Goal: Task Accomplishment & Management: Contribute content

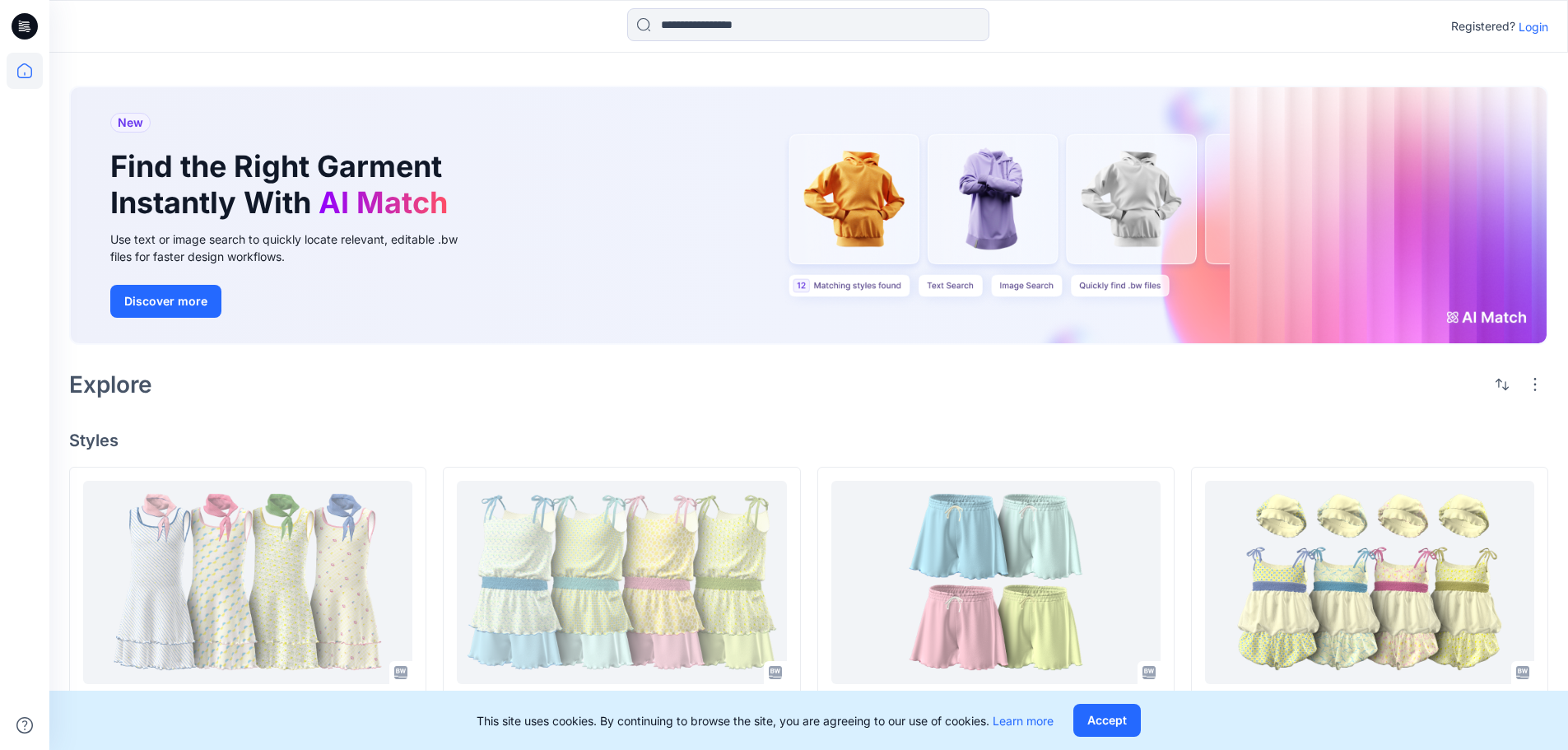
click at [1532, 22] on p "Login" at bounding box center [1533, 26] width 30 height 17
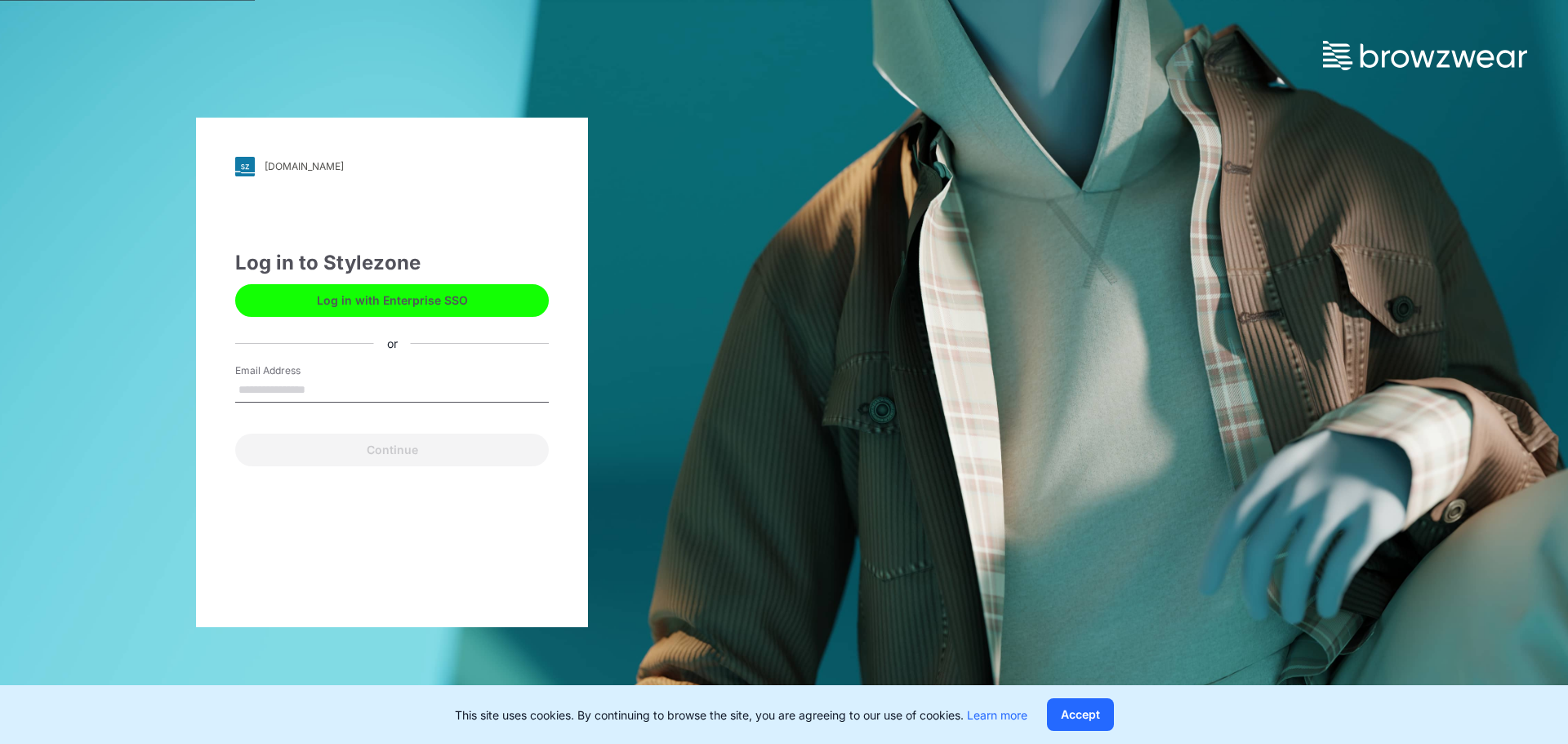
click at [356, 287] on button "Log in with Enterprise SSO" at bounding box center [392, 300] width 314 height 33
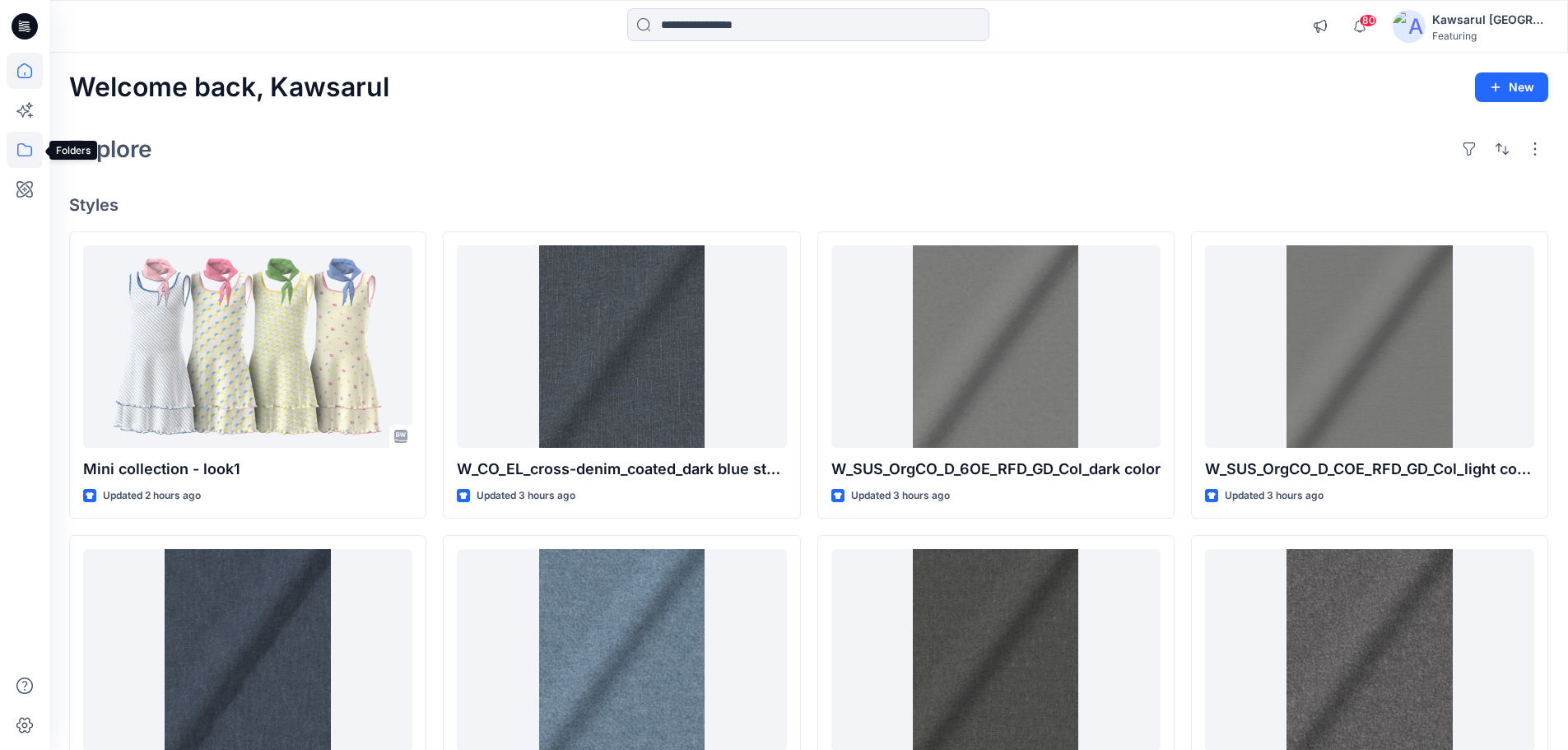
click at [35, 149] on icon at bounding box center [25, 149] width 36 height 36
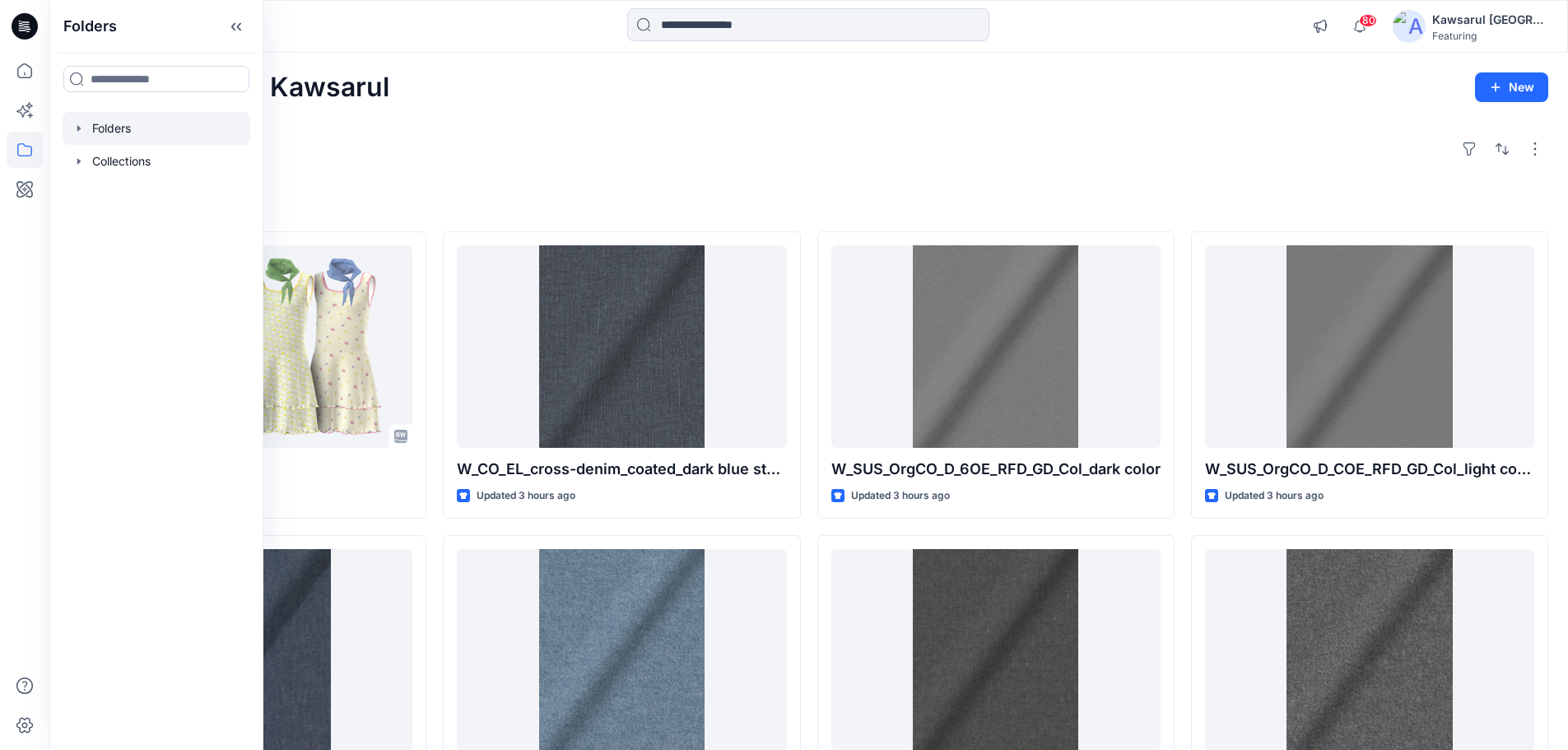
click at [166, 128] on div at bounding box center [156, 128] width 187 height 33
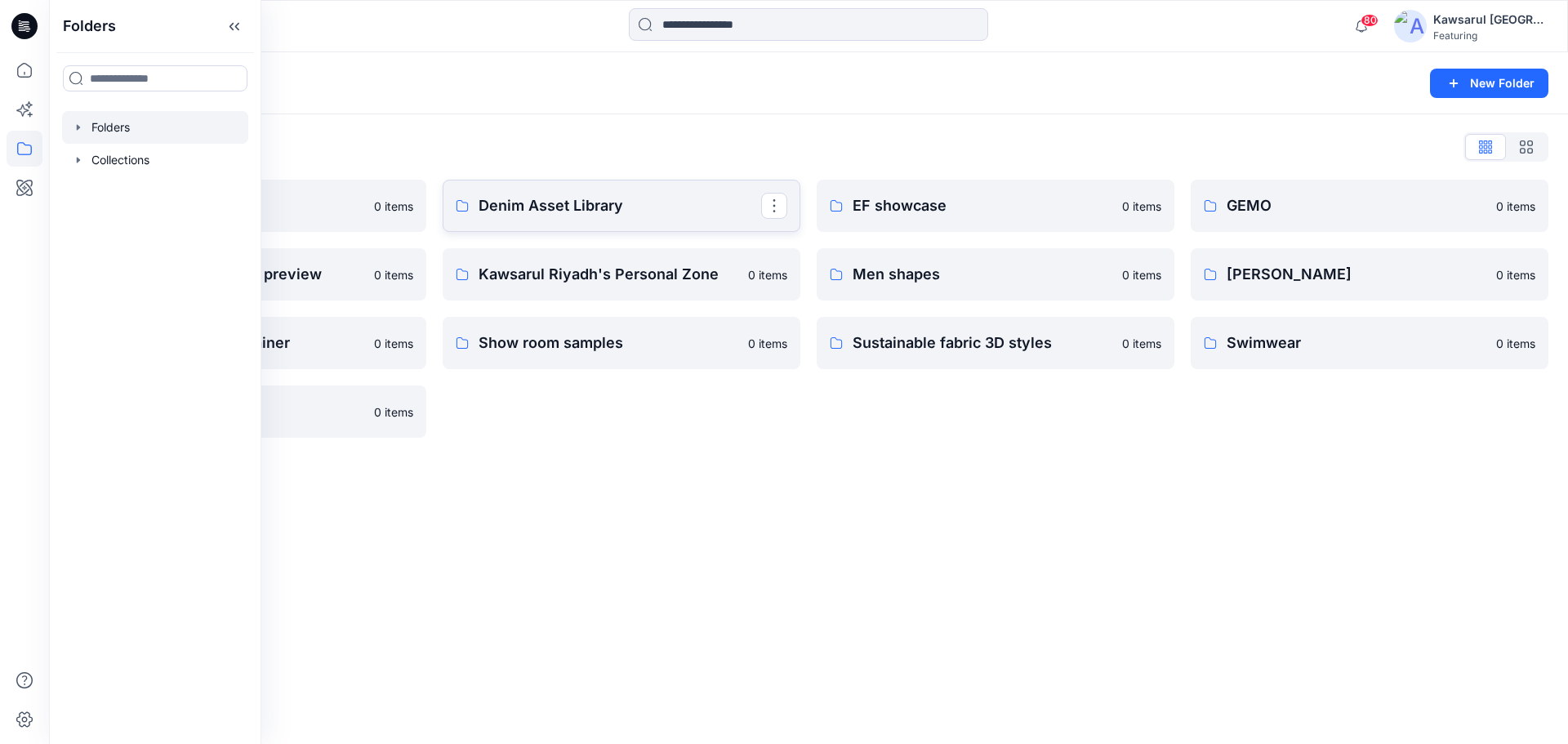
click at [516, 211] on p "Denim Asset Library" at bounding box center [620, 205] width 283 height 23
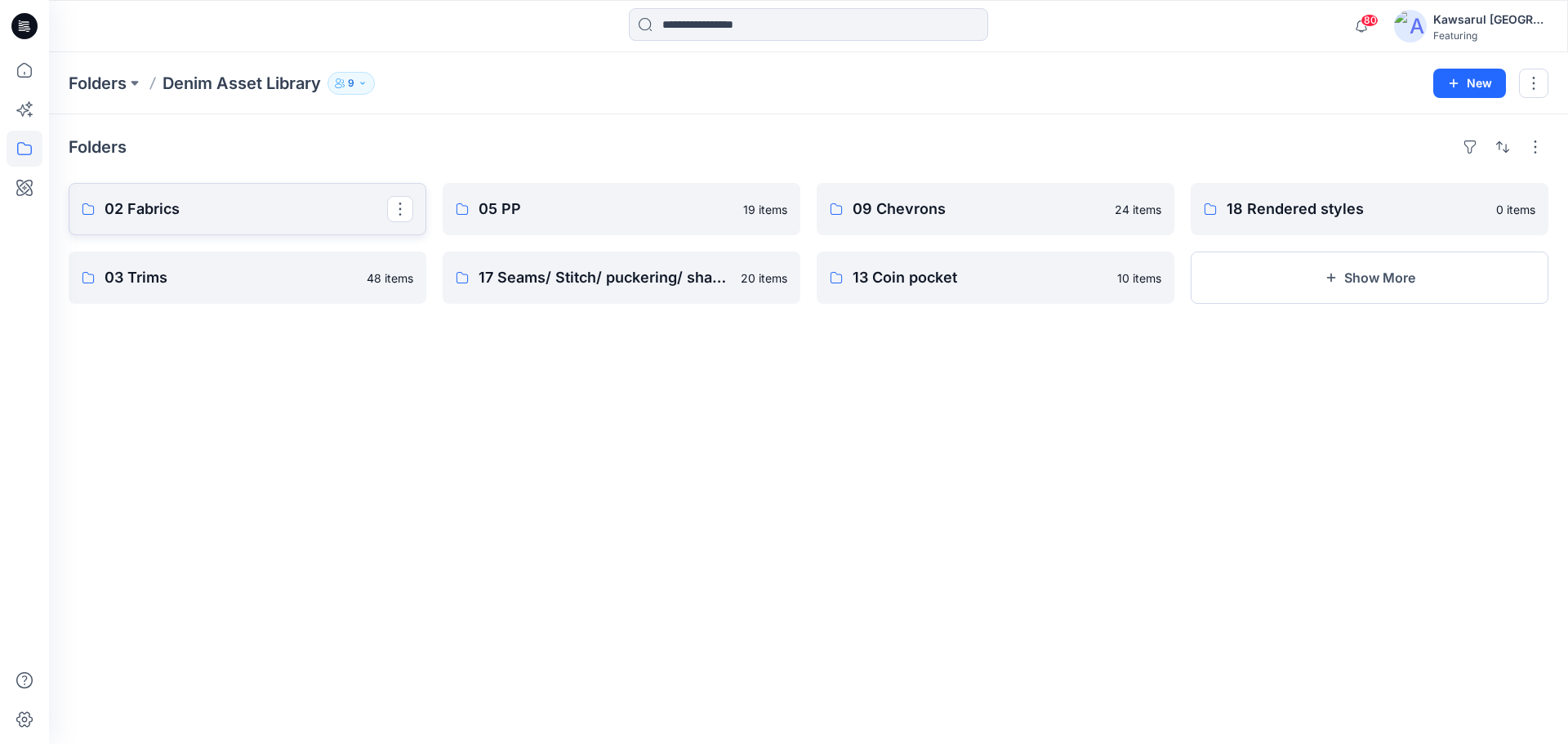
click at [328, 208] on p "02 Fabrics" at bounding box center [246, 209] width 283 height 23
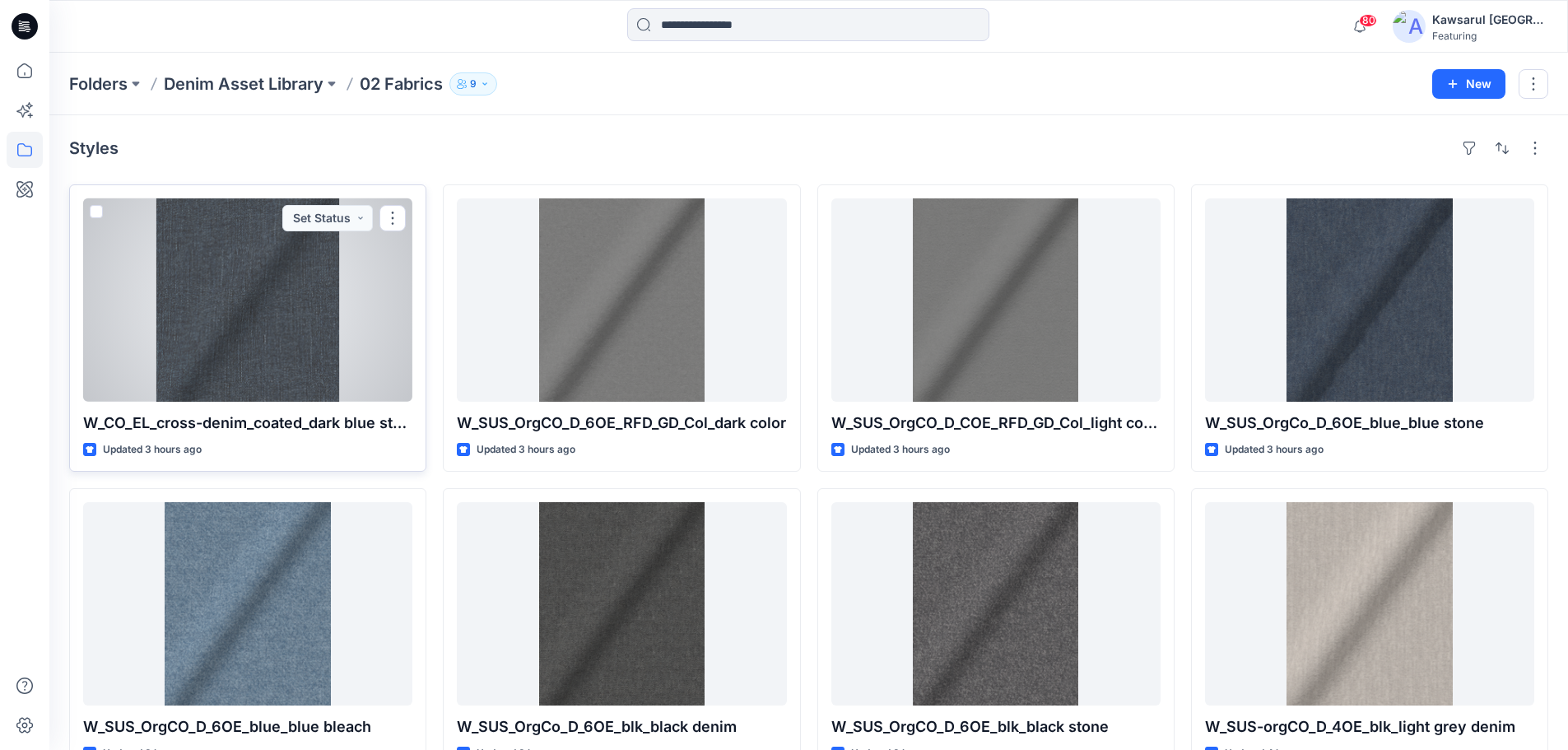
click at [328, 309] on div at bounding box center [248, 300] width 329 height 204
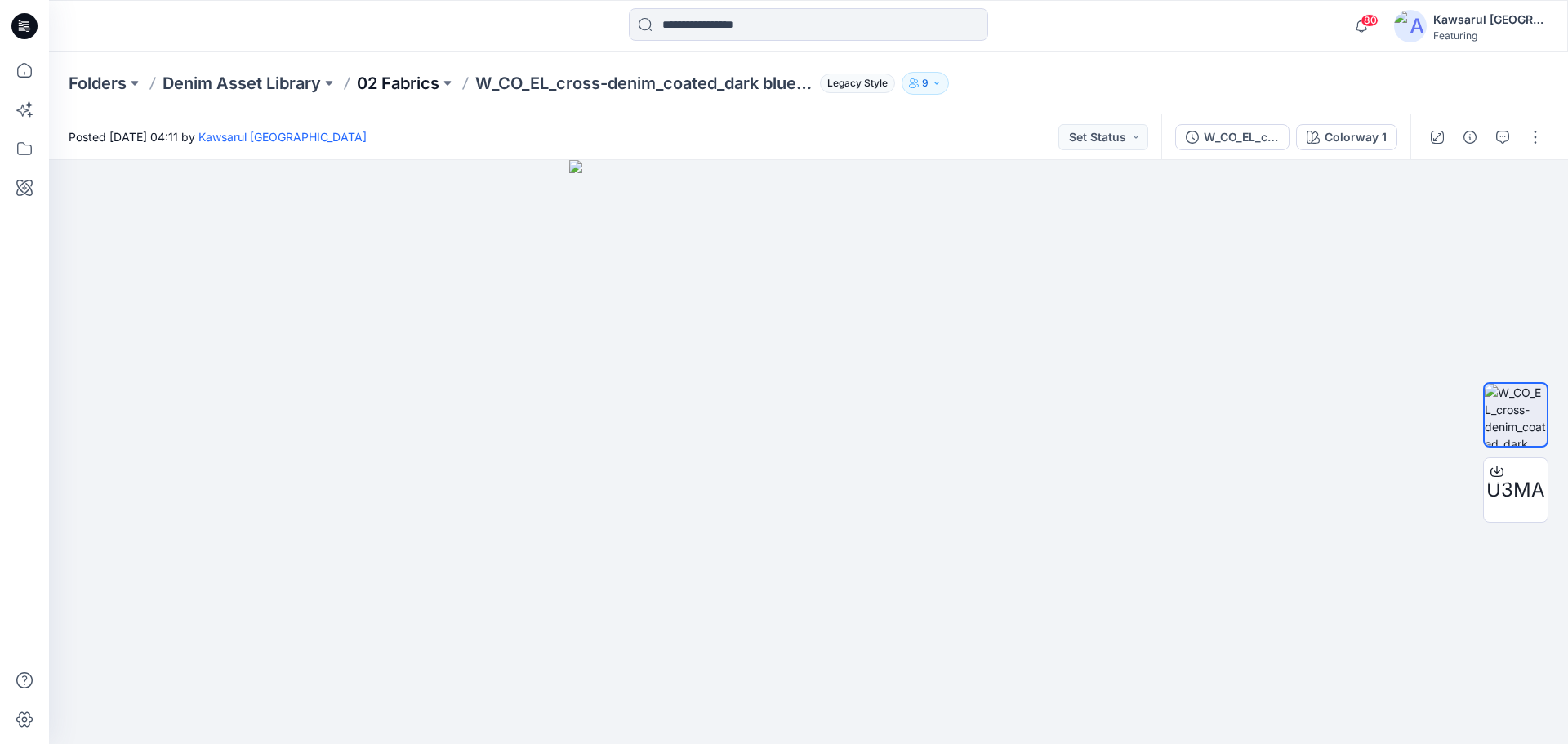
click at [392, 87] on p "02 Fabrics" at bounding box center [398, 82] width 82 height 23
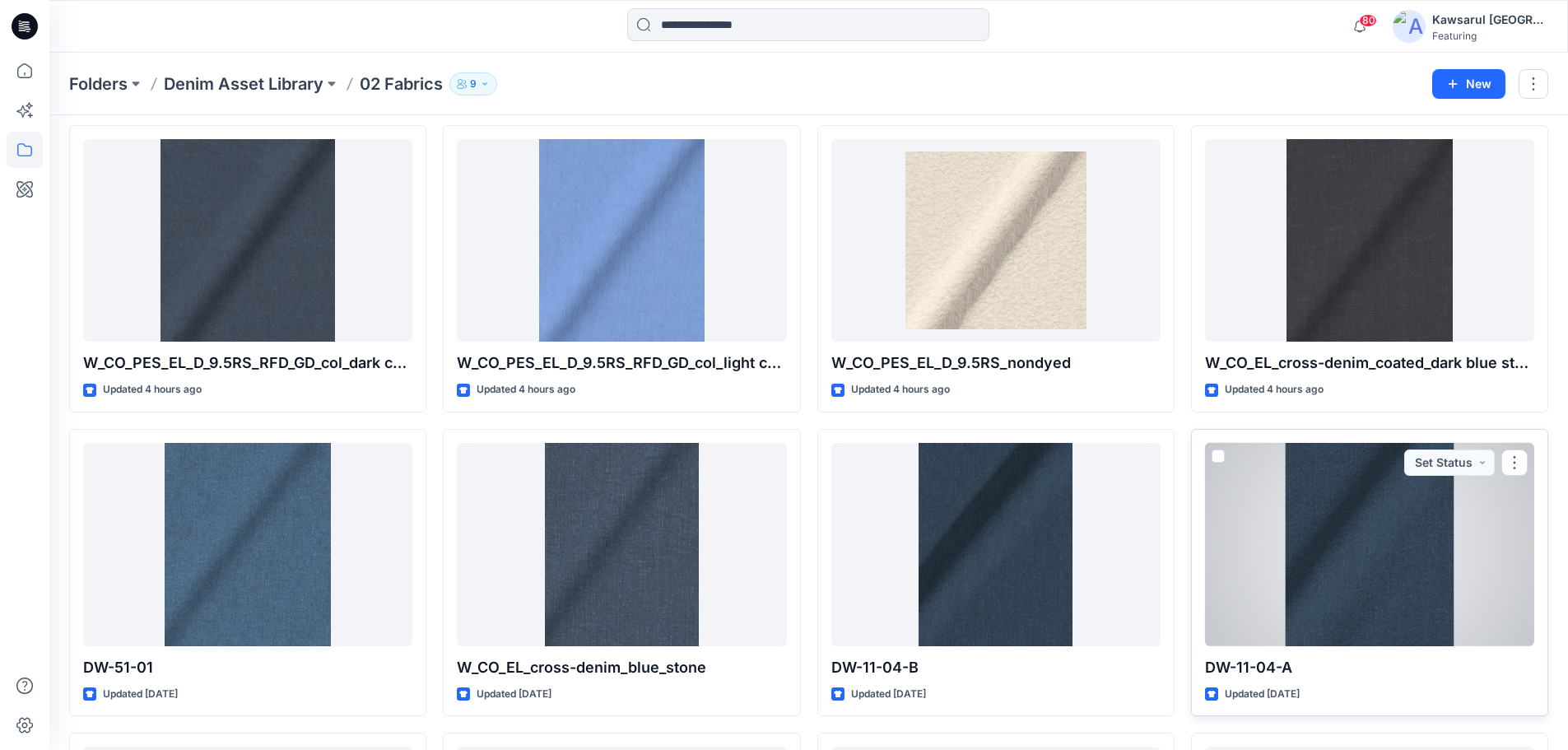
scroll to position [1235, 0]
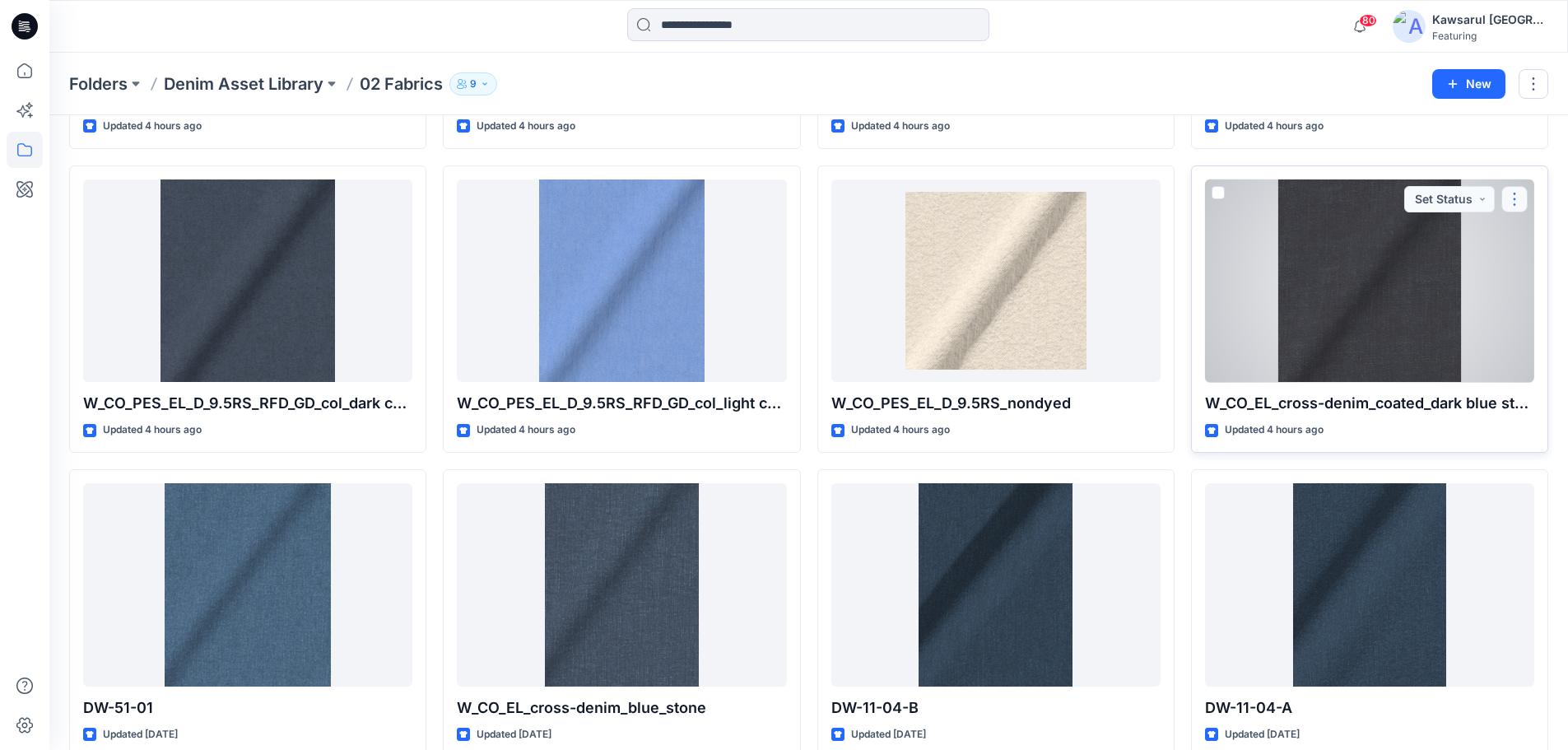
click at [1509, 199] on button "button" at bounding box center [1515, 199] width 26 height 26
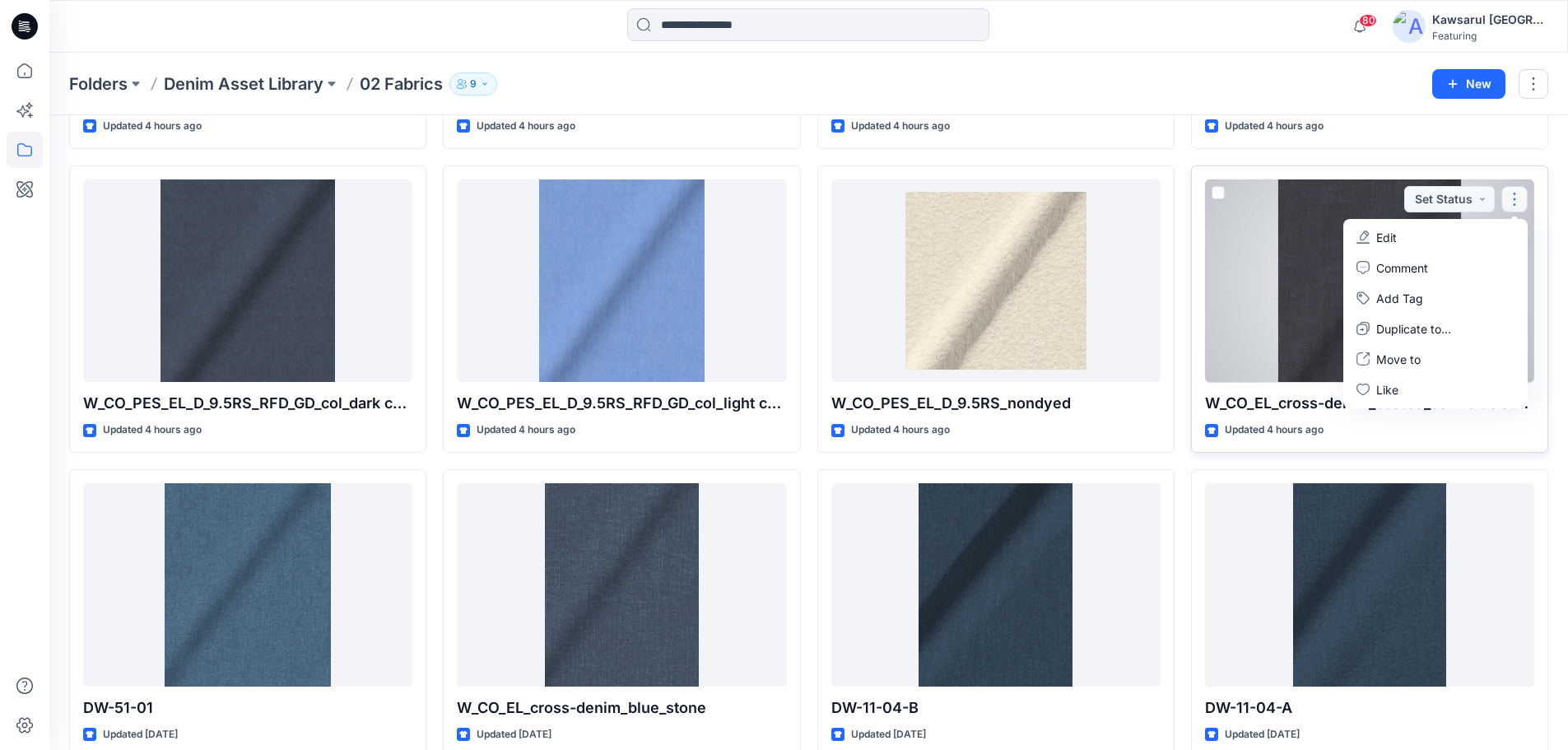
click at [1487, 244] on button "Edit" at bounding box center [1436, 238] width 178 height 31
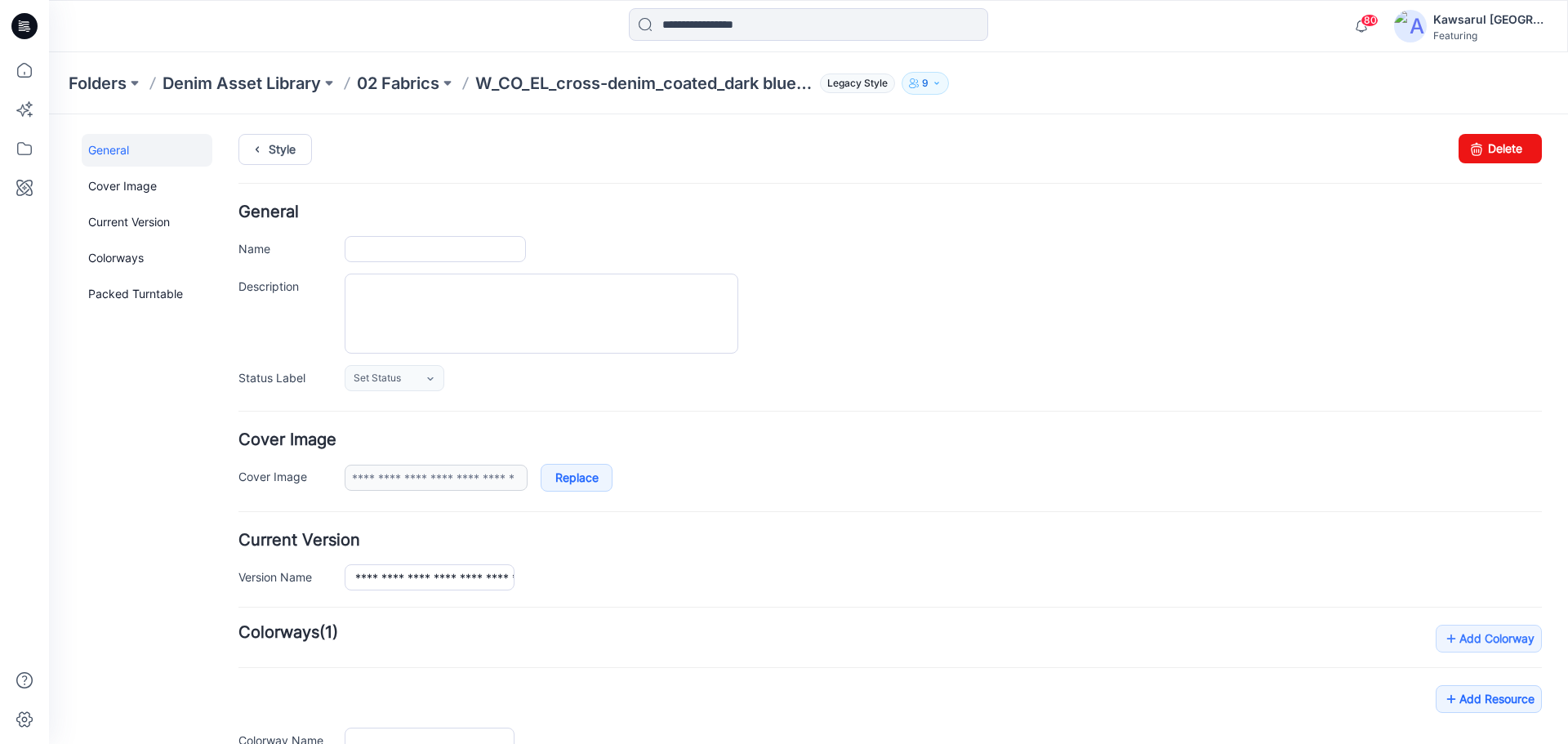
type input "**********"
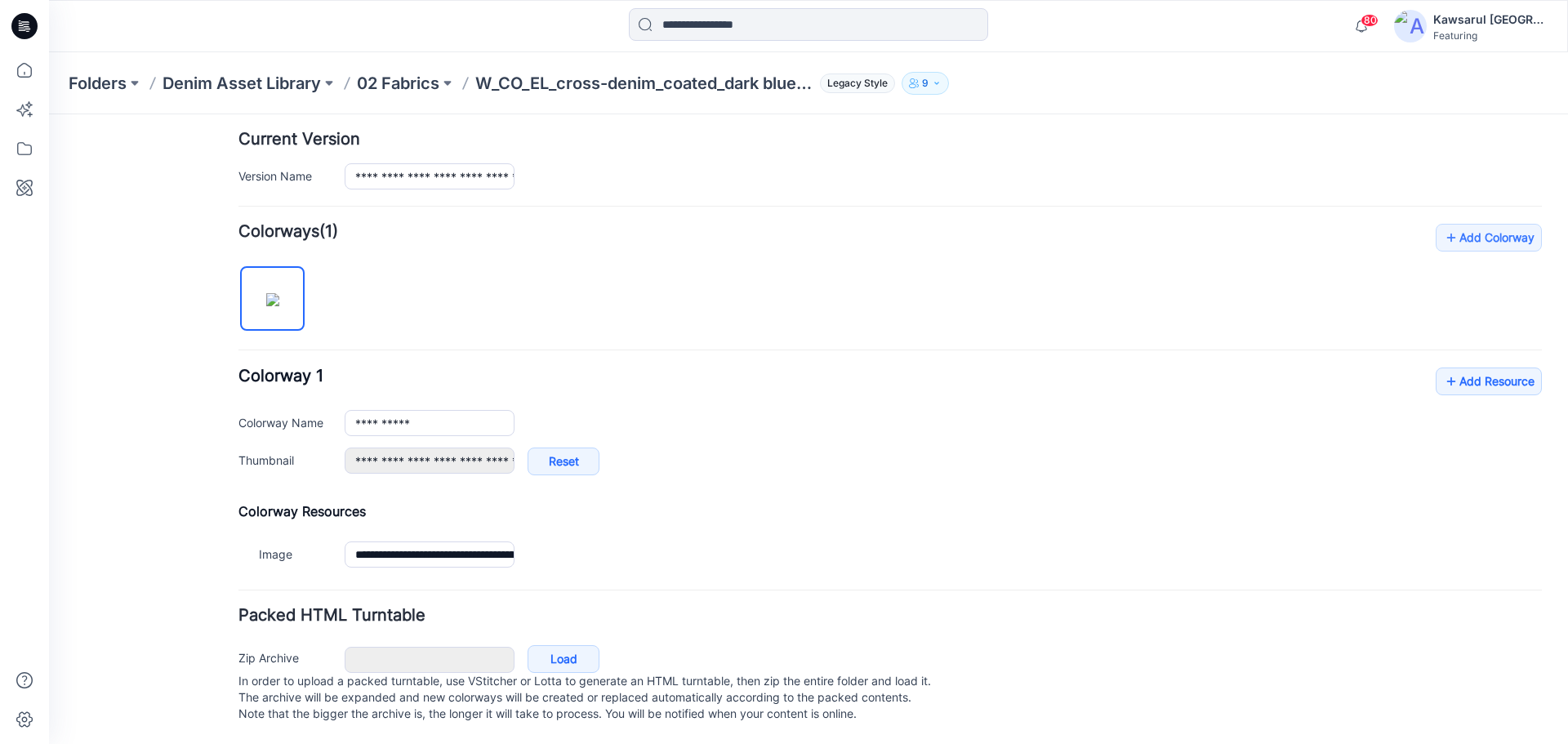
scroll to position [417, 0]
click at [566, 332] on div "**********" at bounding box center [889, 398] width 1303 height 349
click at [1514, 368] on link "Add Resource" at bounding box center [1488, 381] width 106 height 28
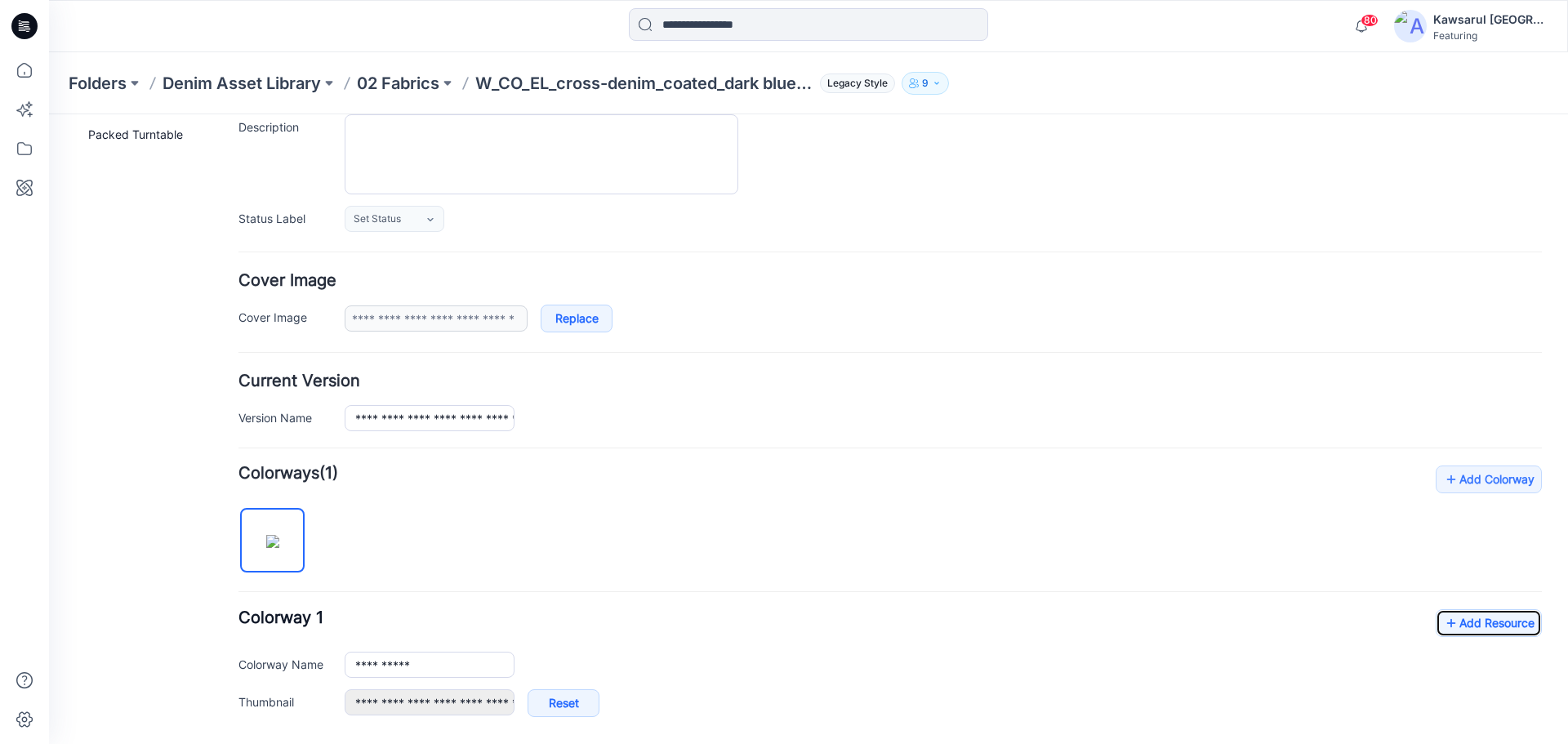
scroll to position [0, 0]
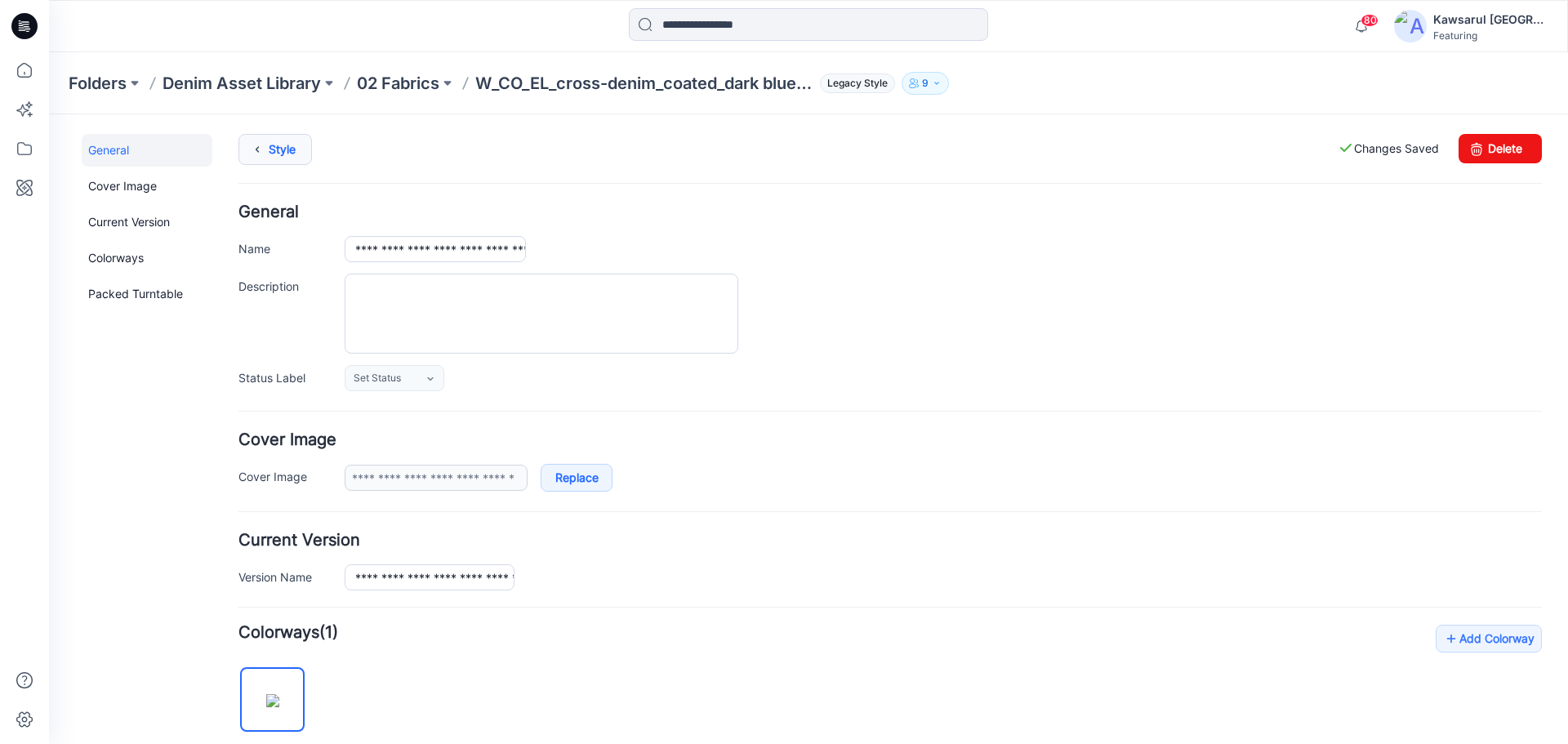
click at [271, 146] on link "Style" at bounding box center [274, 149] width 73 height 31
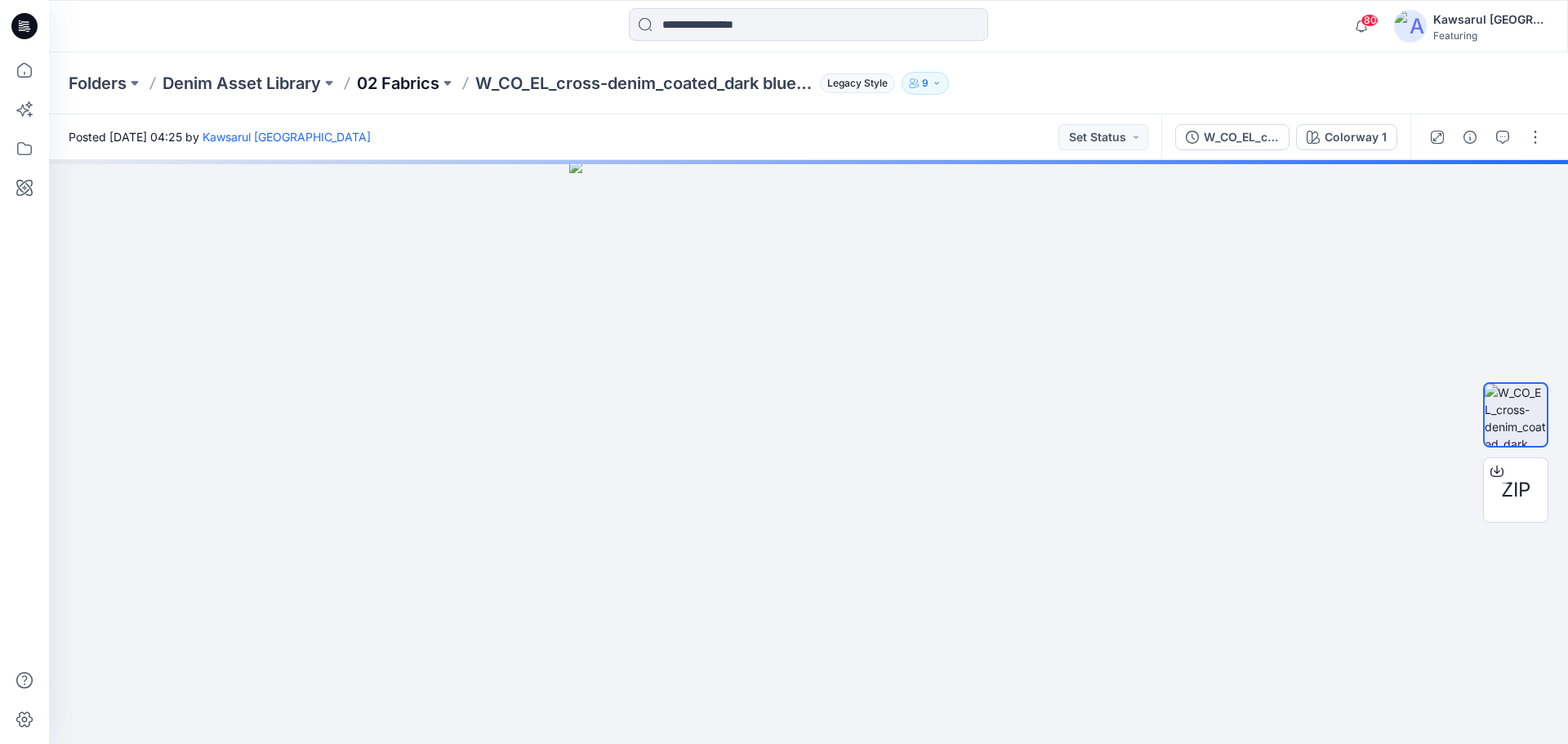
click at [413, 87] on p "02 Fabrics" at bounding box center [398, 82] width 82 height 23
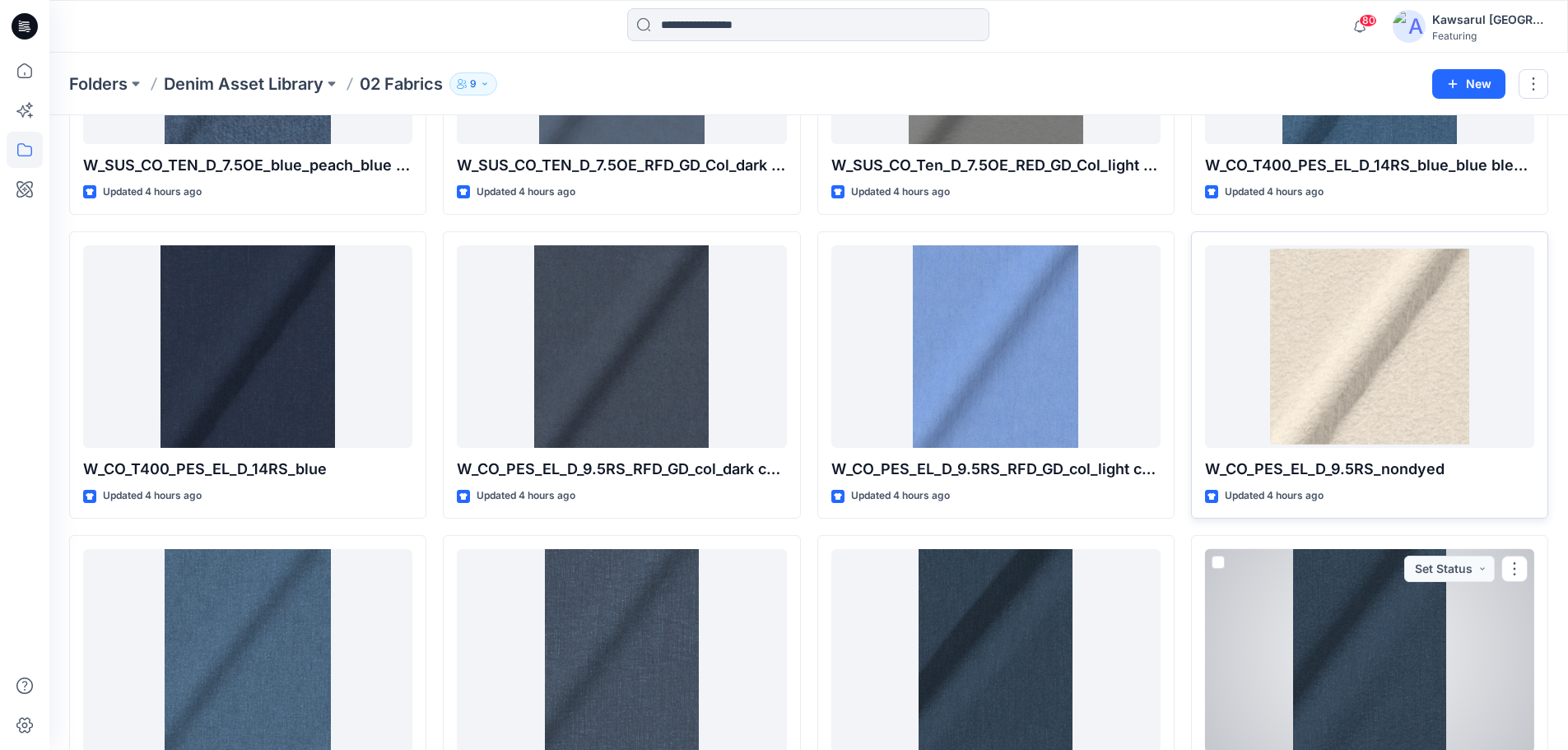
scroll to position [1074, 0]
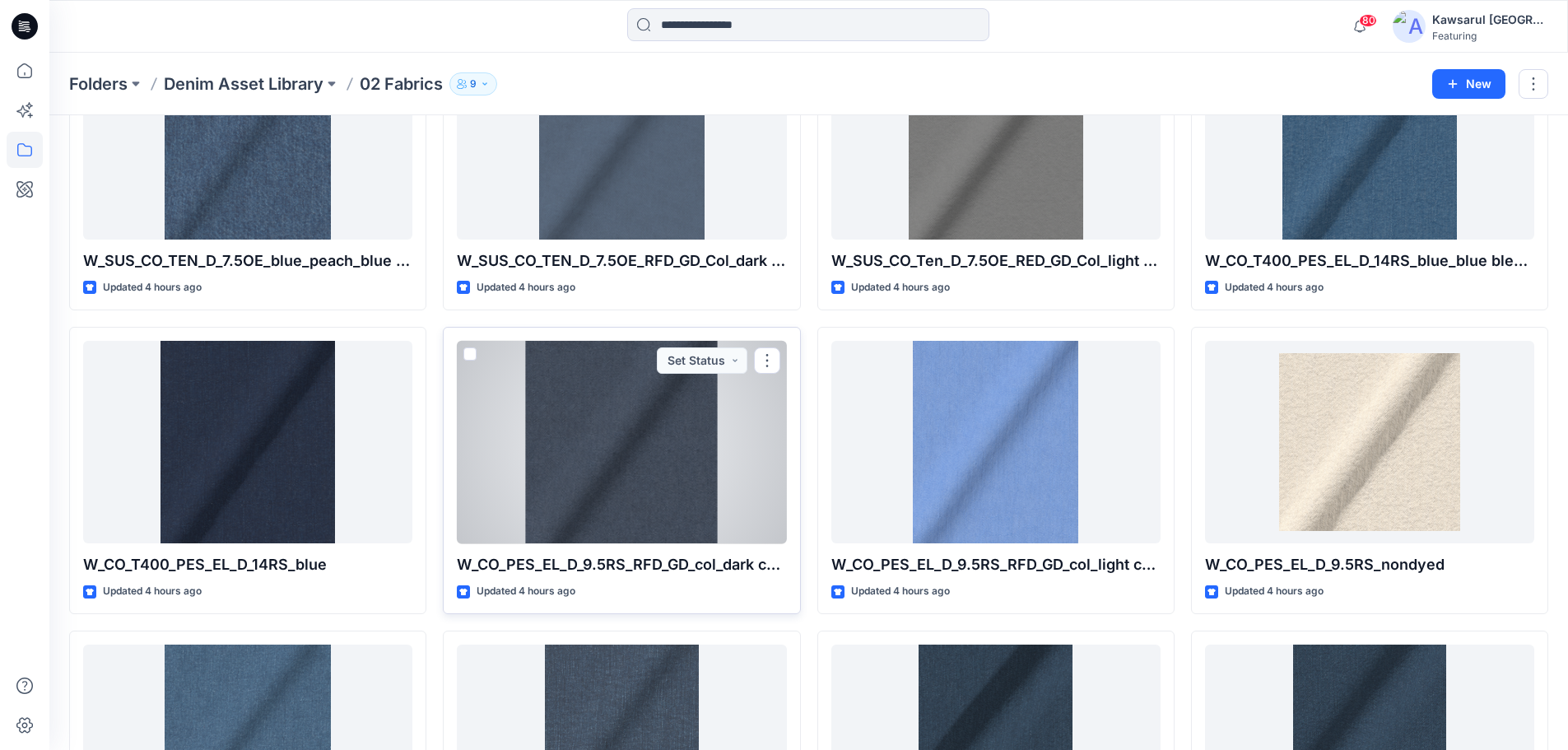
click at [571, 534] on div at bounding box center [622, 443] width 329 height 204
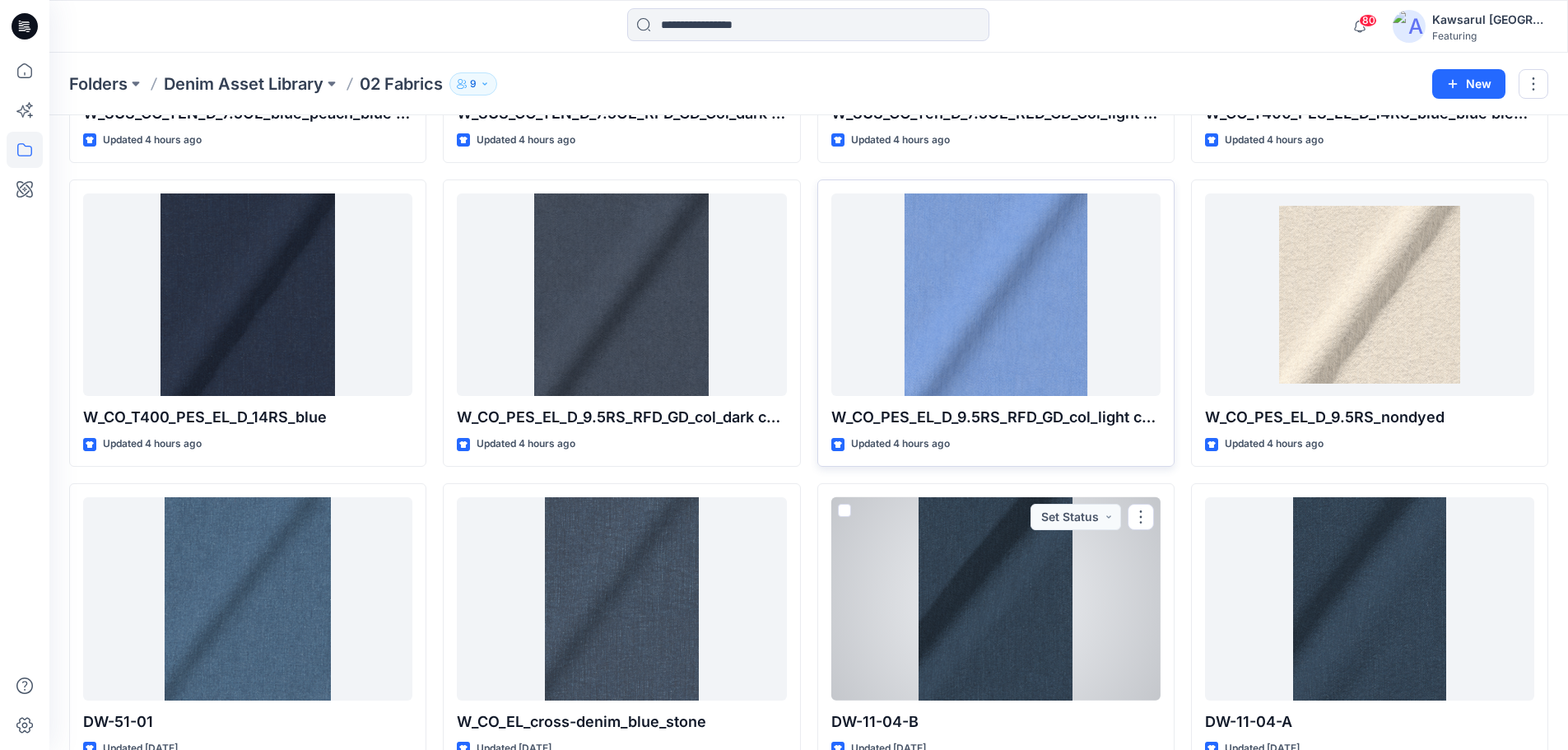
scroll to position [1156, 0]
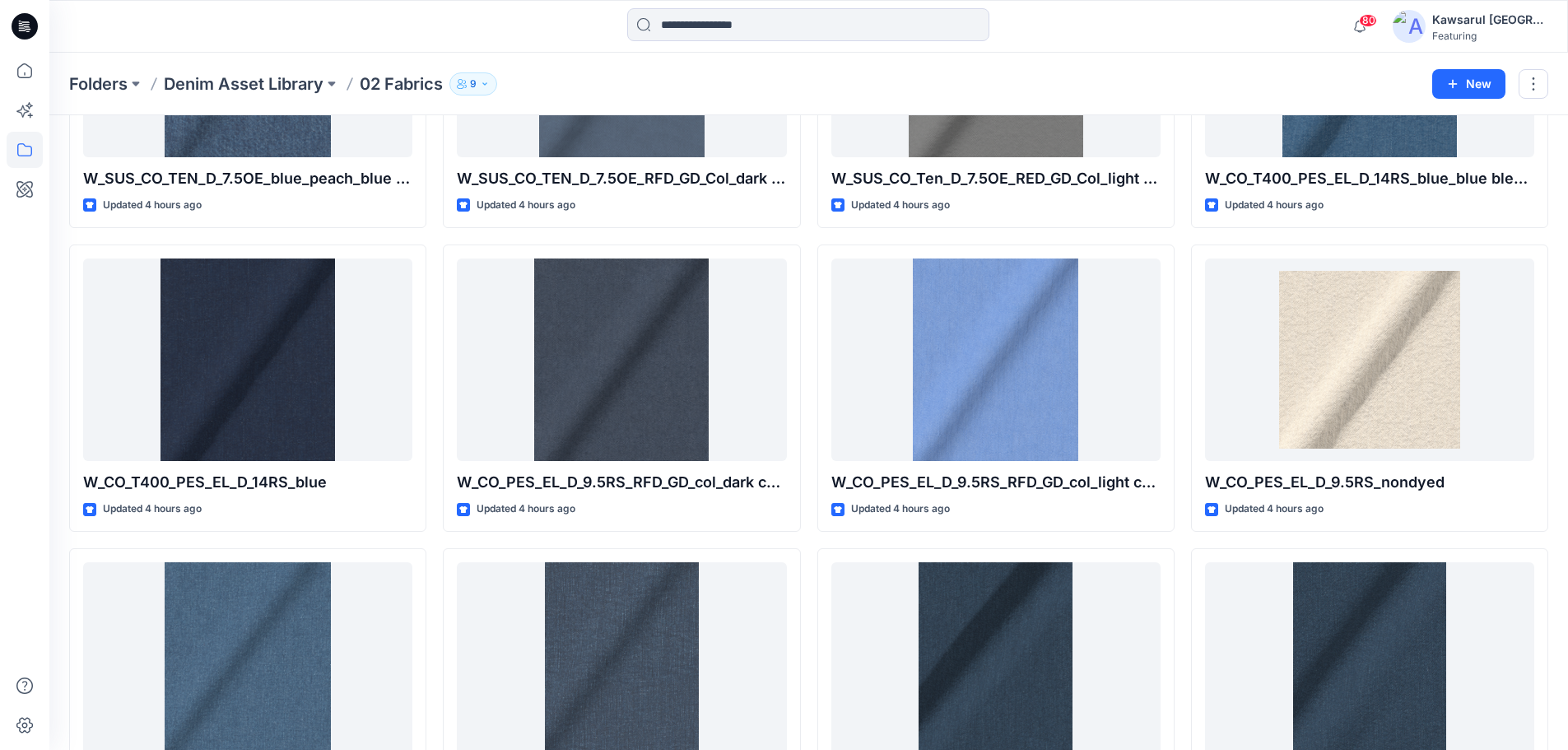
click at [577, 539] on div "W_CO_EL_cross-denim_coated_dark blue stone Updated 3 hours ago W_SUS_OrgCO_D_6O…" at bounding box center [621, 389] width 357 height 2720
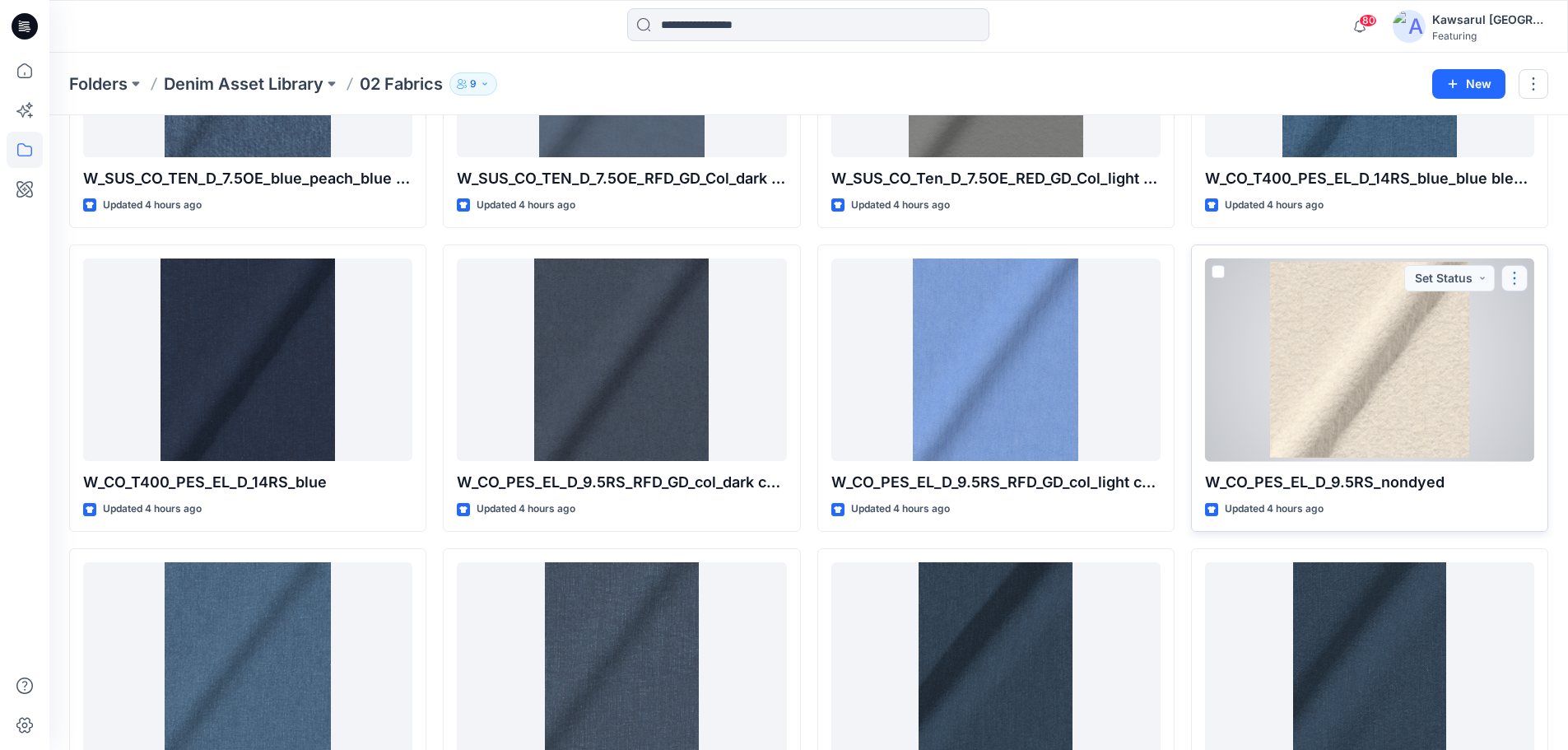
click at [1509, 276] on button "button" at bounding box center [1515, 278] width 26 height 26
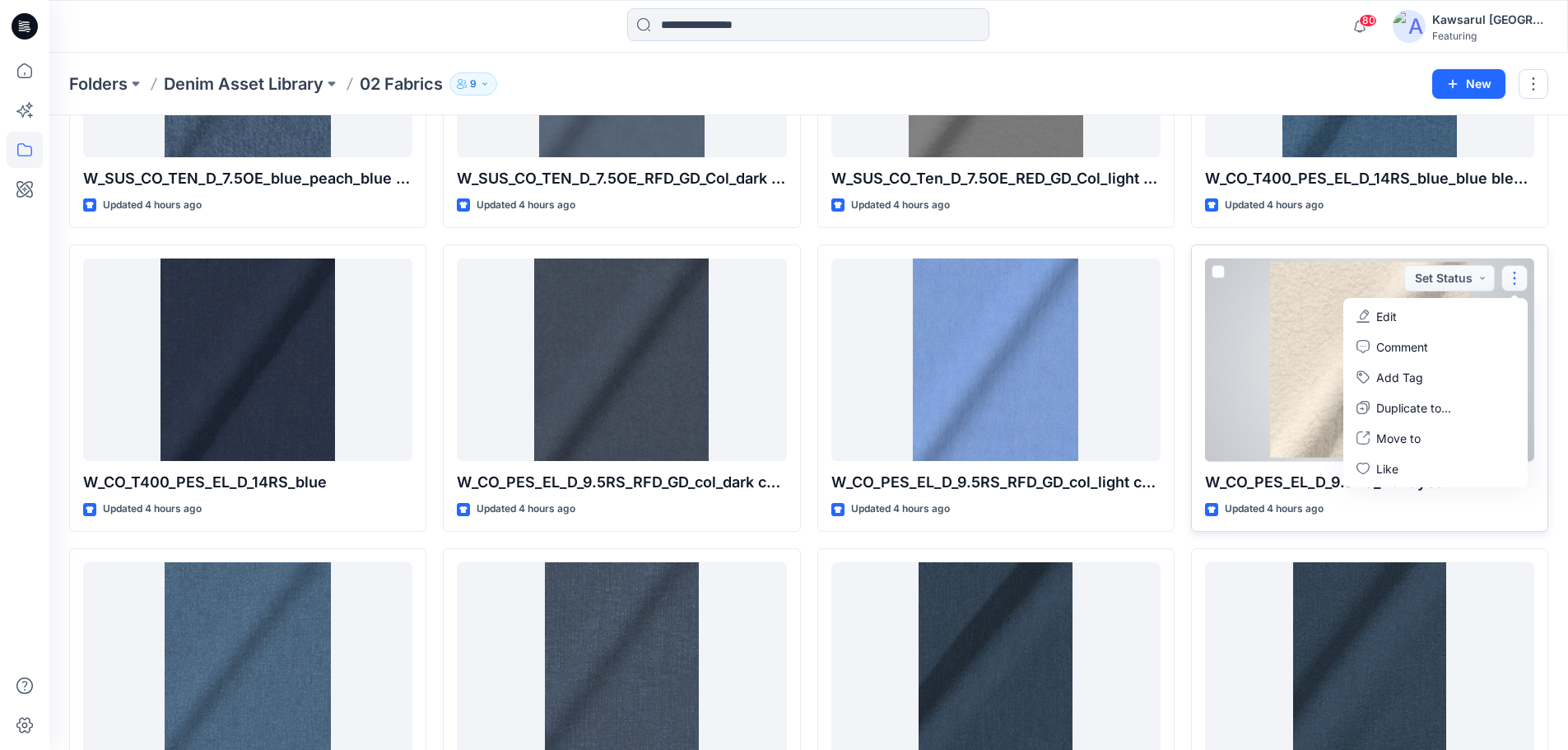
click at [1415, 312] on button "Edit" at bounding box center [1436, 316] width 178 height 31
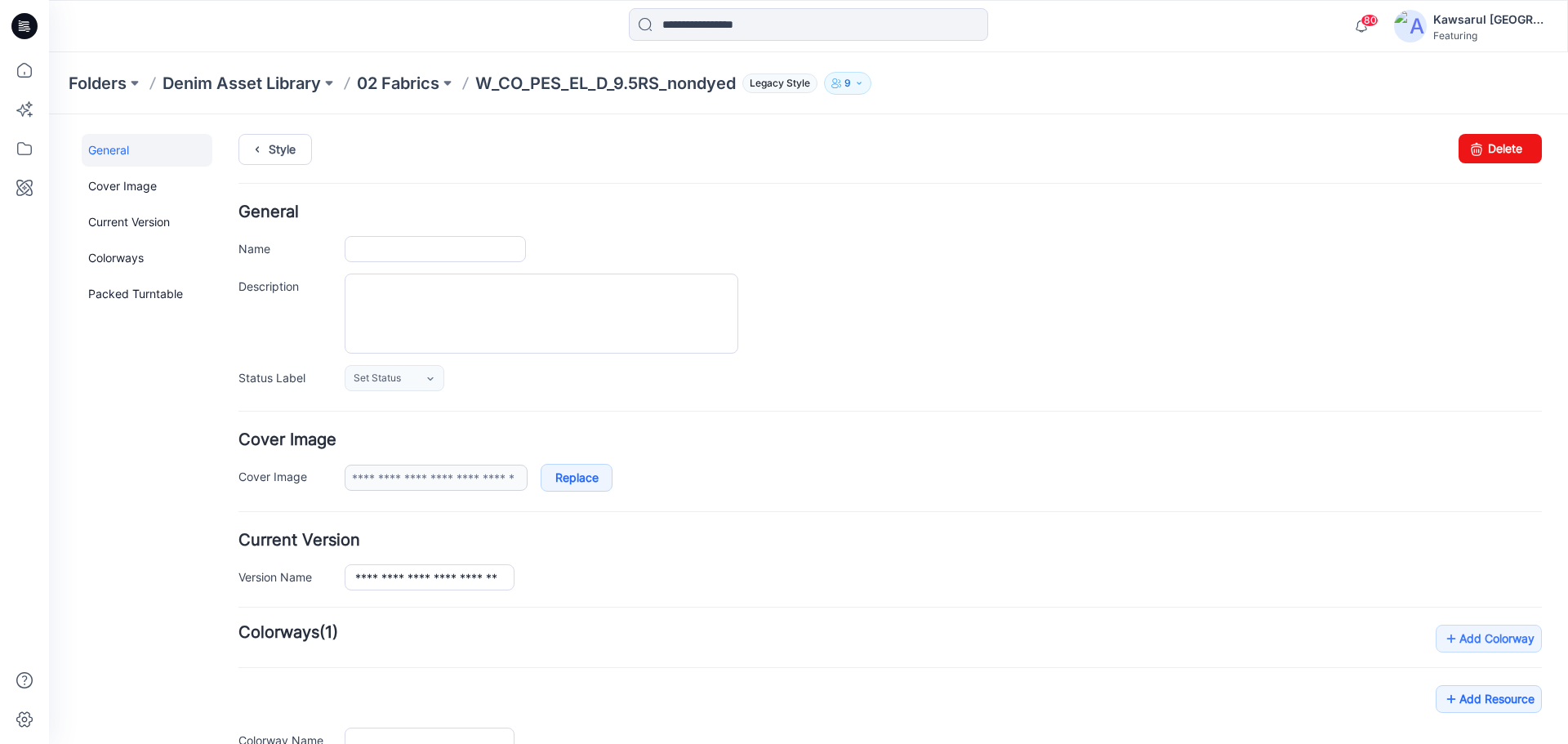
type input "**********"
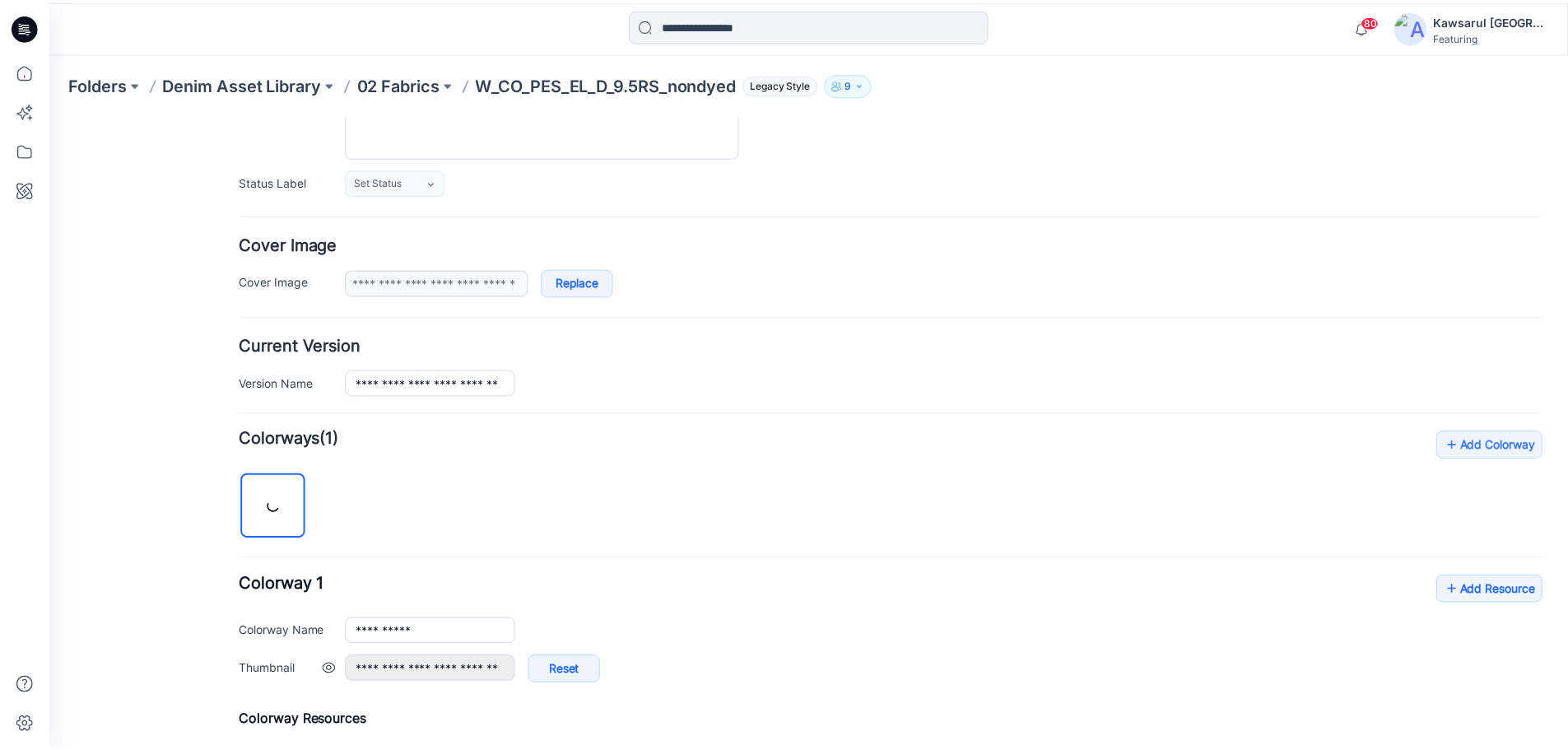
scroll to position [421, 0]
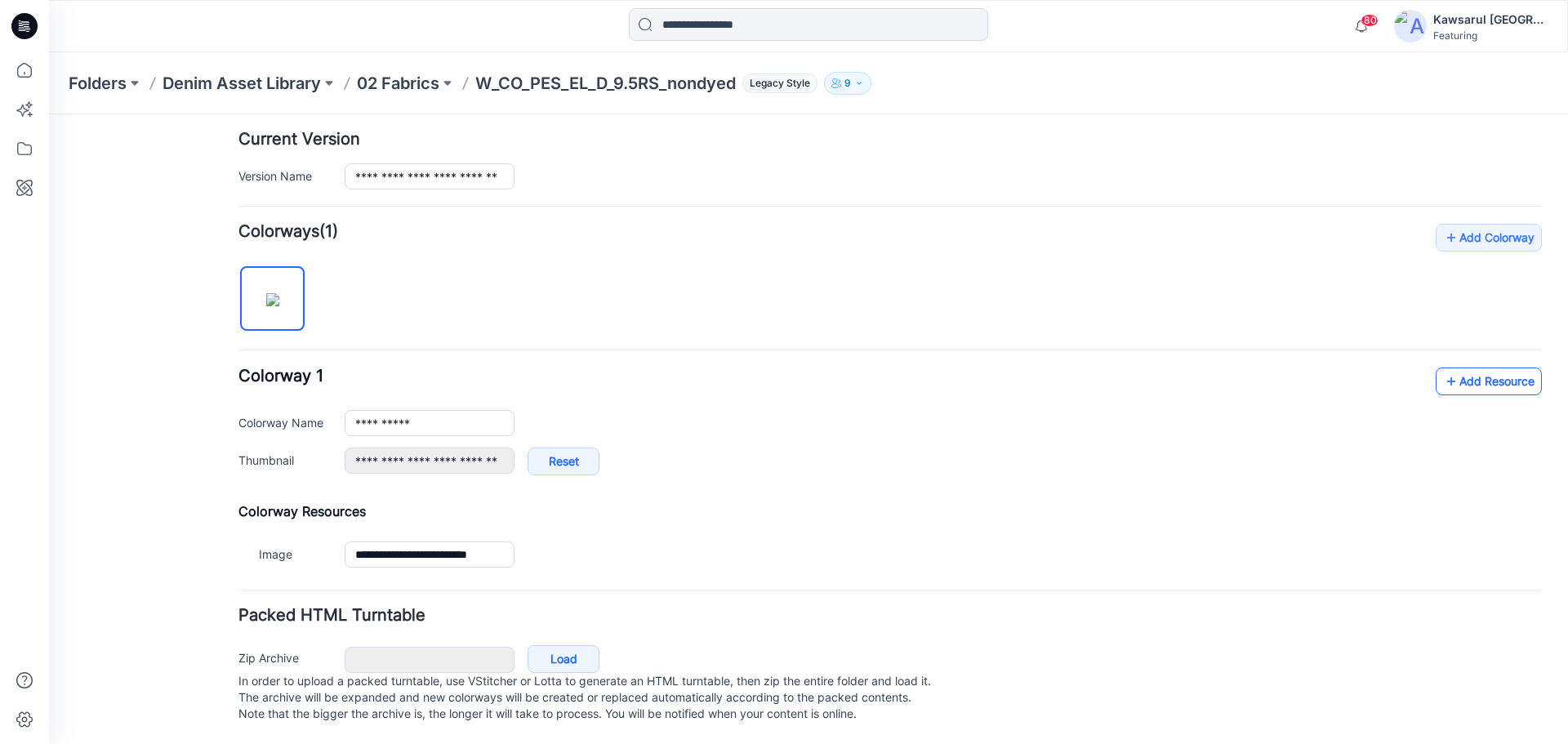
click at [1486, 368] on link "Add Resource" at bounding box center [1488, 381] width 106 height 28
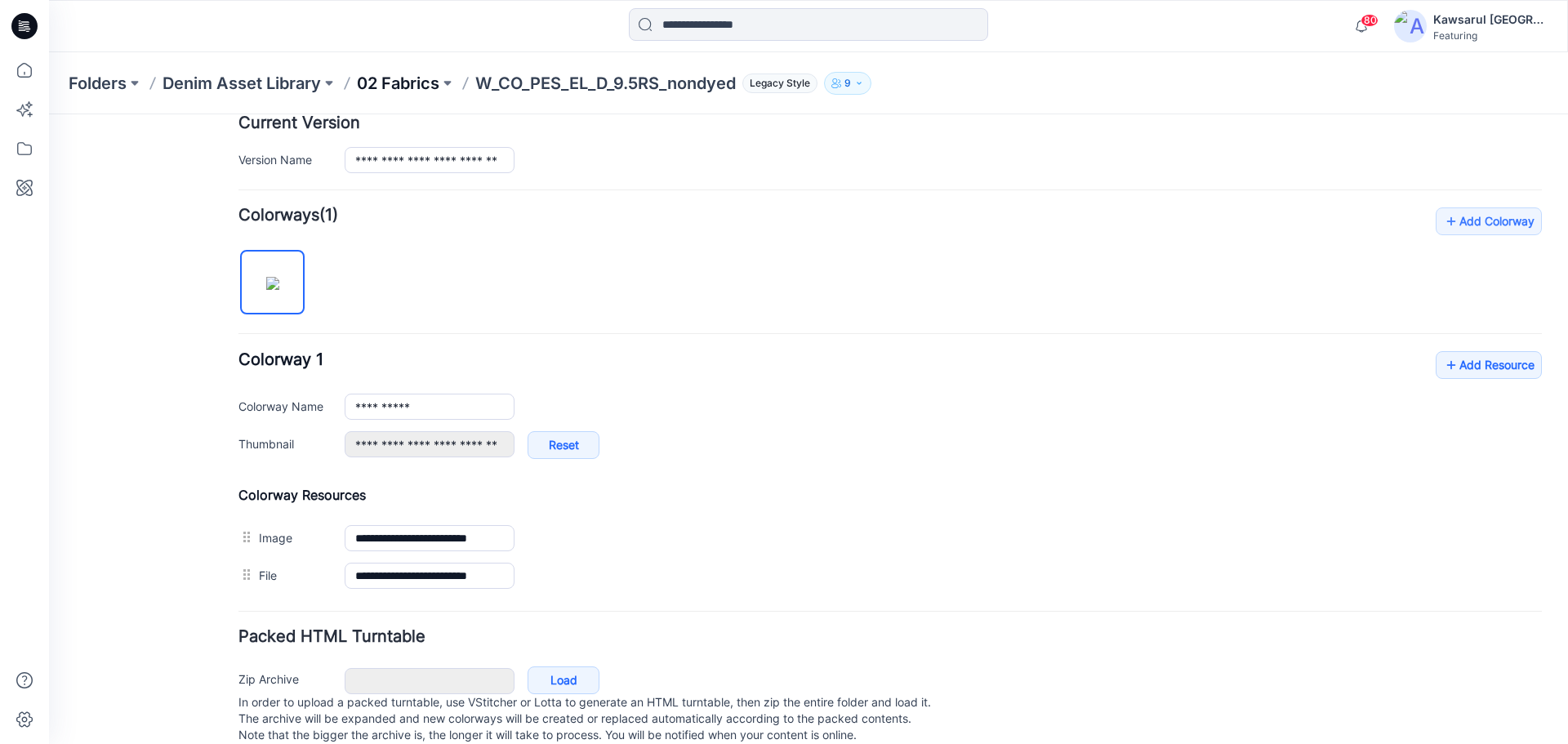
click at [419, 90] on p "02 Fabrics" at bounding box center [398, 82] width 82 height 23
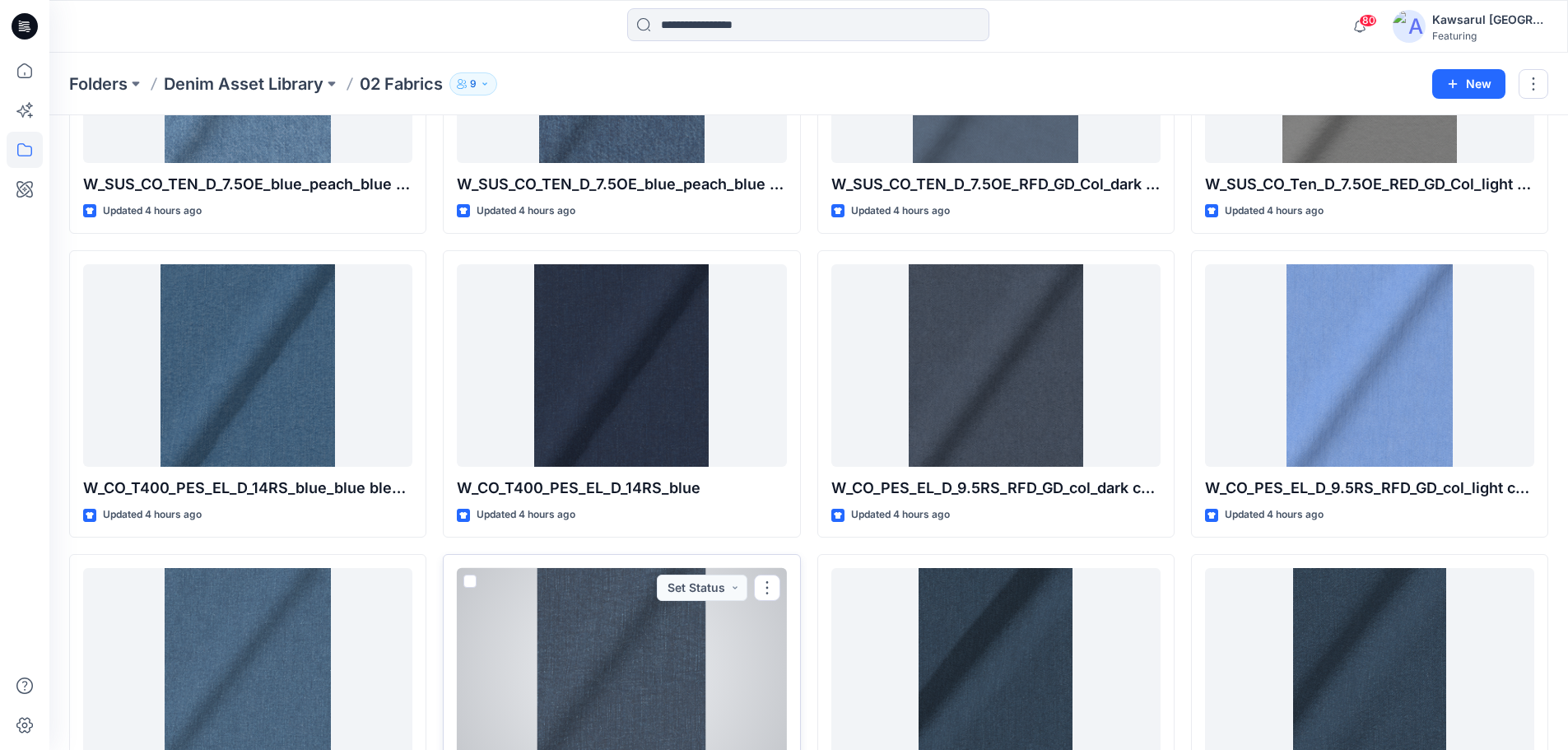
scroll to position [1068, 0]
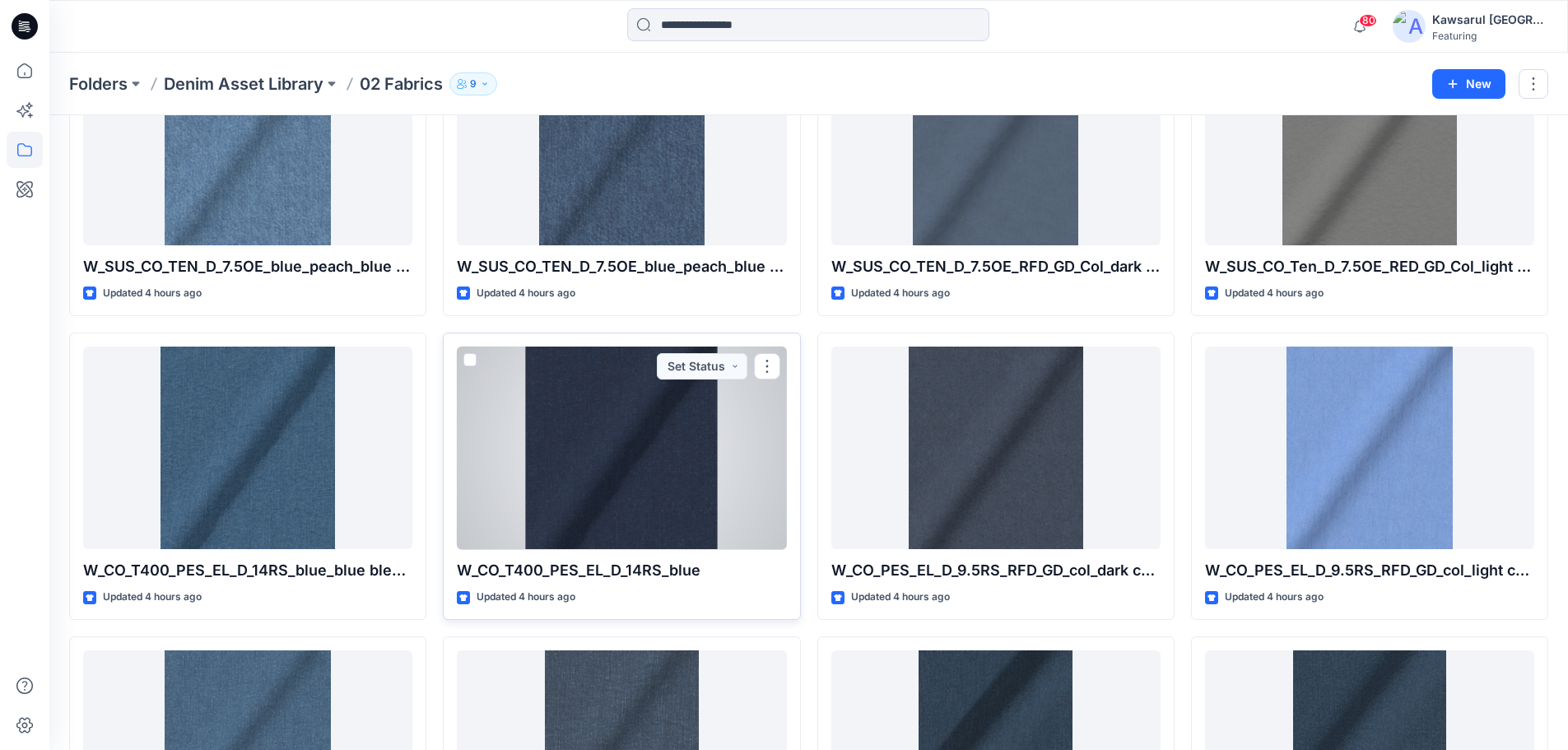
click at [601, 596] on div "Updated 4 hours ago" at bounding box center [622, 597] width 329 height 17
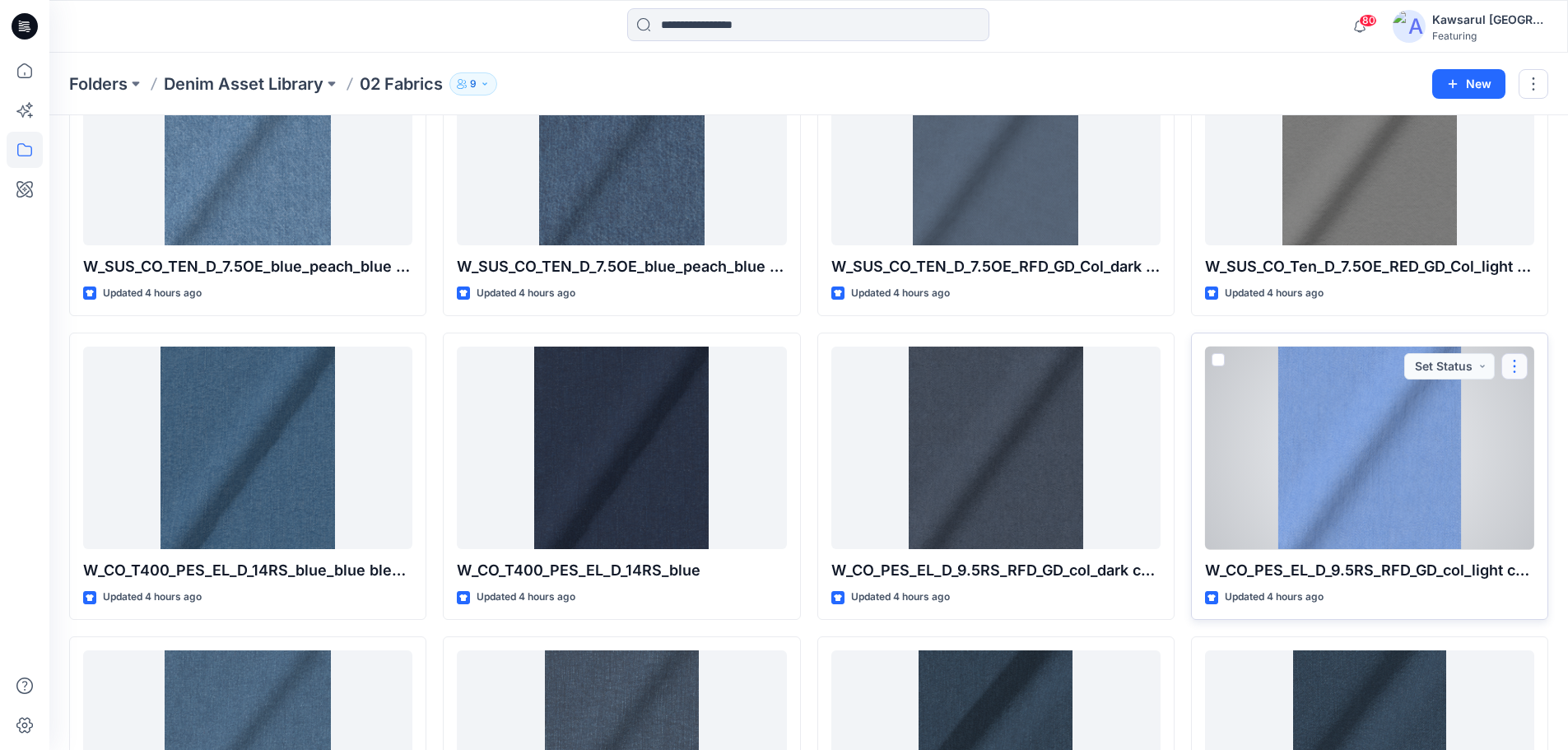
click at [1517, 358] on button "button" at bounding box center [1515, 366] width 26 height 26
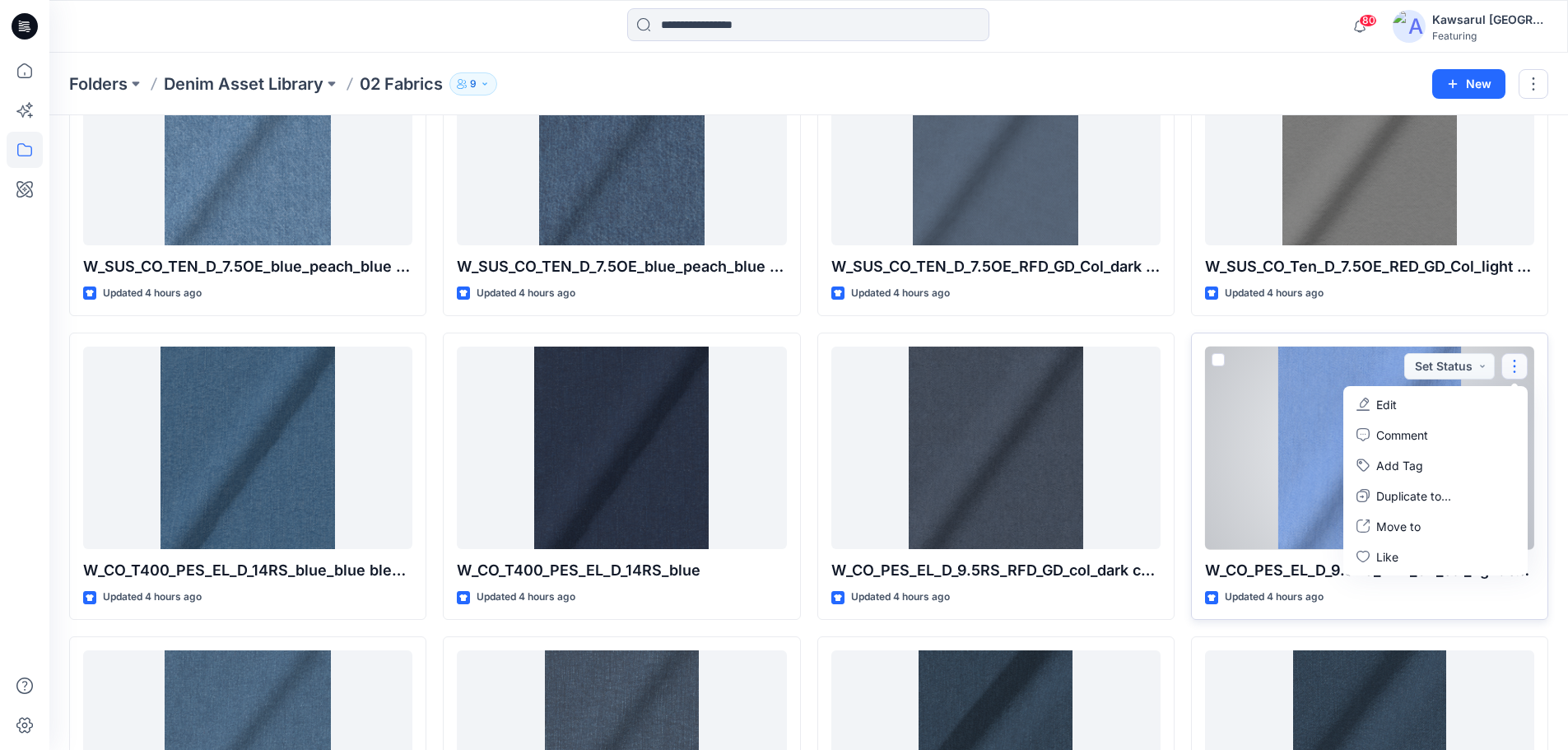
click at [1445, 404] on button "Edit" at bounding box center [1436, 405] width 178 height 31
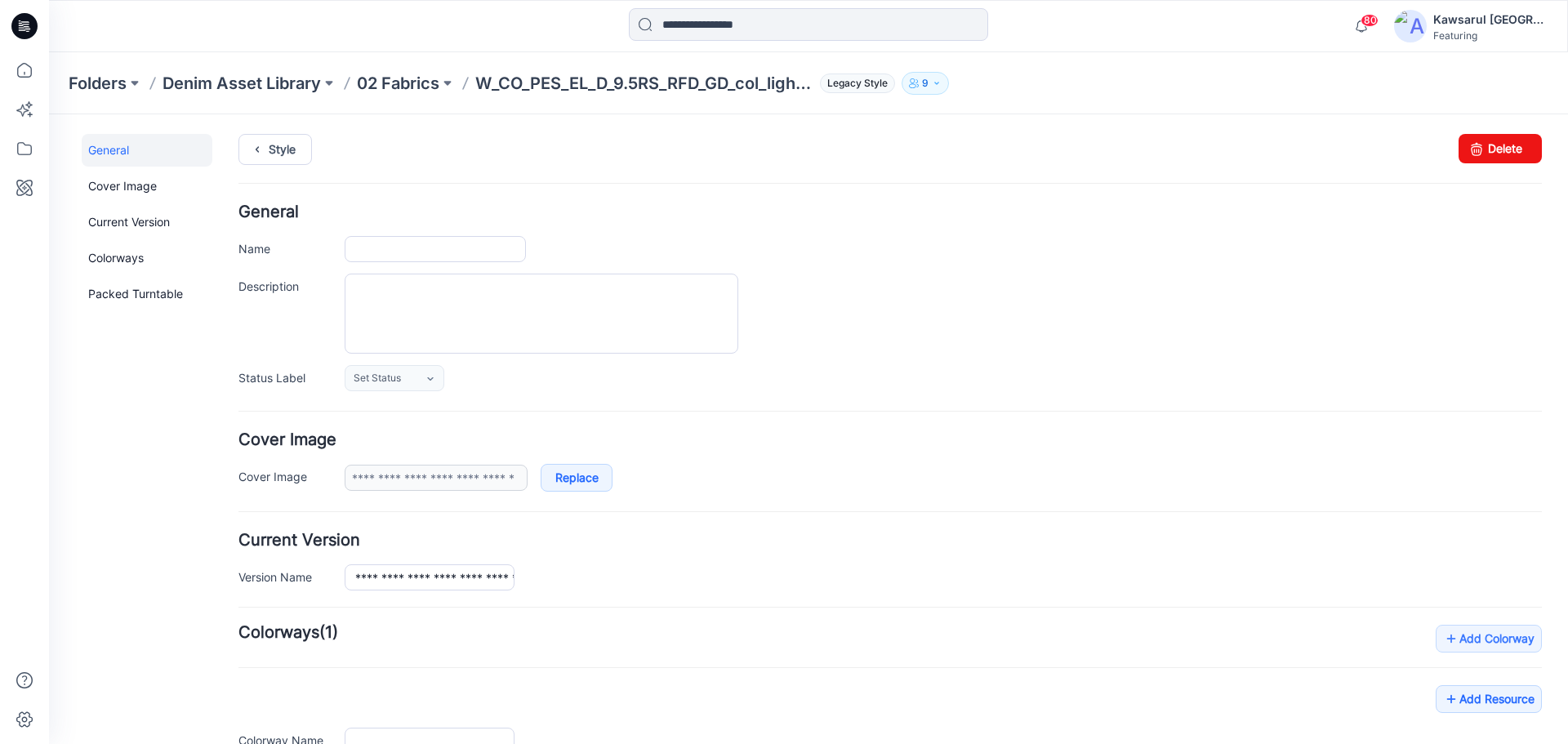
type input "**********"
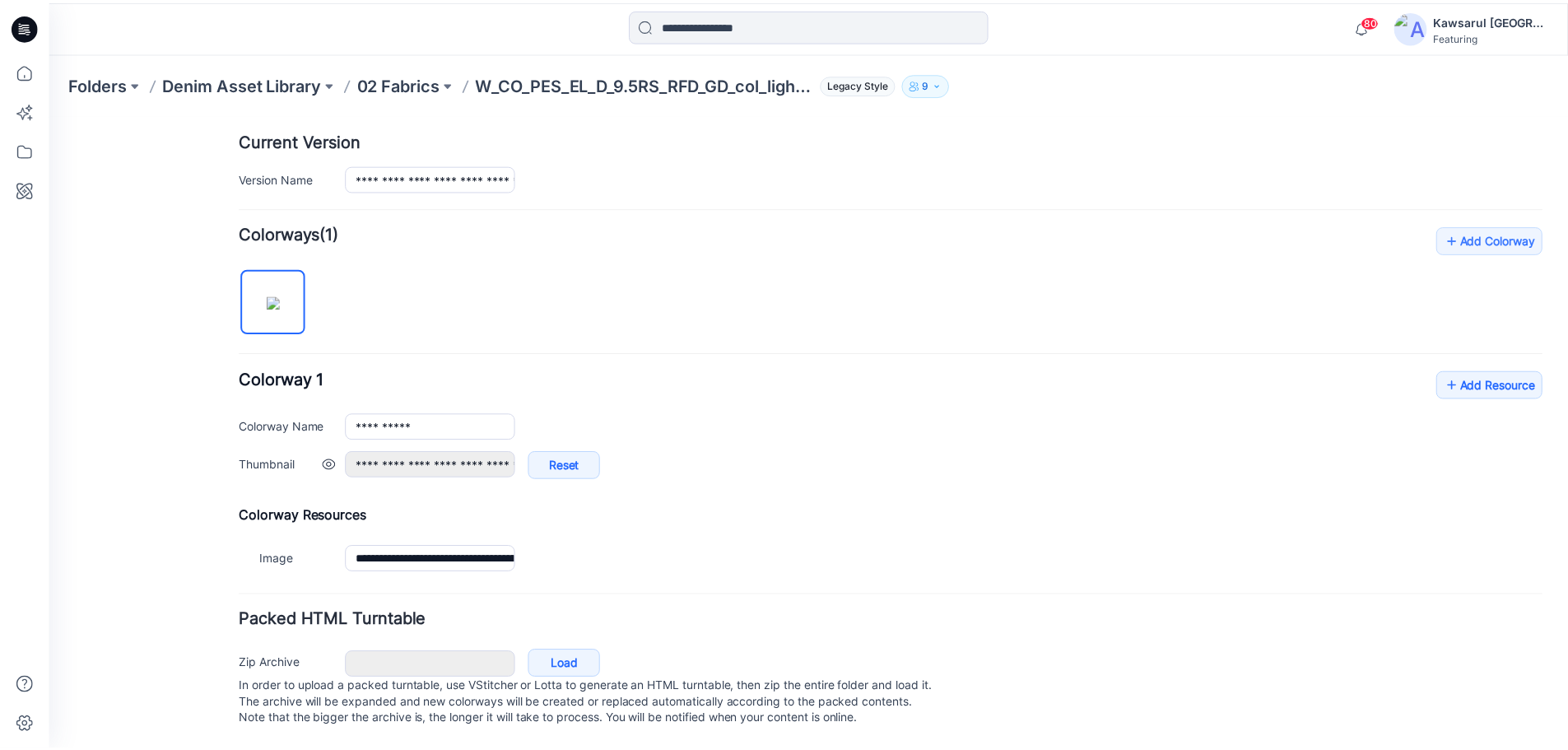
scroll to position [411, 0]
click at [1476, 372] on link "Add Resource" at bounding box center [1500, 384] width 107 height 28
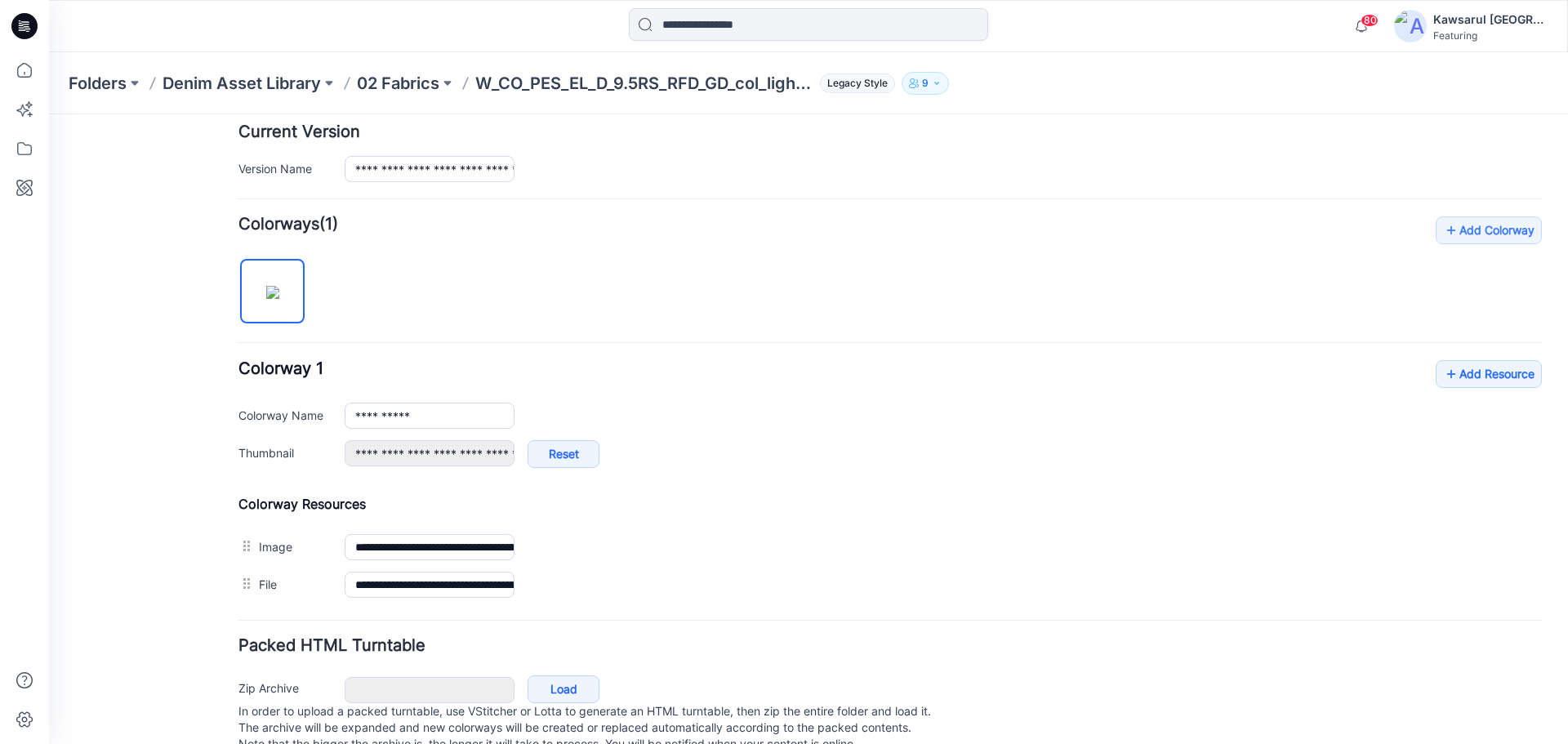
click at [556, 345] on div "**********" at bounding box center [889, 410] width 1303 height 387
click at [391, 76] on p "02 Fabrics" at bounding box center [398, 82] width 82 height 23
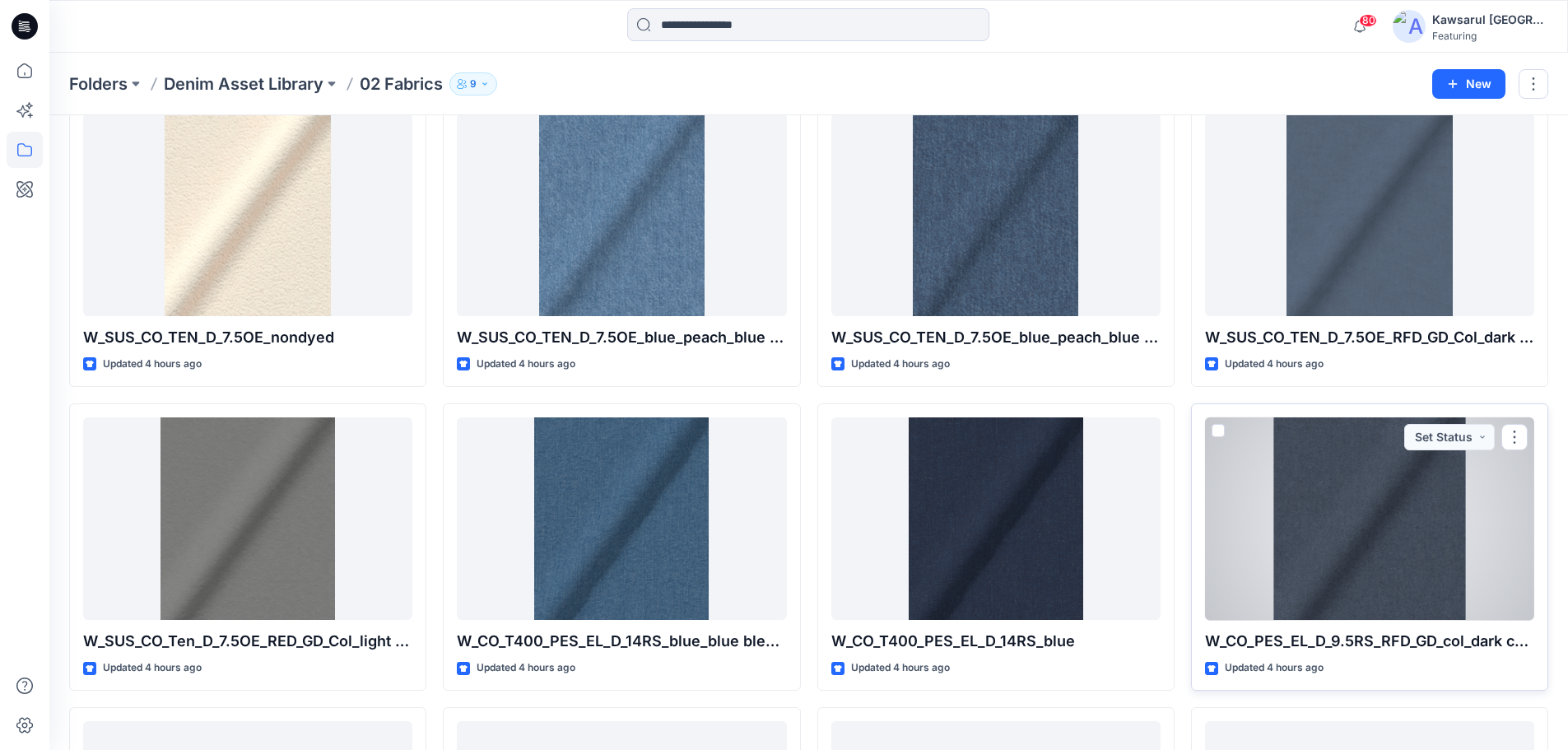
scroll to position [1233, 0]
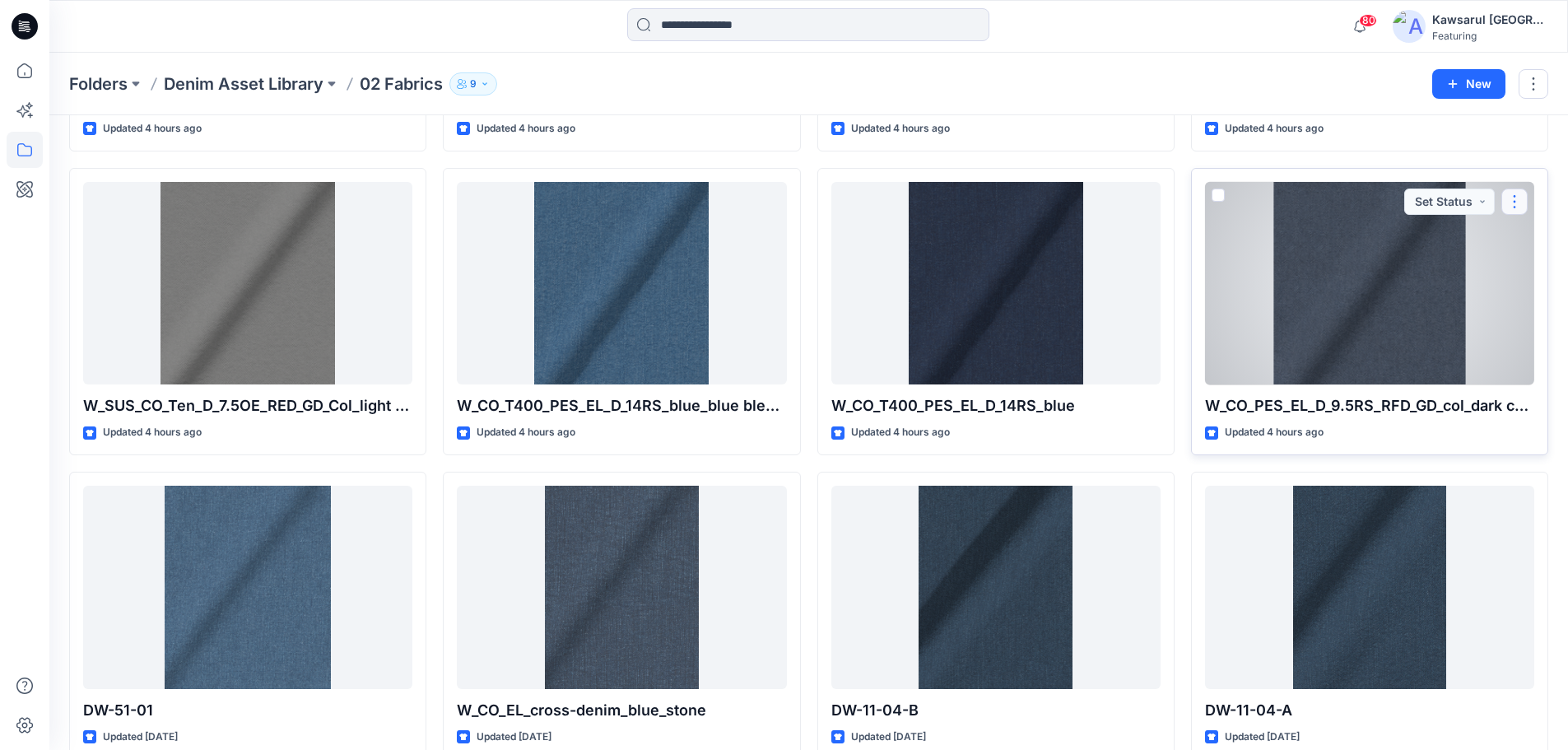
click at [1520, 199] on button "button" at bounding box center [1515, 201] width 26 height 26
click at [1519, 199] on button "button" at bounding box center [1515, 201] width 26 height 26
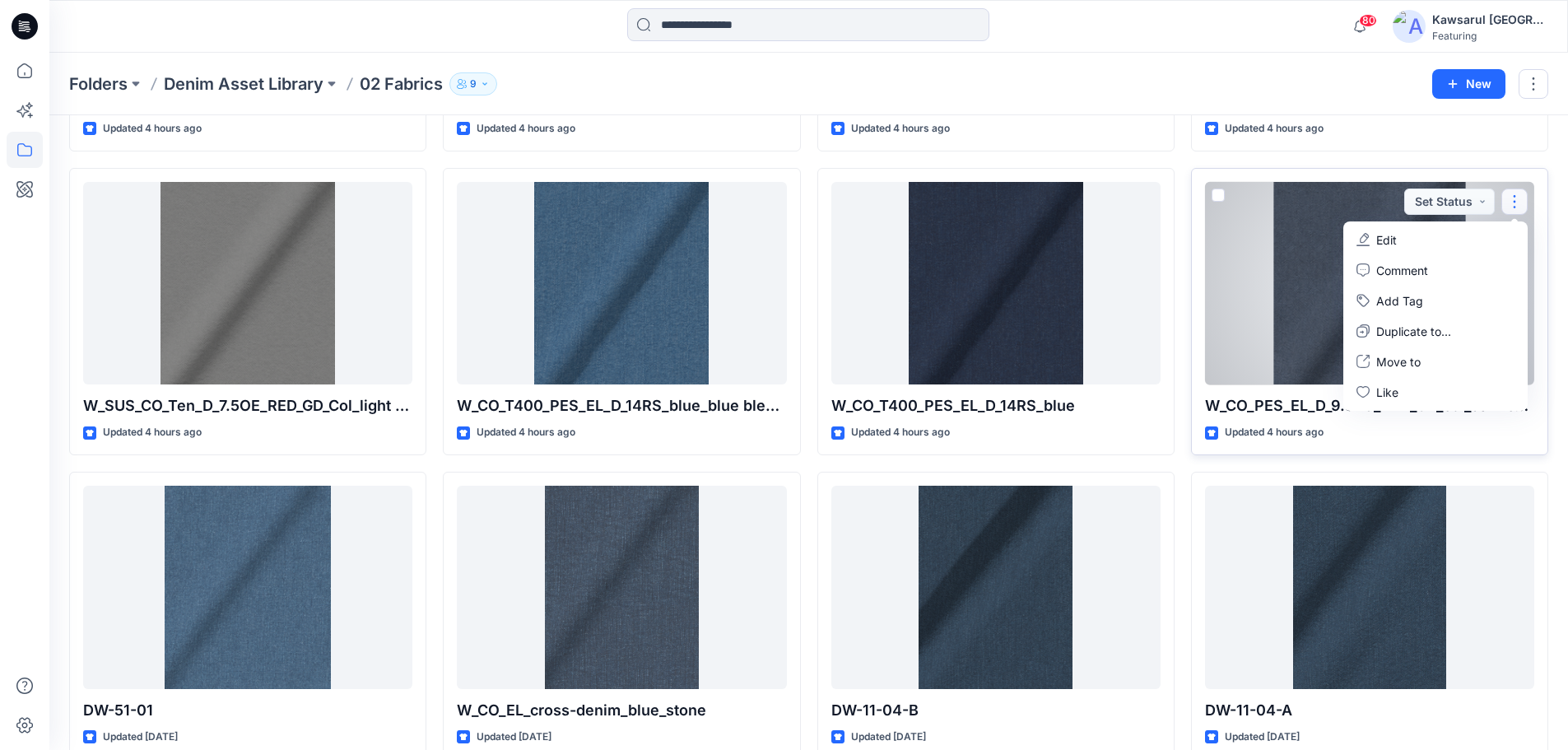
click at [1415, 238] on button "Edit" at bounding box center [1436, 240] width 178 height 31
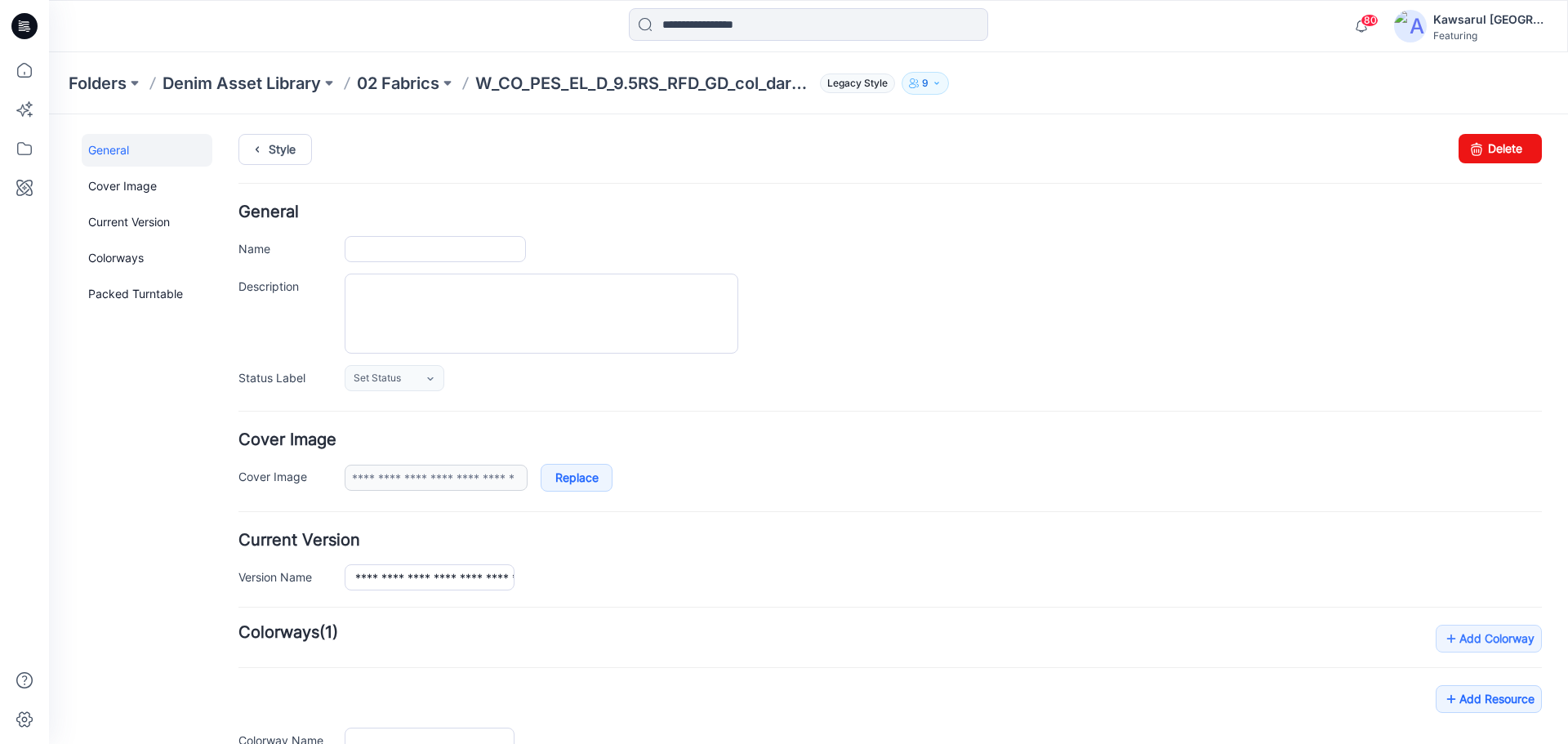
type input "**********"
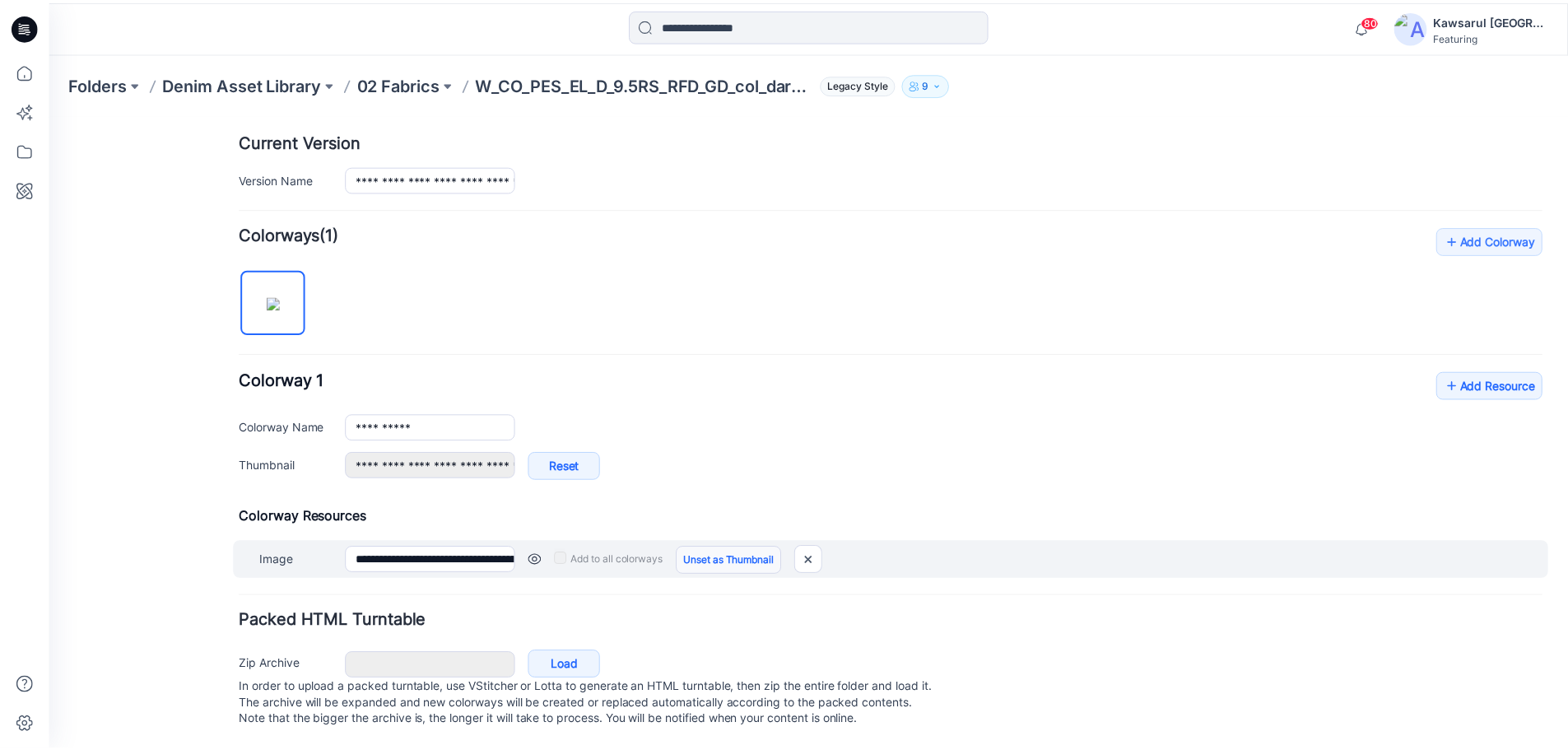
scroll to position [411, 0]
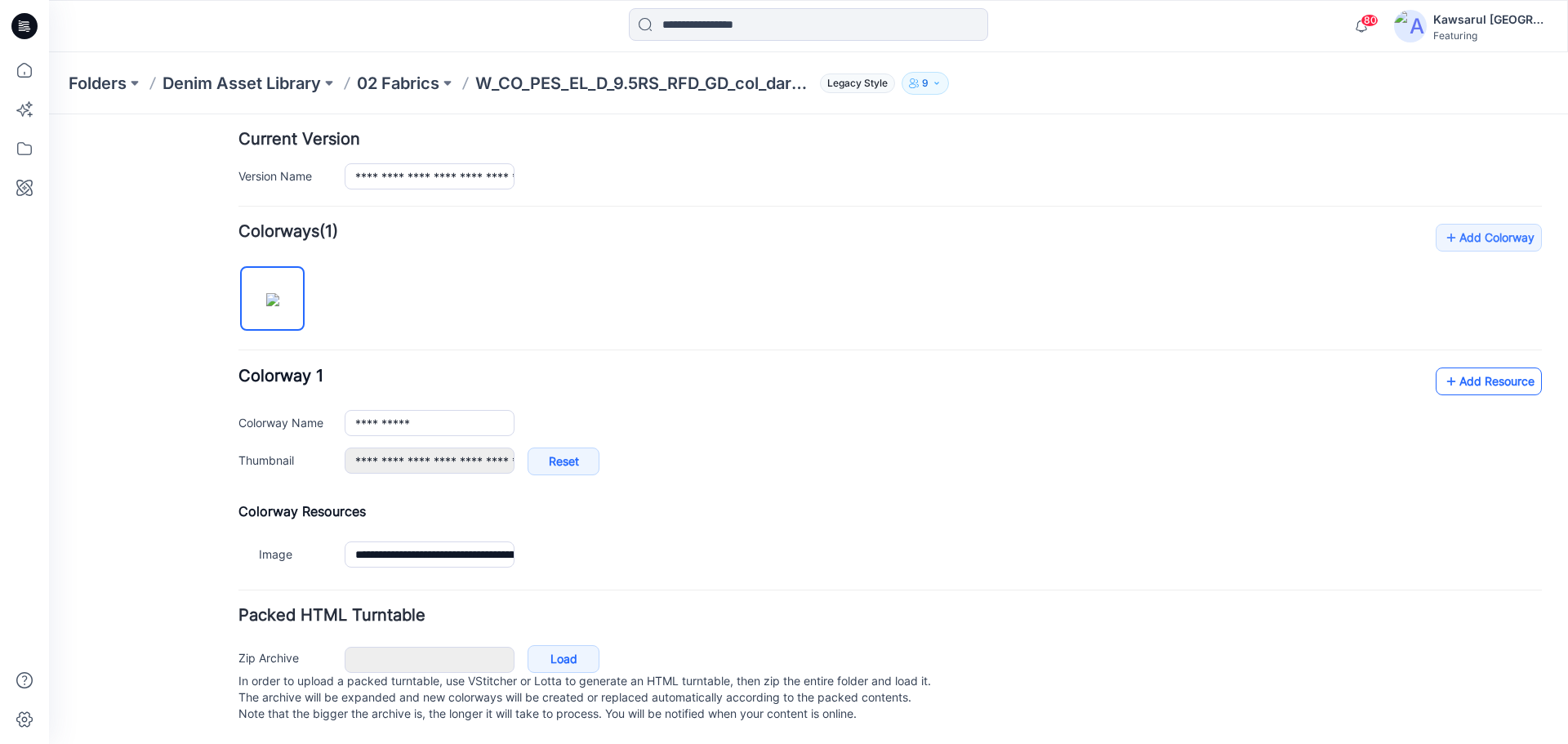
click at [1481, 386] on link "Add Resource" at bounding box center [1488, 381] width 106 height 28
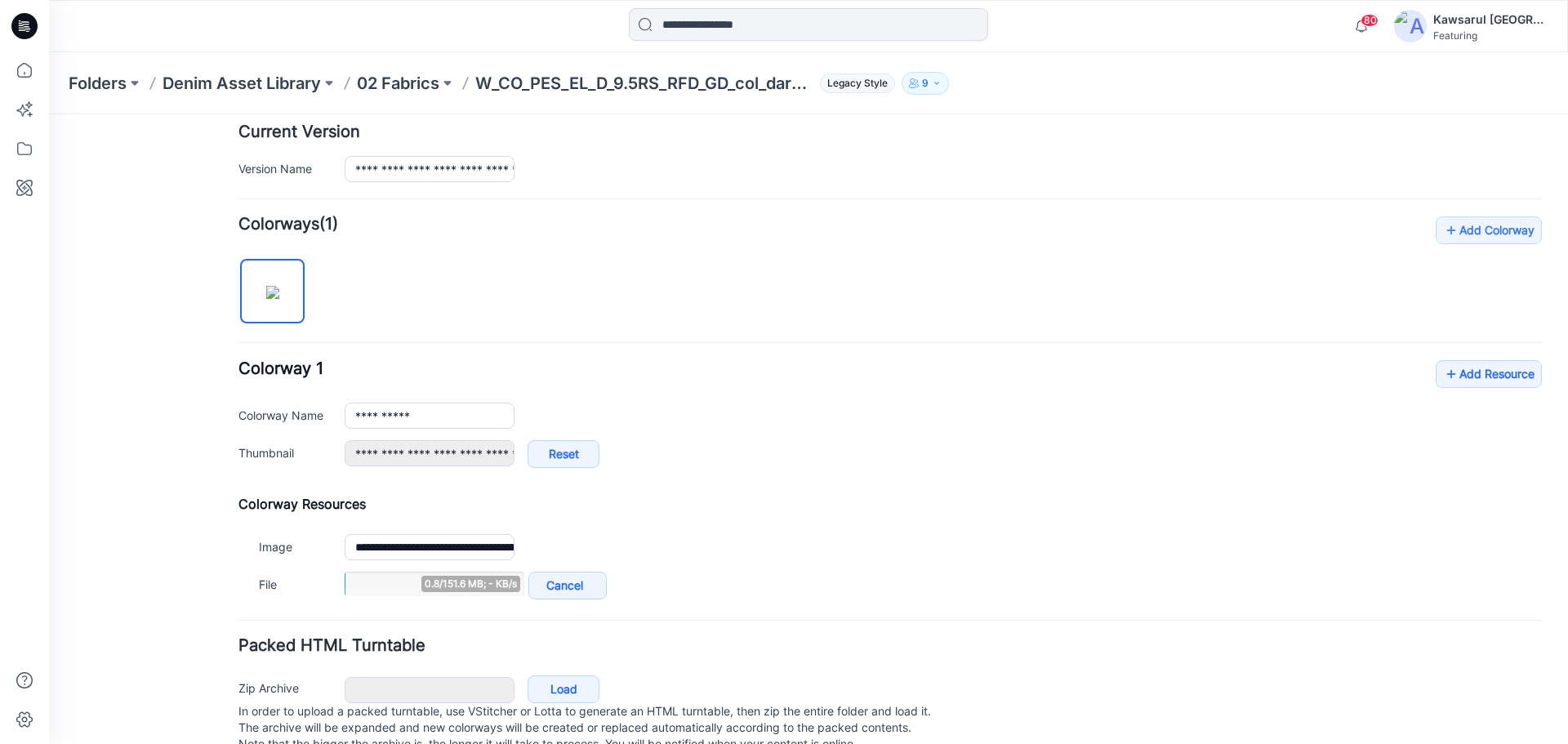
click at [792, 507] on h4 "Colorway Resources" at bounding box center [889, 503] width 1303 height 16
click at [400, 85] on p "02 Fabrics" at bounding box center [398, 82] width 82 height 23
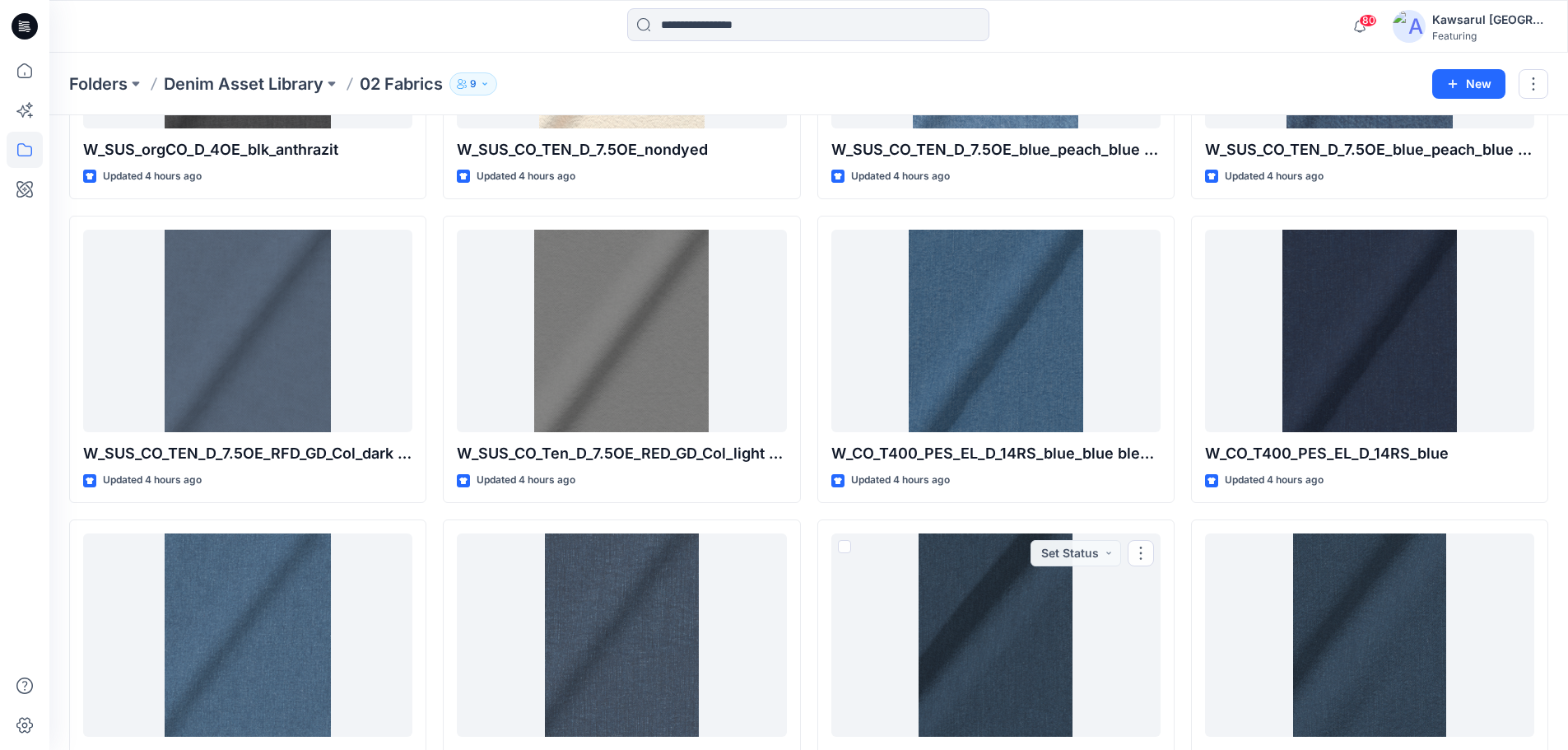
scroll to position [1156, 0]
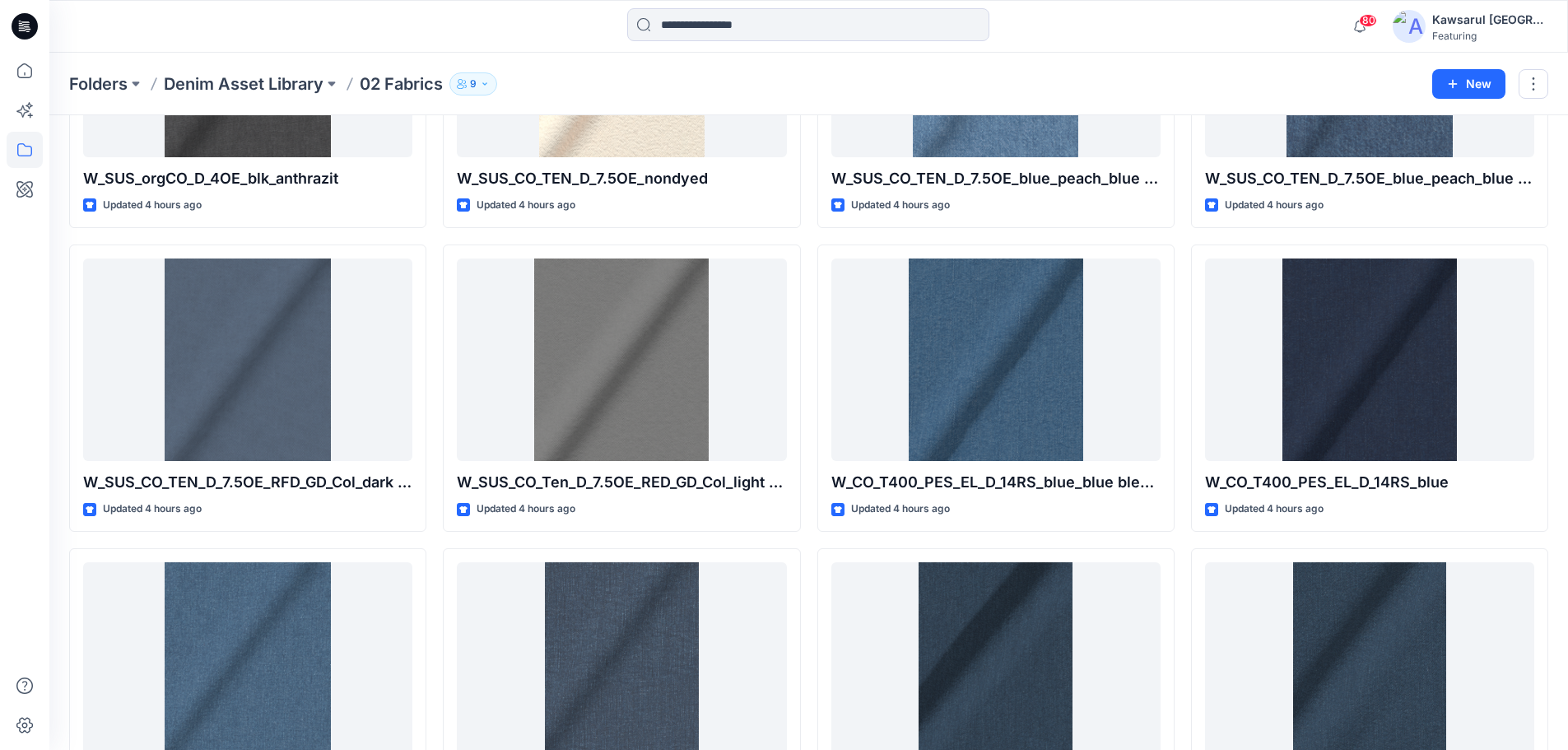
click at [602, 542] on div "W_CO_PES_EL_D_9.5RS_RFD_GD_col_light color Updated 8 minutes ago W_SUS_OrgCO_D_…" at bounding box center [621, 389] width 357 height 2720
click at [653, 542] on div "W_CO_PES_EL_D_9.5RS_RFD_GD_col_light color Updated 8 minutes ago W_SUS_OrgCO_D_…" at bounding box center [621, 389] width 357 height 2720
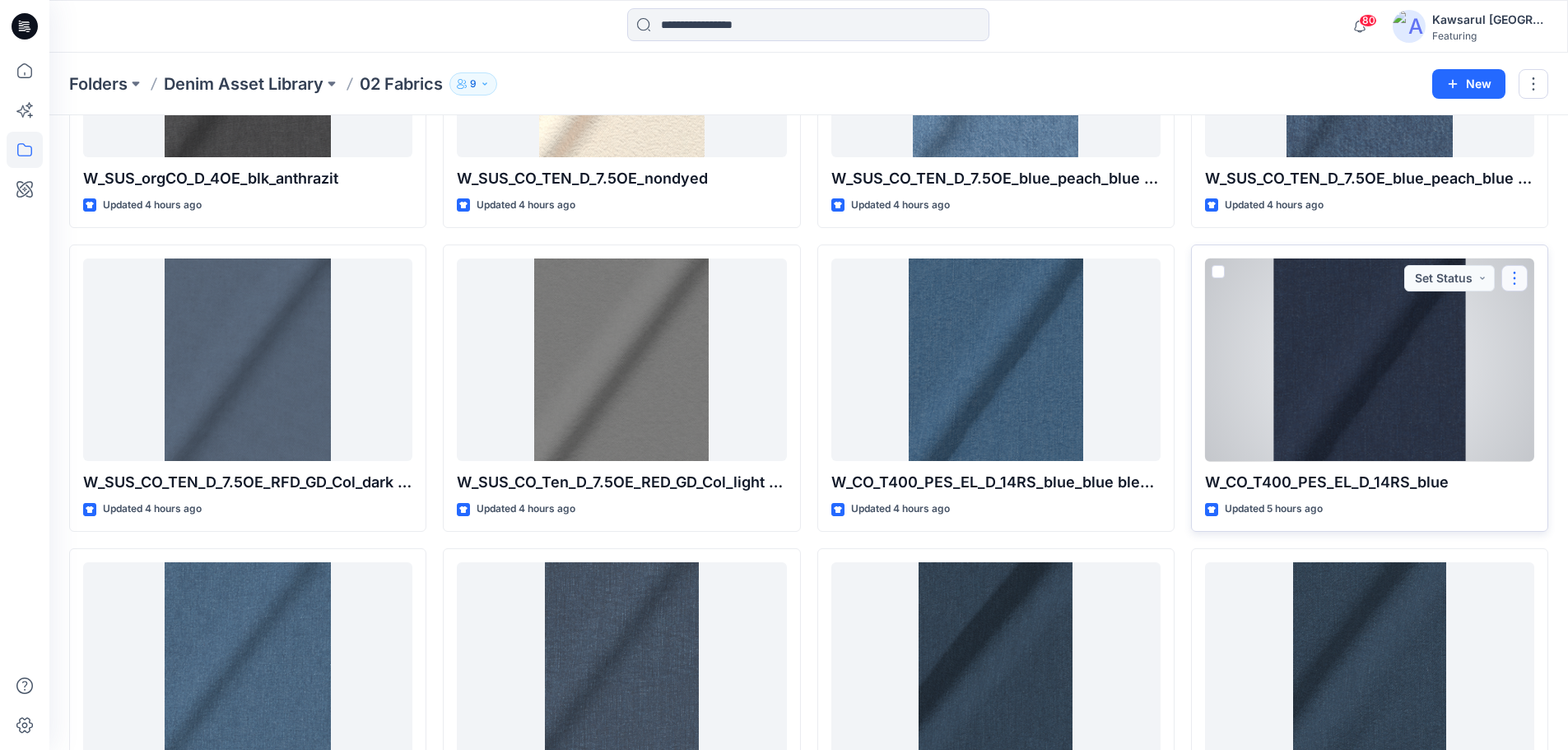
click at [1512, 277] on button "button" at bounding box center [1515, 278] width 26 height 26
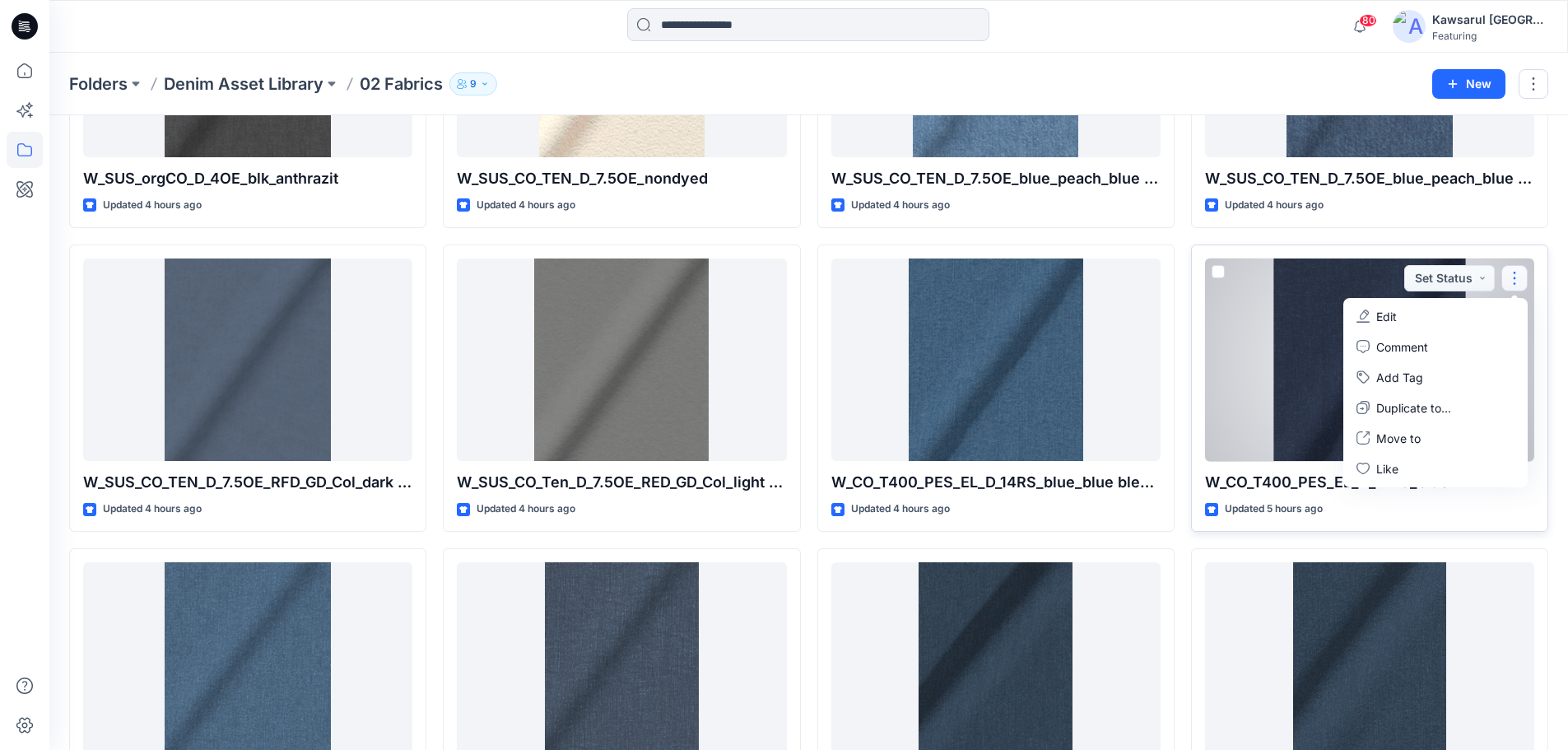
click at [1481, 312] on button "Edit" at bounding box center [1436, 316] width 178 height 31
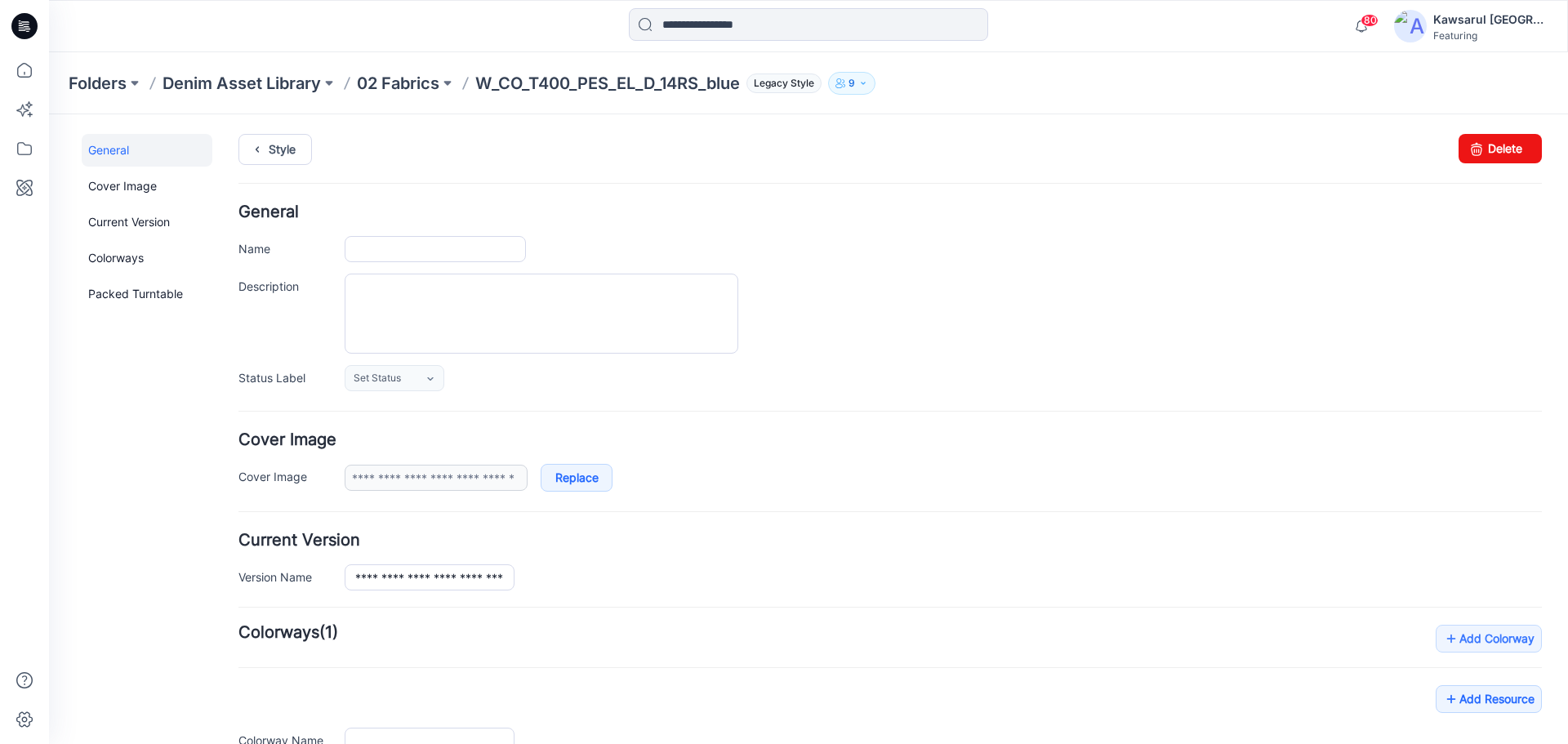
type input "**********"
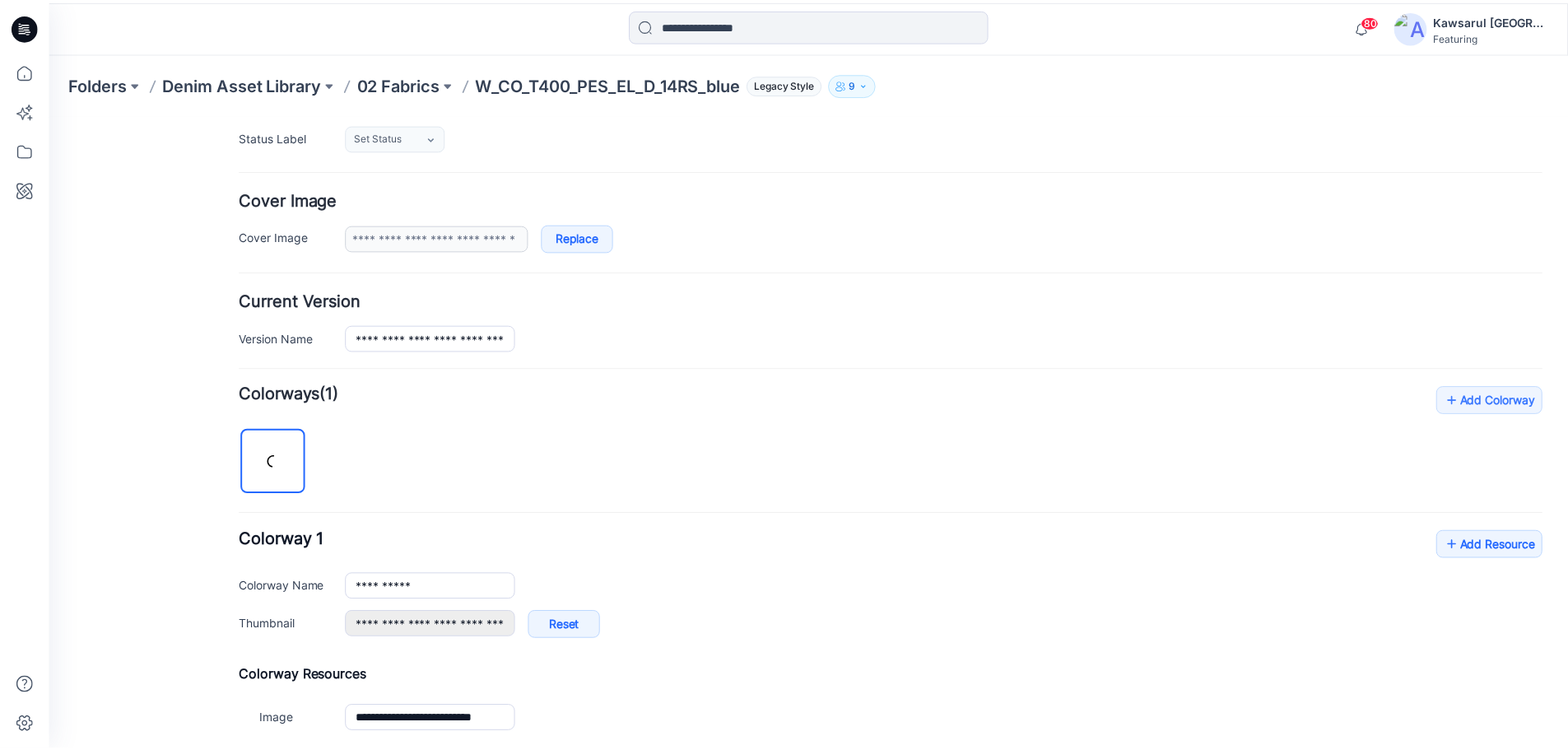
scroll to position [411, 0]
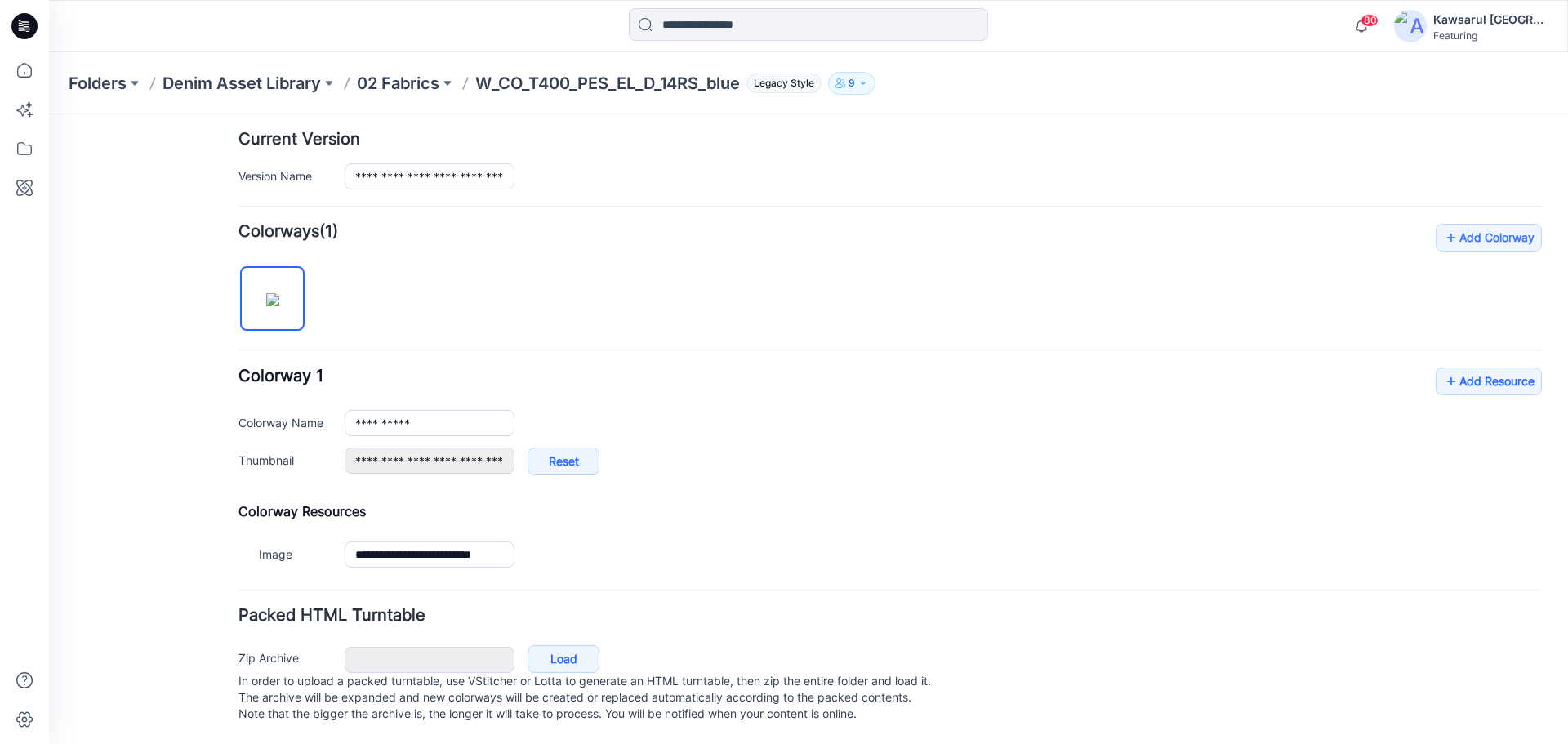
click at [1440, 393] on div "**********" at bounding box center [889, 430] width 1303 height 125
click at [1493, 376] on link "Add Resource" at bounding box center [1488, 381] width 106 height 28
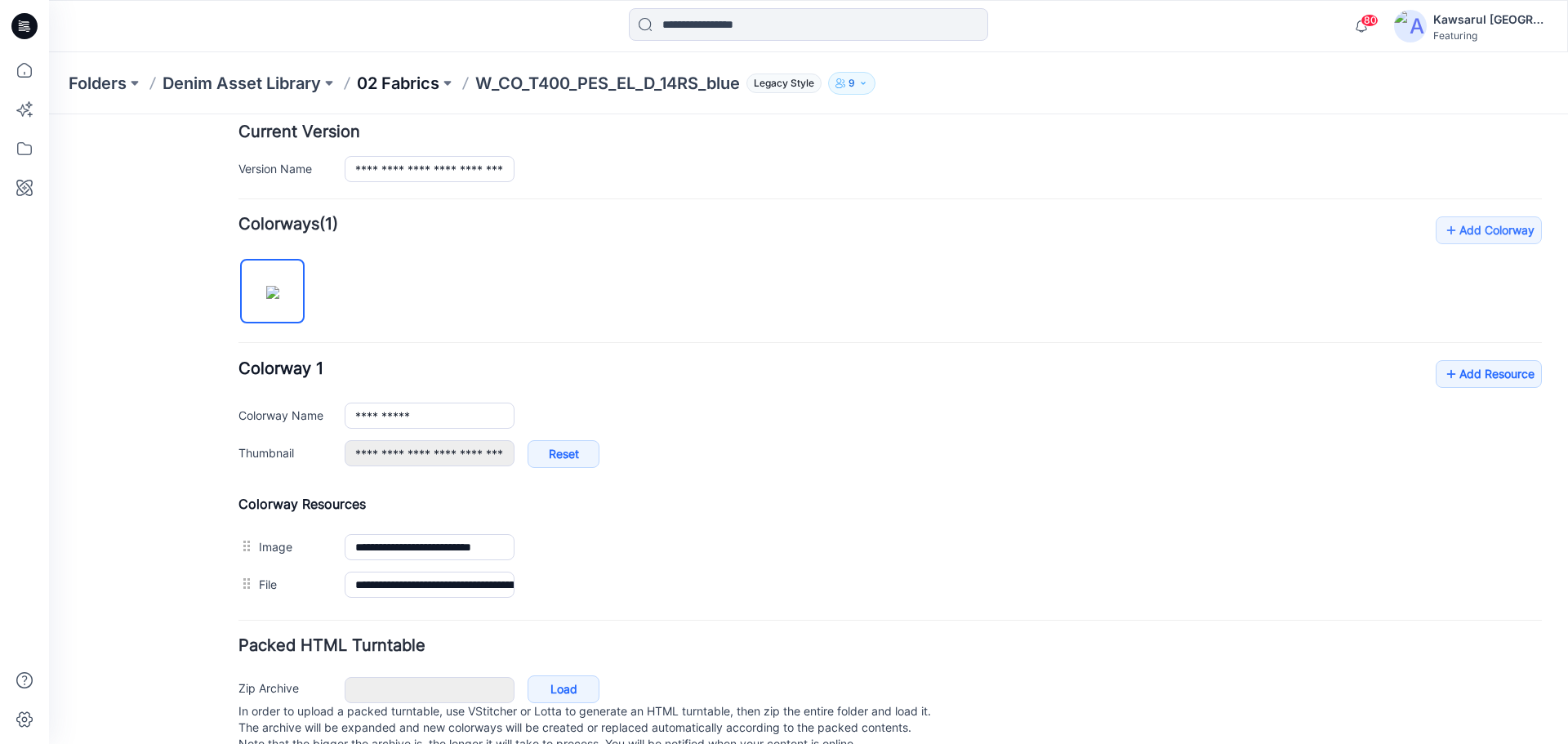
click at [423, 78] on p "02 Fabrics" at bounding box center [398, 82] width 82 height 23
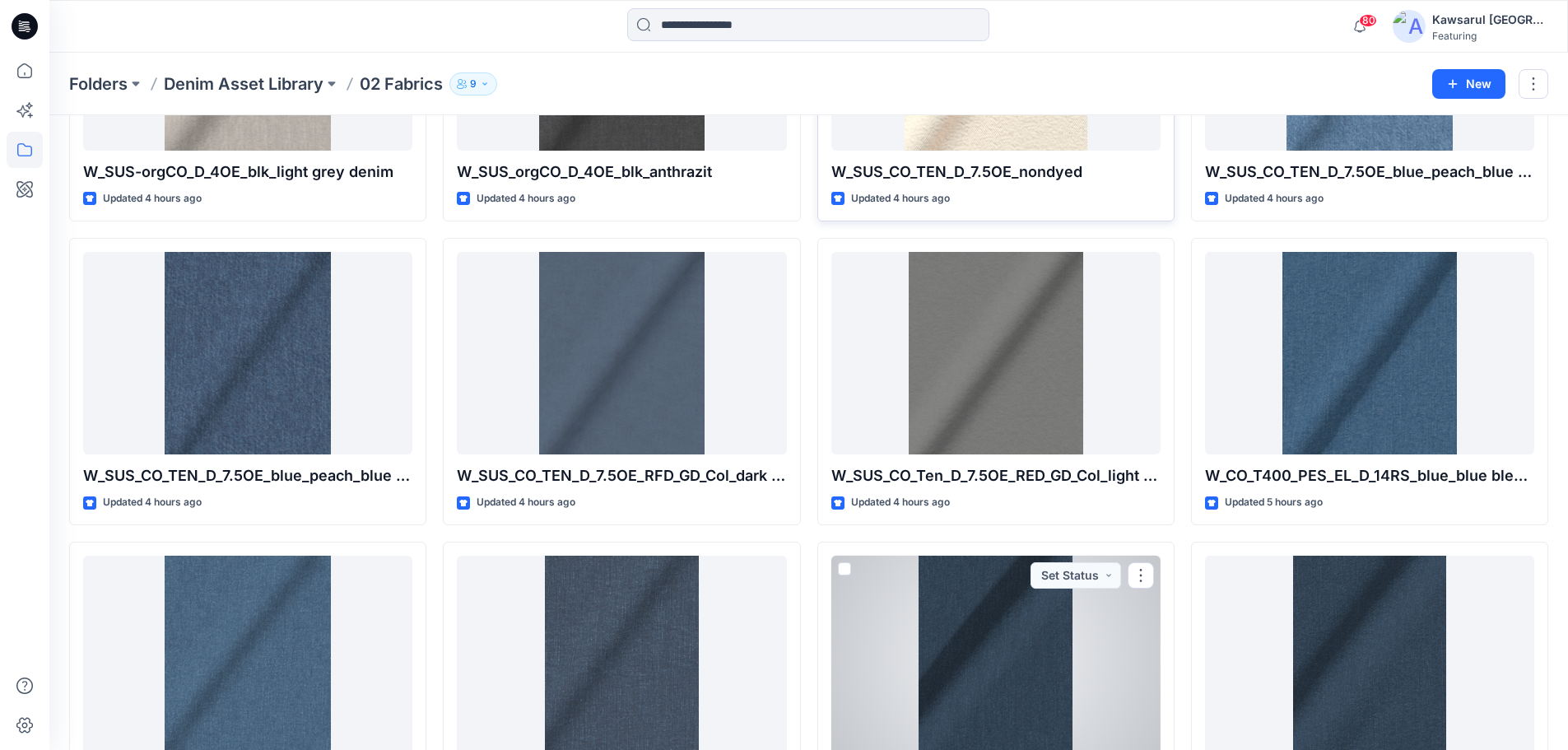
scroll to position [1153, 0]
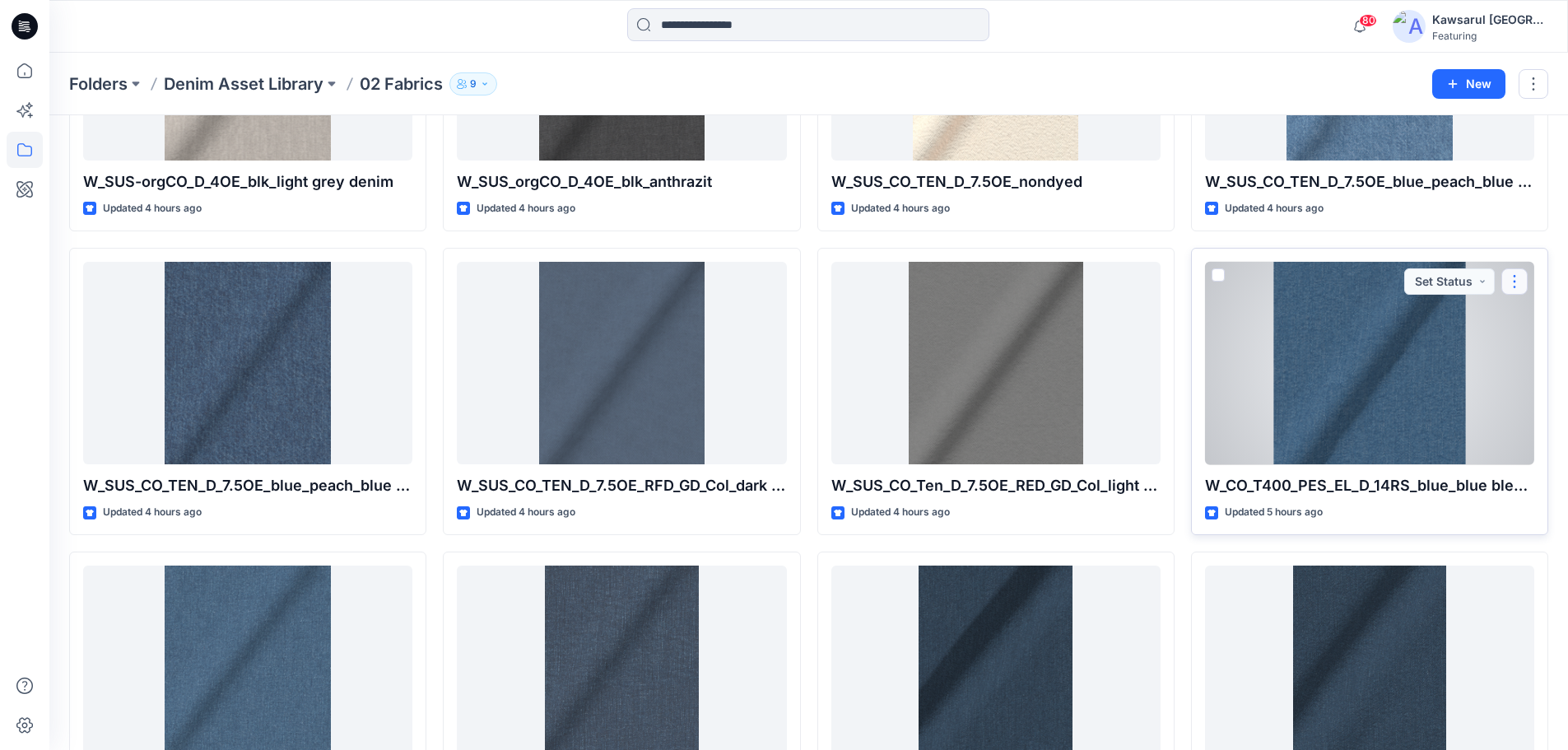
click at [1513, 283] on button "button" at bounding box center [1515, 281] width 26 height 26
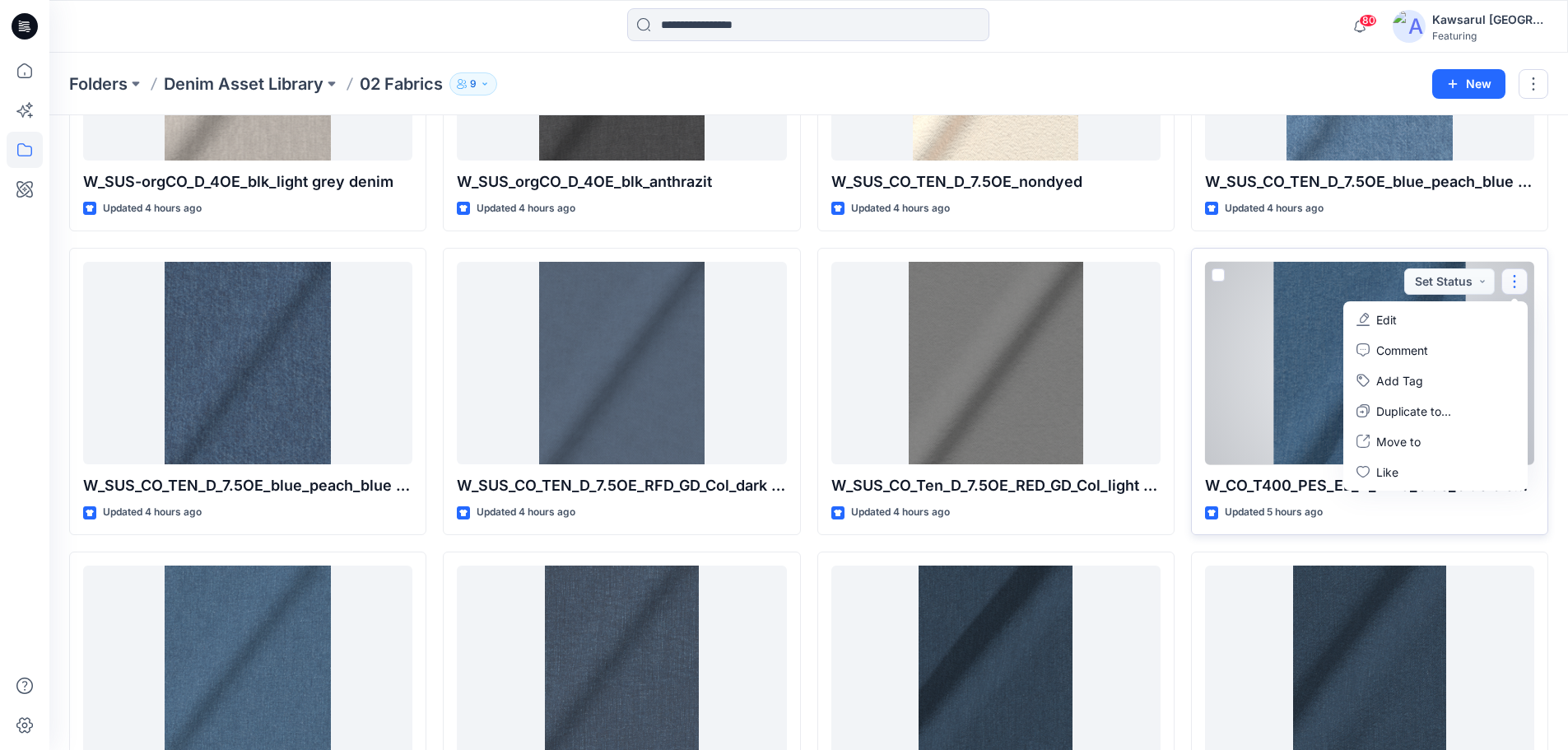
click at [1446, 311] on button "Edit" at bounding box center [1436, 320] width 178 height 31
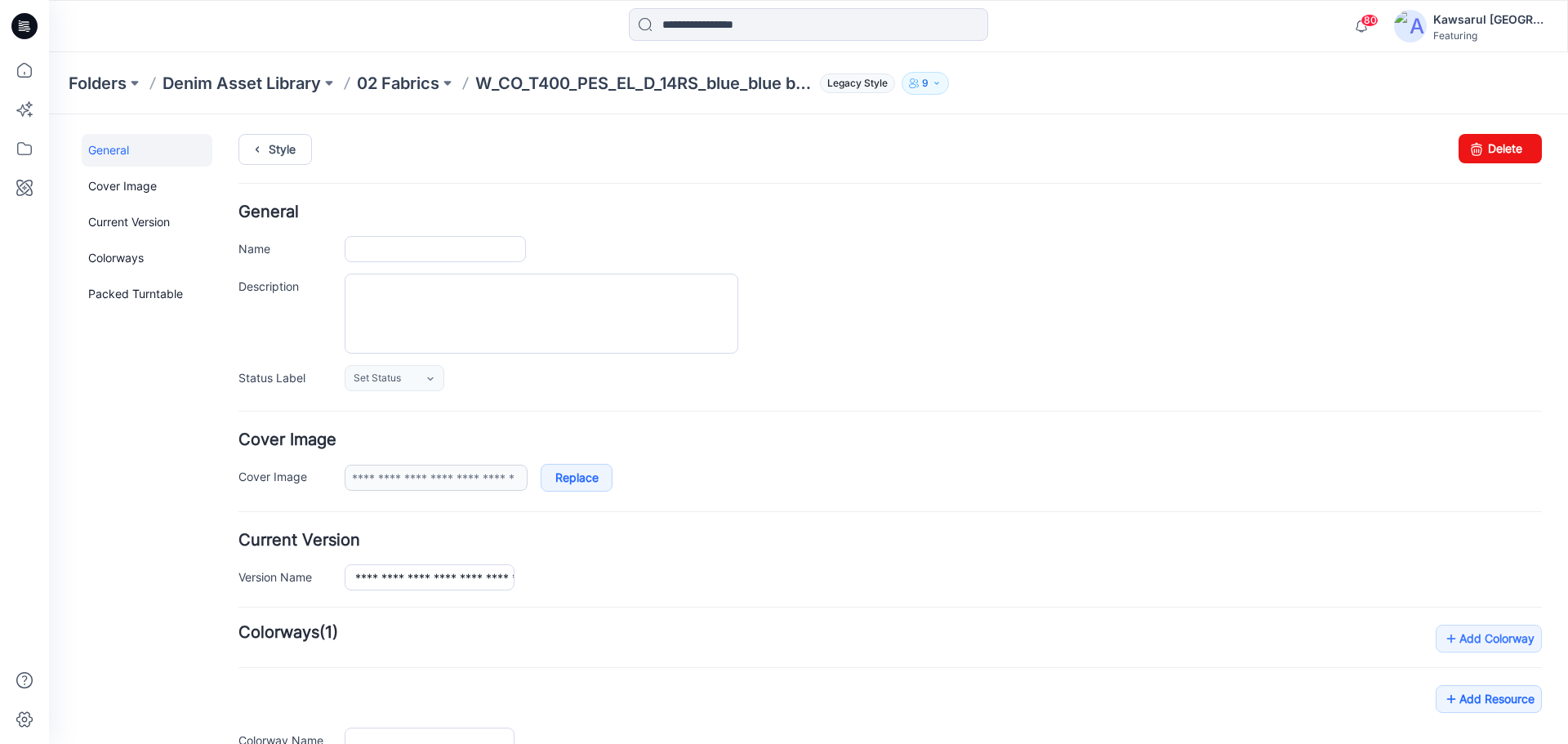
type input "**********"
click at [871, 433] on h4 "Cover Image" at bounding box center [889, 440] width 1303 height 15
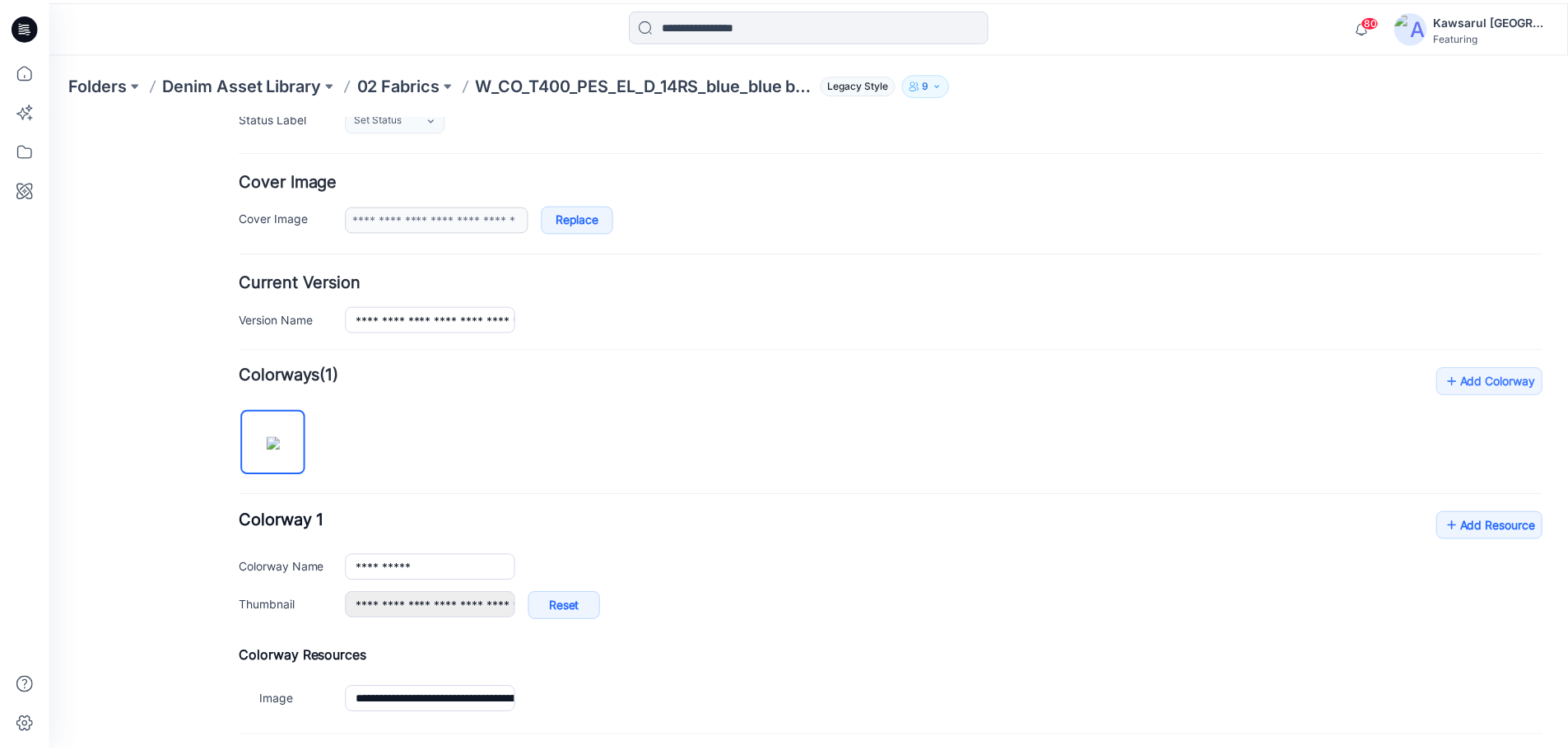
scroll to position [329, 0]
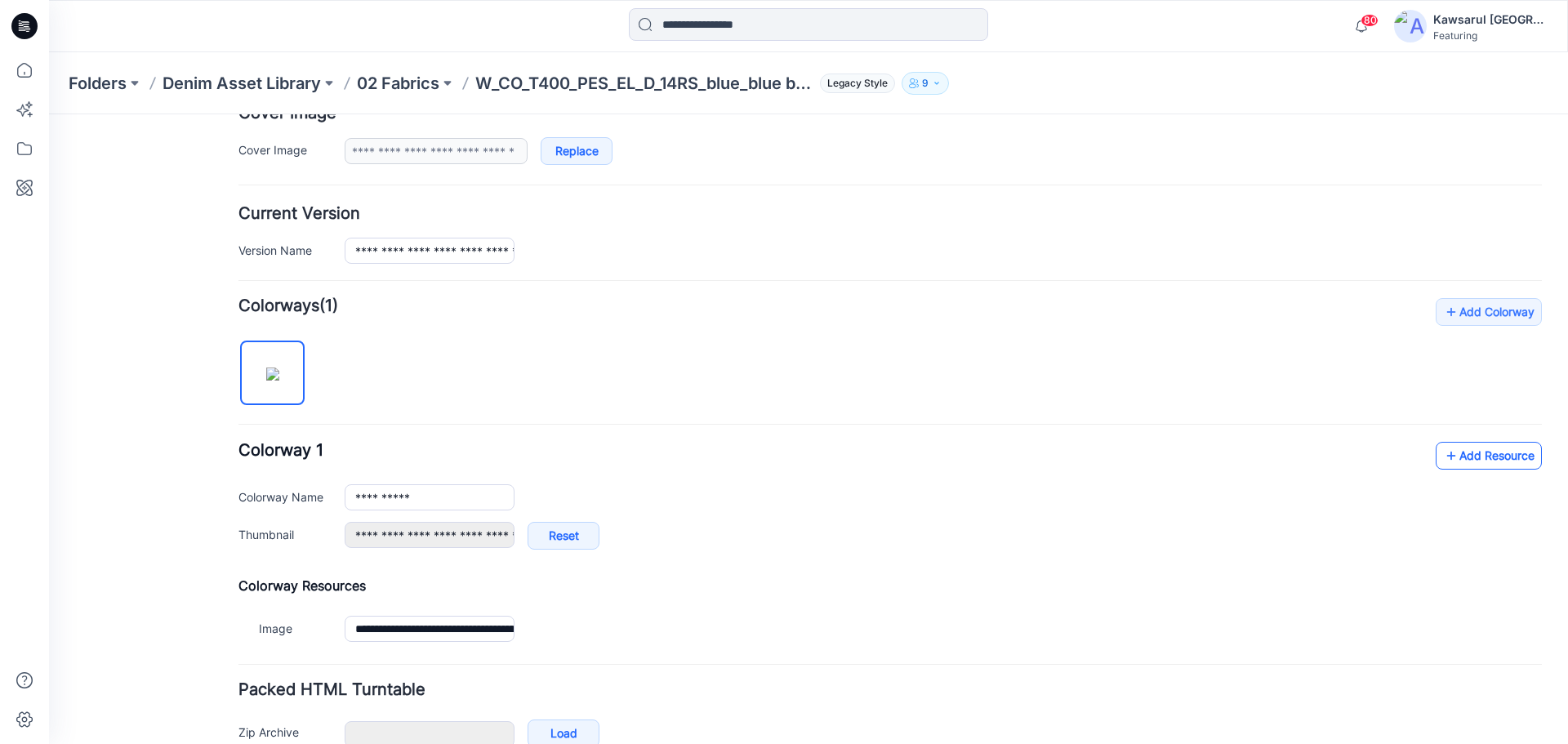
click at [1476, 451] on link "Add Resource" at bounding box center [1488, 455] width 106 height 28
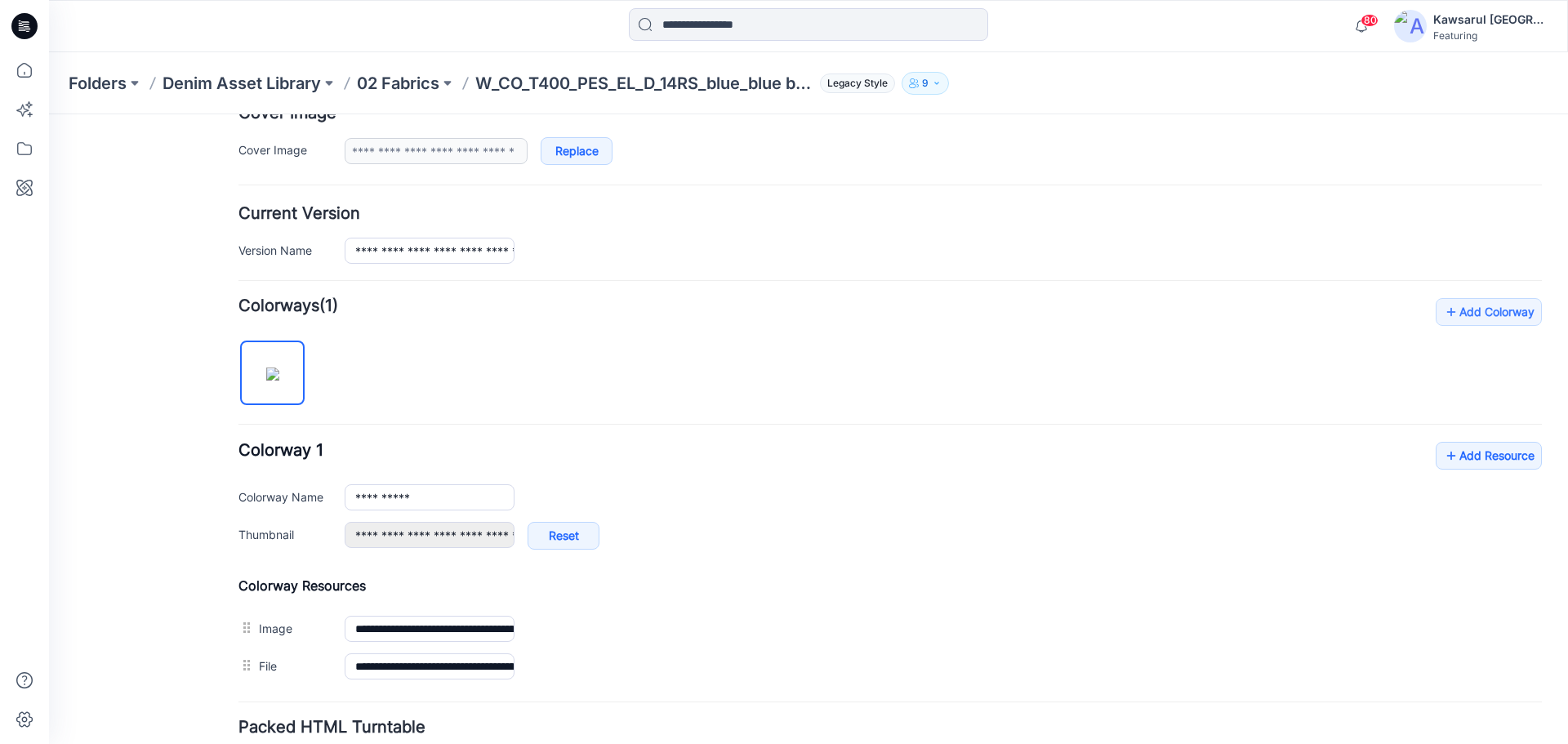
click at [1098, 331] on div "**********" at bounding box center [889, 492] width 1303 height 387
click at [405, 87] on p "02 Fabrics" at bounding box center [398, 82] width 82 height 23
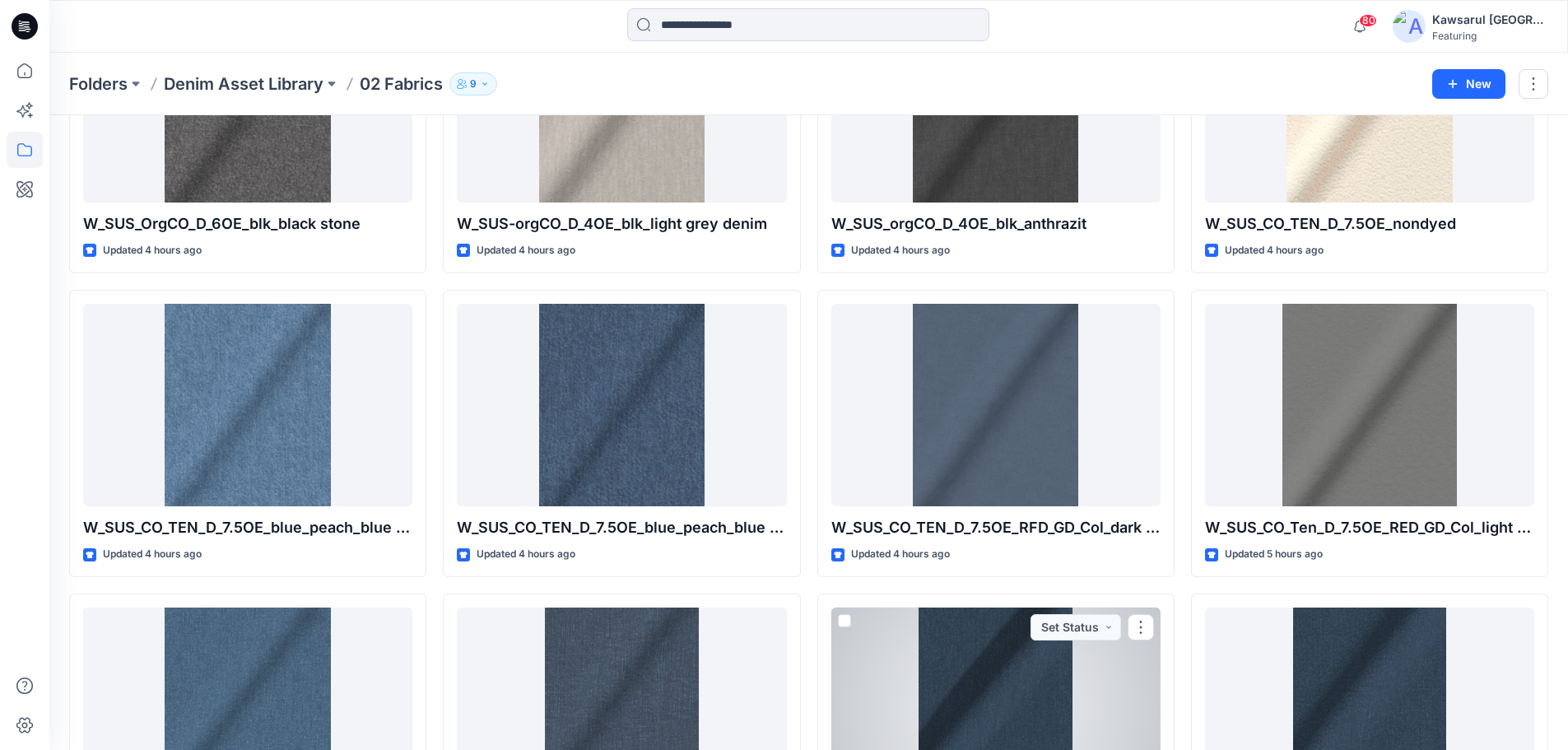
scroll to position [1071, 0]
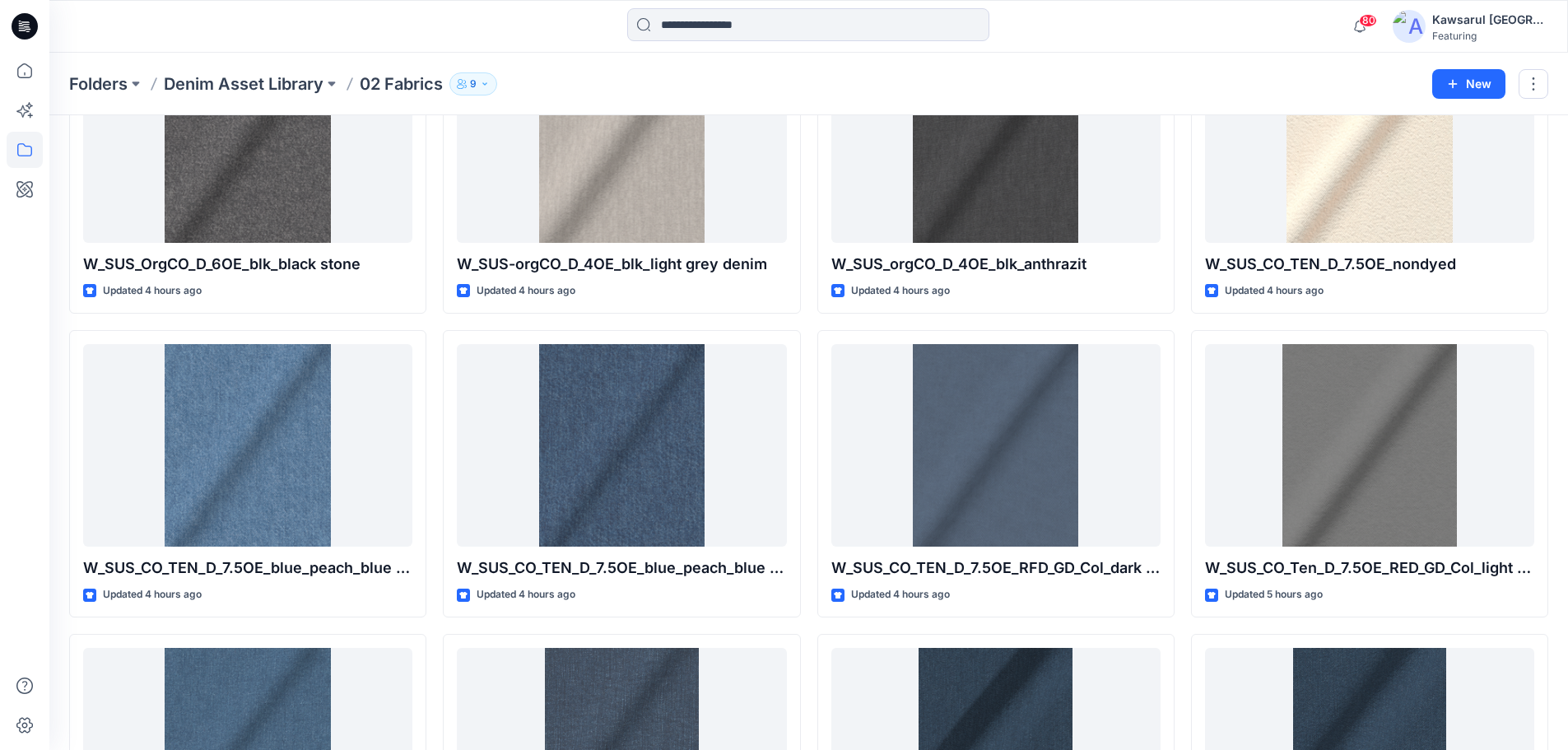
click at [571, 628] on div "W_CO_T400_PES_EL_D_14RS_blue Updated 5 minutes ago W_CO_EL_cross-denim_coated_d…" at bounding box center [621, 474] width 357 height 2720
click at [511, 626] on div "W_CO_T400_PES_EL_D_14RS_blue Updated 5 minutes ago W_CO_EL_cross-denim_coated_d…" at bounding box center [621, 474] width 357 height 2720
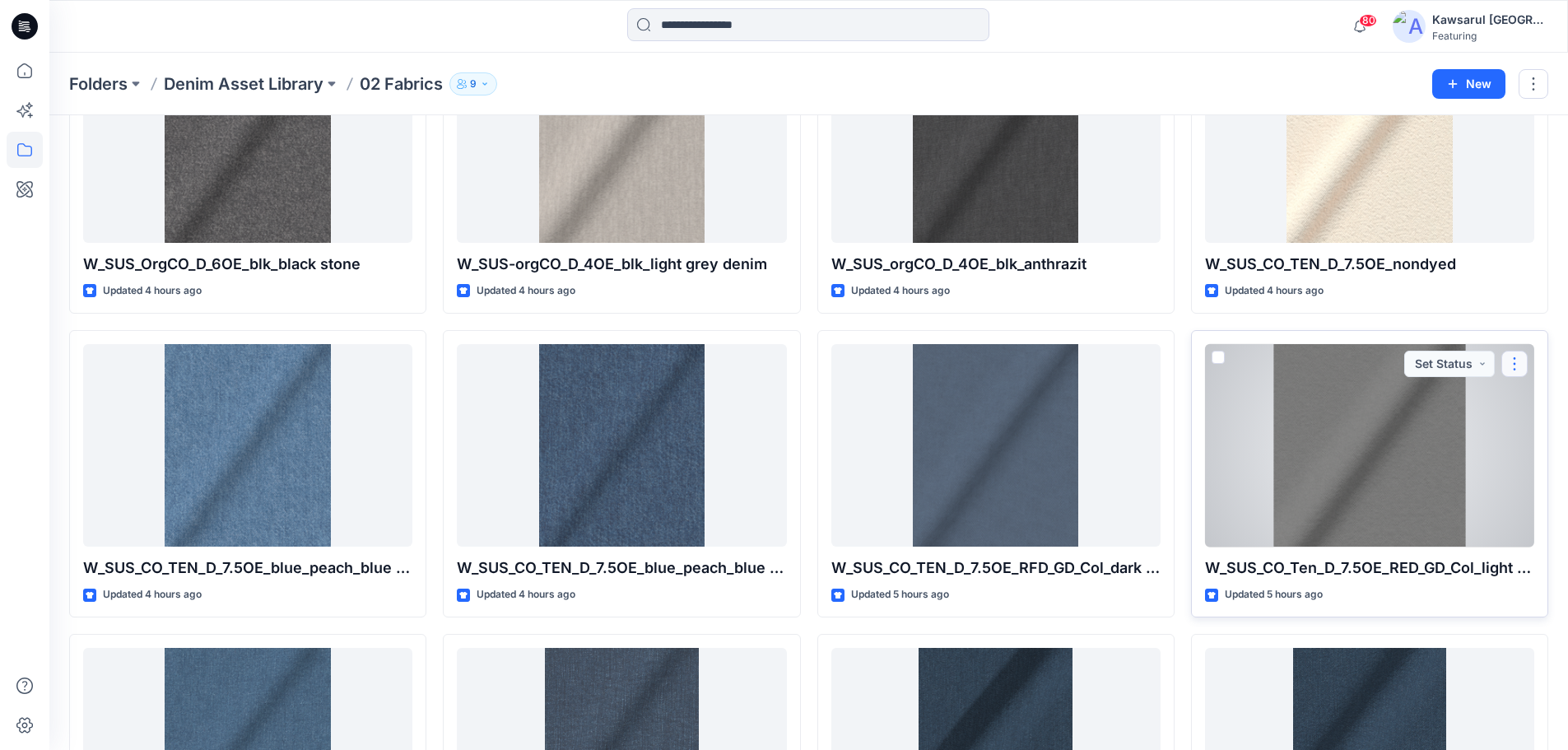
click at [1515, 361] on button "button" at bounding box center [1515, 364] width 26 height 26
click at [1514, 361] on button "button" at bounding box center [1515, 364] width 26 height 26
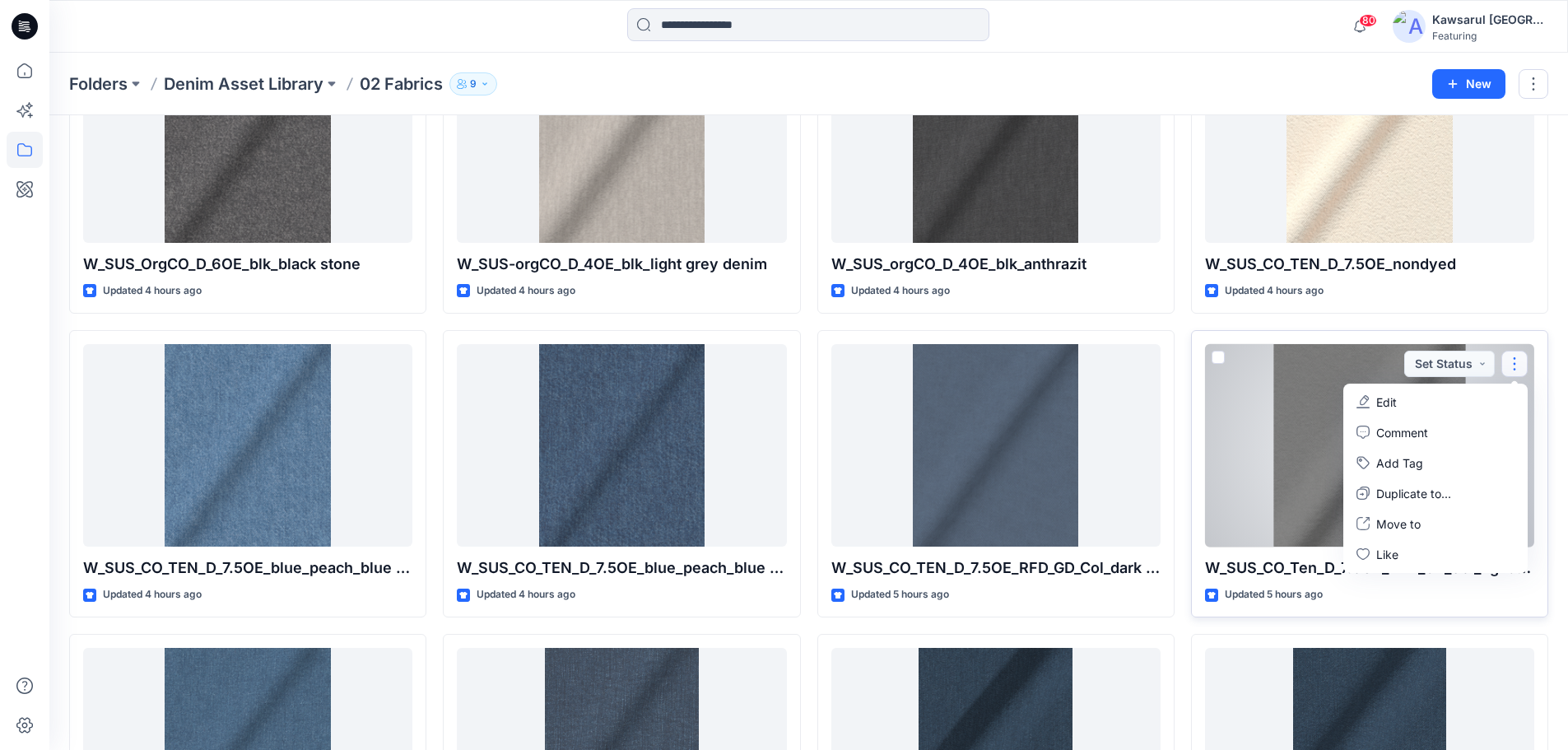
click at [1449, 392] on button "Edit" at bounding box center [1436, 402] width 178 height 31
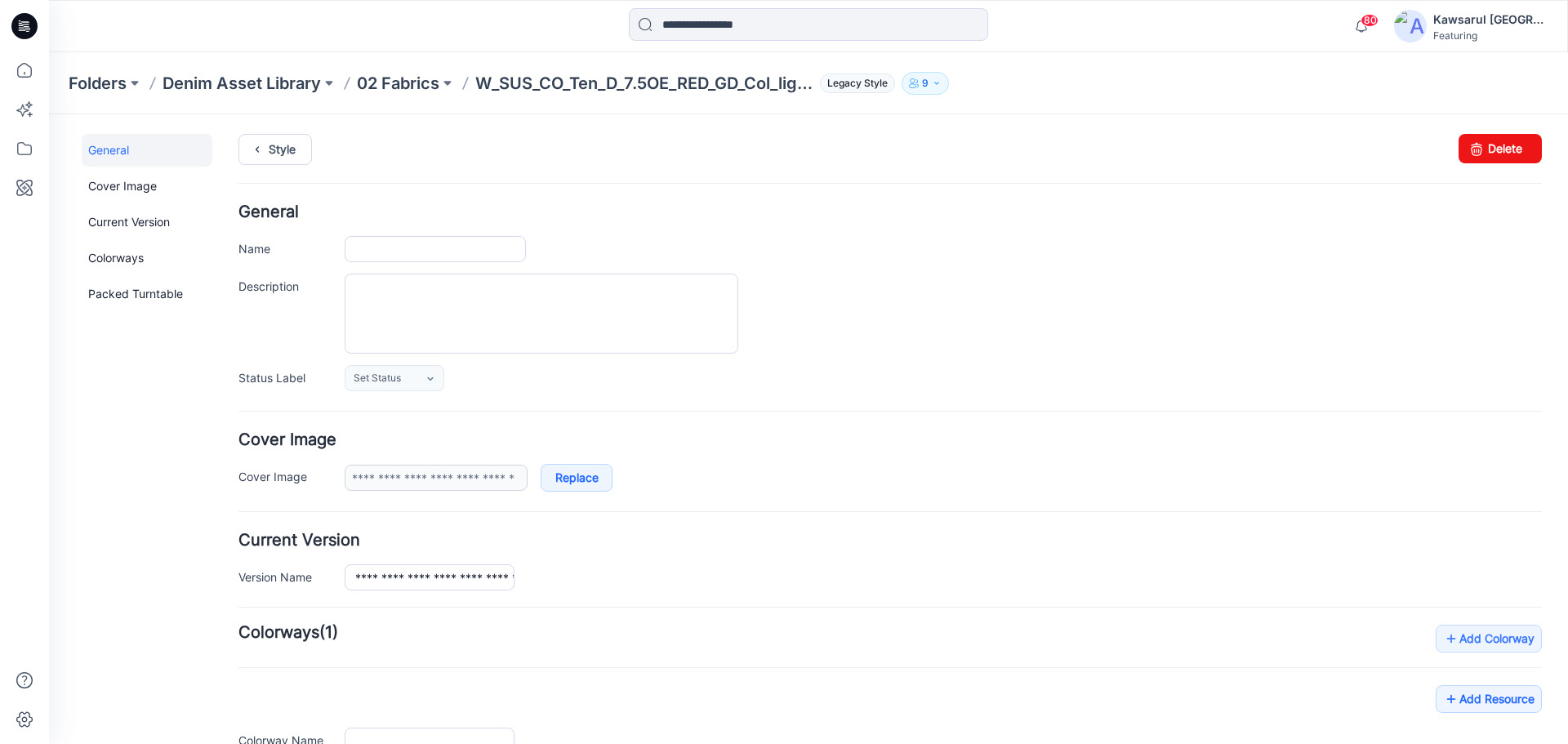
type input "**********"
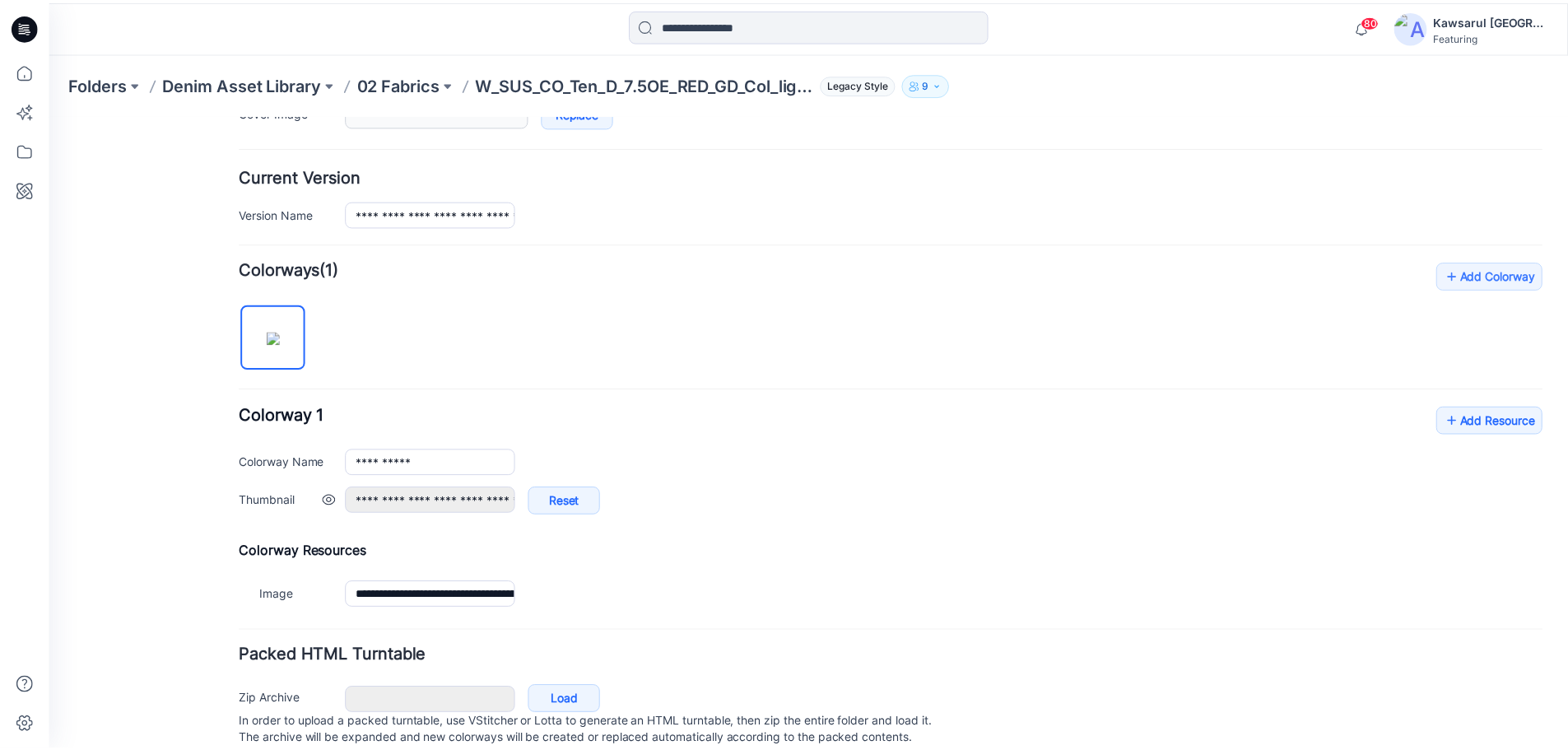
scroll to position [411, 0]
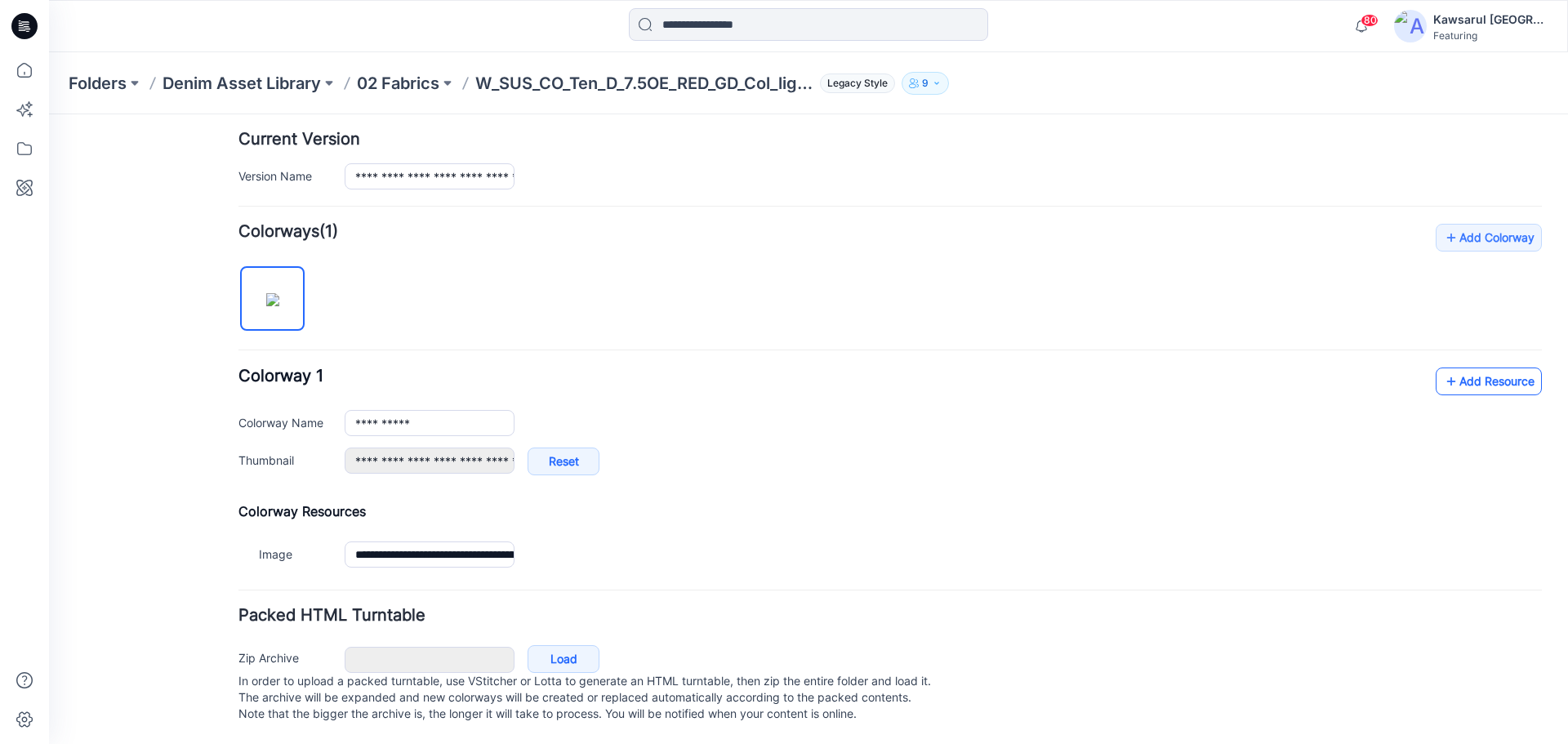
click at [1473, 368] on link "Add Resource" at bounding box center [1488, 381] width 106 height 28
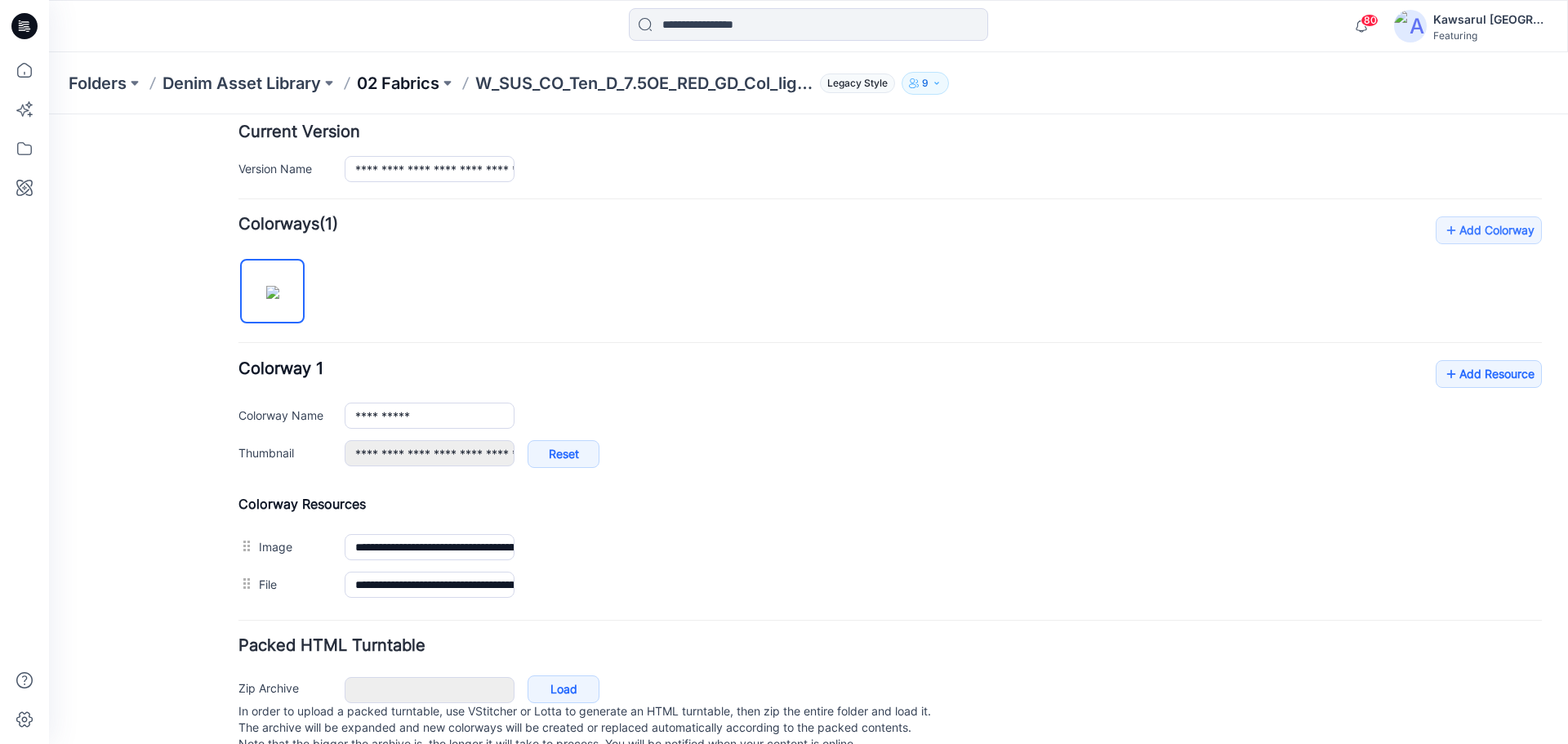
click at [395, 81] on p "02 Fabrics" at bounding box center [398, 82] width 82 height 23
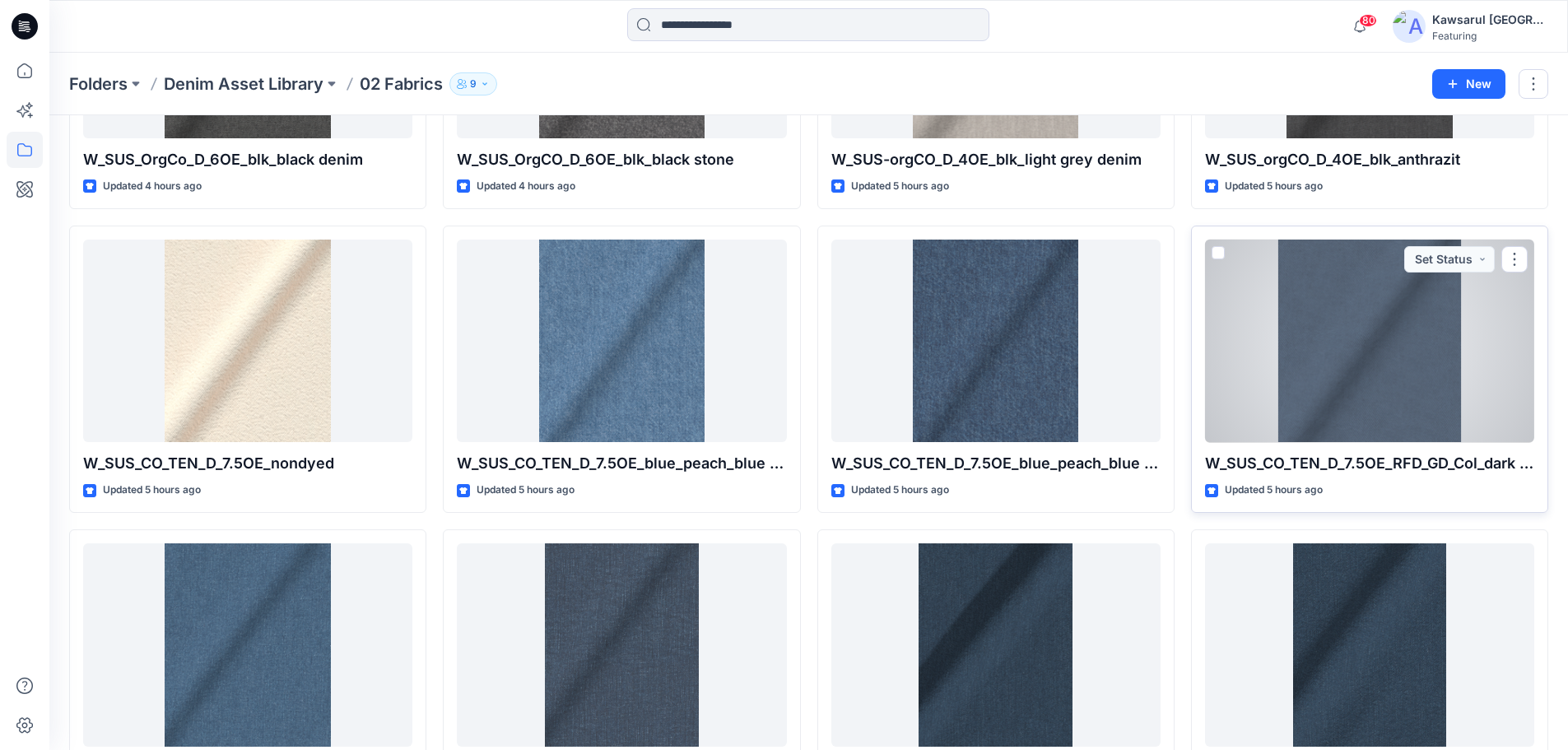
scroll to position [986, 0]
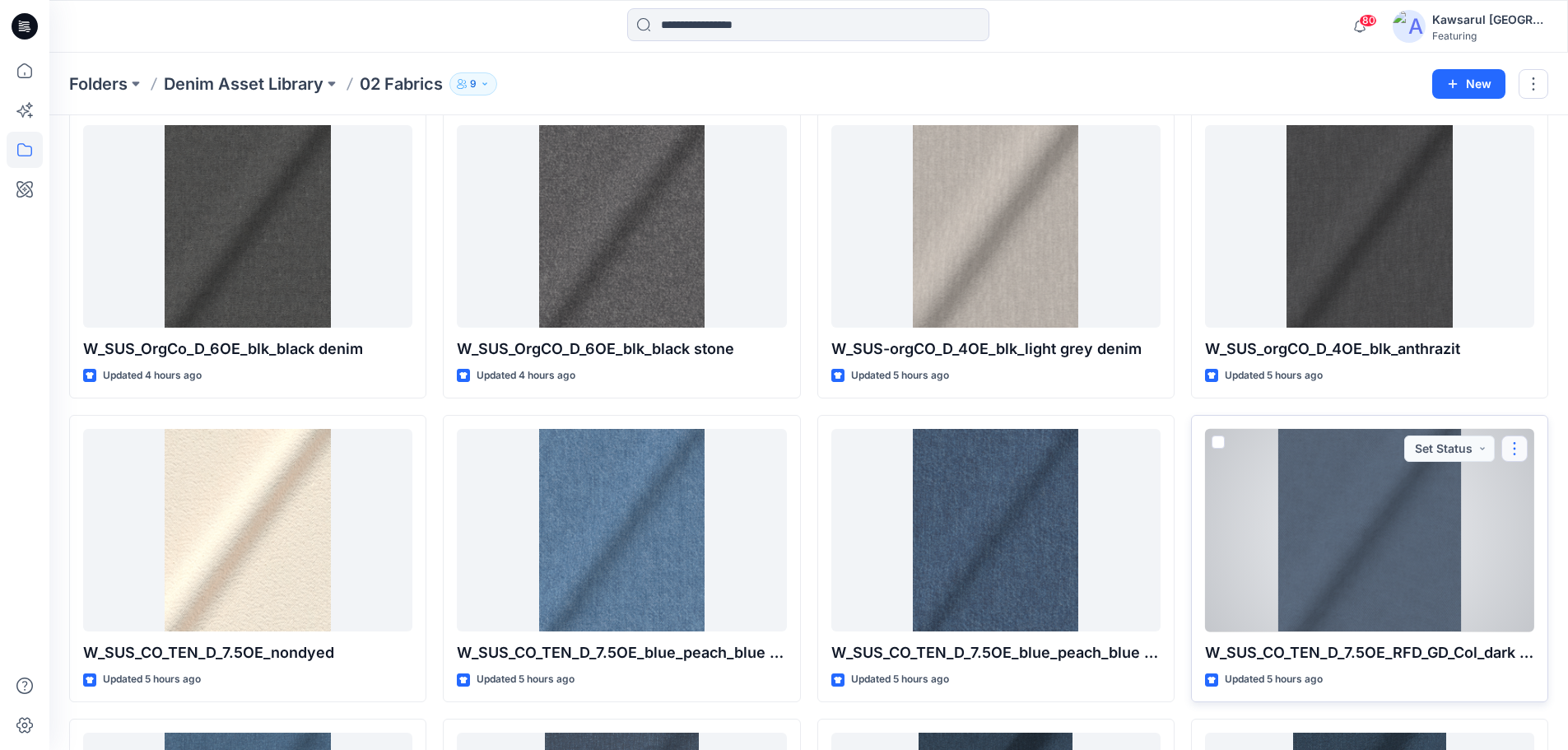
click at [1521, 450] on button "button" at bounding box center [1515, 449] width 26 height 26
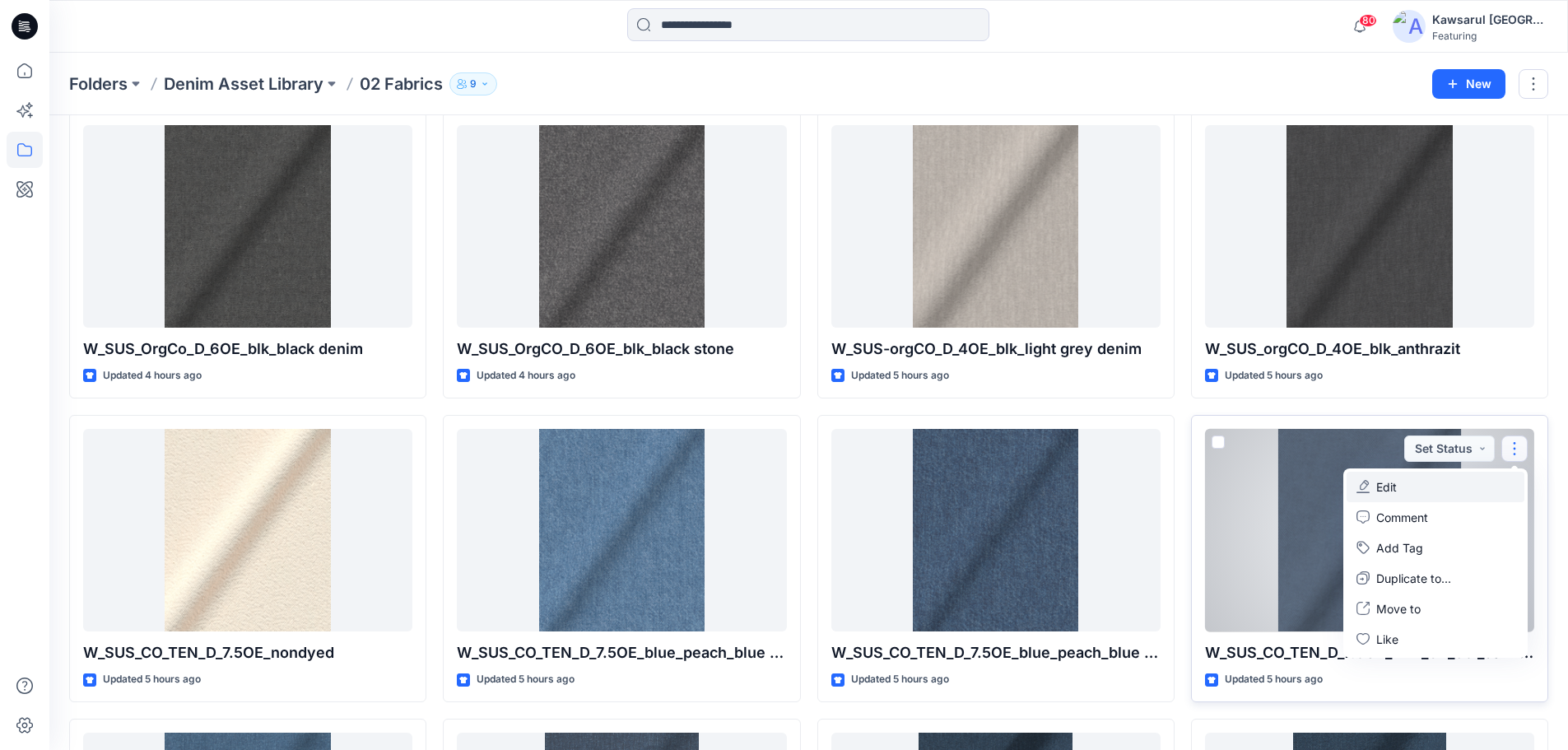
click at [1443, 483] on button "Edit" at bounding box center [1436, 487] width 178 height 31
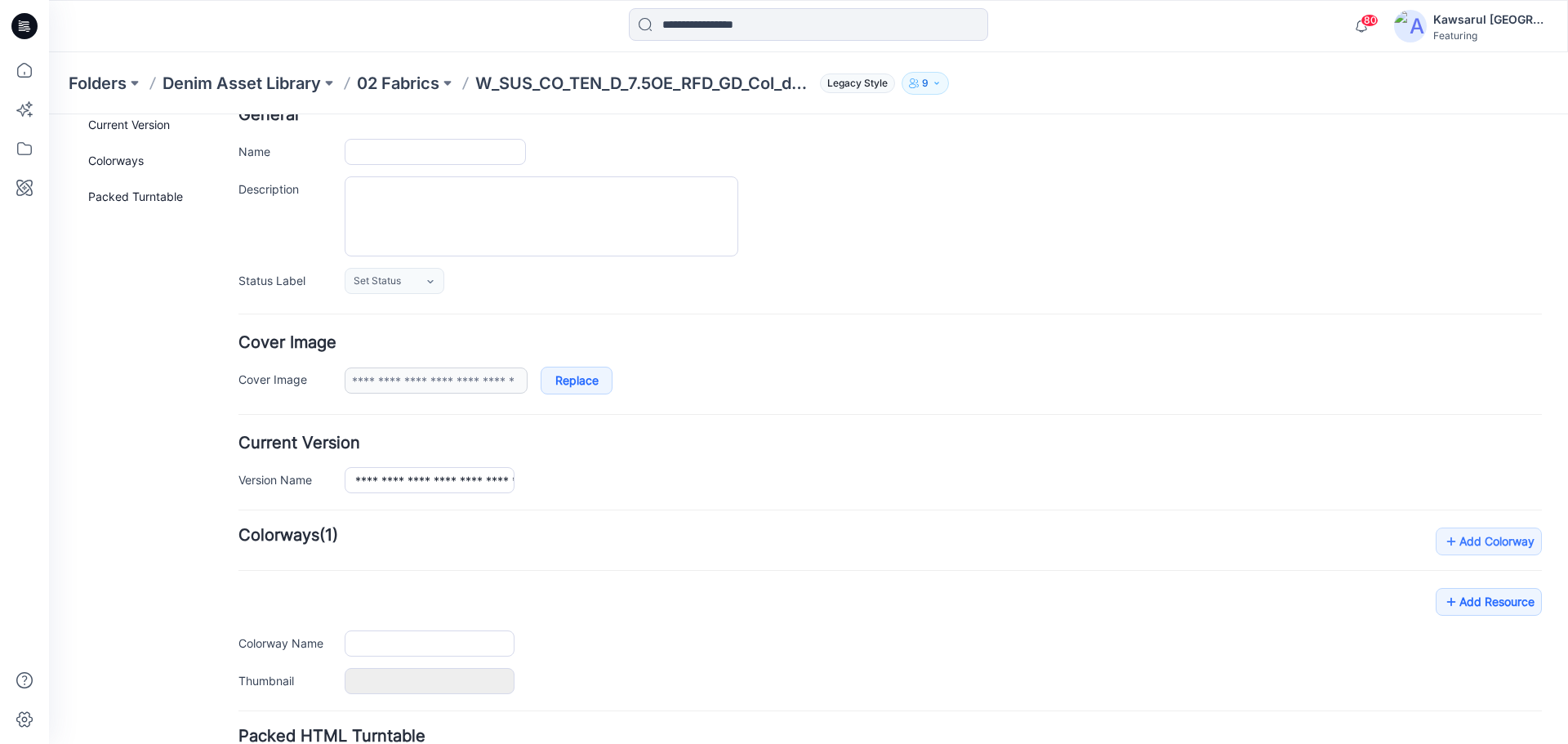
scroll to position [235, 0]
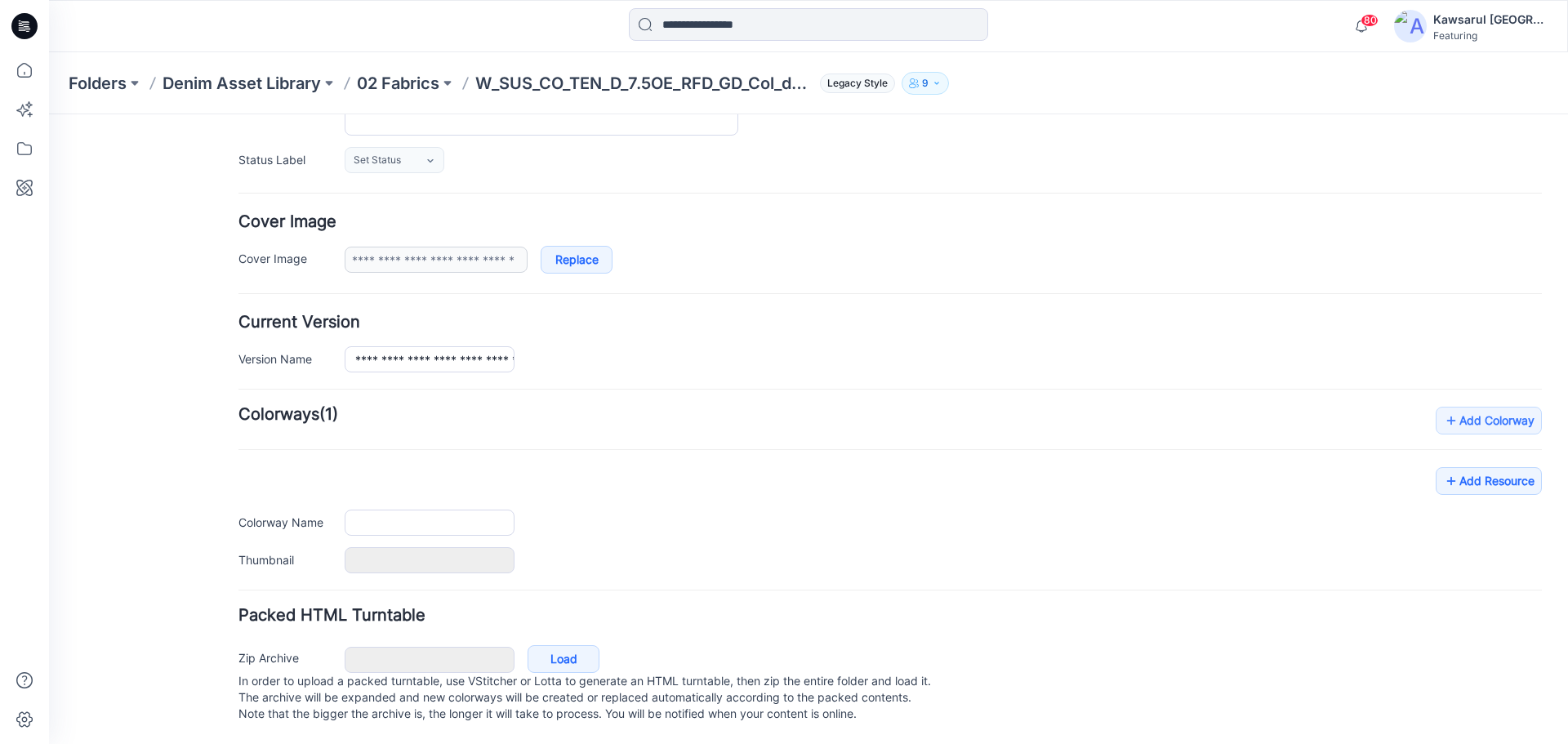
type input "**********"
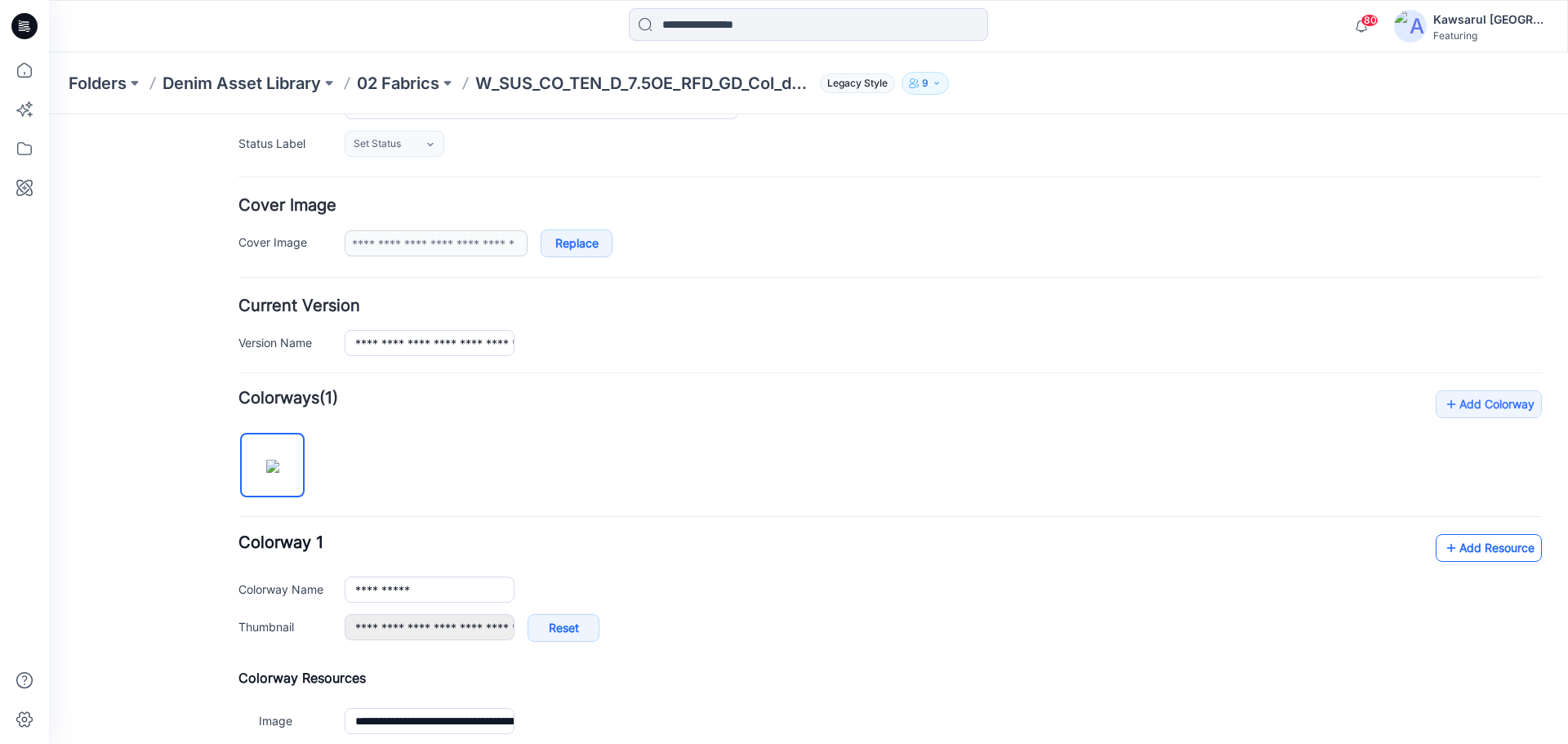
click at [1497, 551] on link "Add Resource" at bounding box center [1488, 548] width 106 height 28
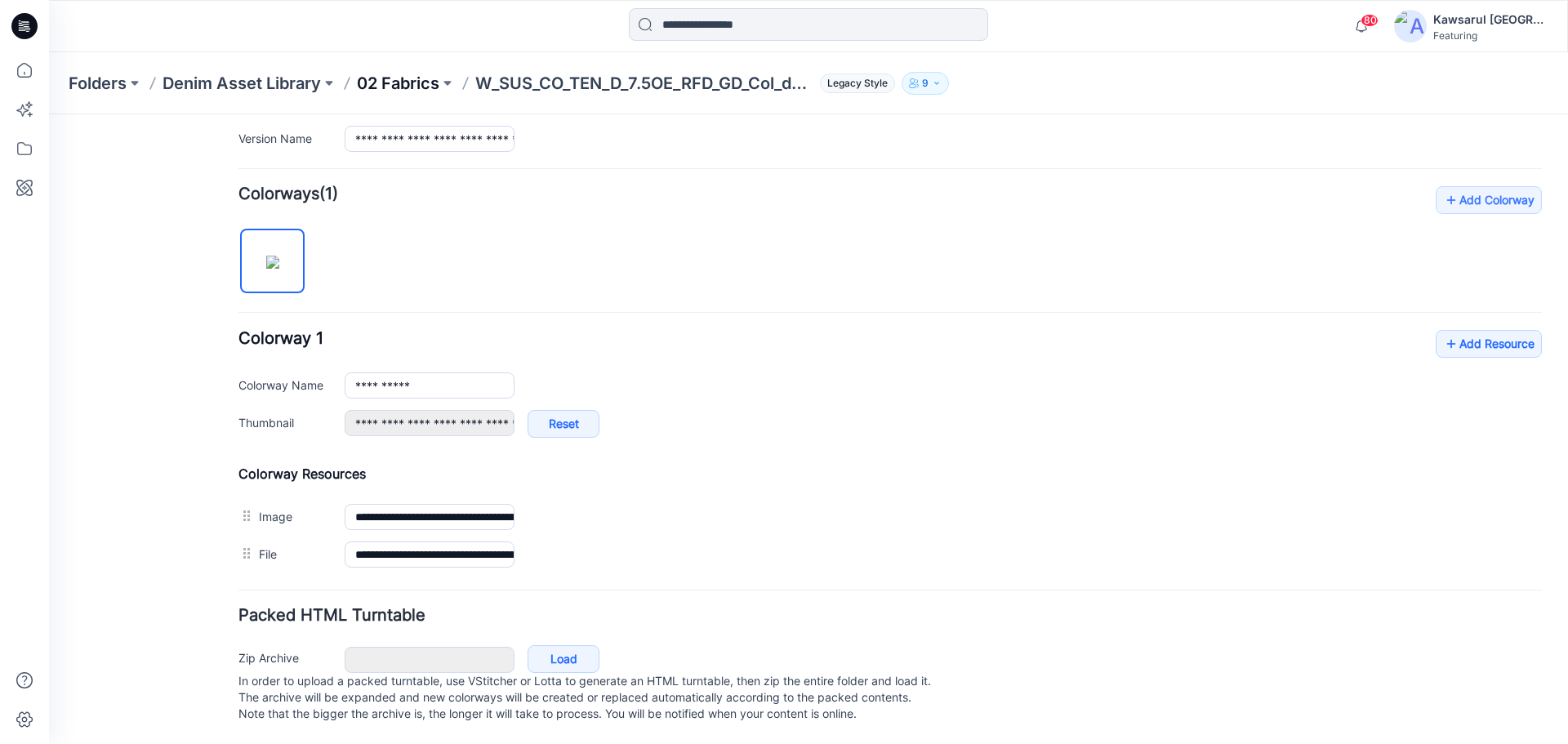
click at [423, 87] on p "02 Fabrics" at bounding box center [398, 82] width 82 height 23
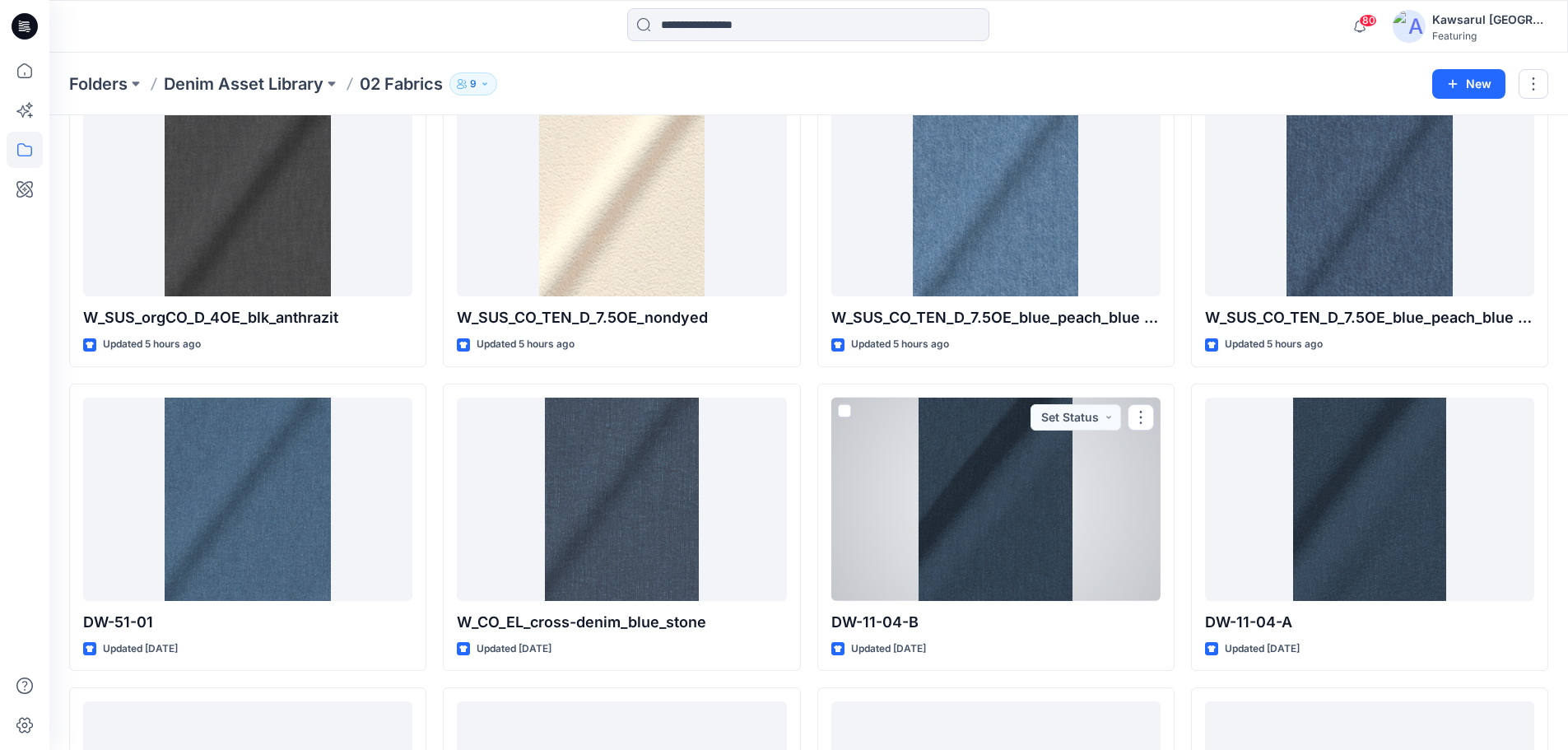
scroll to position [1239, 0]
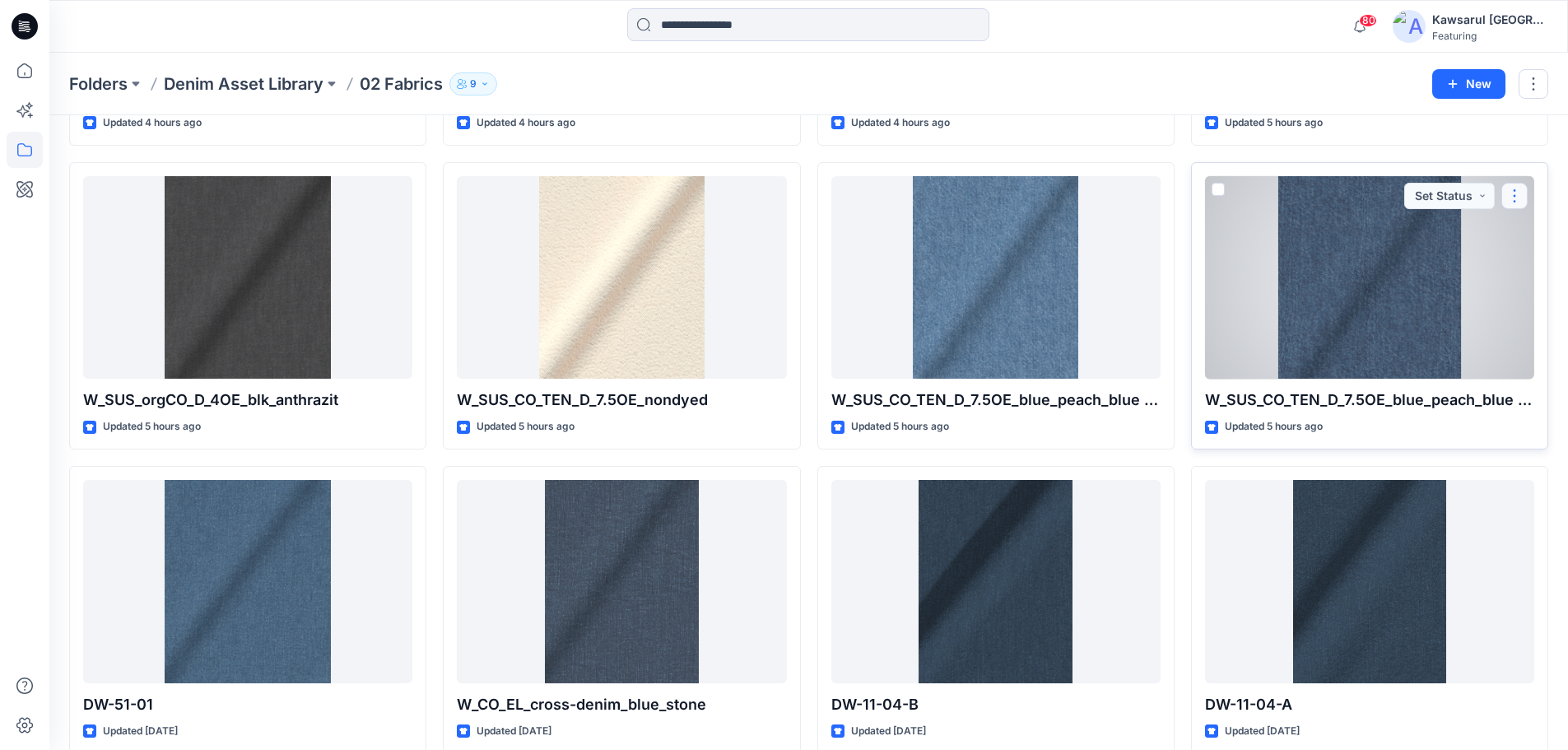
click at [1519, 194] on button "button" at bounding box center [1515, 195] width 26 height 26
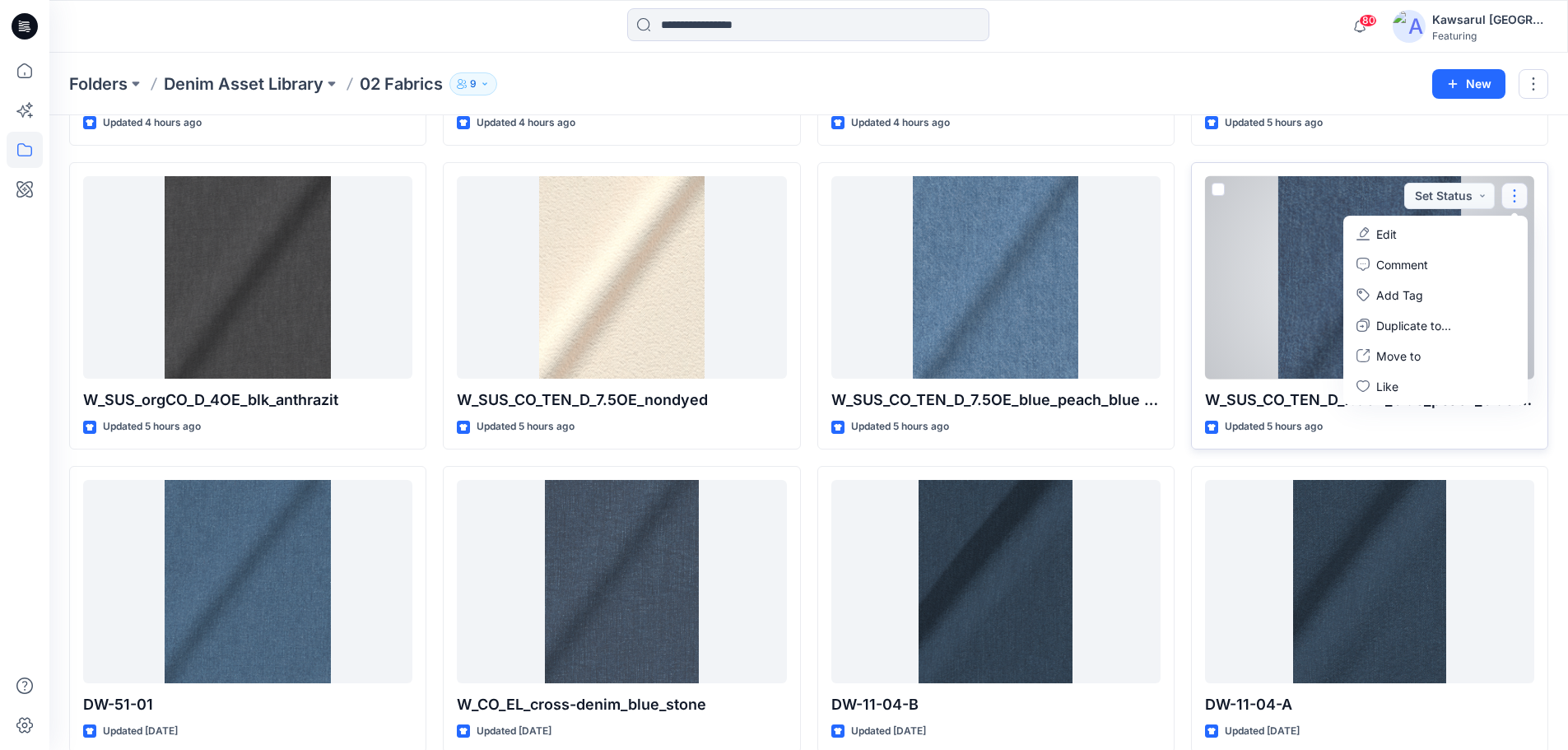
click at [1469, 233] on button "Edit" at bounding box center [1436, 234] width 178 height 31
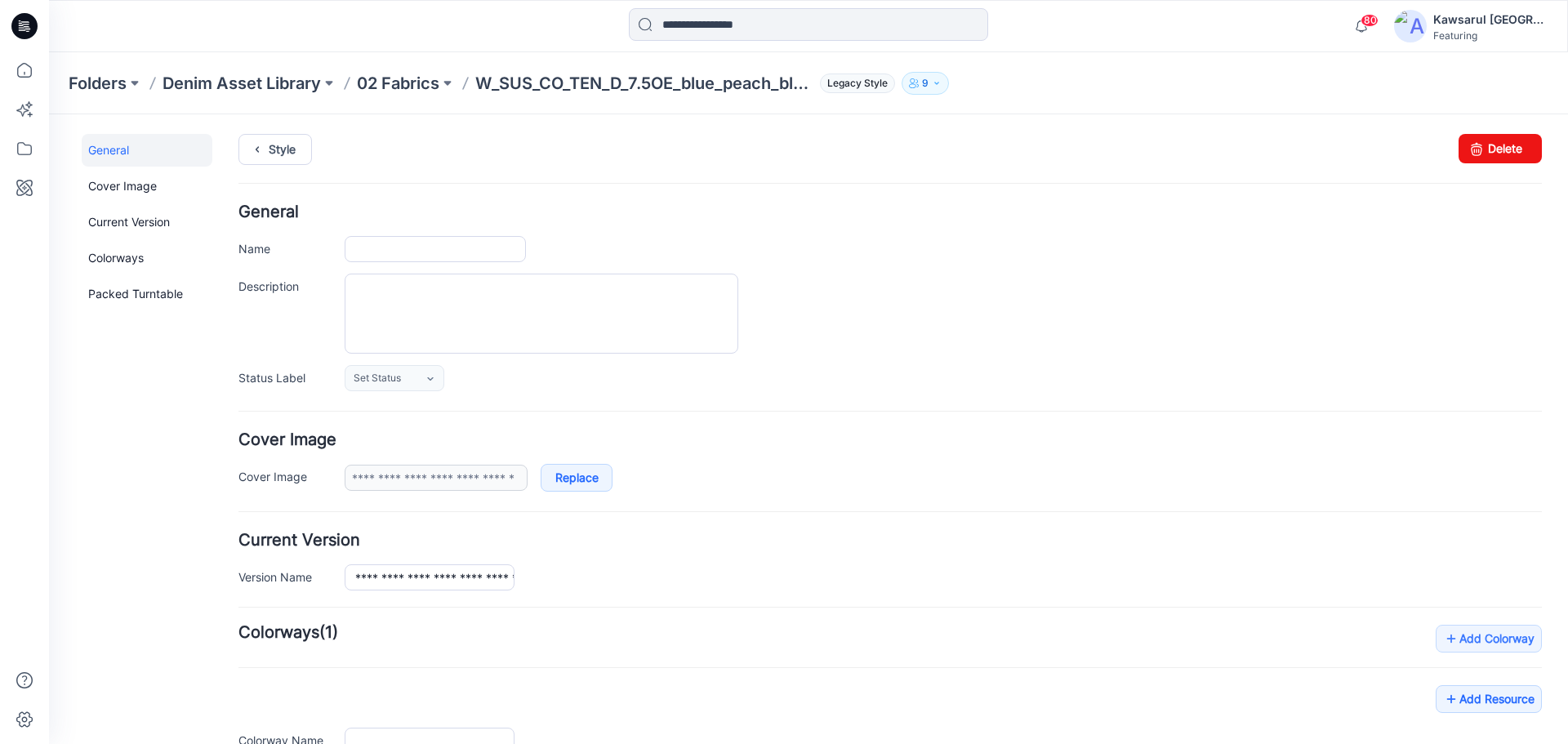
scroll to position [235, 0]
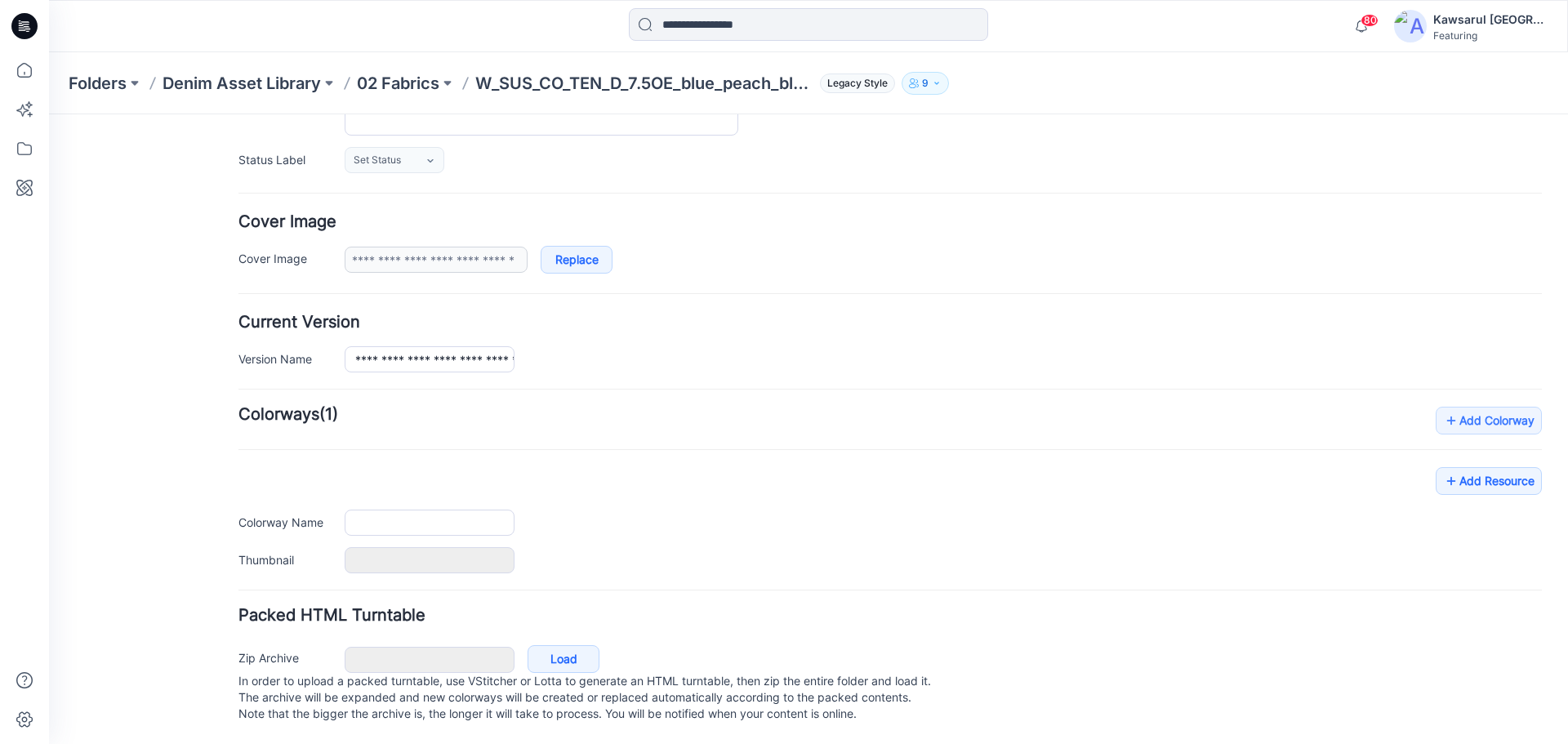
type input "**********"
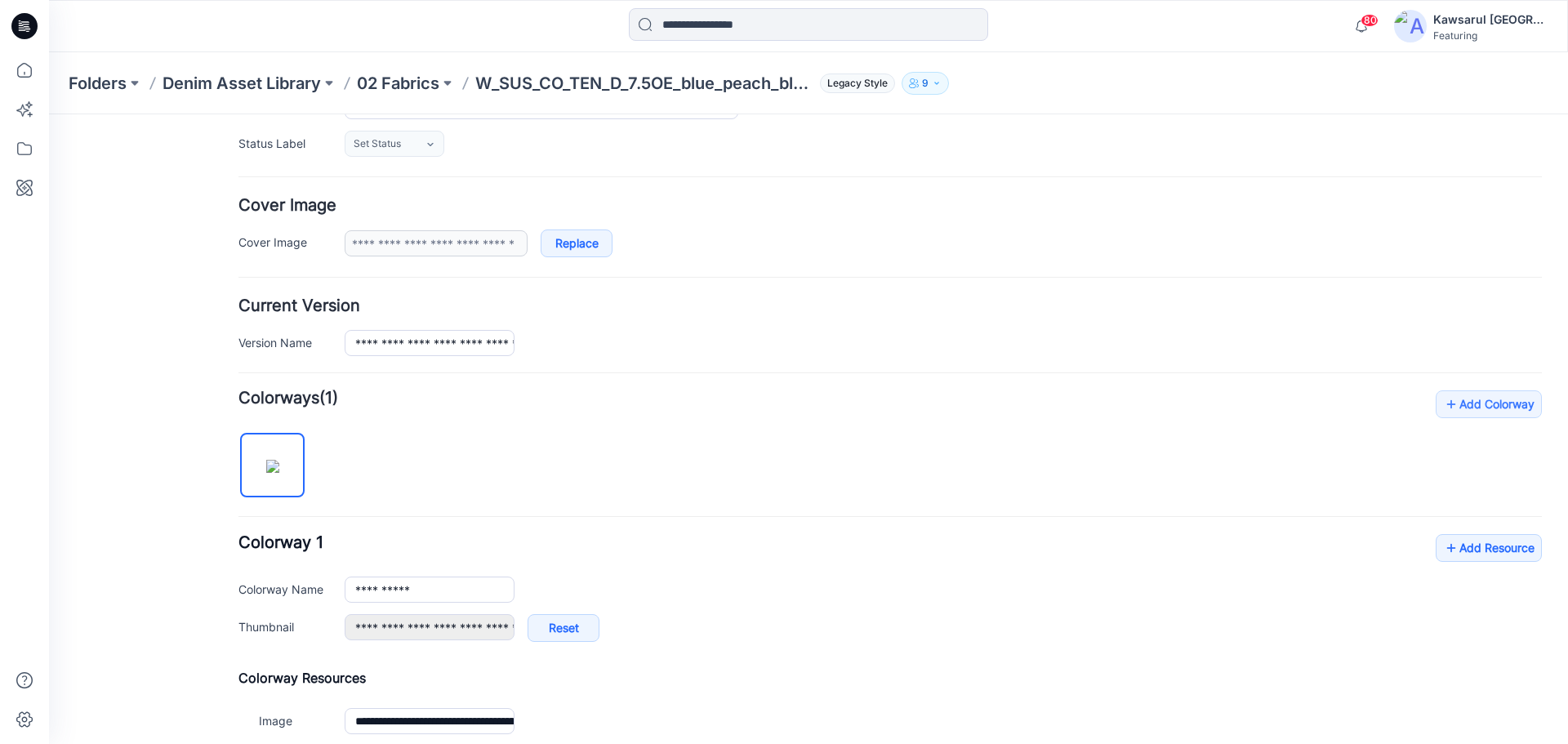
click at [604, 482] on div "**********" at bounding box center [889, 565] width 1303 height 349
click at [542, 454] on div "**********" at bounding box center [889, 565] width 1303 height 349
drag, startPoint x: 1460, startPoint y: 533, endPoint x: 1466, endPoint y: 539, distance: 8.5
click at [1461, 533] on div "**********" at bounding box center [889, 565] width 1303 height 349
click at [1472, 547] on link "Add Resource" at bounding box center [1488, 548] width 106 height 28
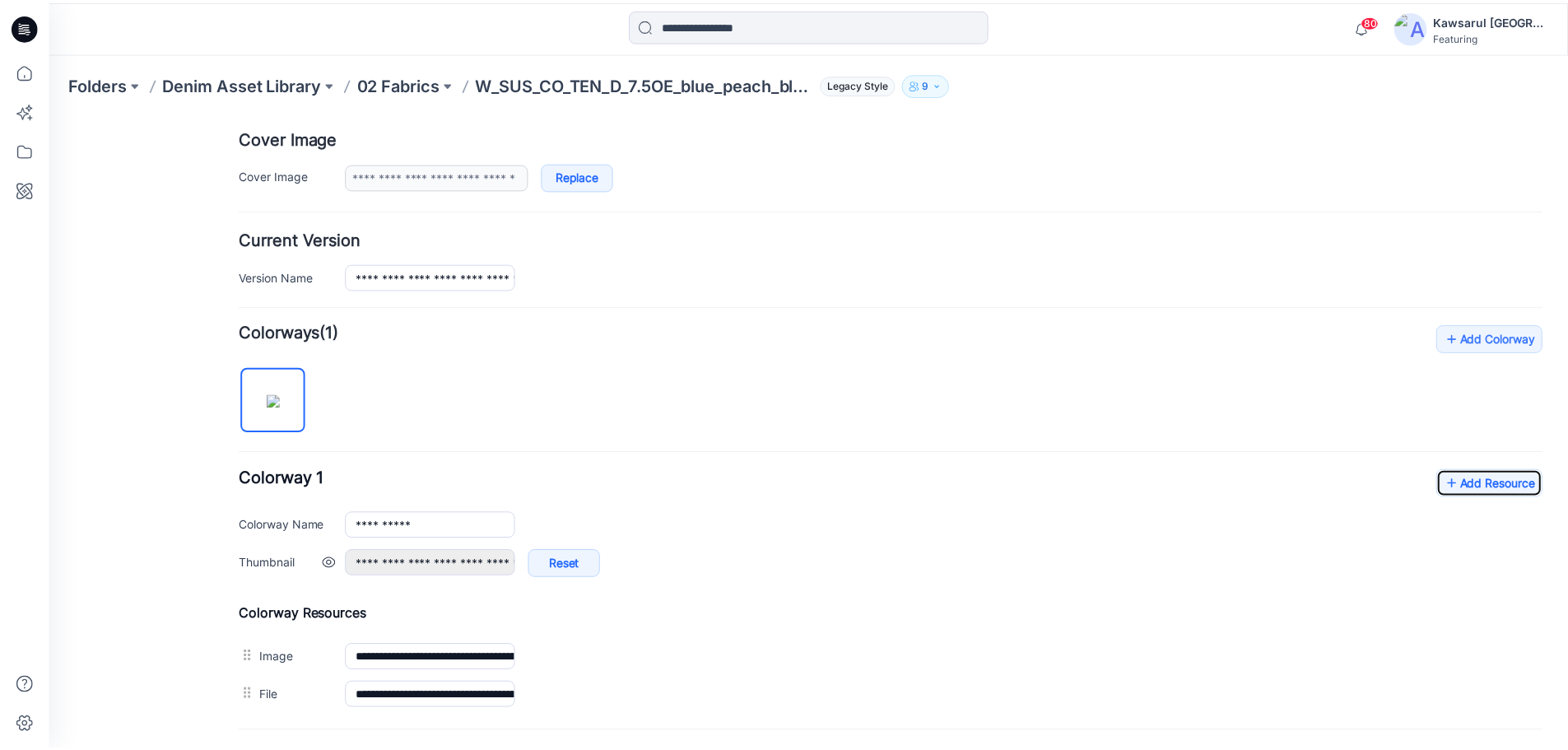
scroll to position [401, 0]
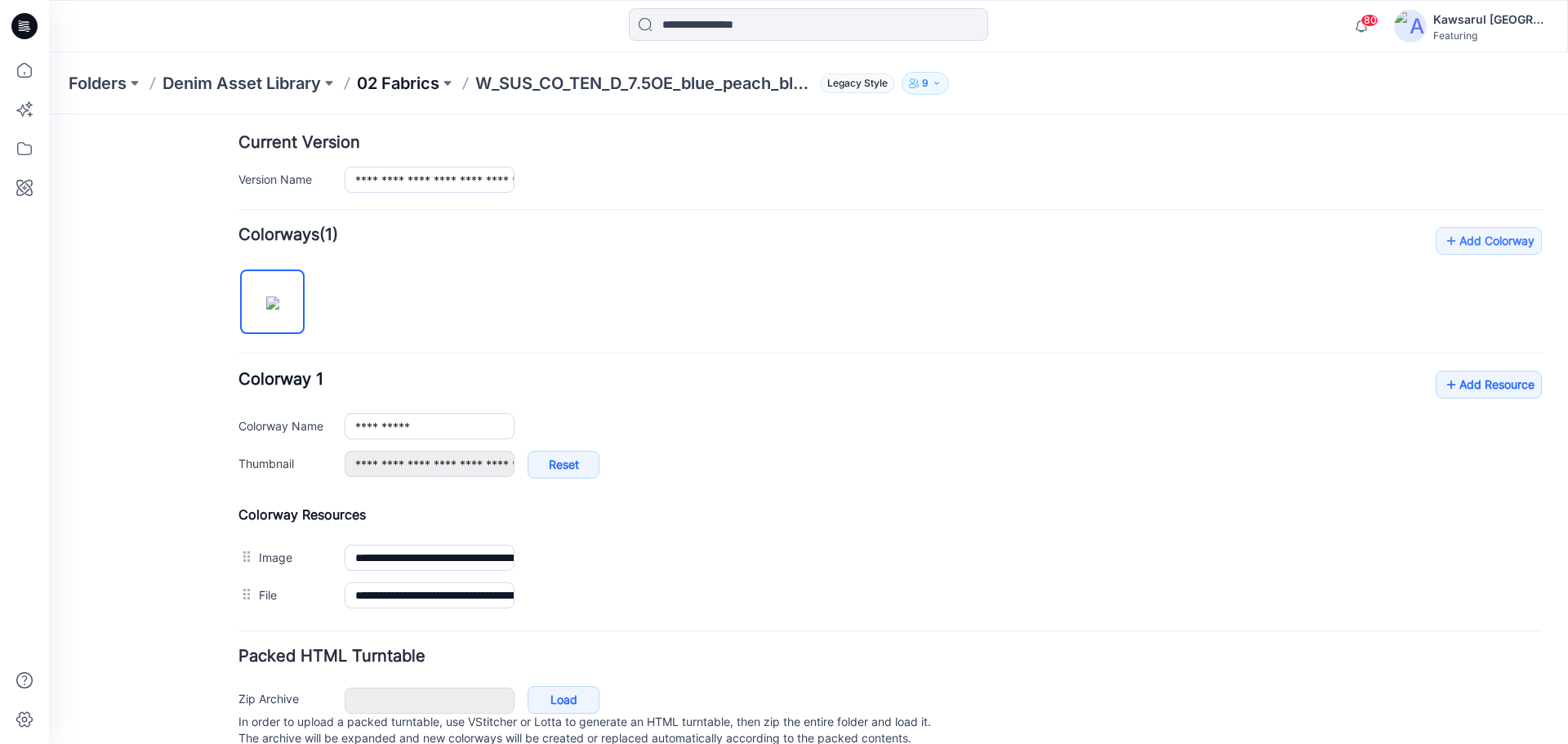
click at [401, 88] on p "02 Fabrics" at bounding box center [398, 82] width 82 height 23
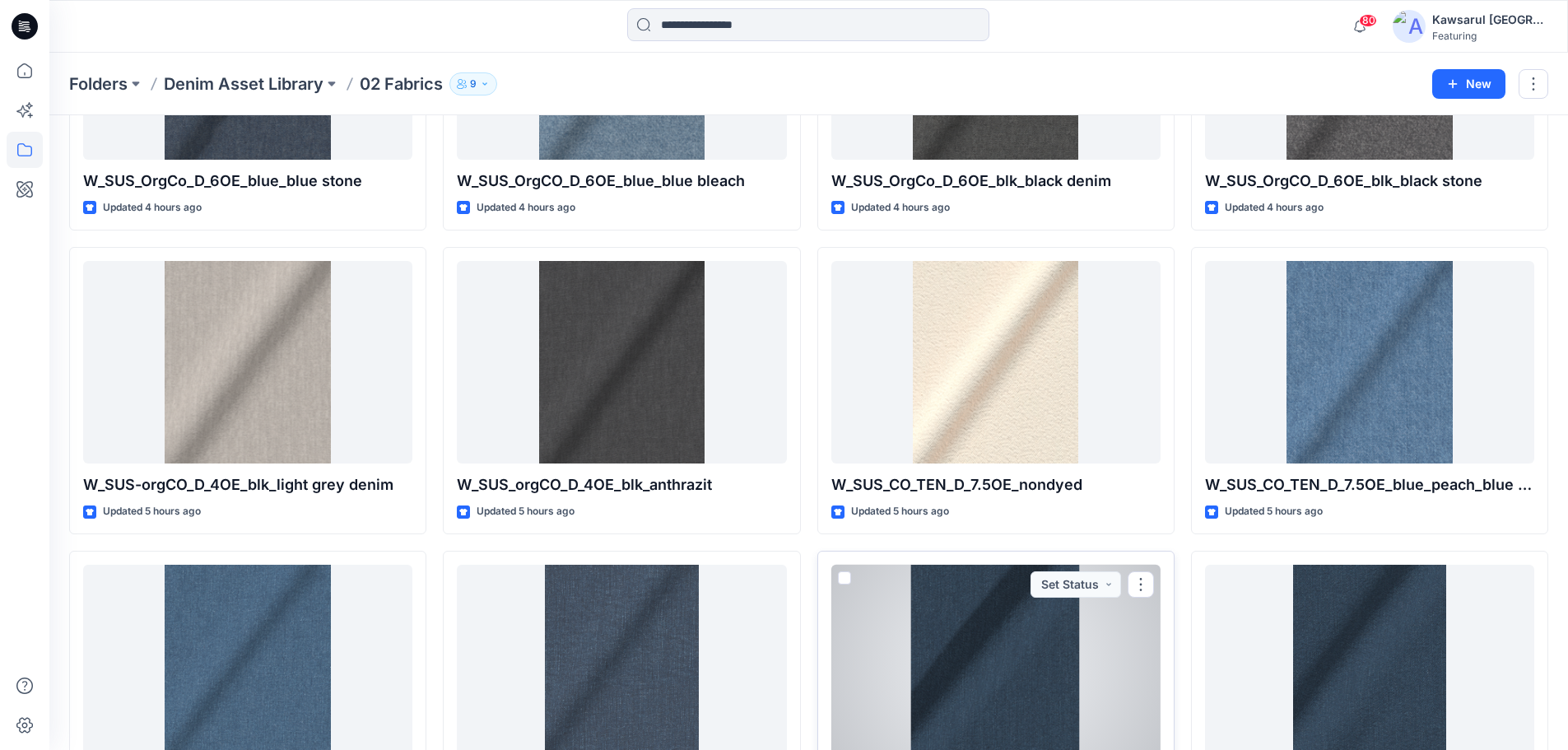
scroll to position [1153, 0]
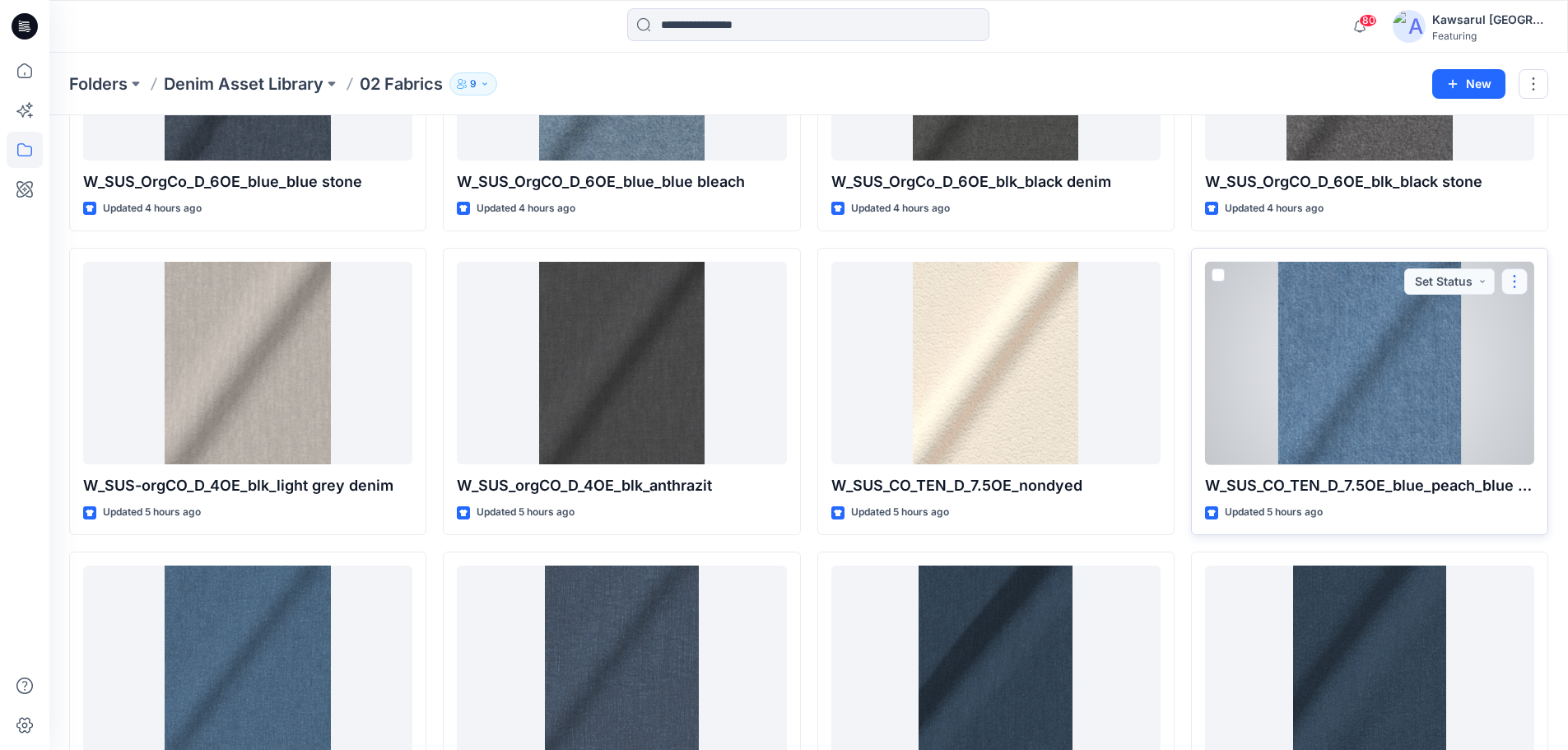
click at [1514, 282] on button "button" at bounding box center [1515, 281] width 26 height 26
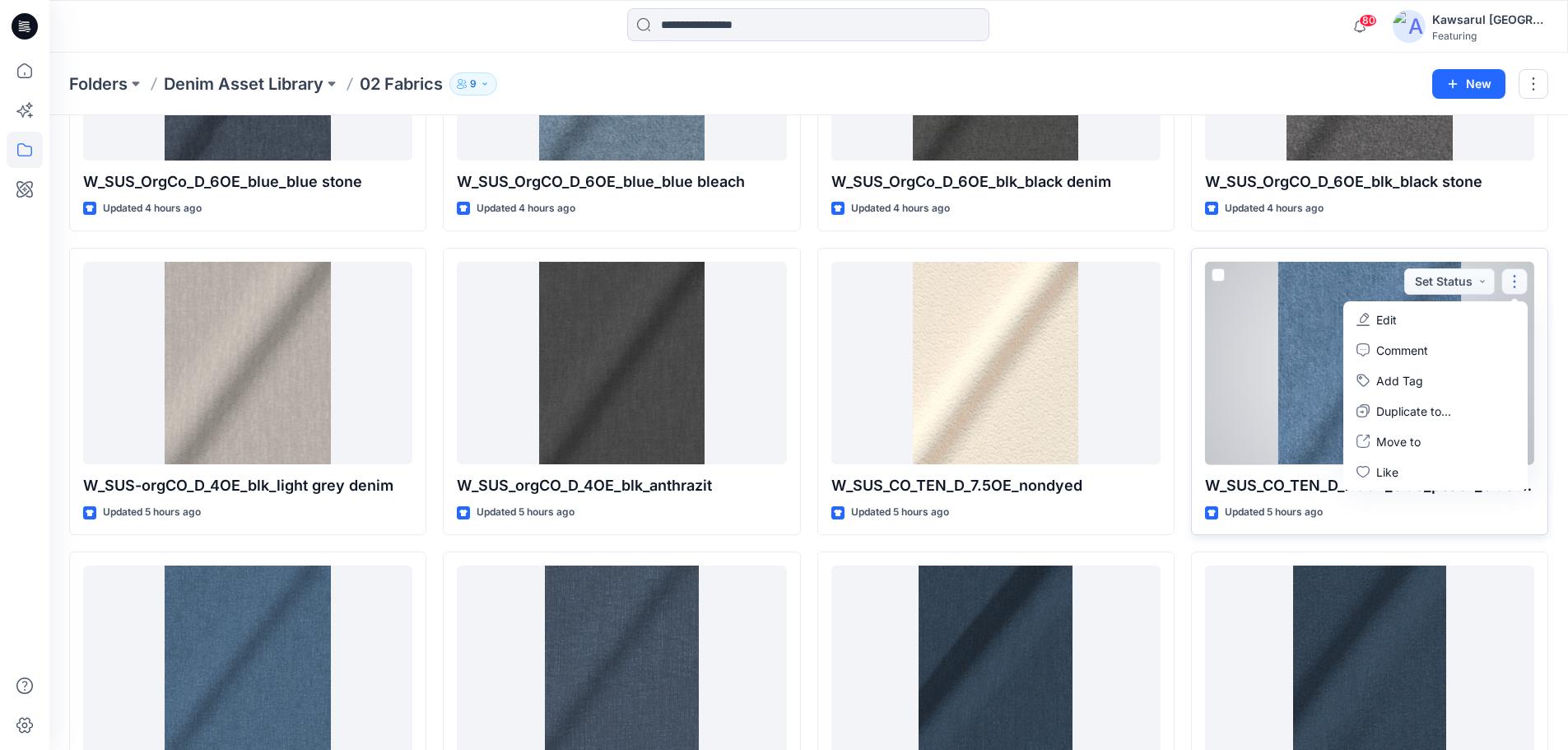
click at [1442, 316] on button "Edit" at bounding box center [1436, 320] width 178 height 31
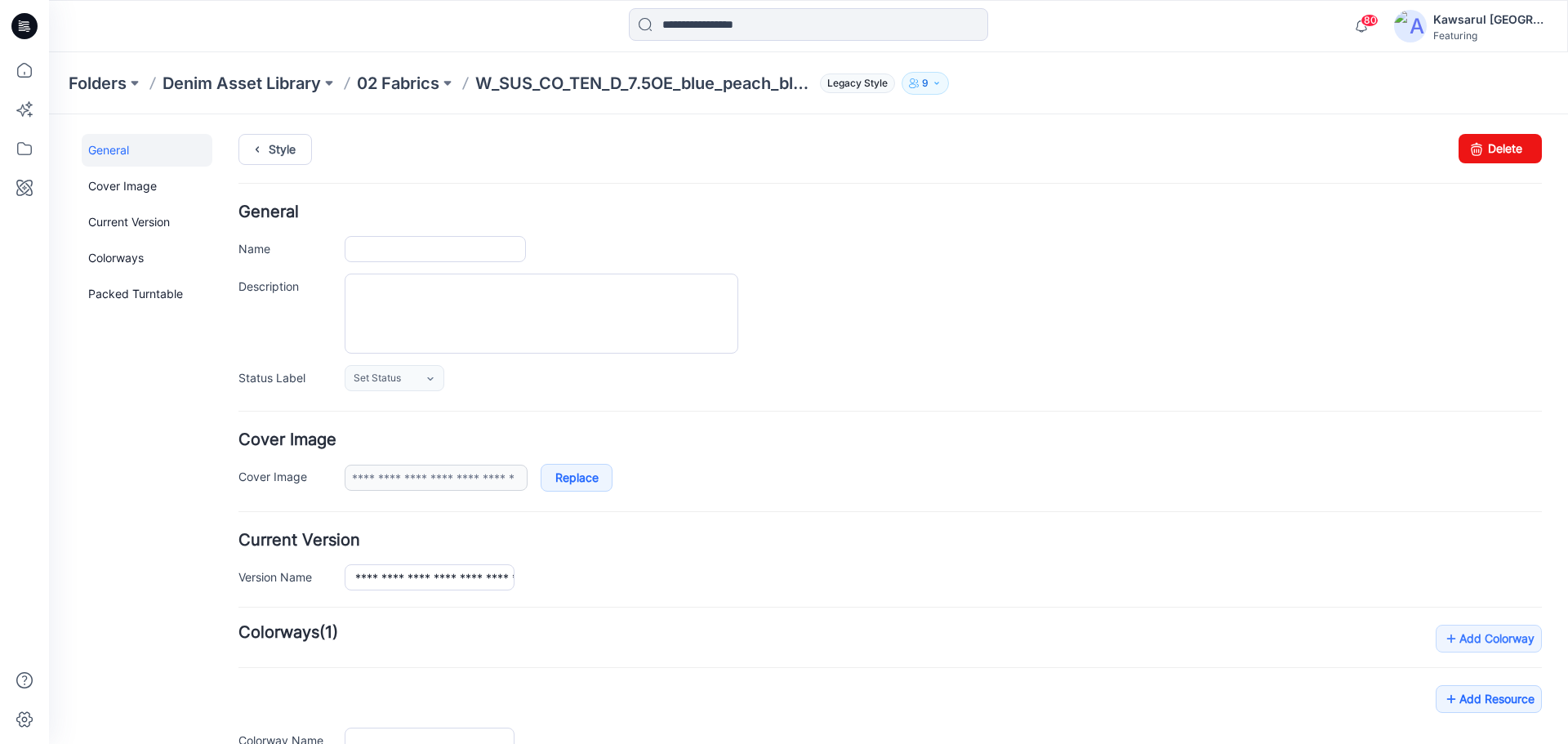
scroll to position [235, 0]
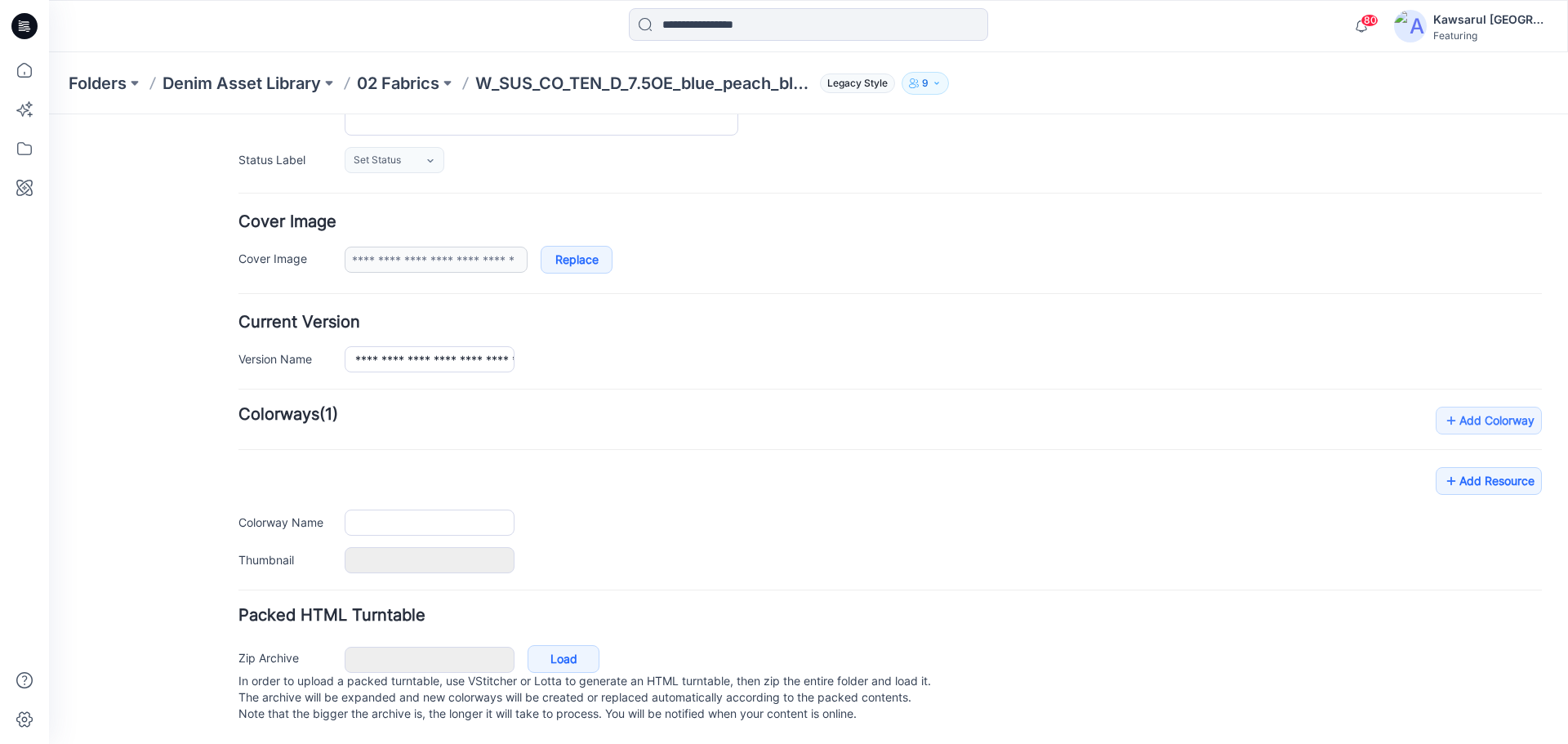
type input "**********"
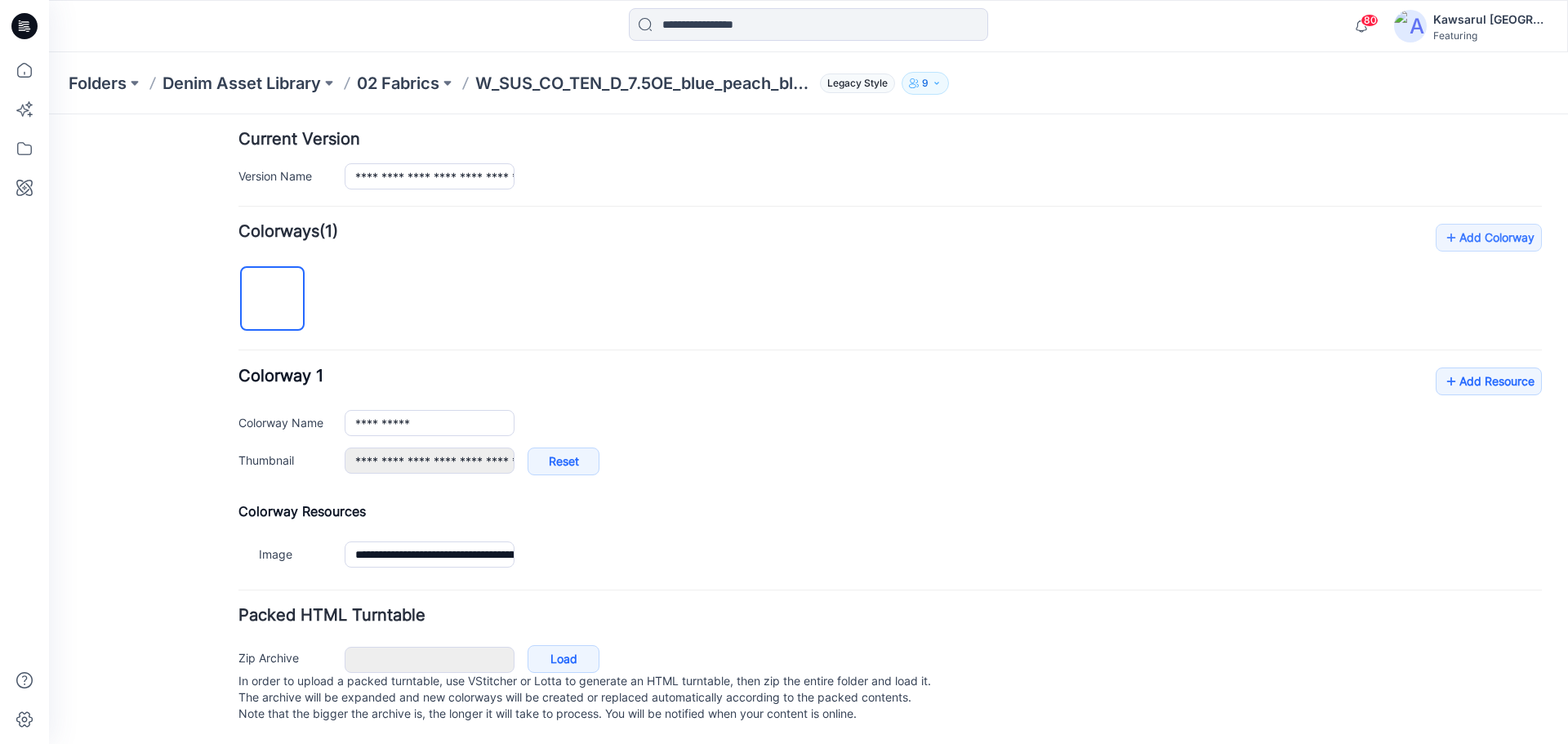
scroll to position [417, 0]
drag, startPoint x: 522, startPoint y: 300, endPoint x: 534, endPoint y: 298, distance: 12.2
click at [522, 300] on div "**********" at bounding box center [889, 398] width 1303 height 349
click at [1516, 368] on link "Add Resource" at bounding box center [1488, 381] width 106 height 28
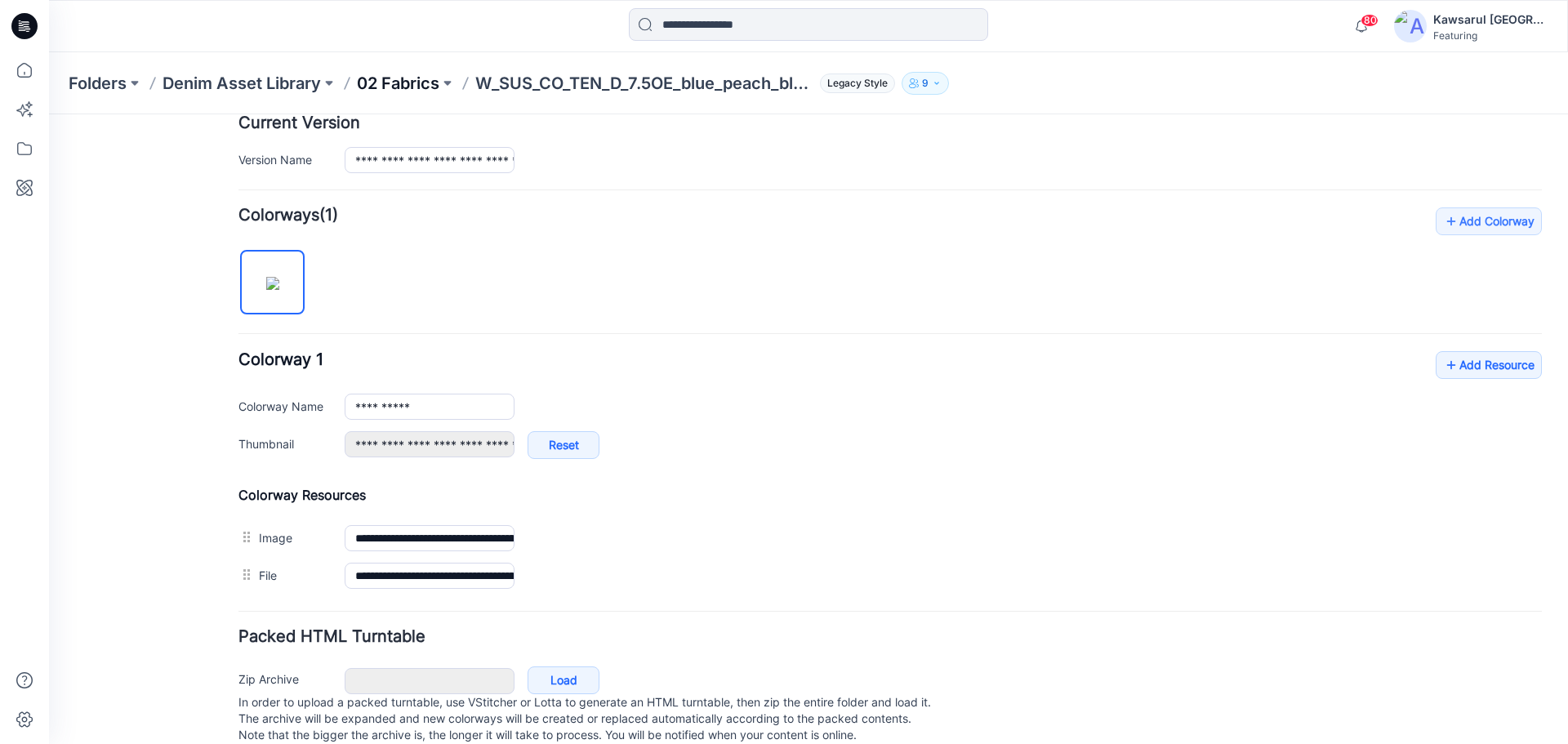
click at [409, 83] on p "02 Fabrics" at bounding box center [398, 82] width 82 height 23
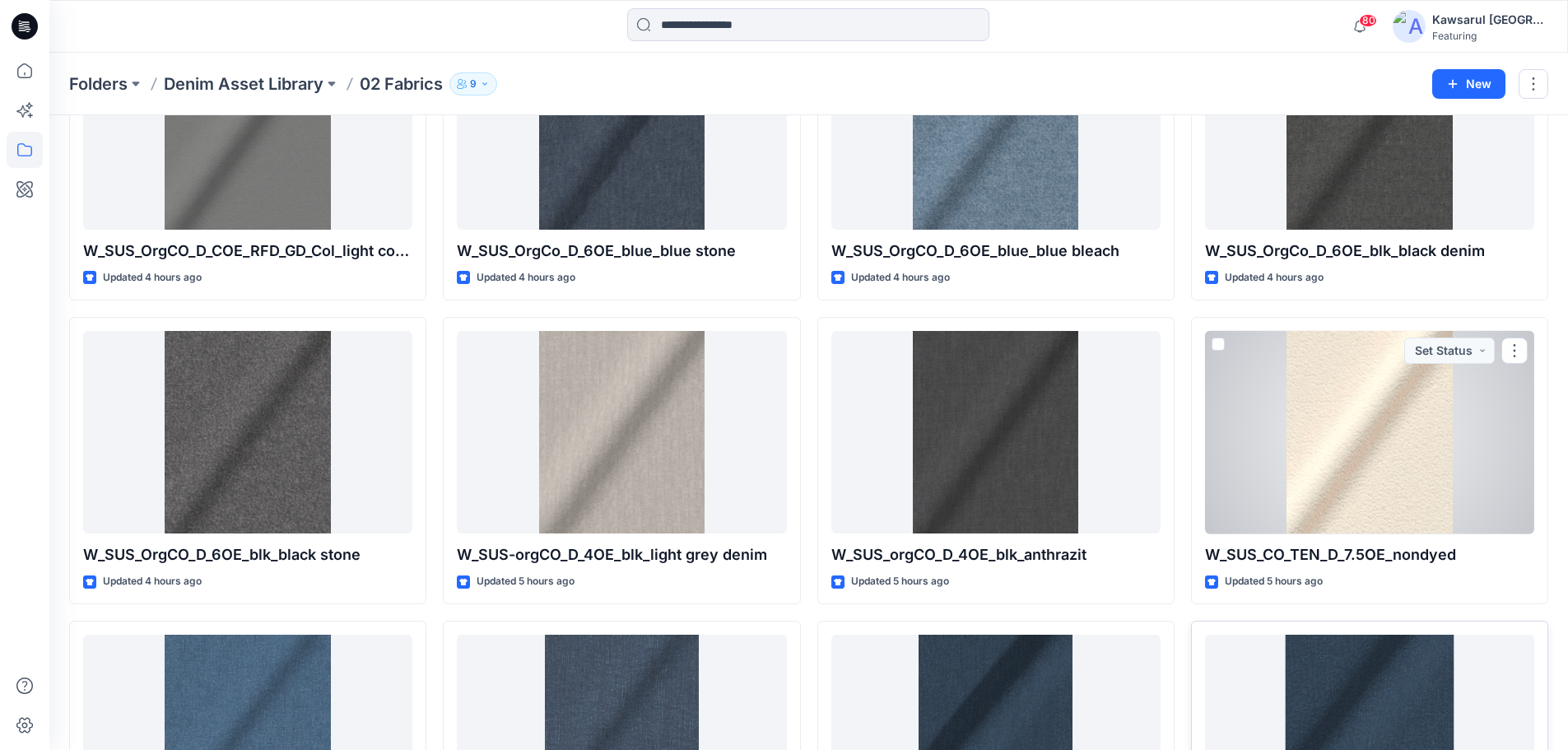
scroll to position [1074, 0]
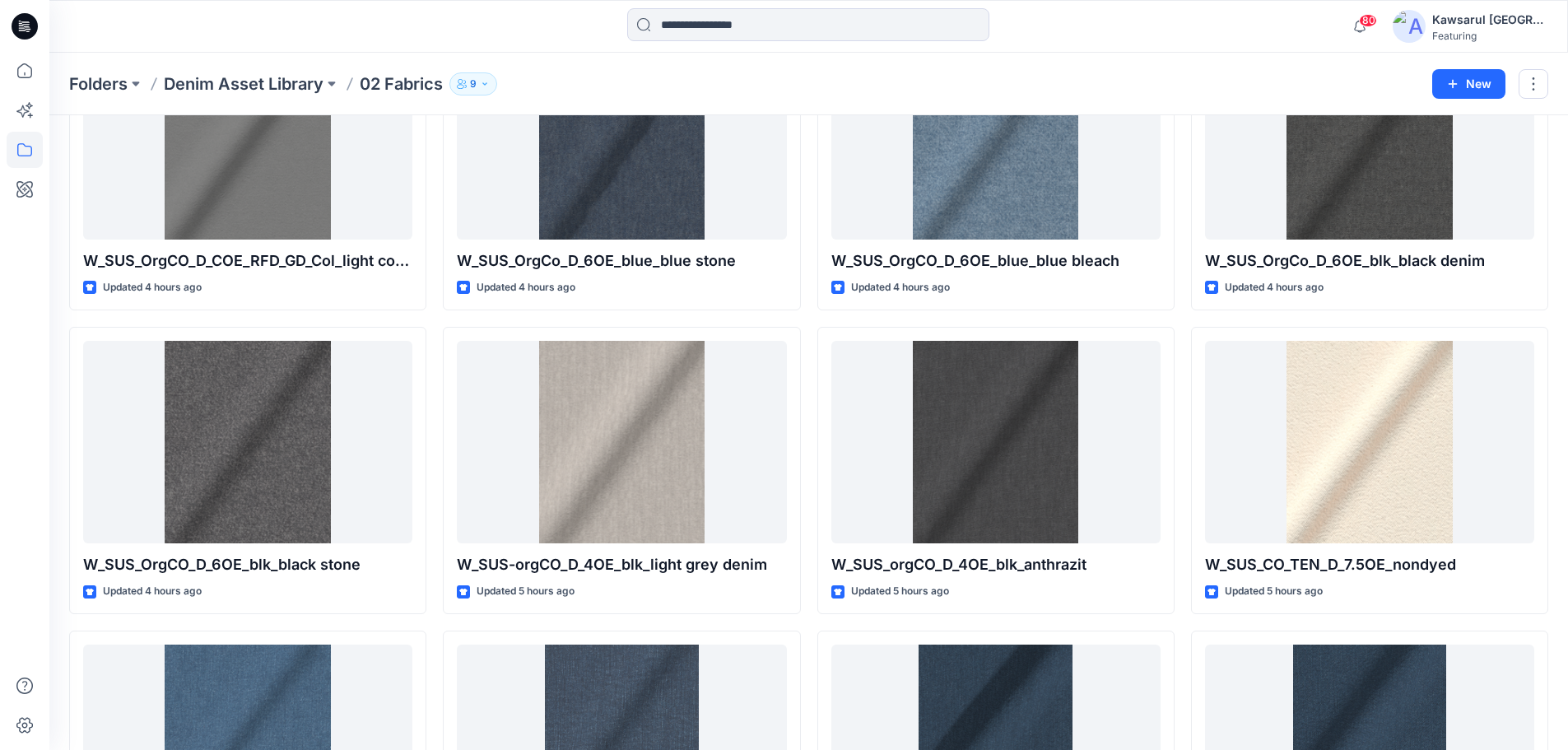
click at [548, 619] on div "W_SUS_CO_TEN_D_7.5OE_blue_peach_blue stone Updated 8 minutes ago W_CO_T400_PES_…" at bounding box center [621, 471] width 357 height 2720
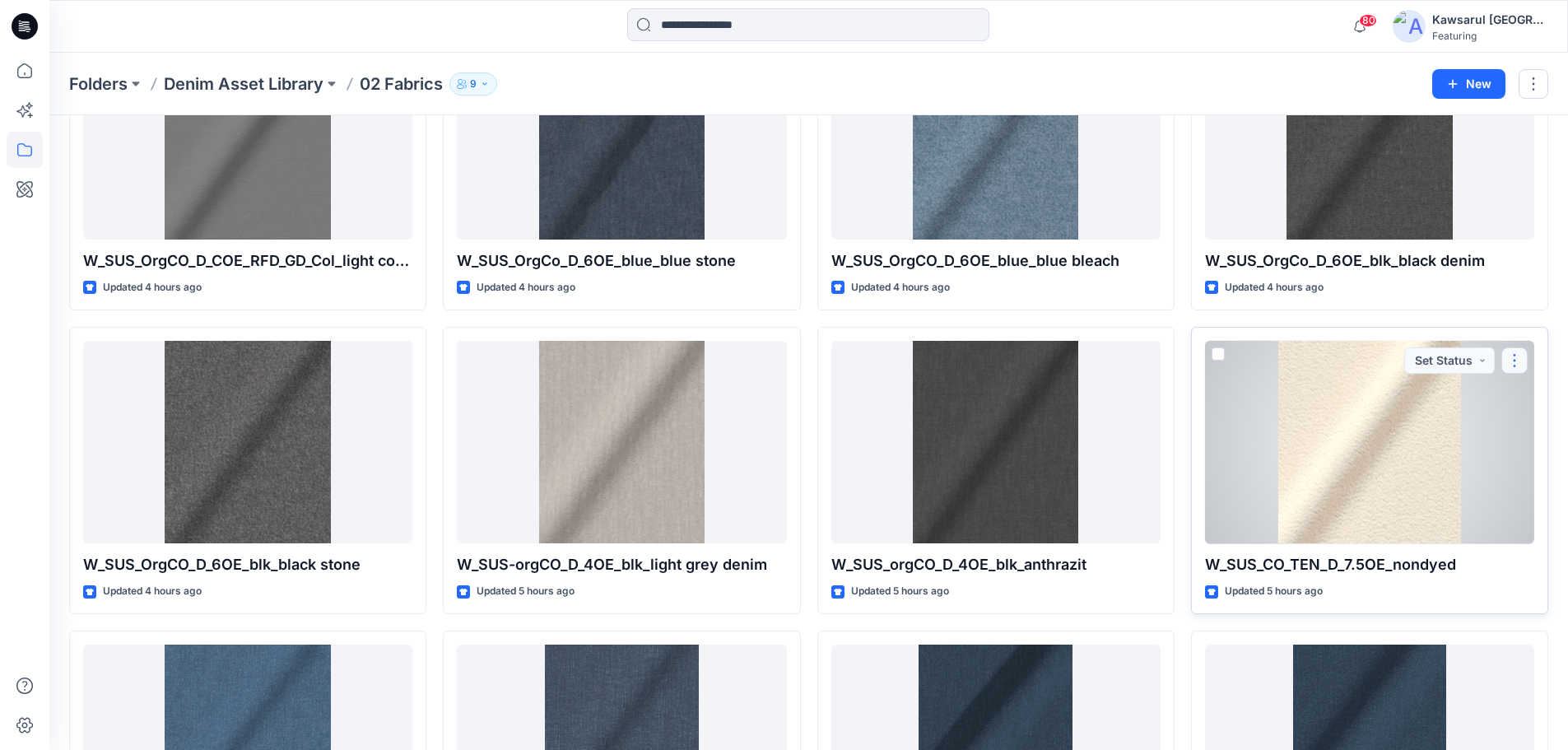
click at [1509, 360] on button "button" at bounding box center [1515, 361] width 26 height 26
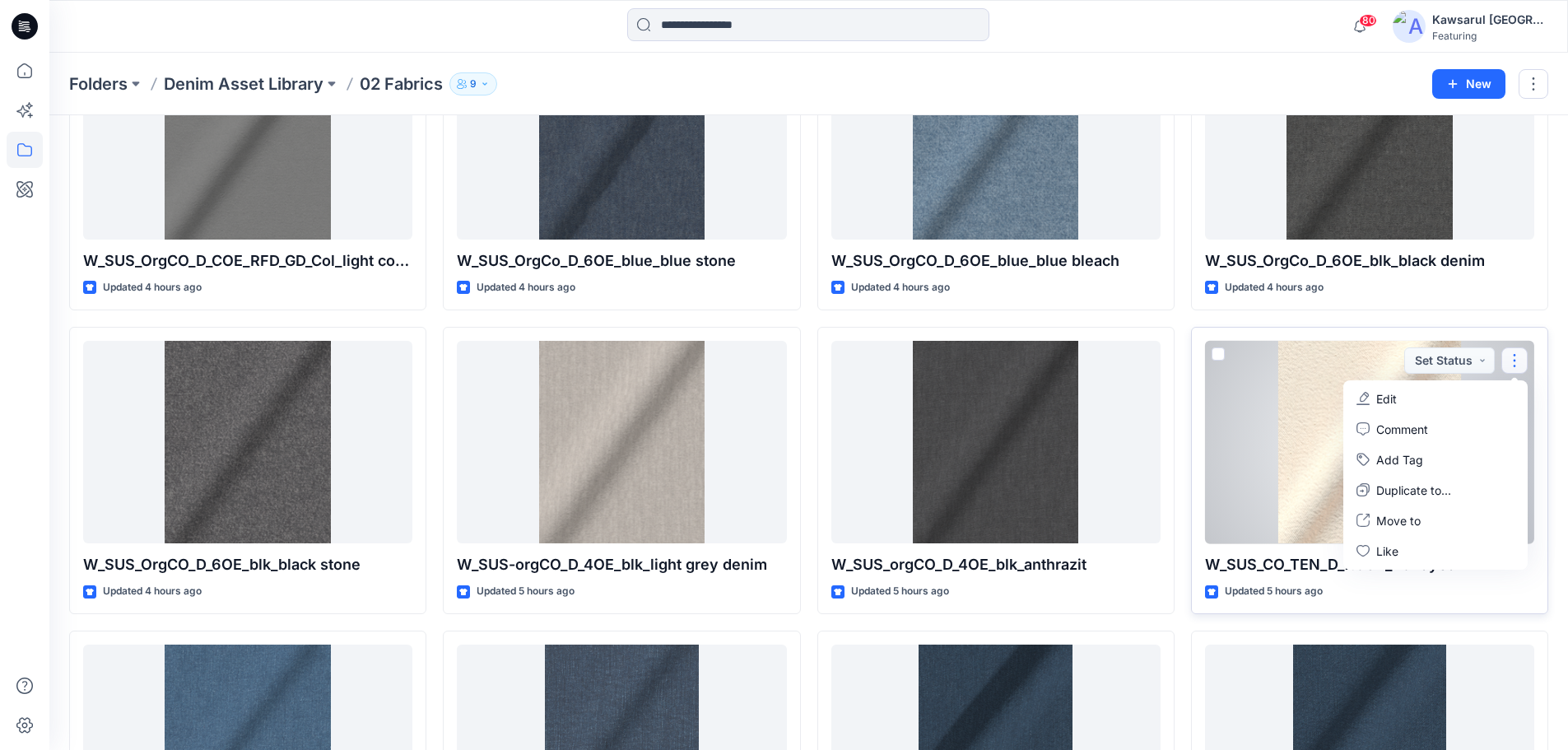
click at [1470, 391] on button "Edit" at bounding box center [1436, 399] width 178 height 31
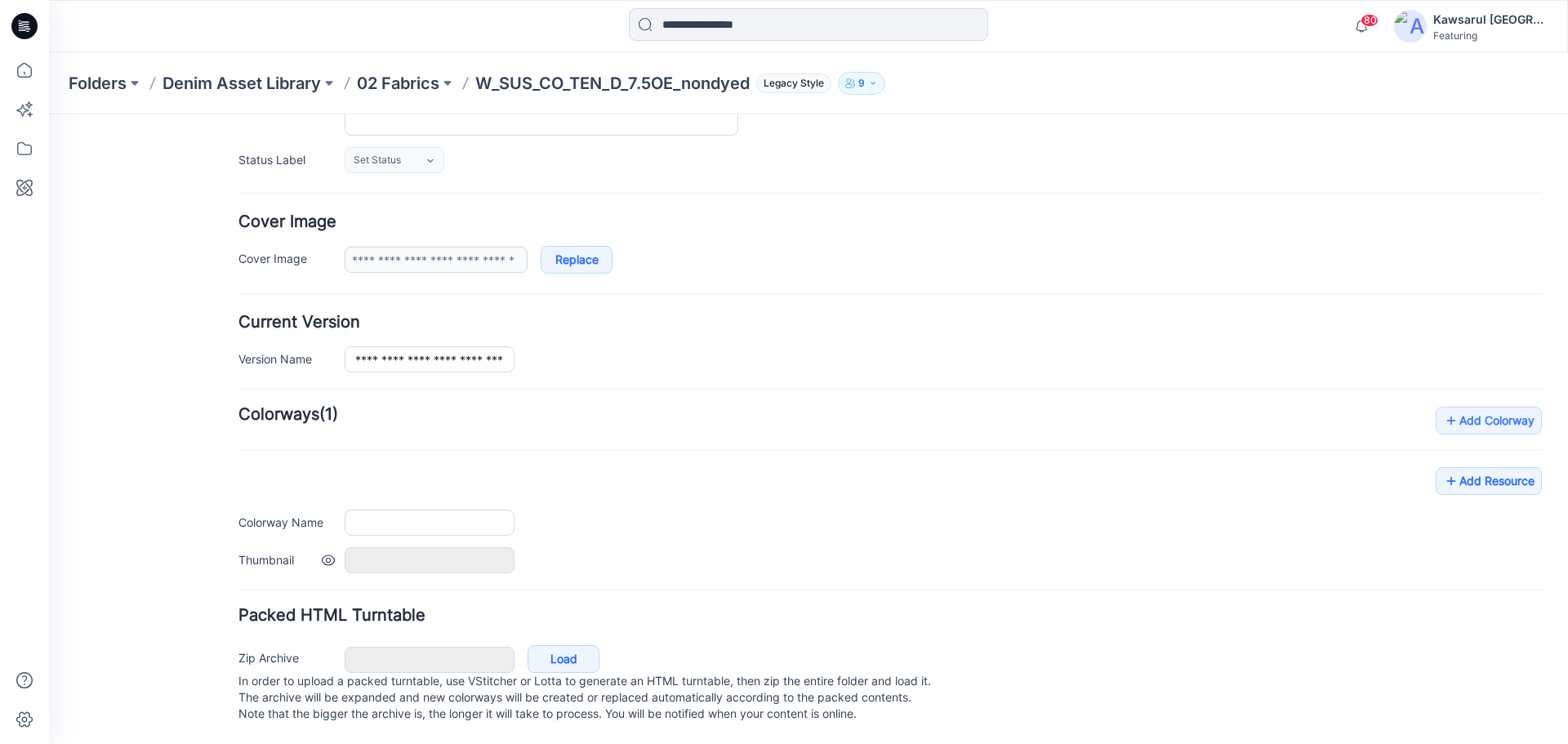
scroll to position [235, 0]
type input "**********"
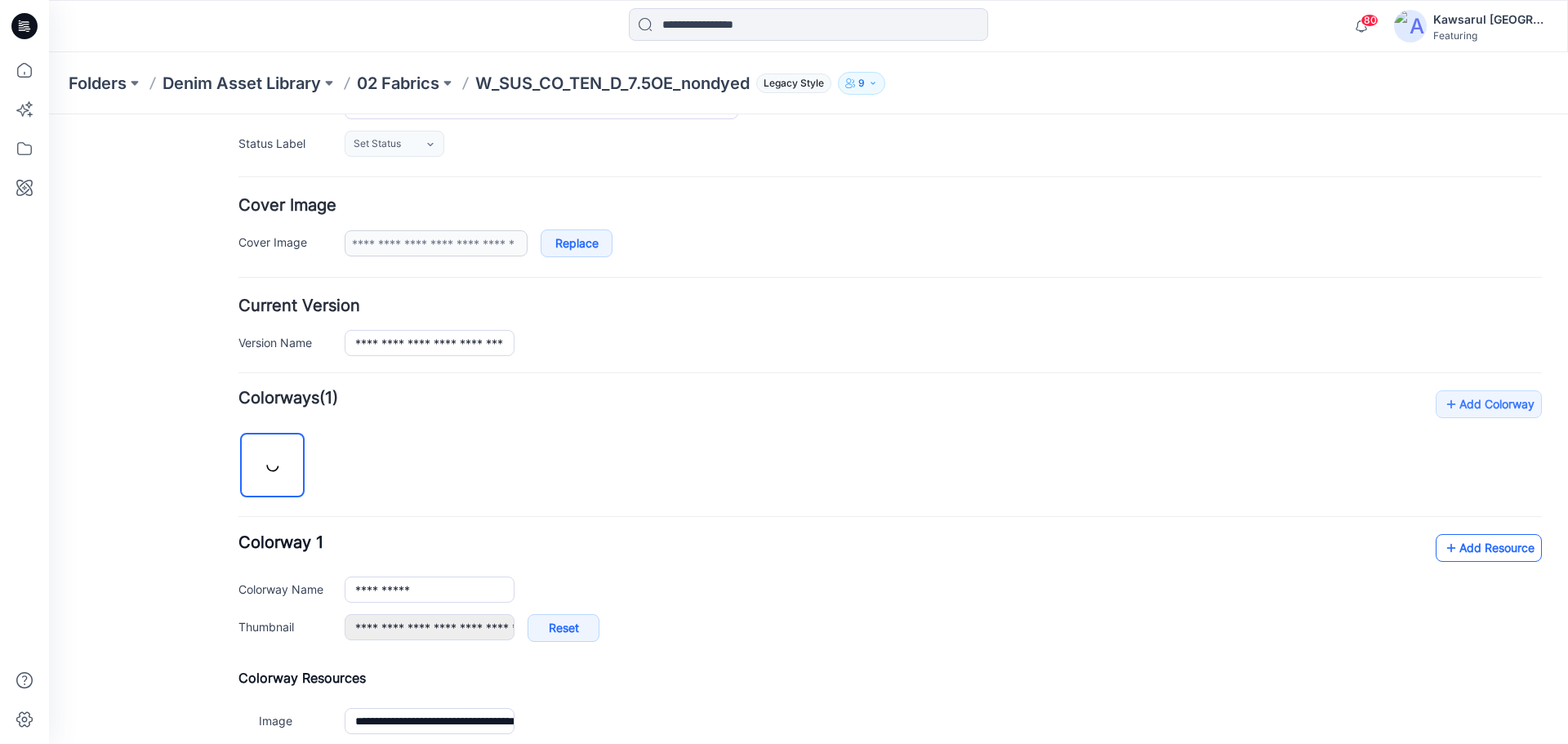
click at [1486, 544] on link "Add Resource" at bounding box center [1488, 548] width 106 height 28
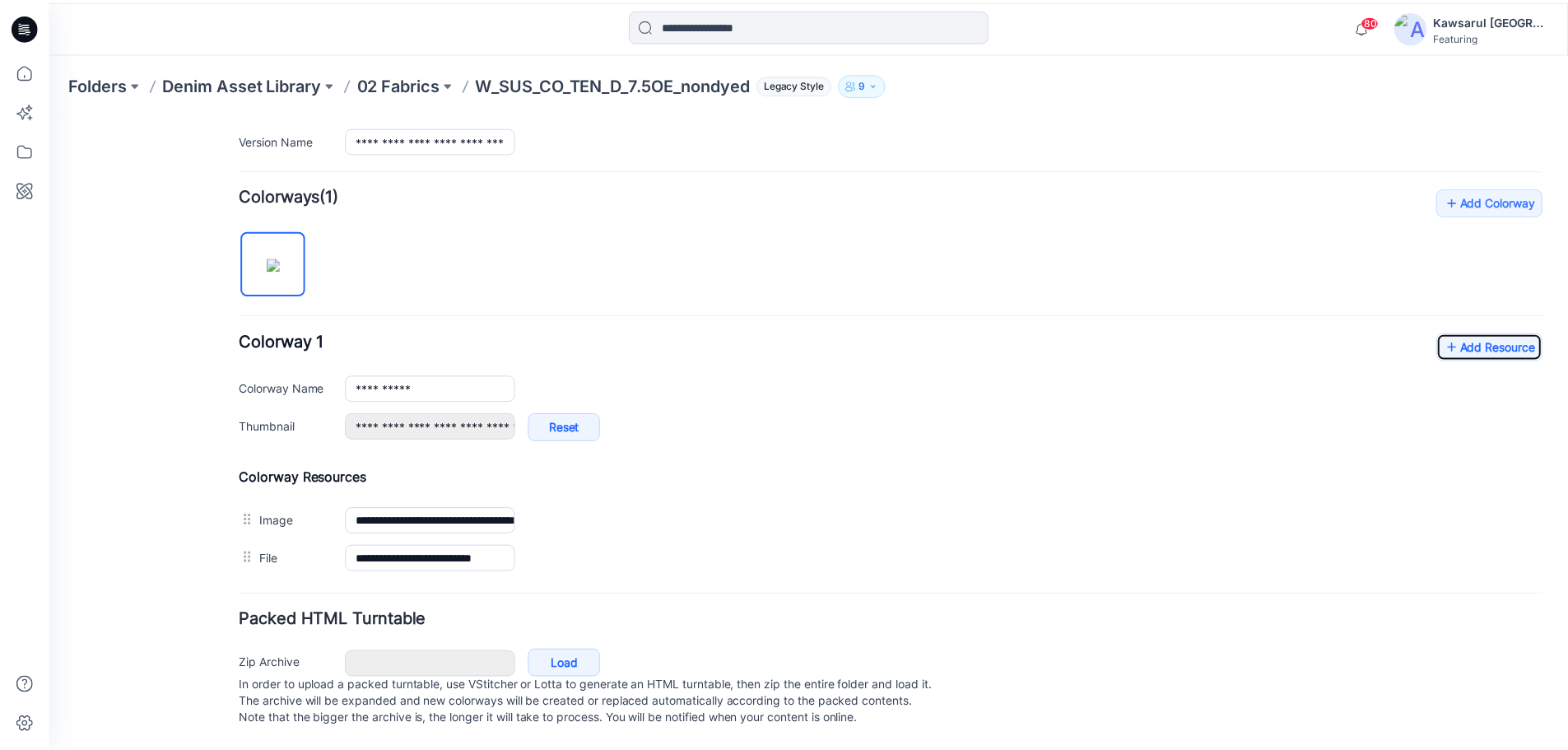
scroll to position [47, 0]
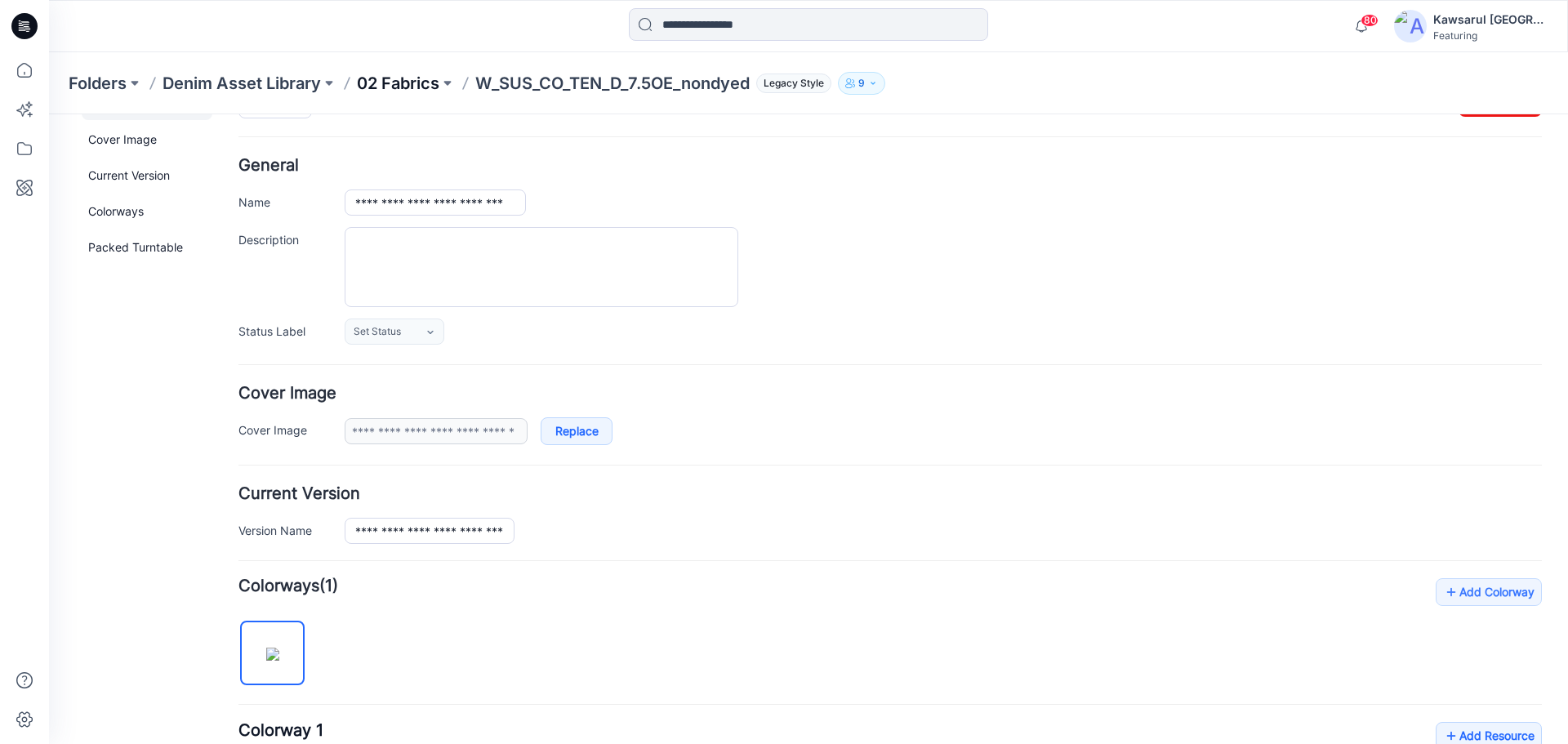
click at [431, 79] on p "02 Fabrics" at bounding box center [398, 82] width 82 height 23
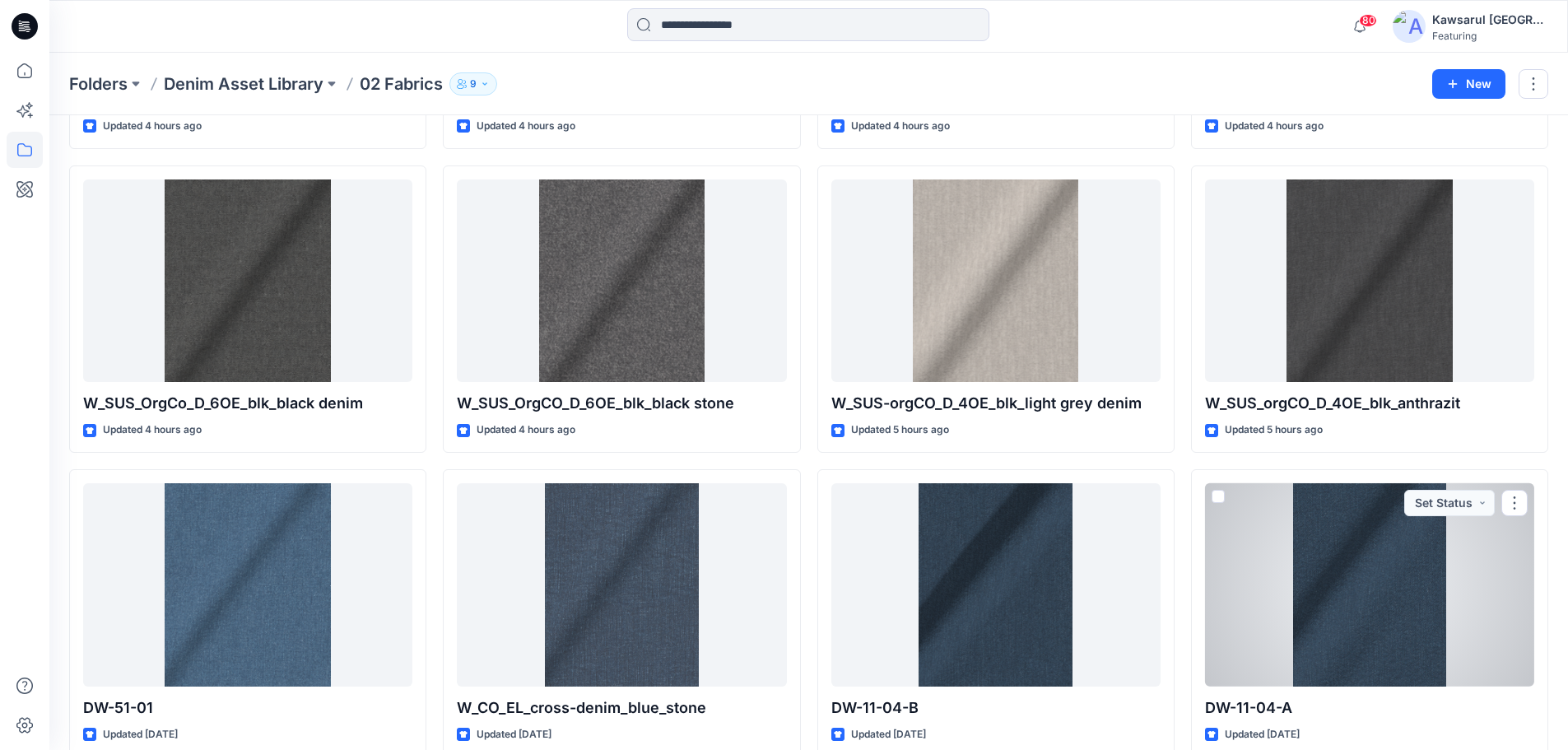
scroll to position [1153, 0]
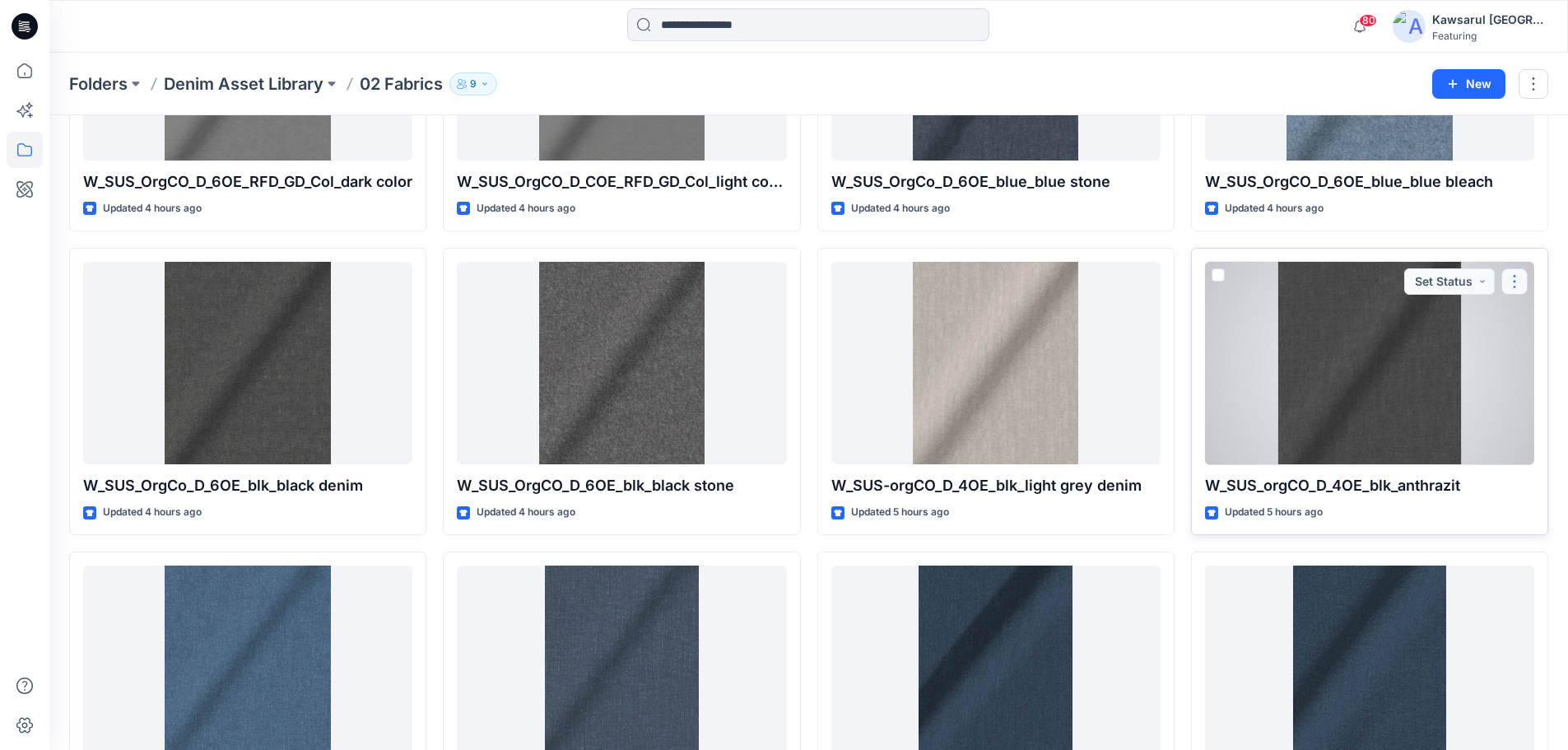
click at [1515, 279] on button "button" at bounding box center [1515, 281] width 26 height 26
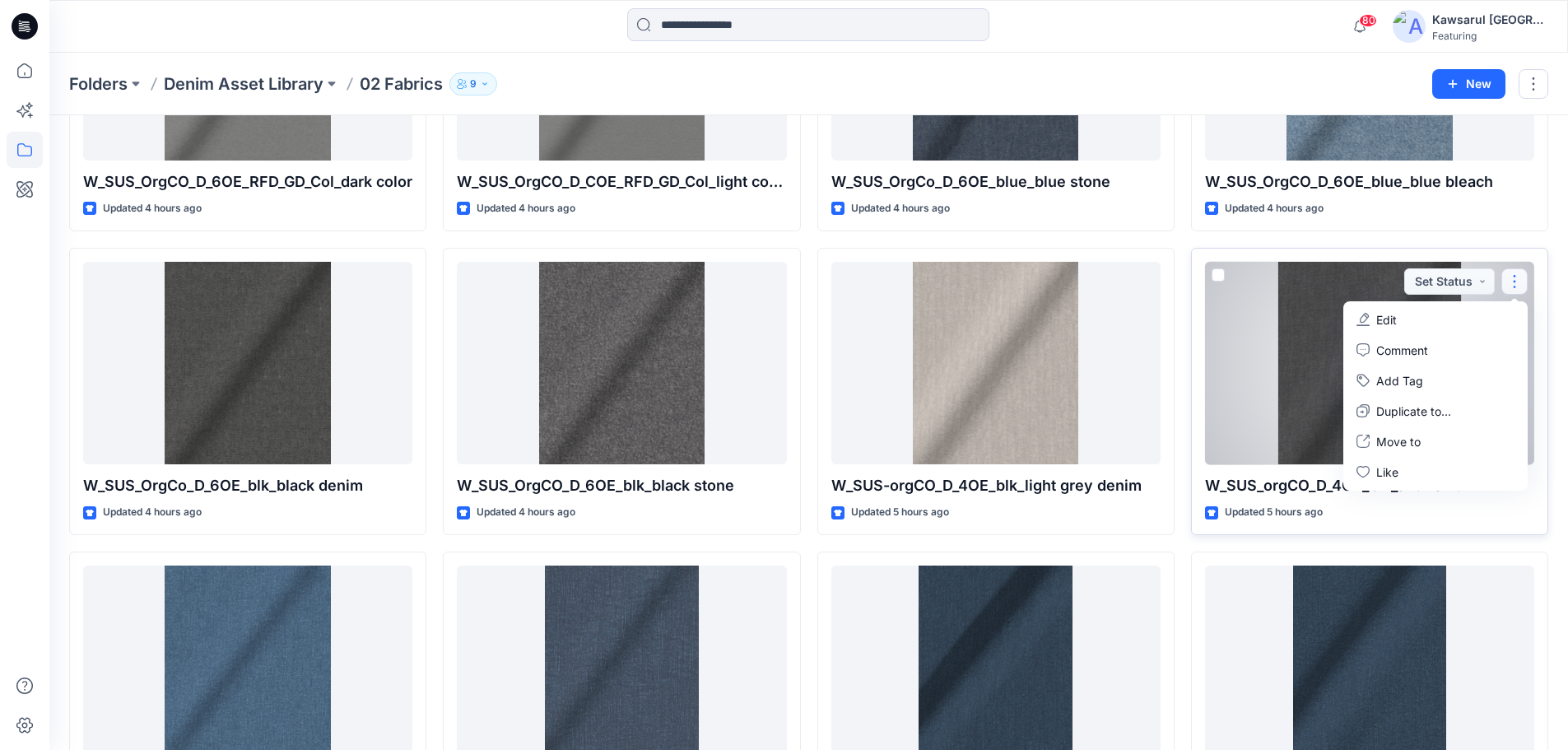
click at [1463, 320] on button "Edit" at bounding box center [1436, 320] width 178 height 31
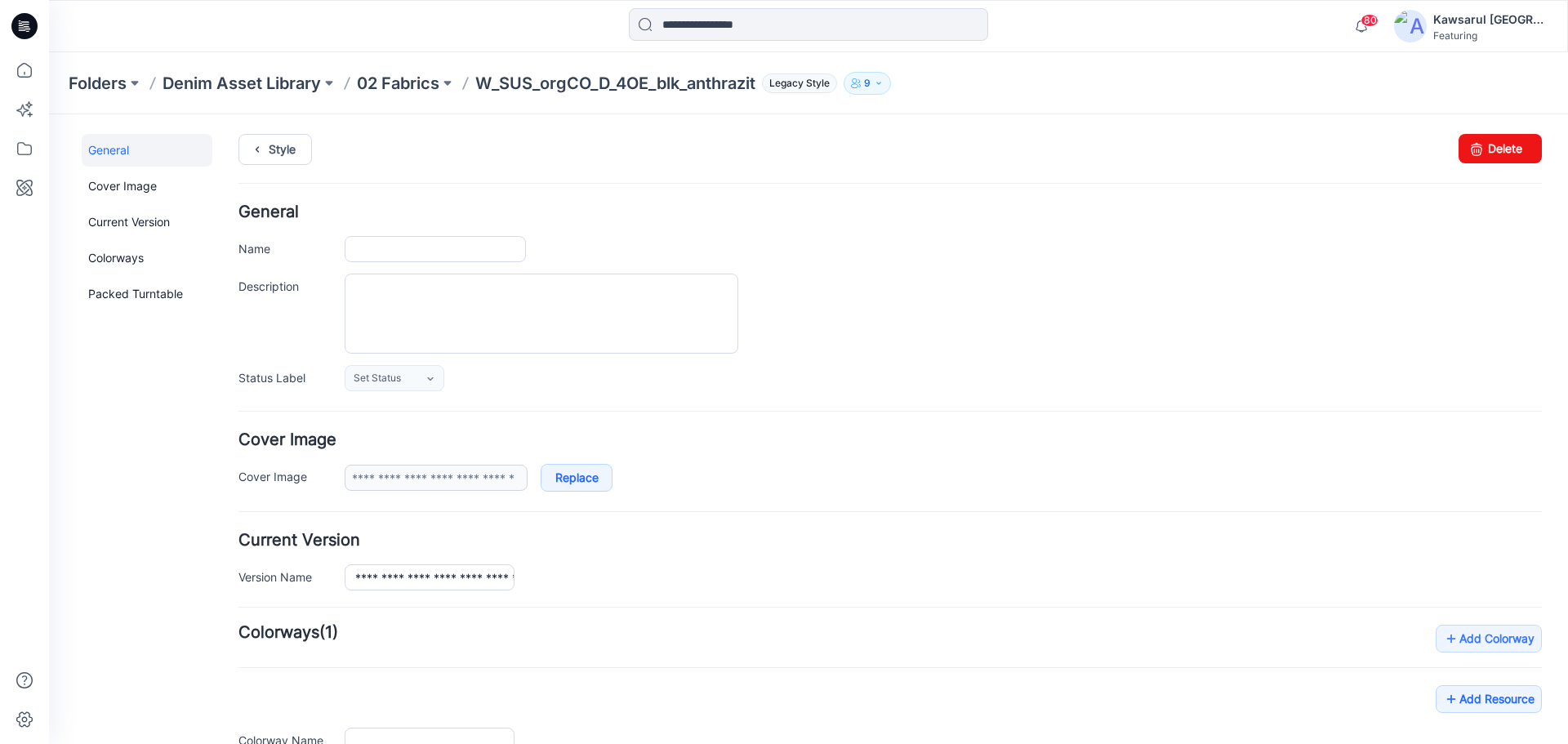
type input "**********"
click at [590, 553] on div "**********" at bounding box center [889, 561] width 1303 height 58
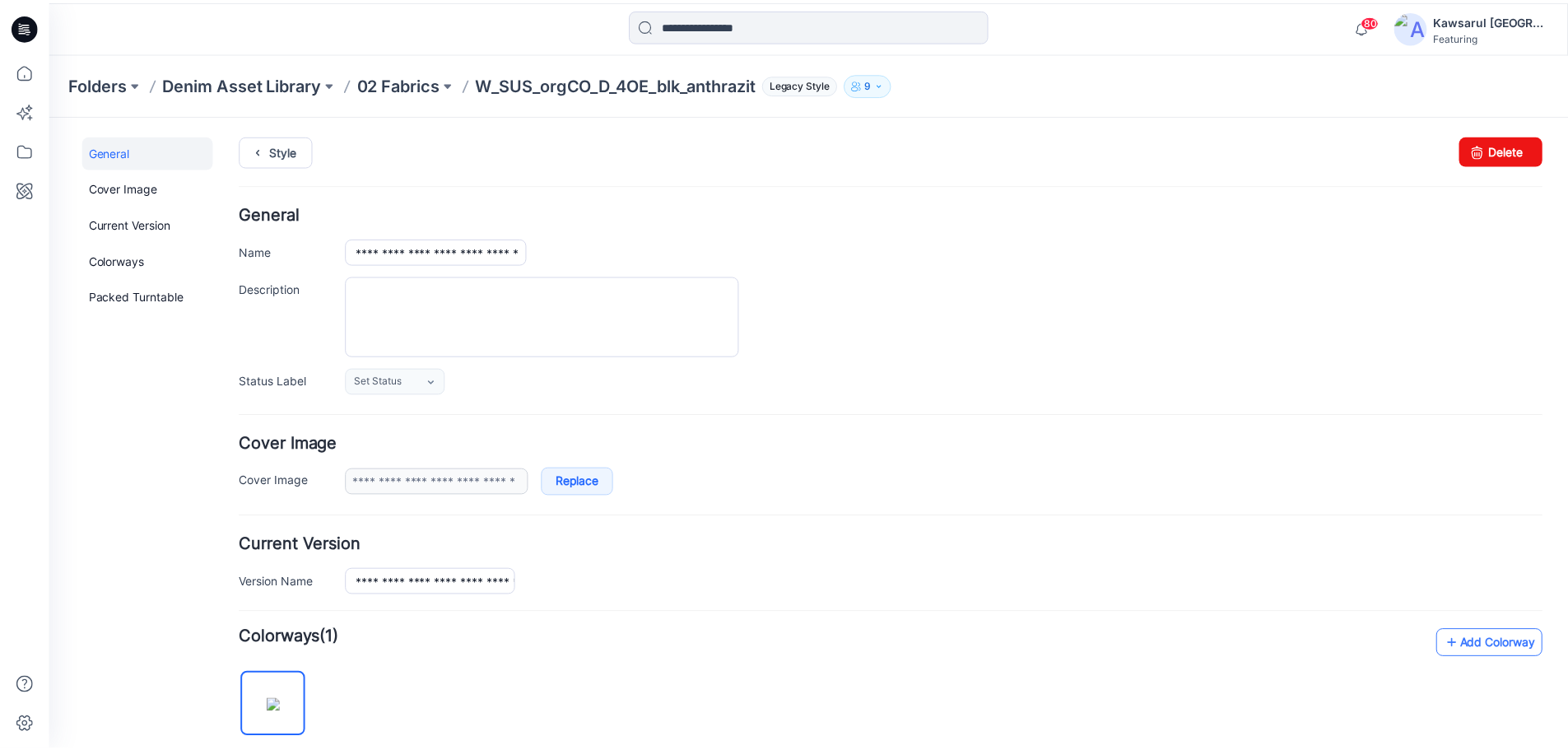
scroll to position [329, 0]
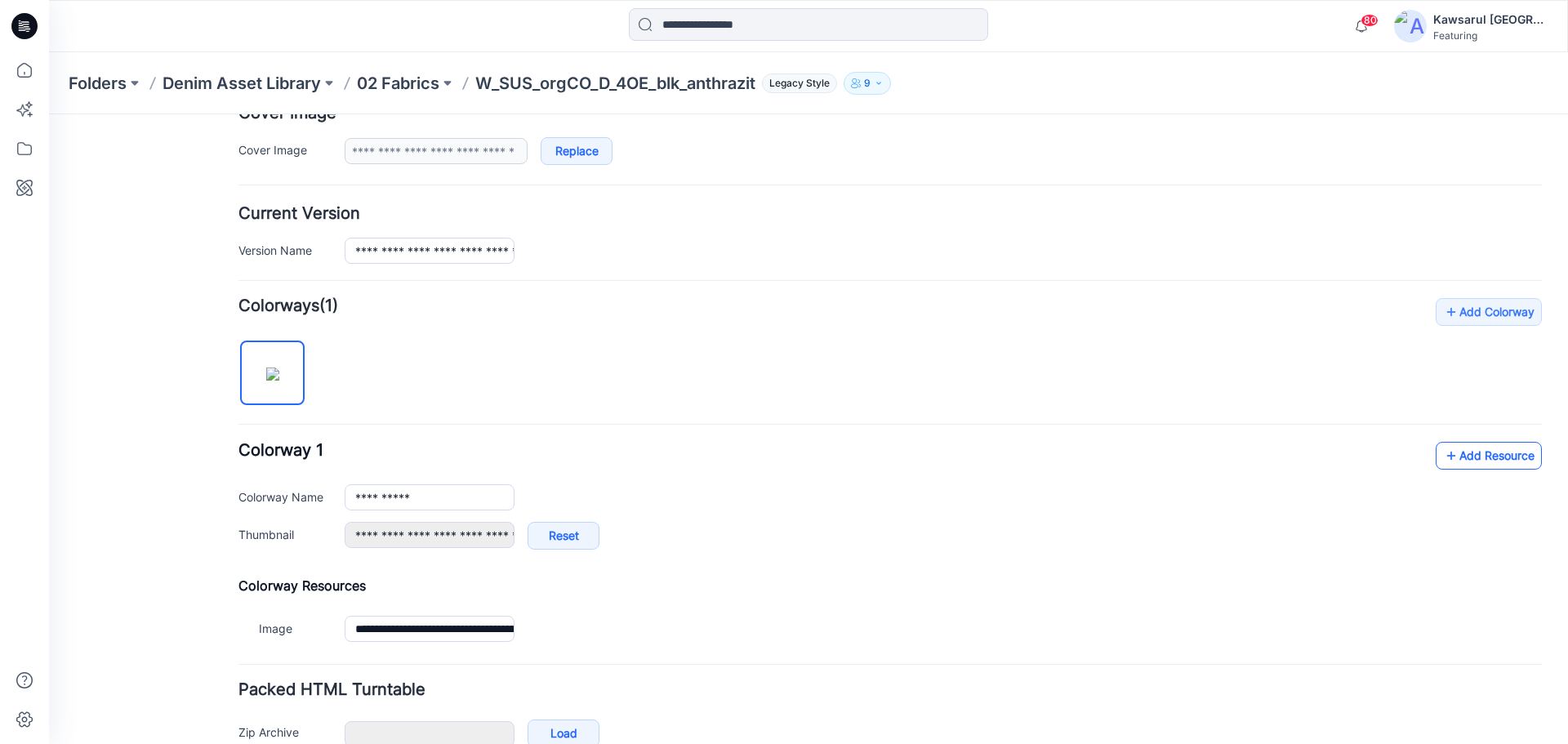
click at [1462, 452] on link "Add Resource" at bounding box center [1488, 455] width 106 height 28
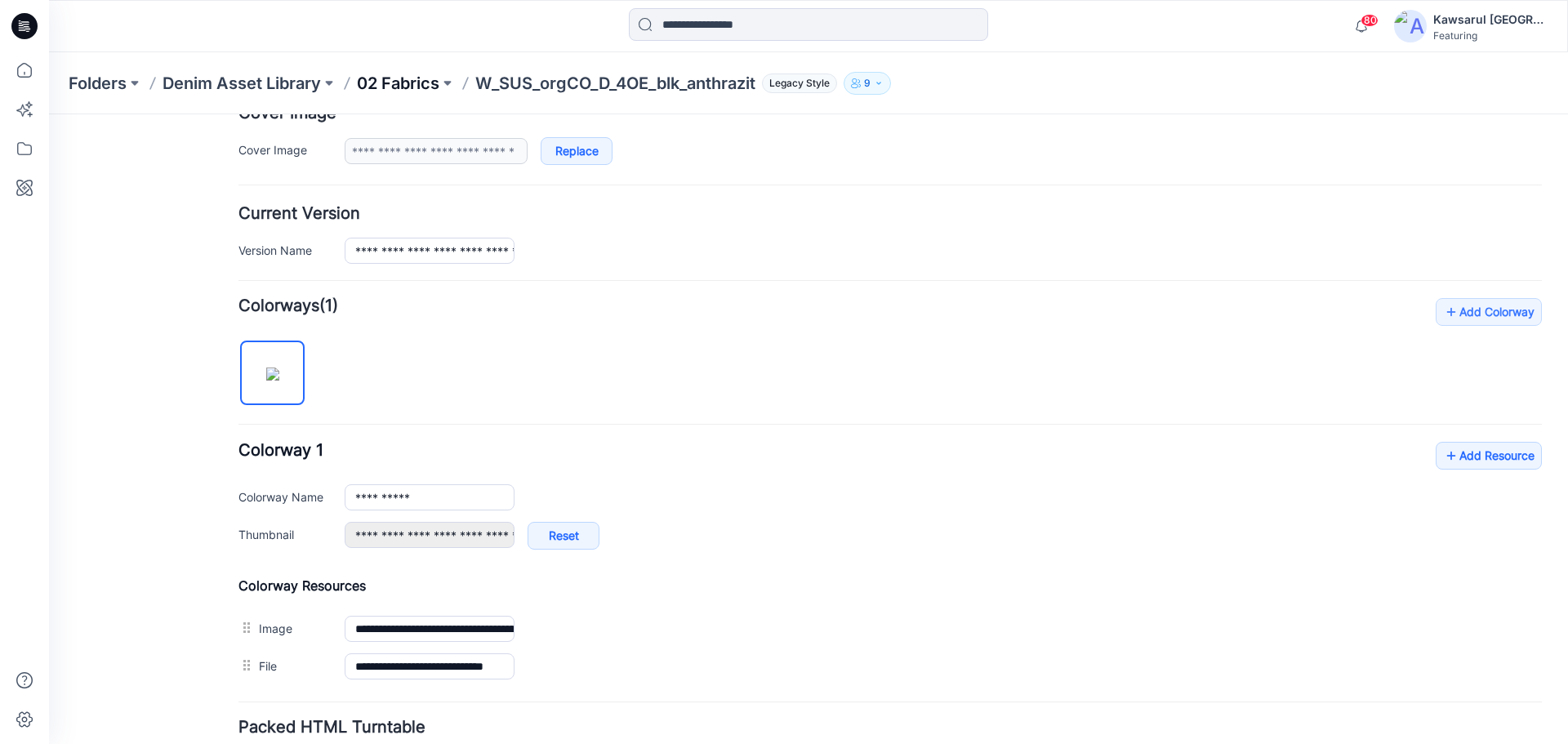
click at [411, 83] on p "02 Fabrics" at bounding box center [398, 82] width 82 height 23
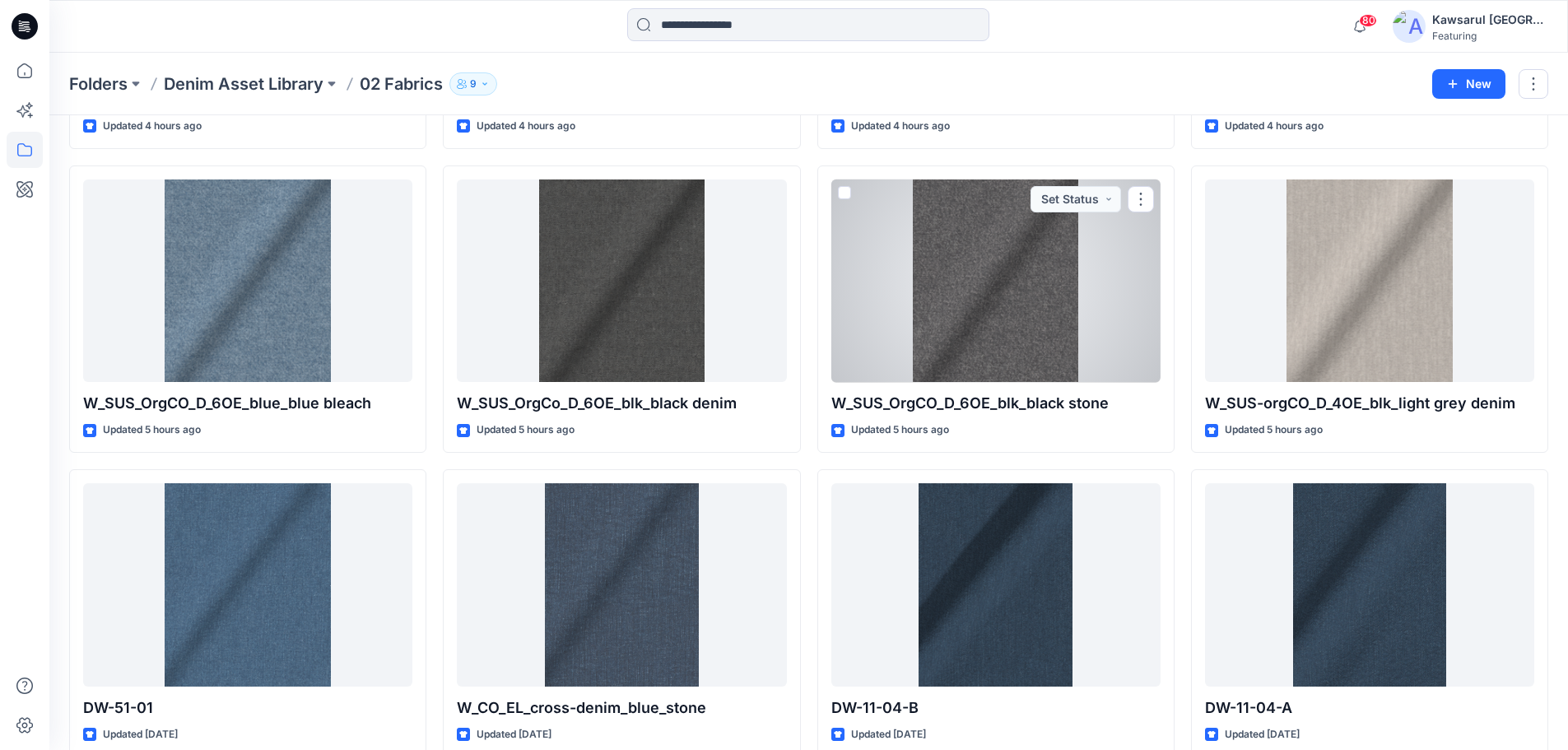
scroll to position [1153, 0]
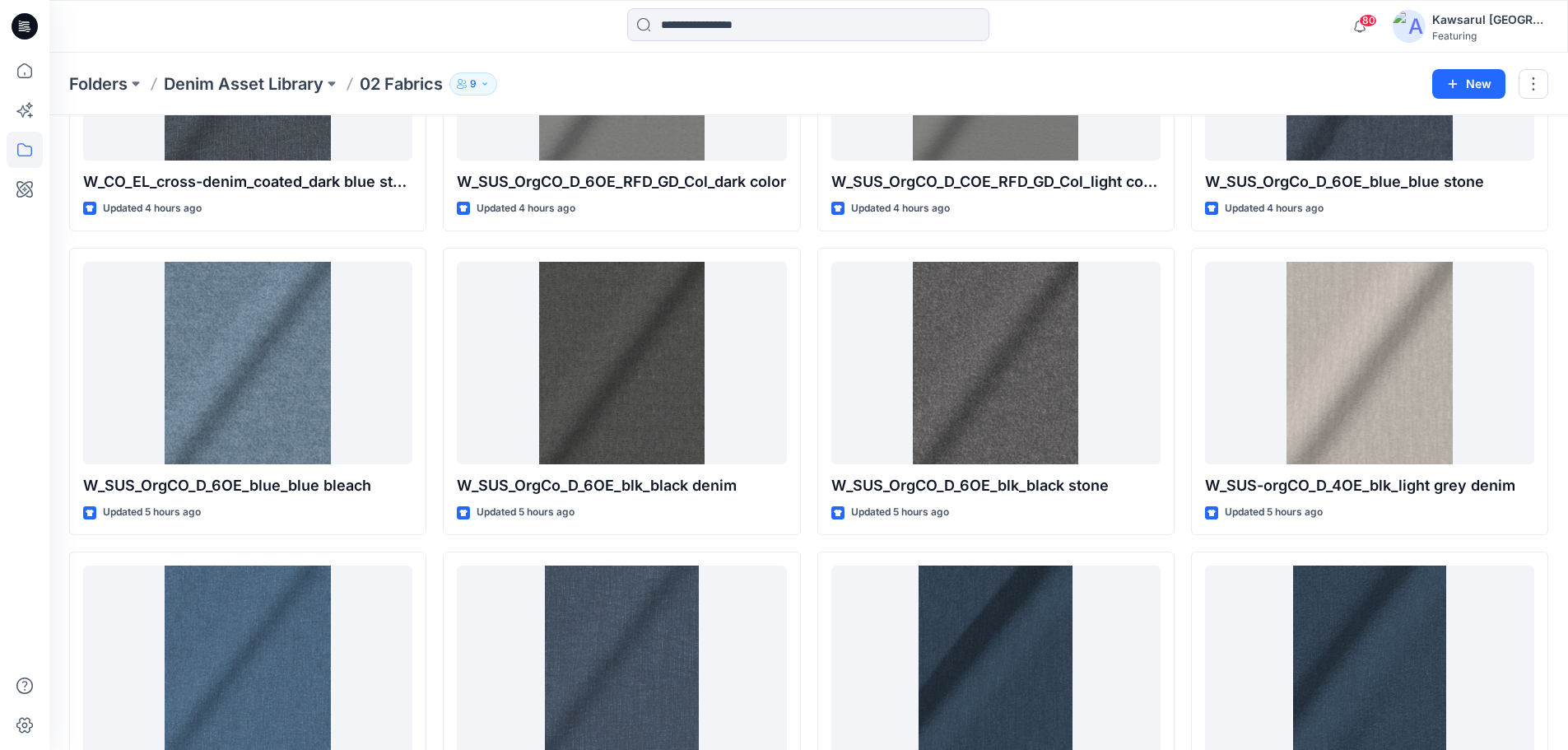
click at [522, 548] on div "W_SUS_CO_TEN_D_7.5OE_nondyed Updated 5 minutes ago W_SUS_CO_Ten_D_7.5OE_RED_GD_…" at bounding box center [621, 391] width 357 height 2720
click at [599, 546] on div "W_SUS_CO_TEN_D_7.5OE_nondyed Updated 5 minutes ago W_SUS_CO_Ten_D_7.5OE_RED_GD_…" at bounding box center [621, 391] width 357 height 2720
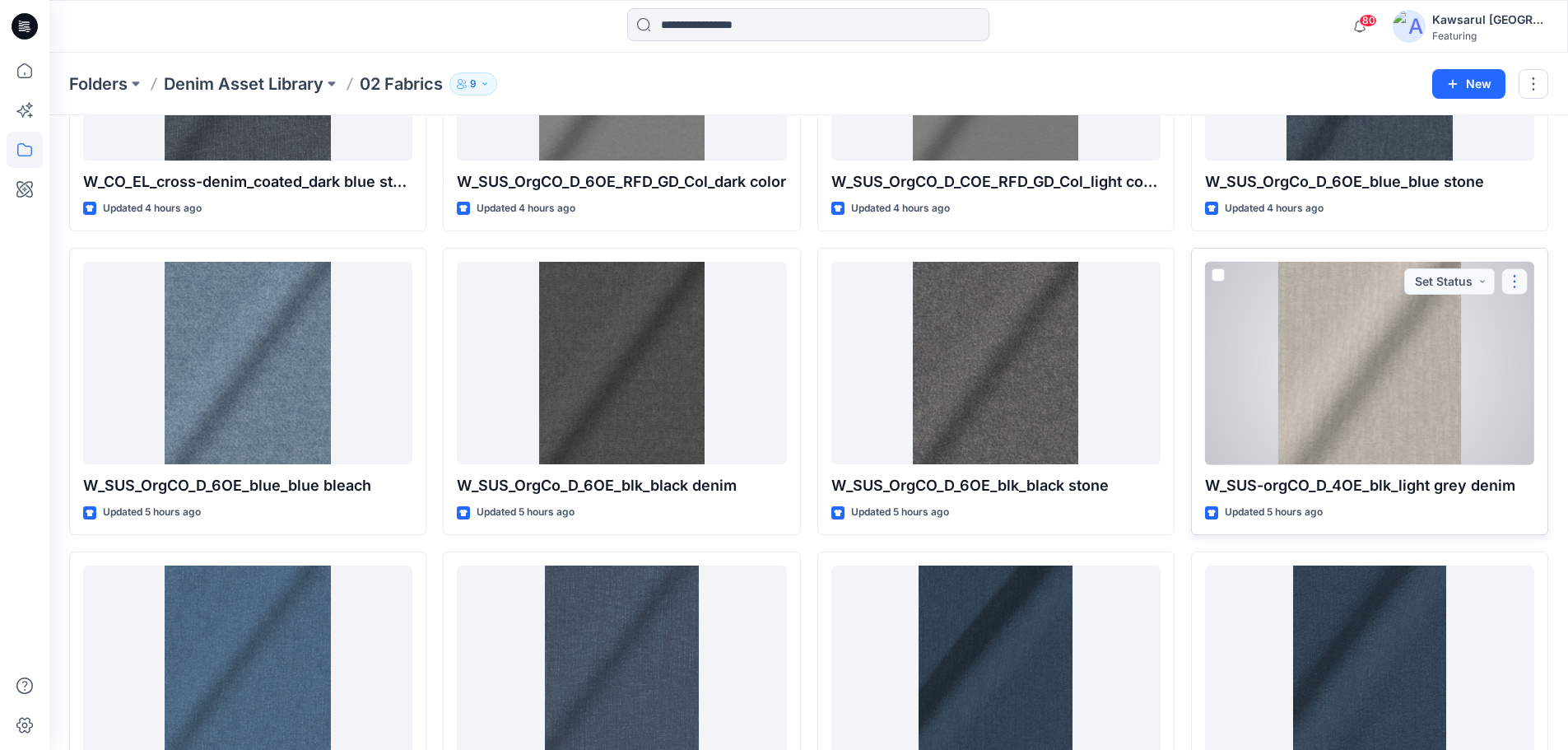
click at [1516, 283] on button "button" at bounding box center [1515, 281] width 26 height 26
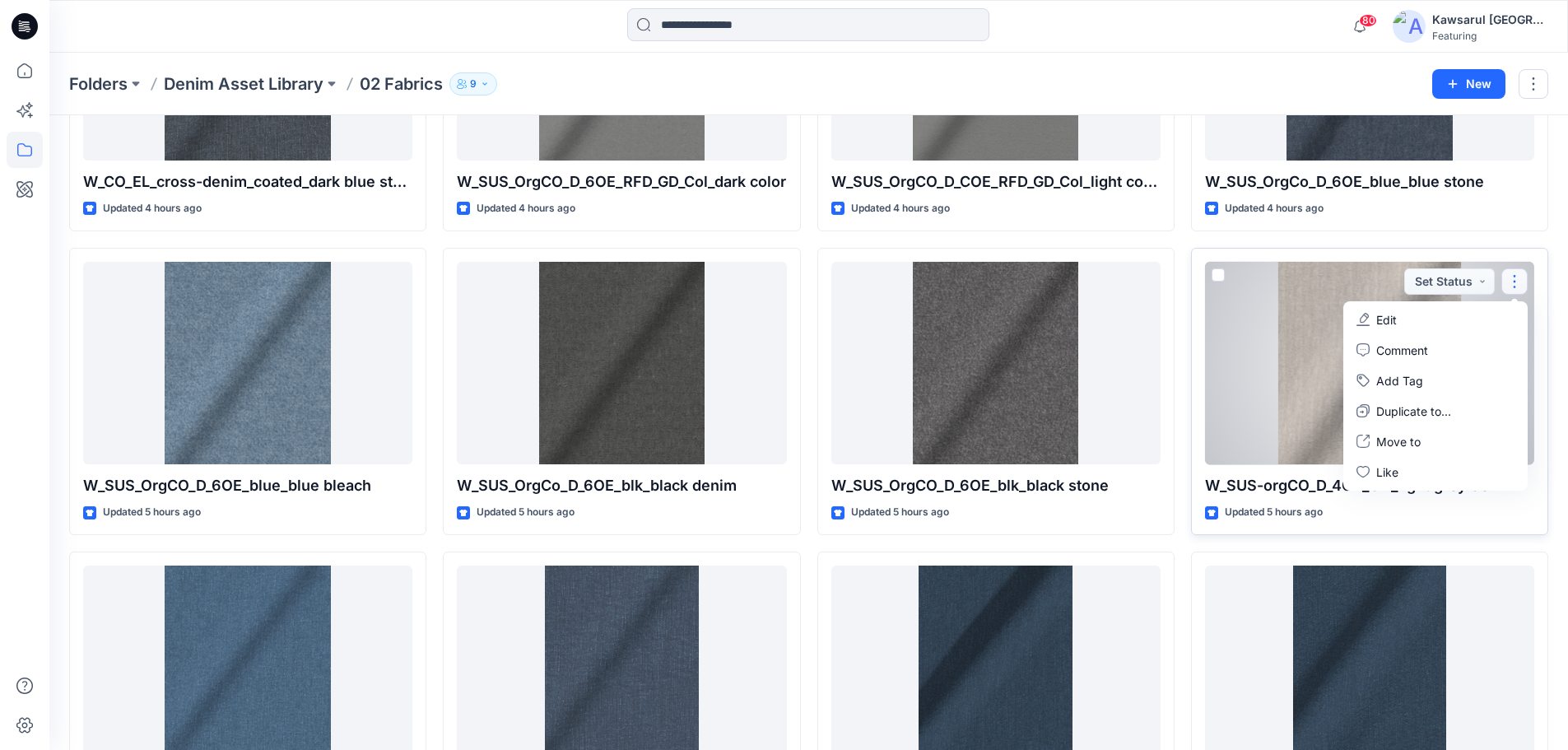
click at [1419, 311] on button "Edit" at bounding box center [1436, 320] width 178 height 31
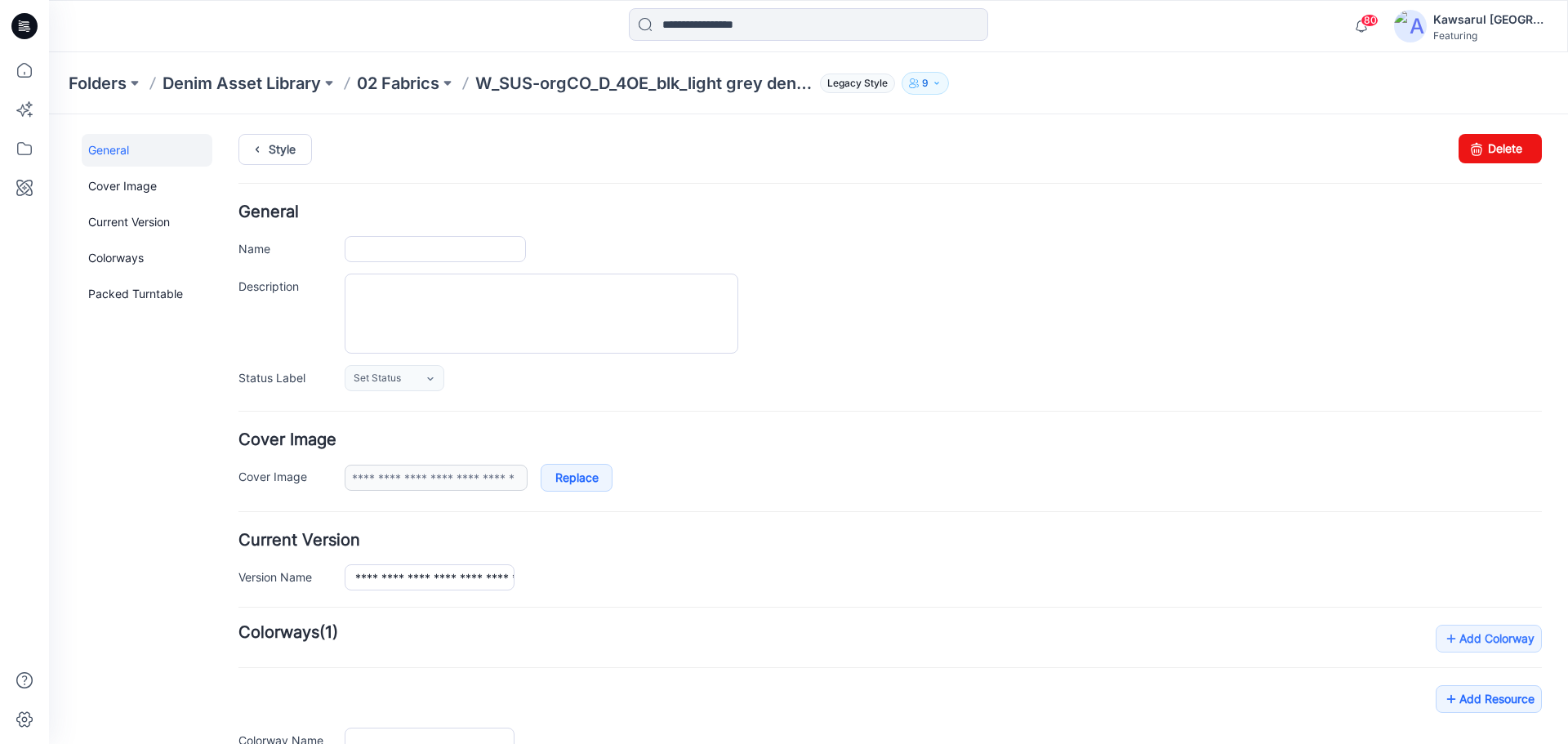
type input "**********"
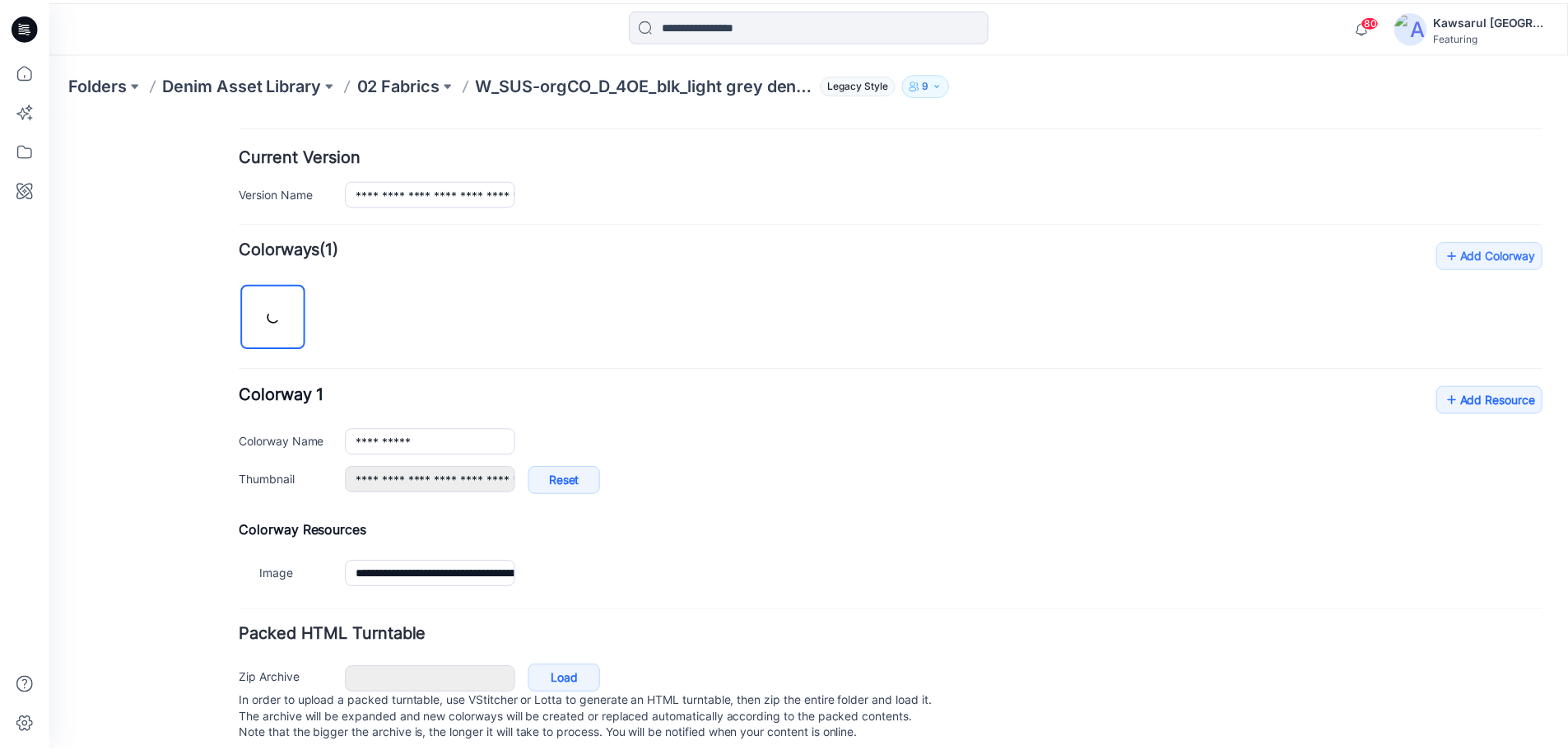
scroll to position [421, 0]
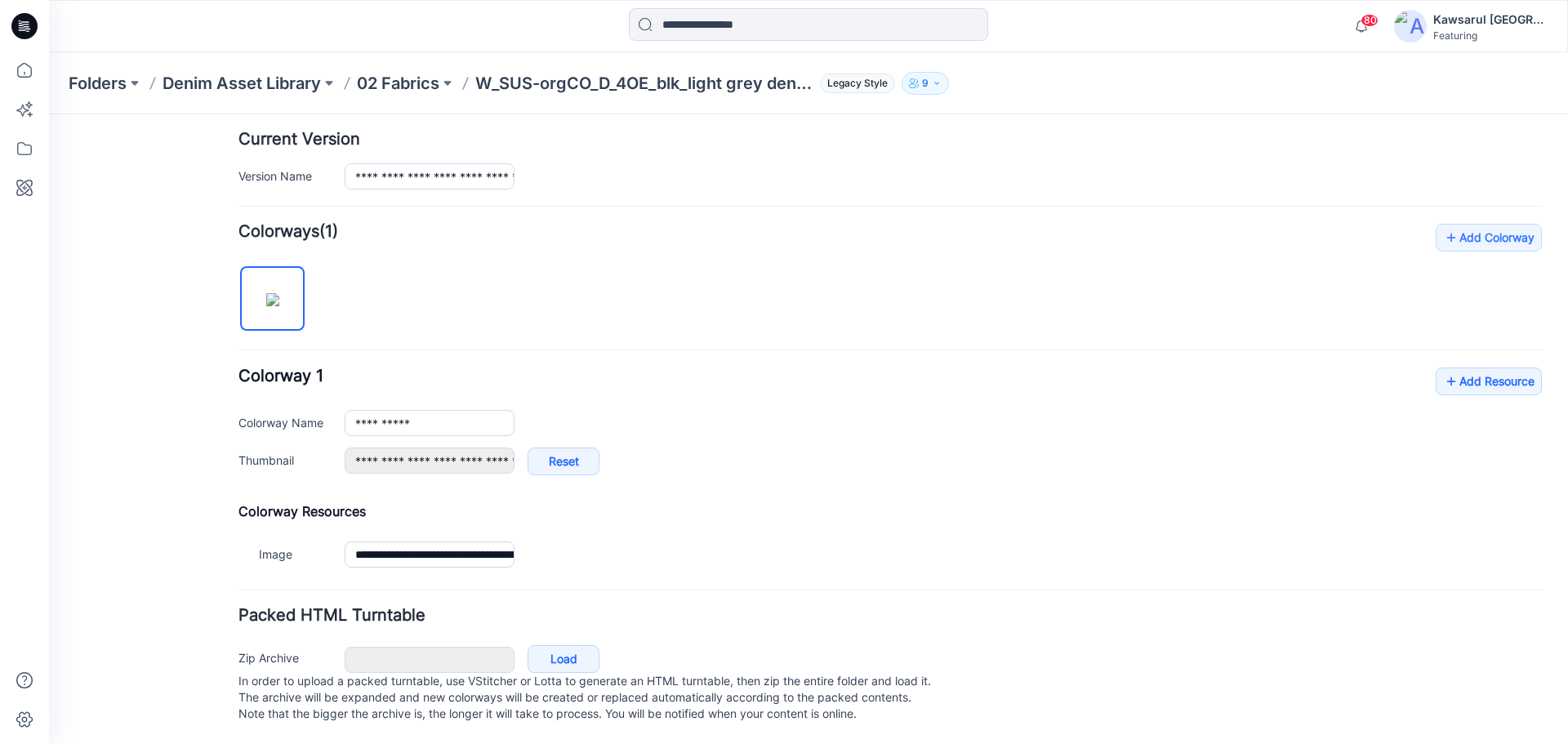
click at [1457, 384] on div "**********" at bounding box center [889, 430] width 1303 height 125
click at [1501, 368] on link "Add Resource" at bounding box center [1488, 381] width 106 height 28
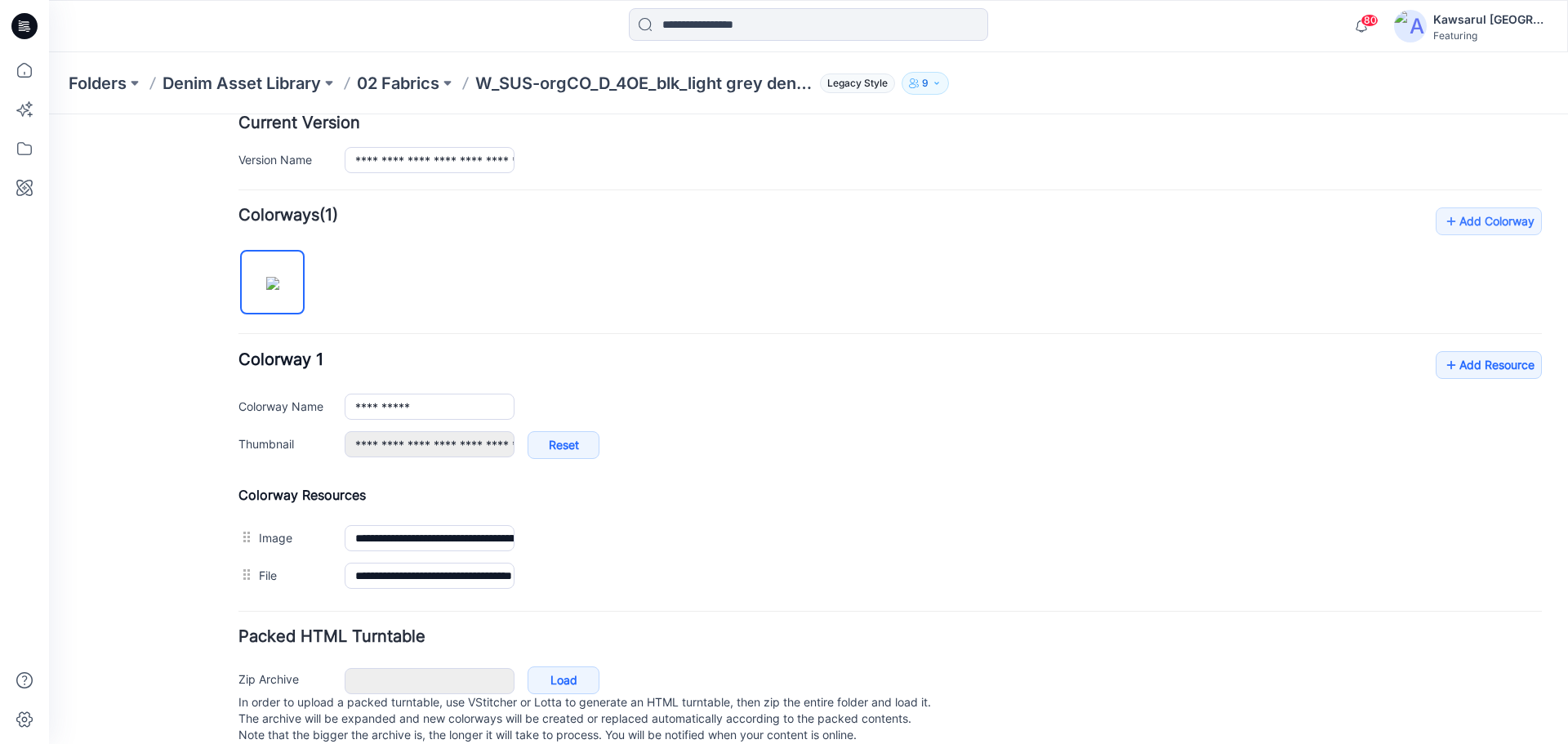
click at [732, 216] on h4 "Add Colorway Colorways (1)" at bounding box center [889, 215] width 1303 height 16
click at [419, 80] on p "02 Fabrics" at bounding box center [398, 82] width 82 height 23
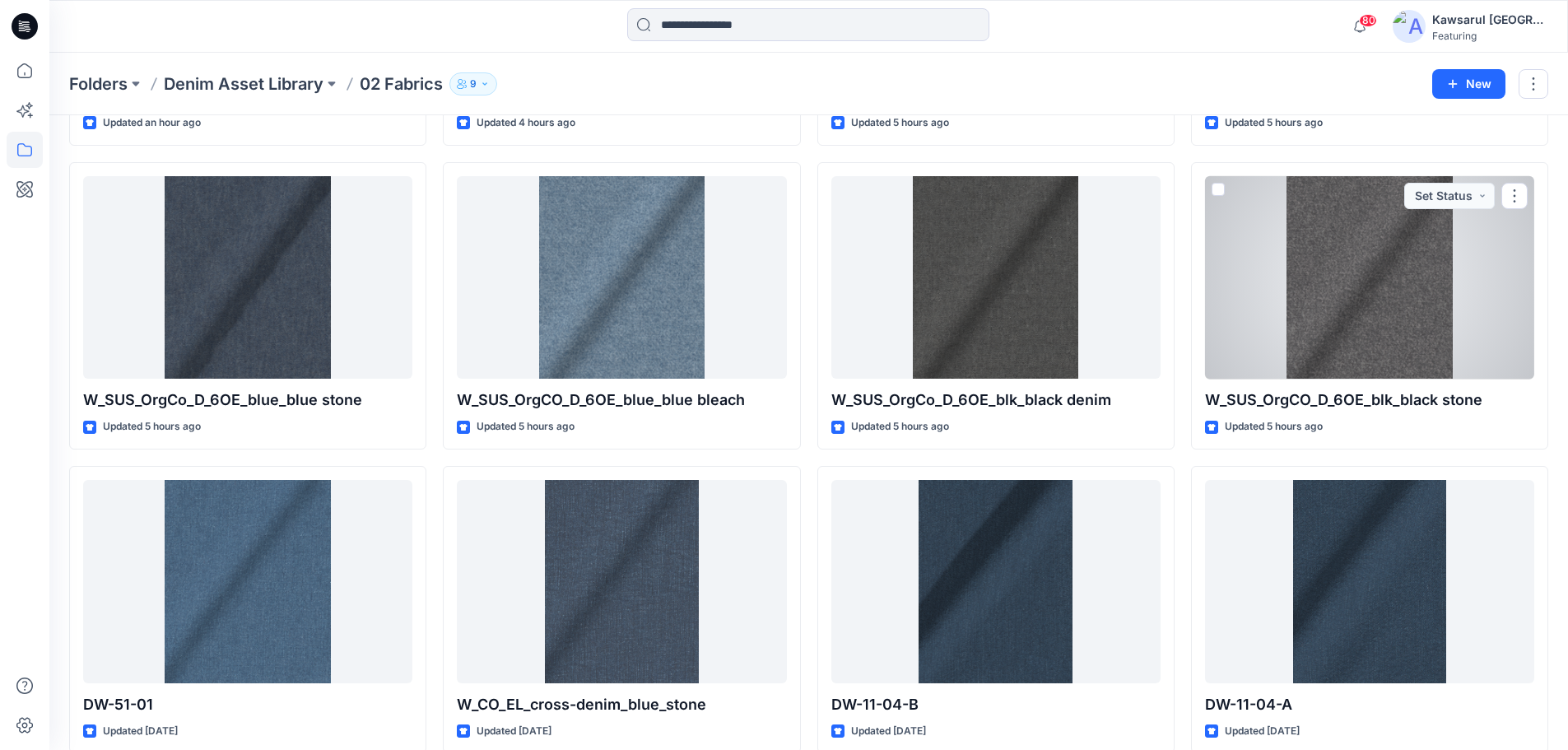
scroll to position [1074, 0]
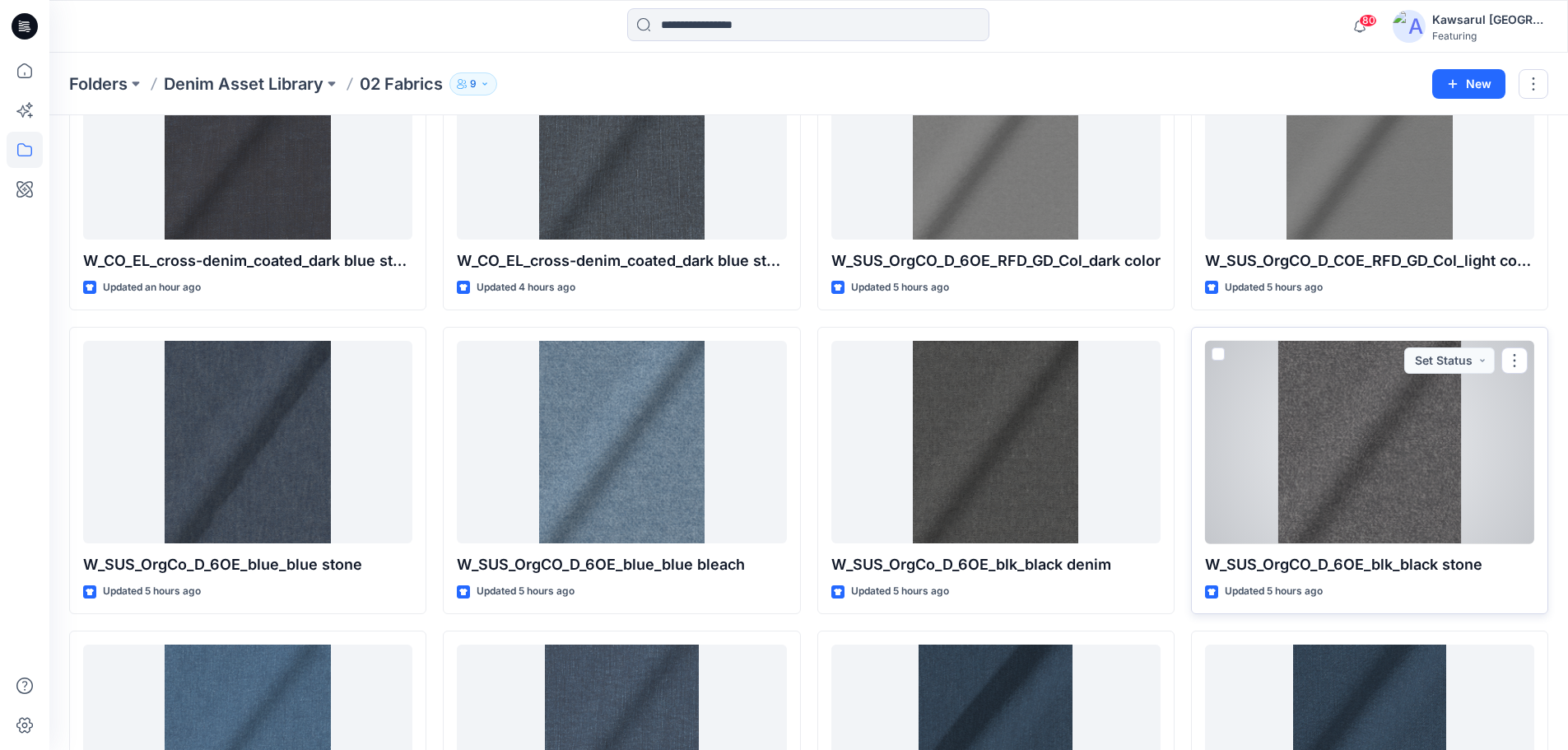
click at [1382, 489] on div at bounding box center [1370, 443] width 329 height 204
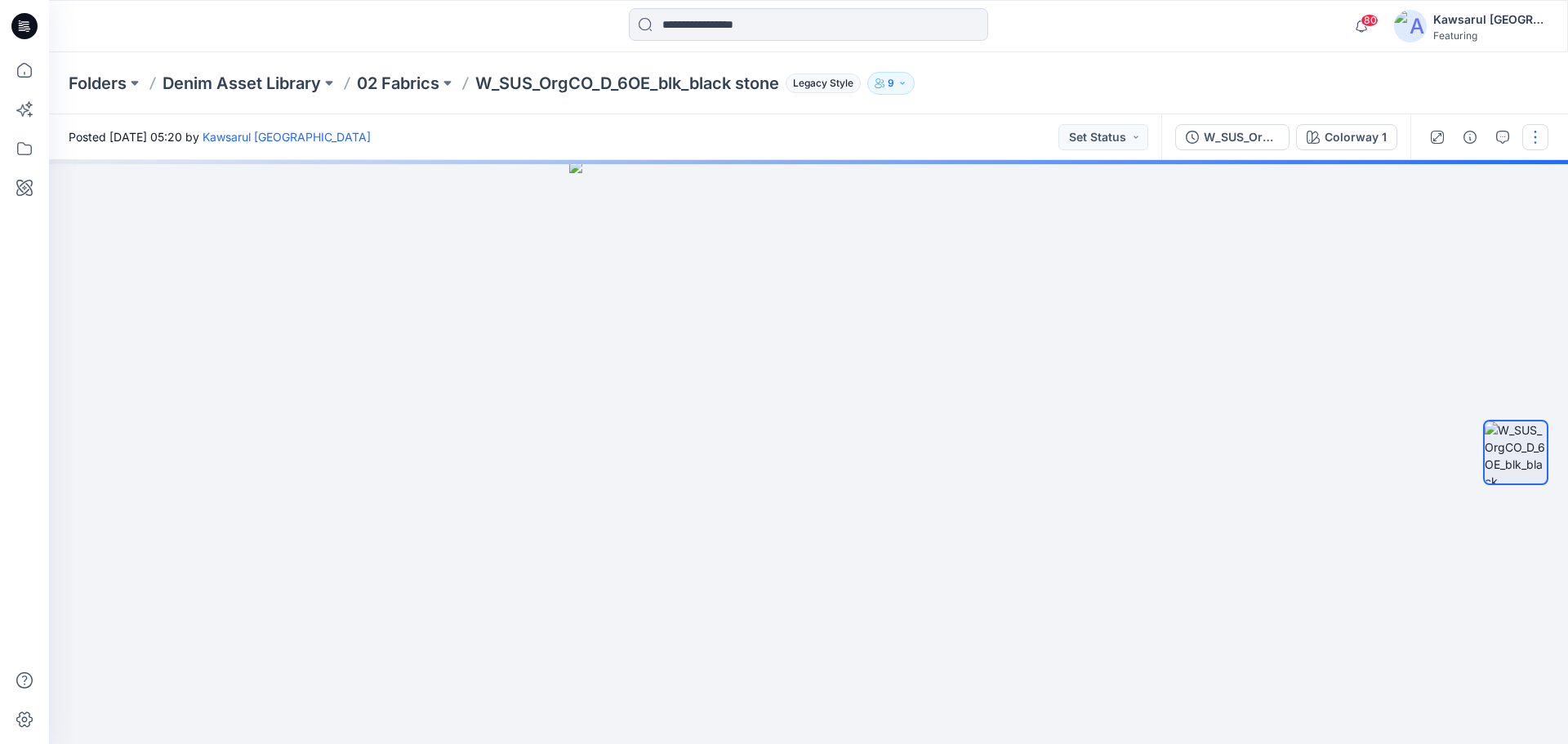
click at [1528, 146] on button "button" at bounding box center [1534, 137] width 26 height 26
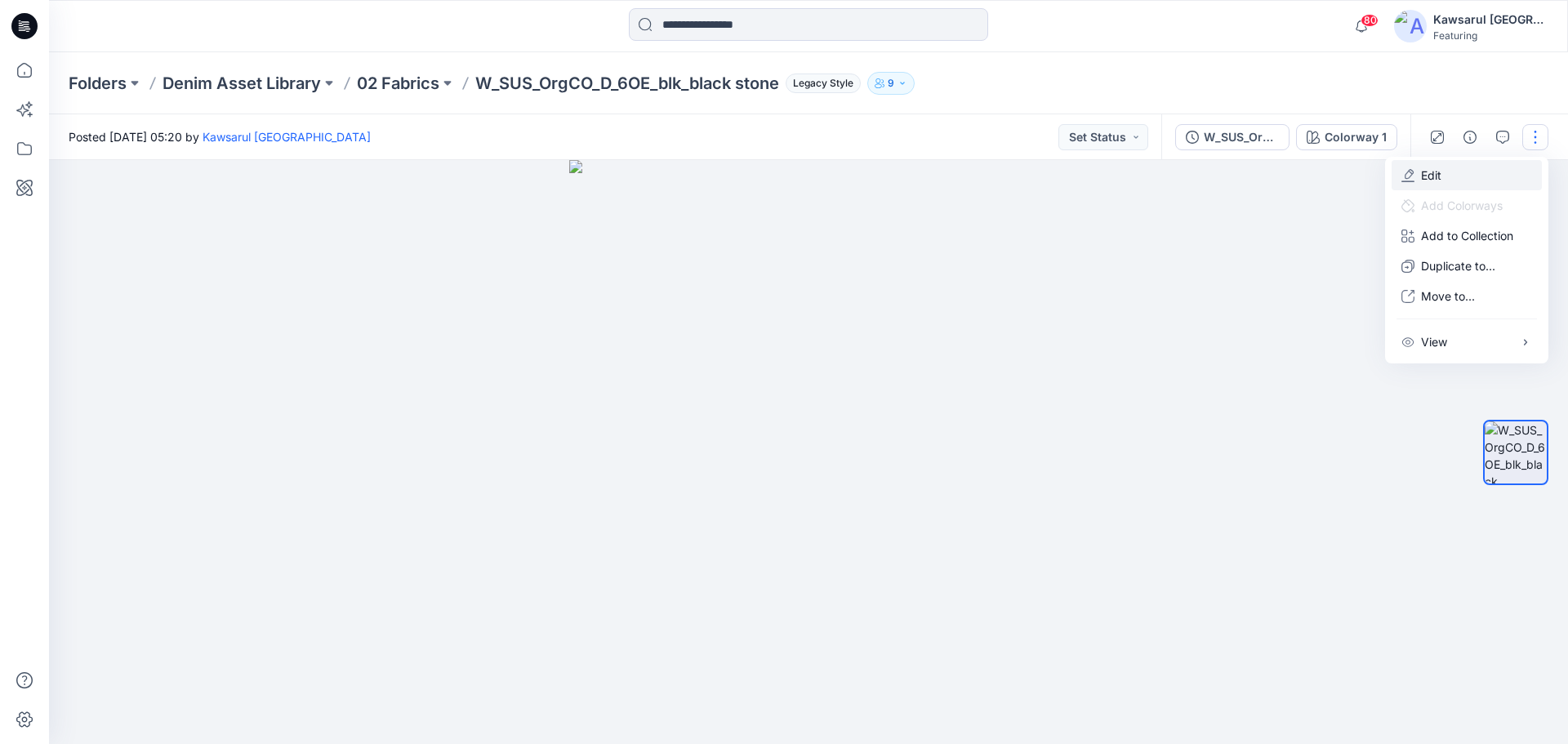
click at [1458, 169] on button "Edit" at bounding box center [1466, 175] width 151 height 30
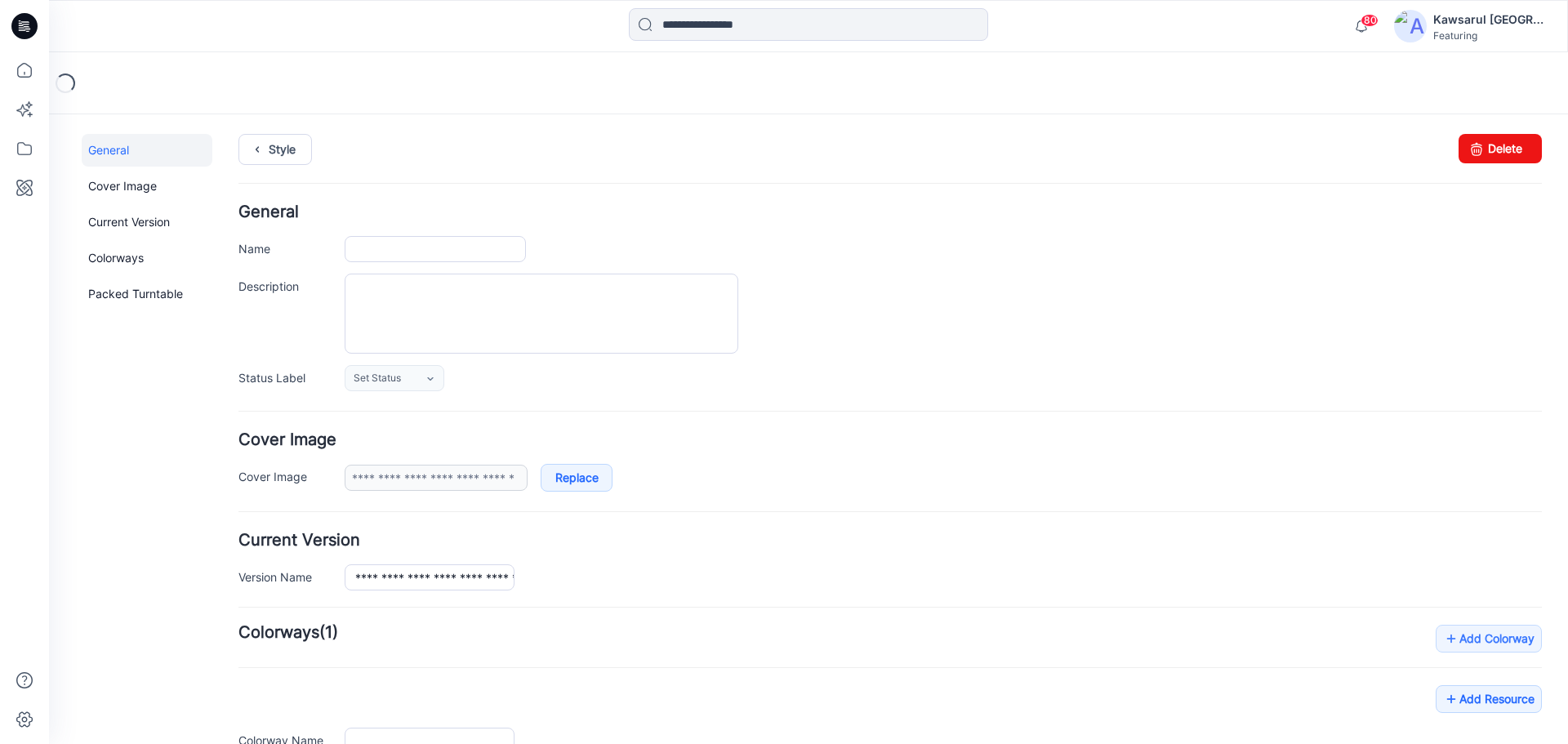
type input "**********"
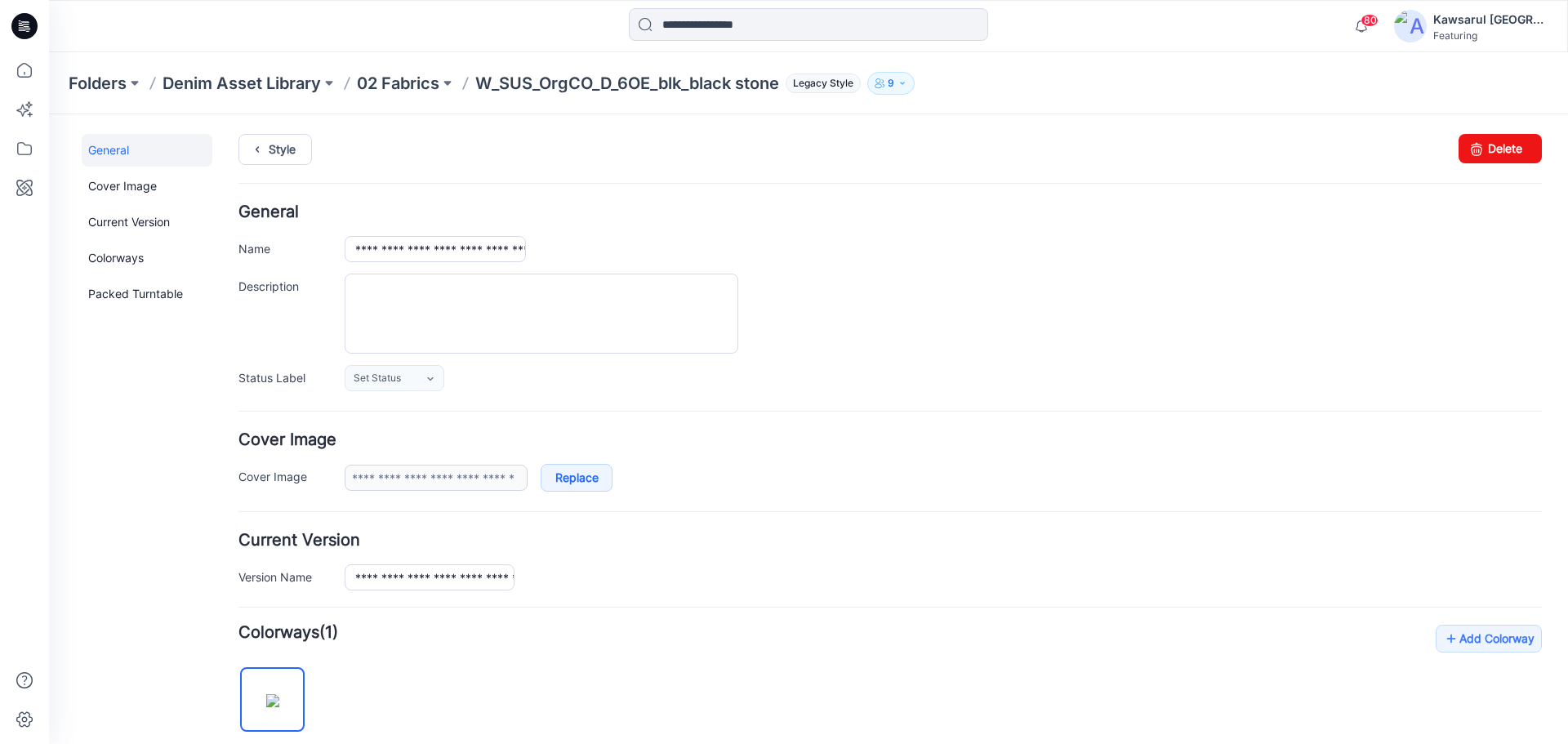
click at [622, 167] on div "Style Changes Saved Delete" at bounding box center [889, 168] width 1303 height 70
click at [592, 587] on div "**********" at bounding box center [943, 577] width 1197 height 26
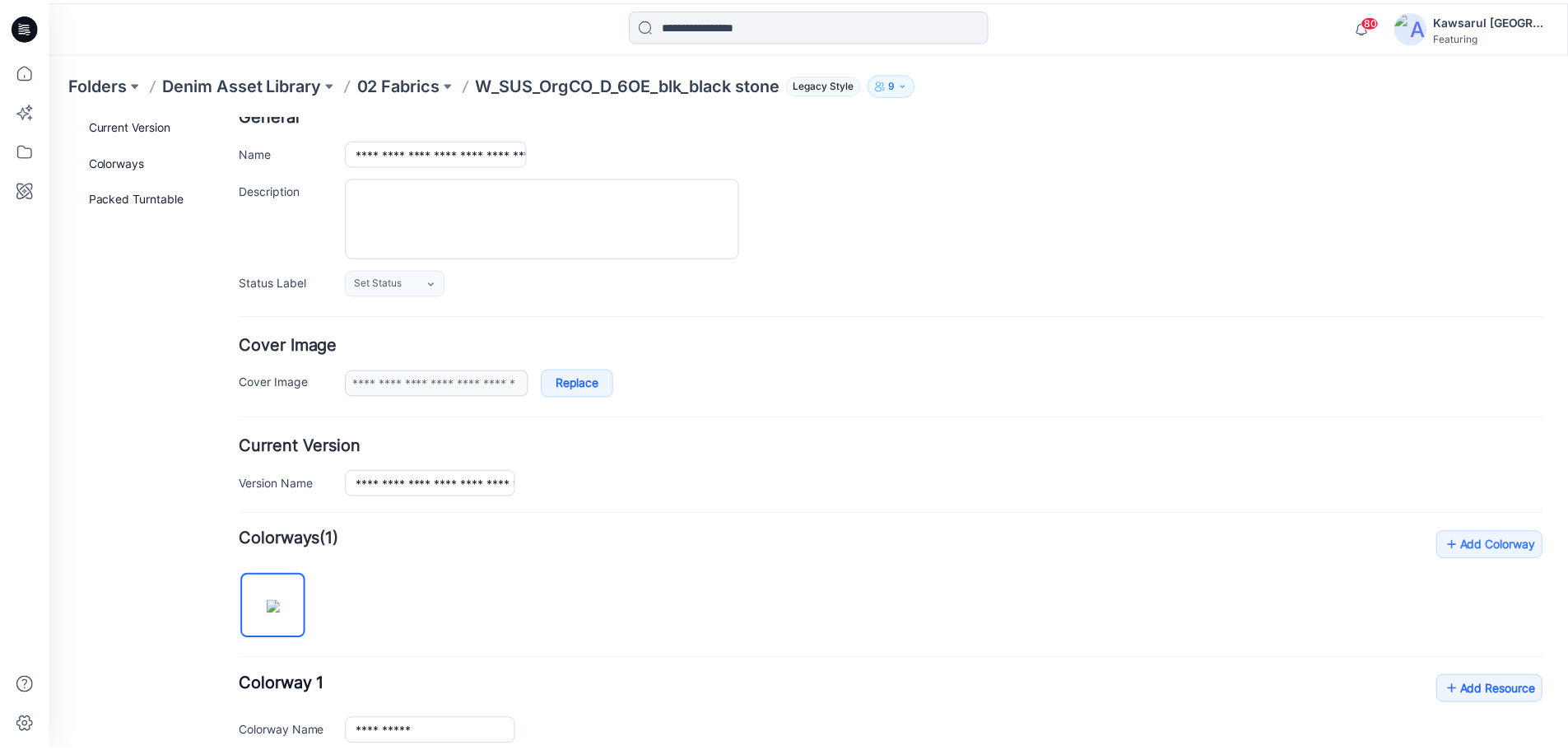
scroll to position [329, 0]
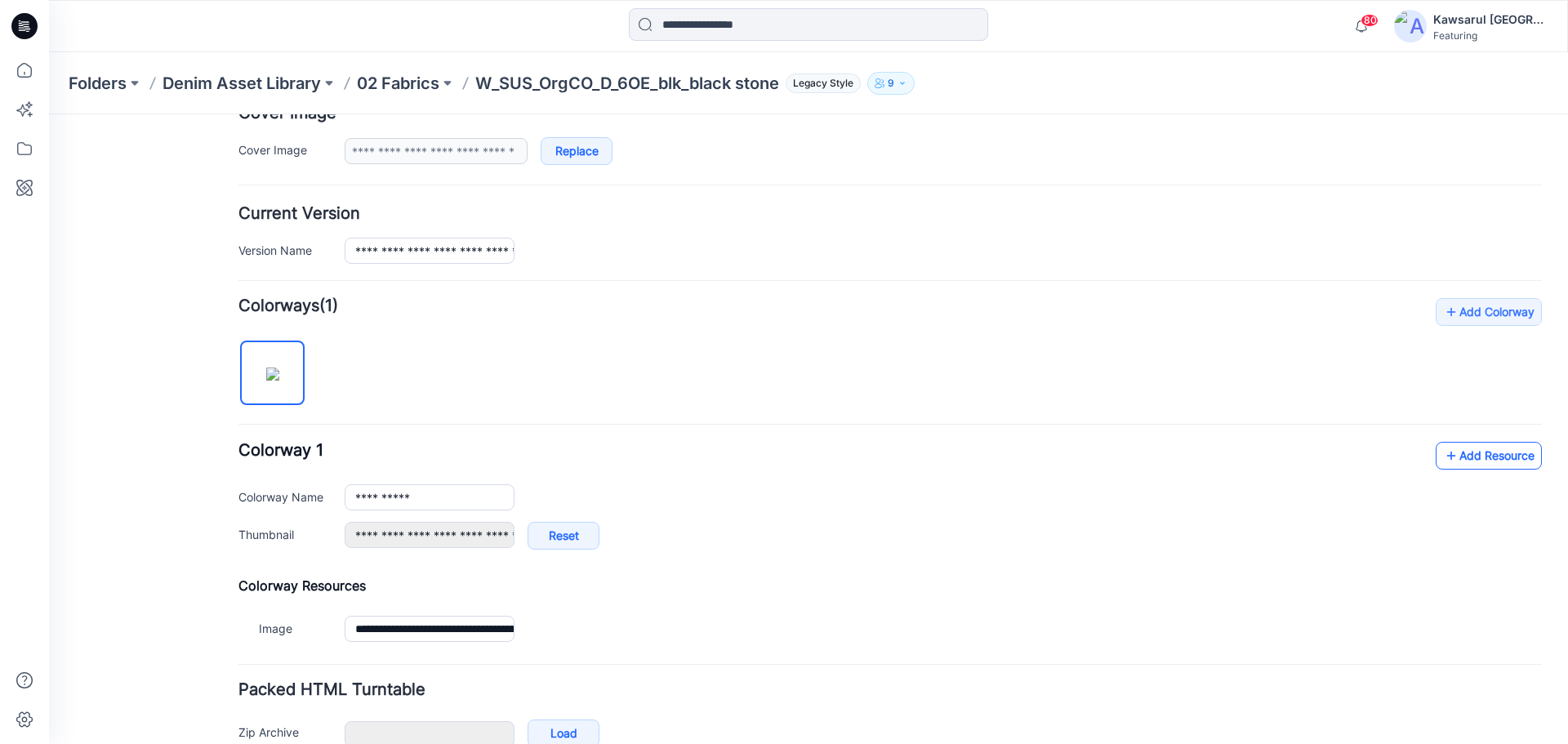
click at [1474, 459] on link "Add Resource" at bounding box center [1488, 455] width 106 height 28
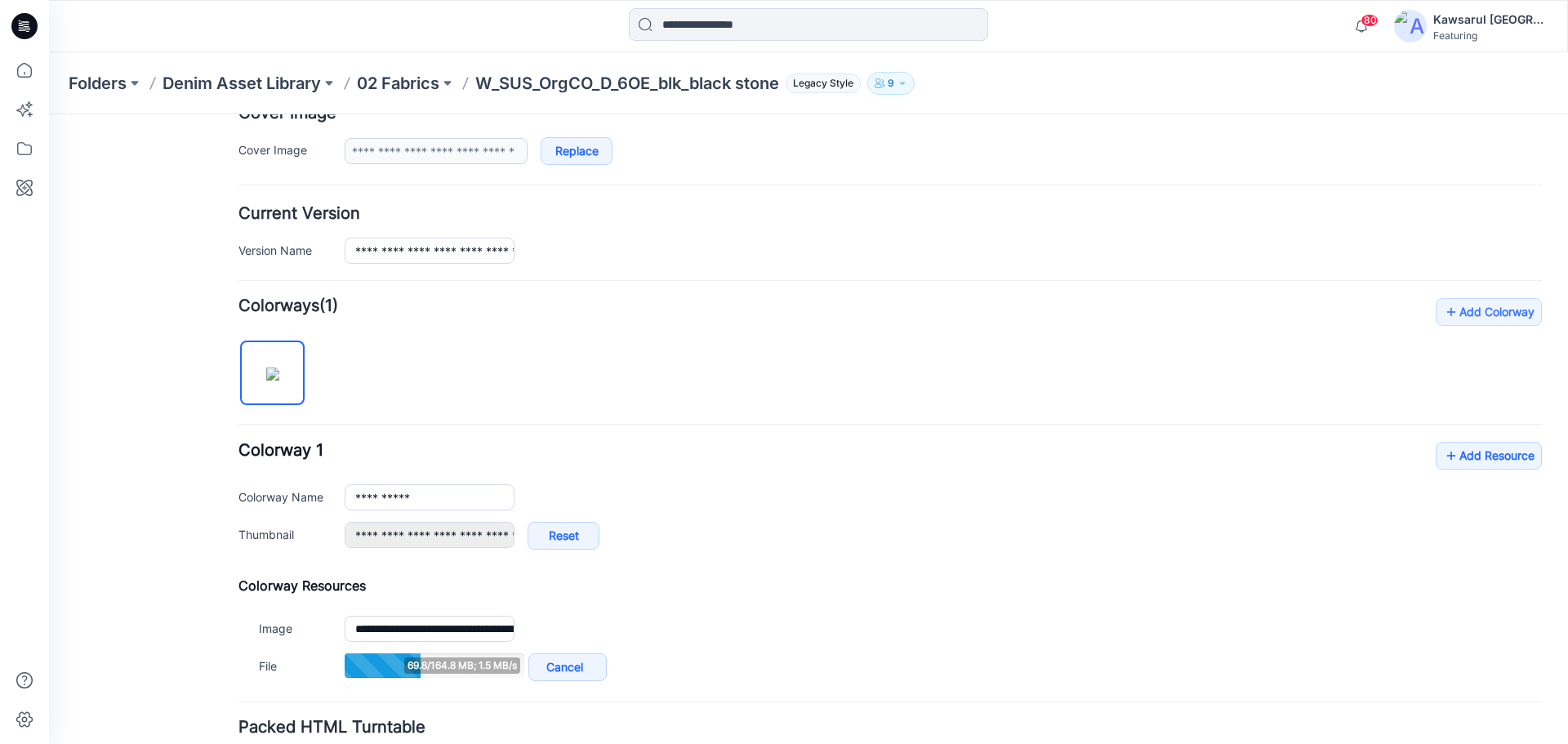
click at [893, 381] on div "**********" at bounding box center [889, 492] width 1303 height 387
click at [550, 428] on div "**********" at bounding box center [889, 492] width 1303 height 387
drag, startPoint x: 617, startPoint y: 207, endPoint x: 549, endPoint y: 221, distance: 69.4
click at [617, 207] on h4 "Current Version" at bounding box center [889, 214] width 1303 height 15
click at [405, 75] on p "02 Fabrics" at bounding box center [398, 82] width 82 height 23
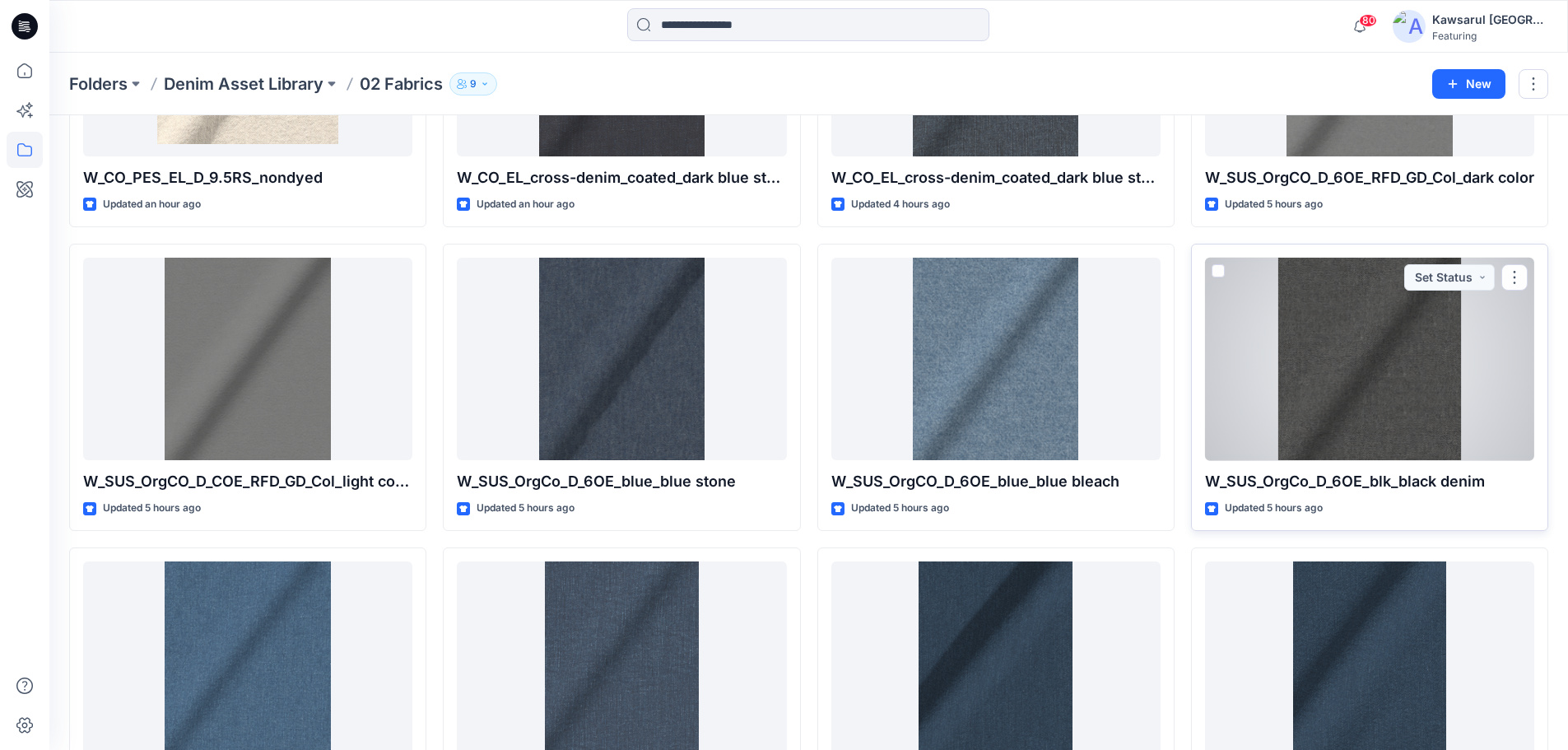
scroll to position [1156, 0]
click at [1512, 278] on button "button" at bounding box center [1515, 278] width 26 height 26
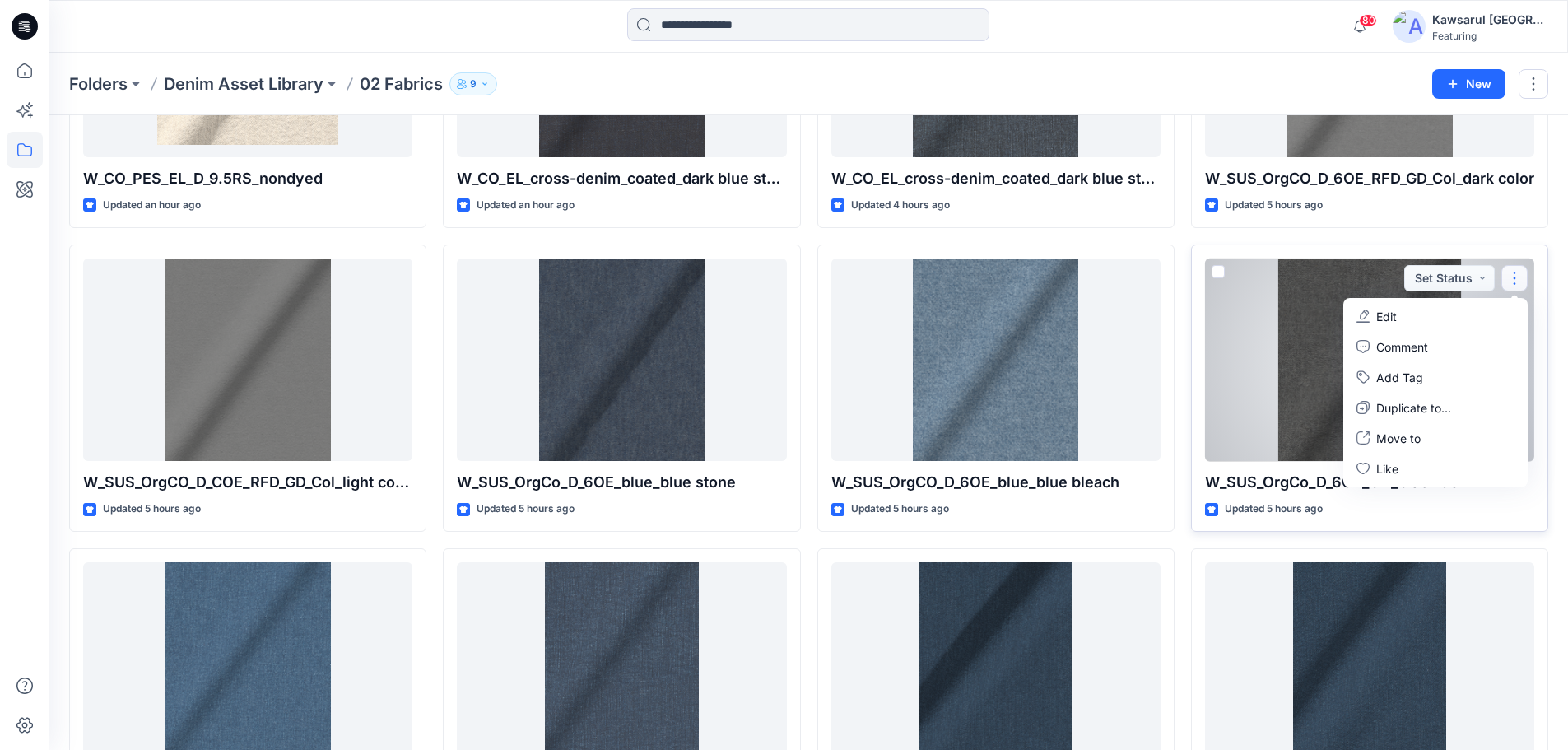
click at [1490, 321] on button "Edit" at bounding box center [1436, 316] width 178 height 31
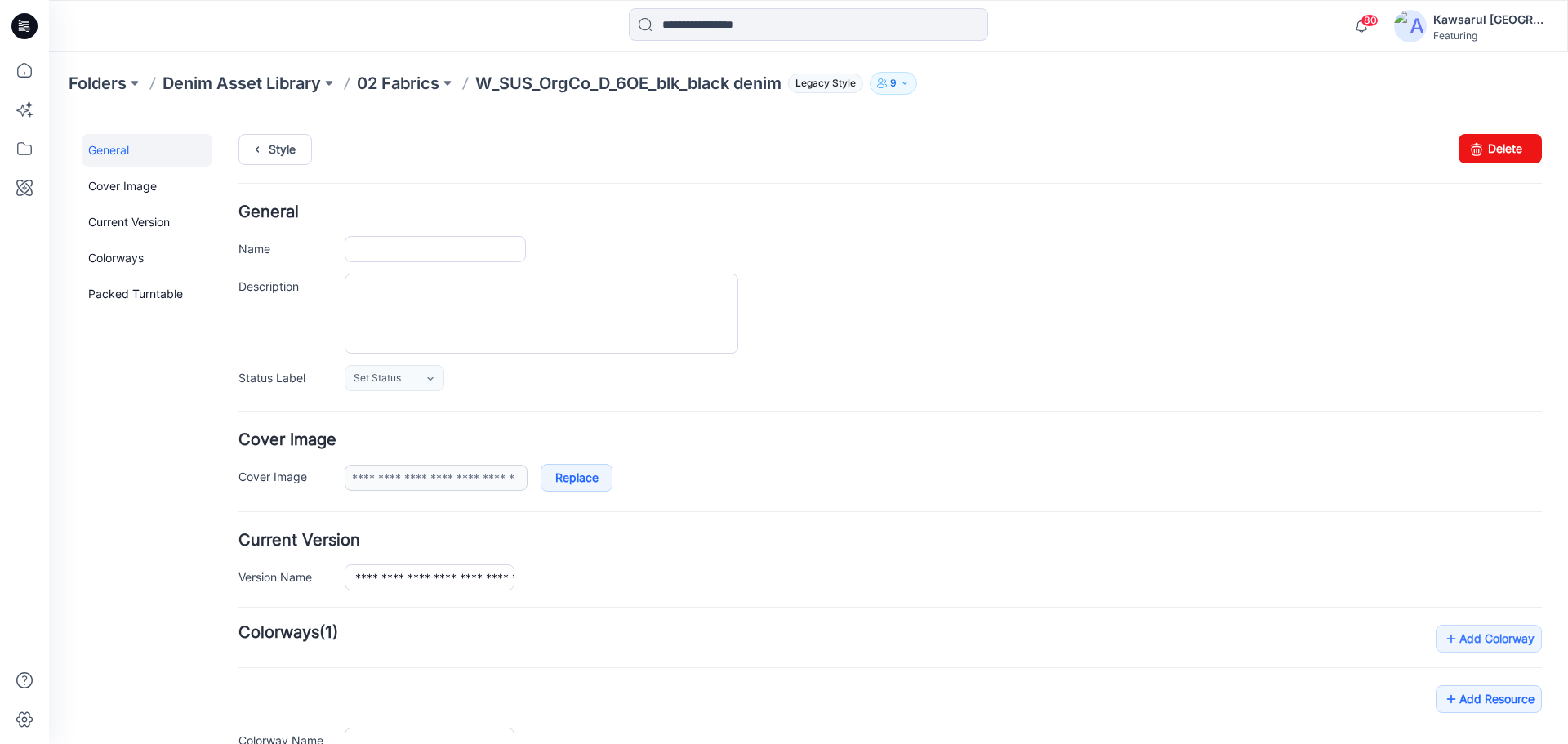
type input "**********"
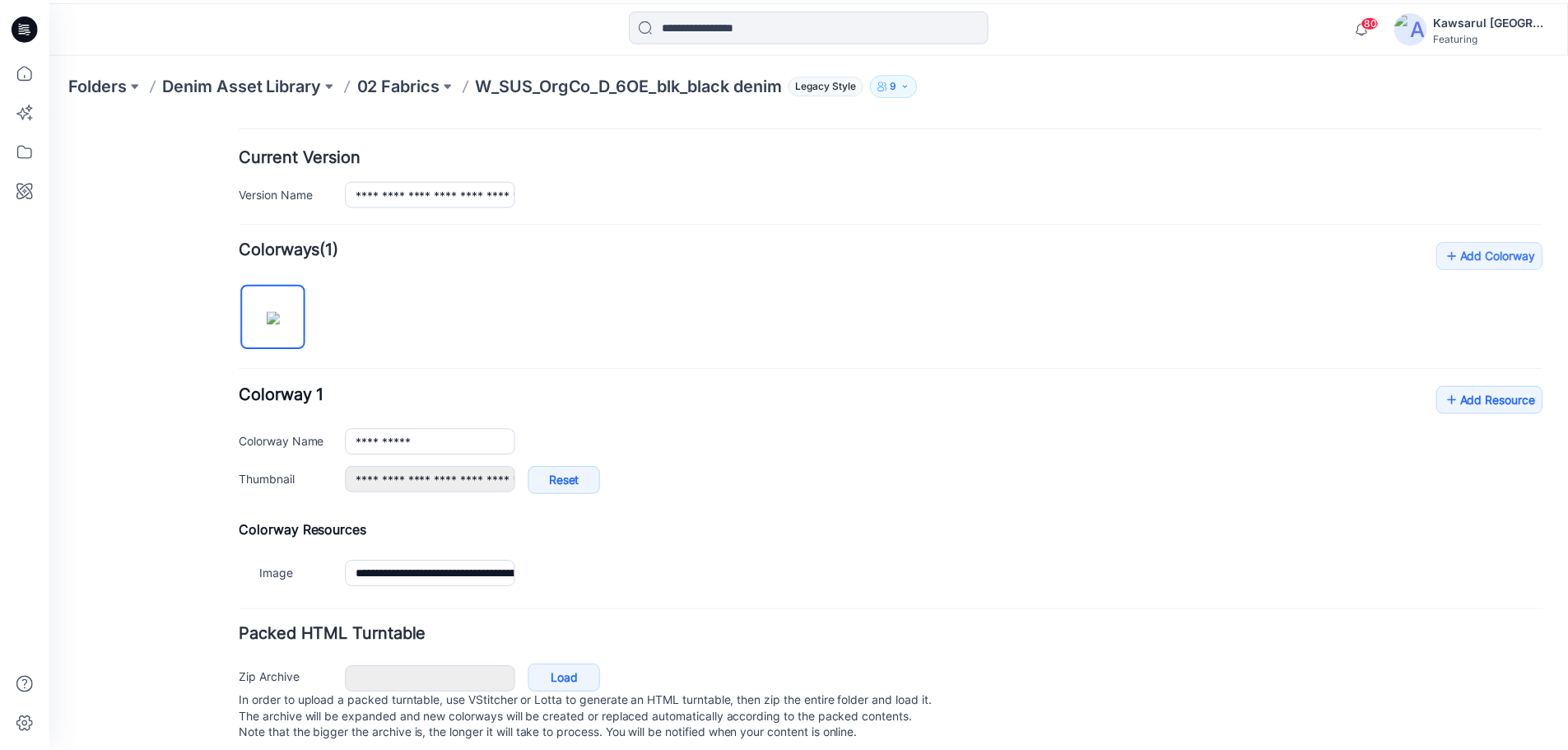
scroll to position [421, 0]
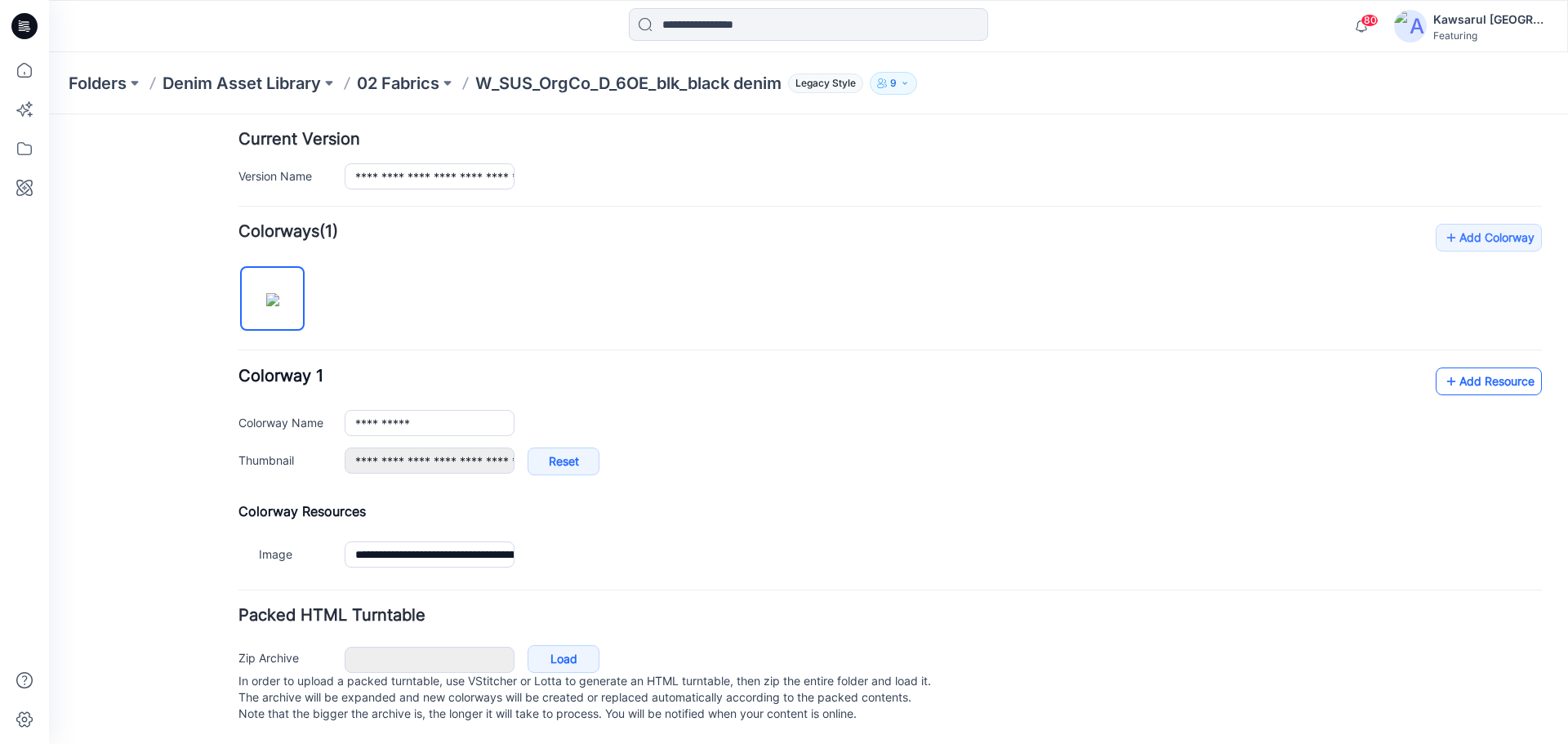
click at [1472, 368] on link "Add Resource" at bounding box center [1488, 381] width 106 height 28
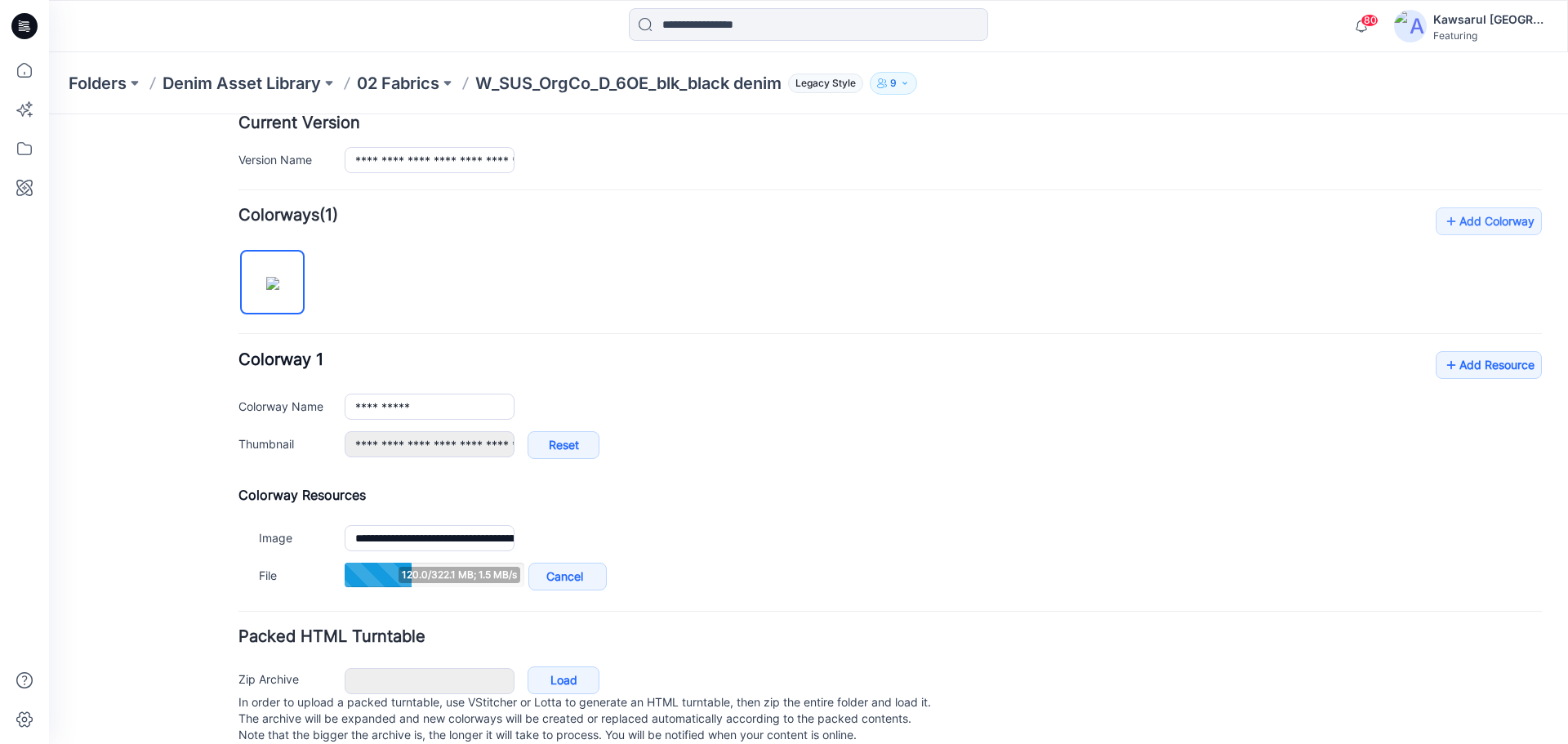
click at [929, 486] on div "**********" at bounding box center [889, 401] width 1303 height 387
click at [404, 82] on p "02 Fabrics" at bounding box center [398, 82] width 82 height 23
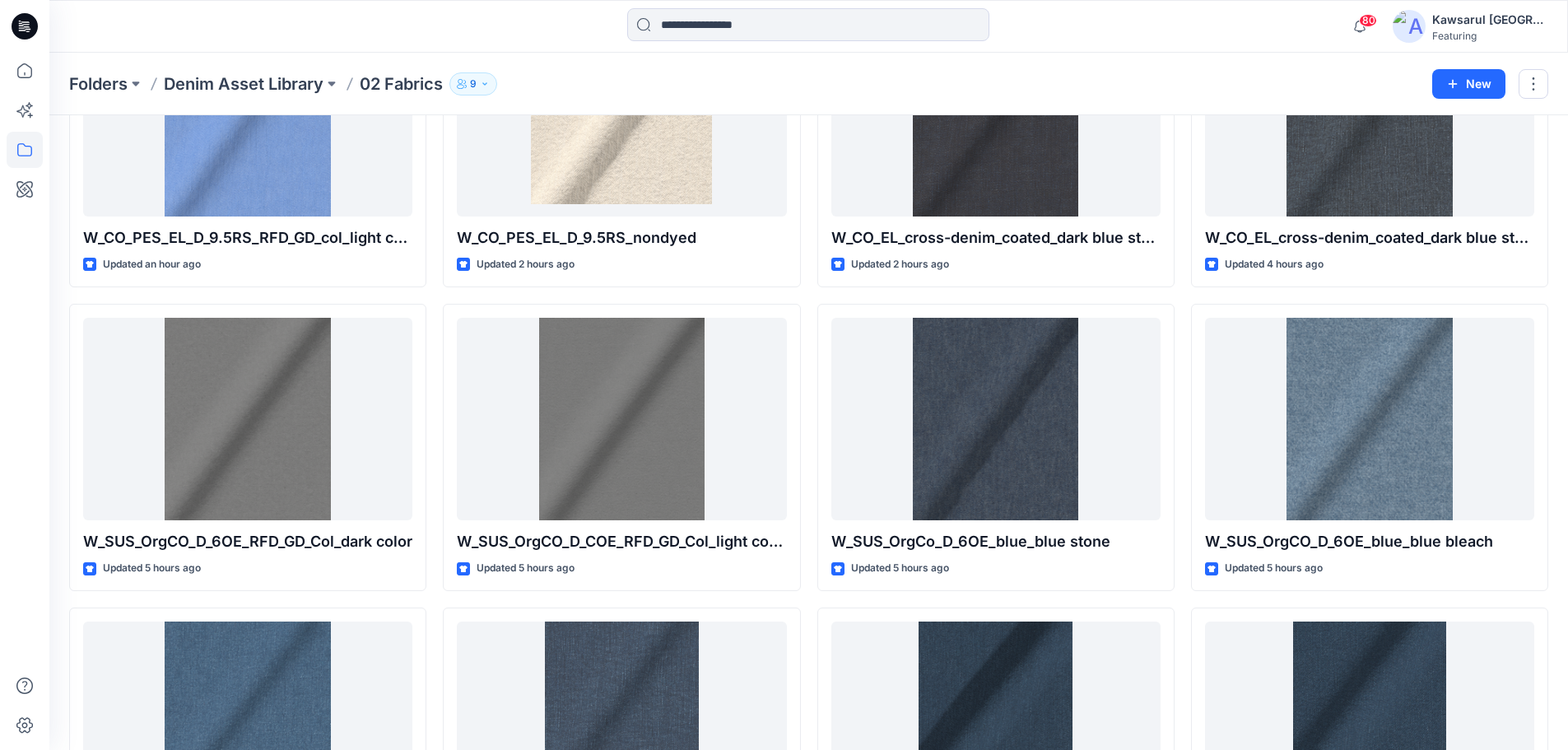
scroll to position [1068, 0]
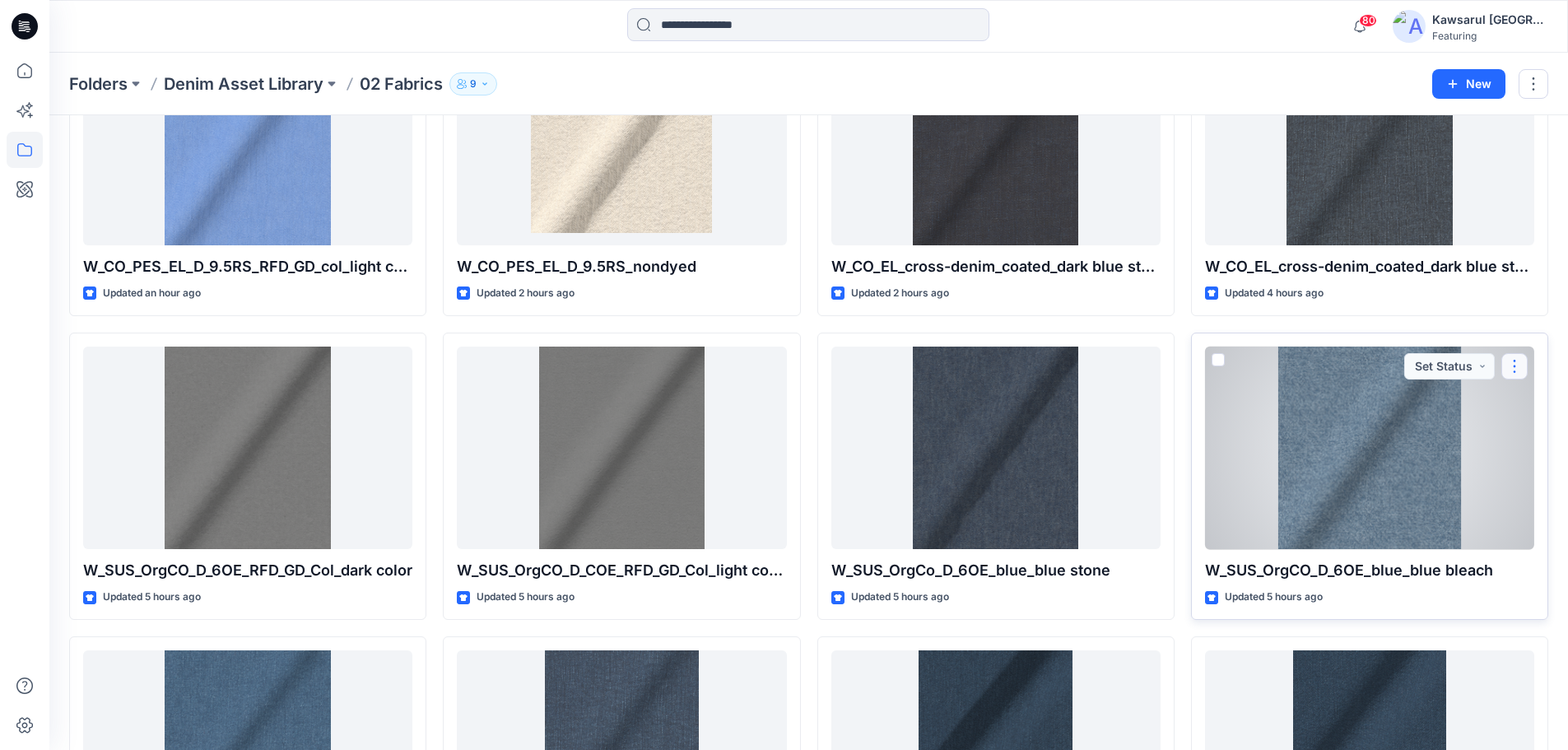
click at [1520, 370] on button "button" at bounding box center [1515, 366] width 26 height 26
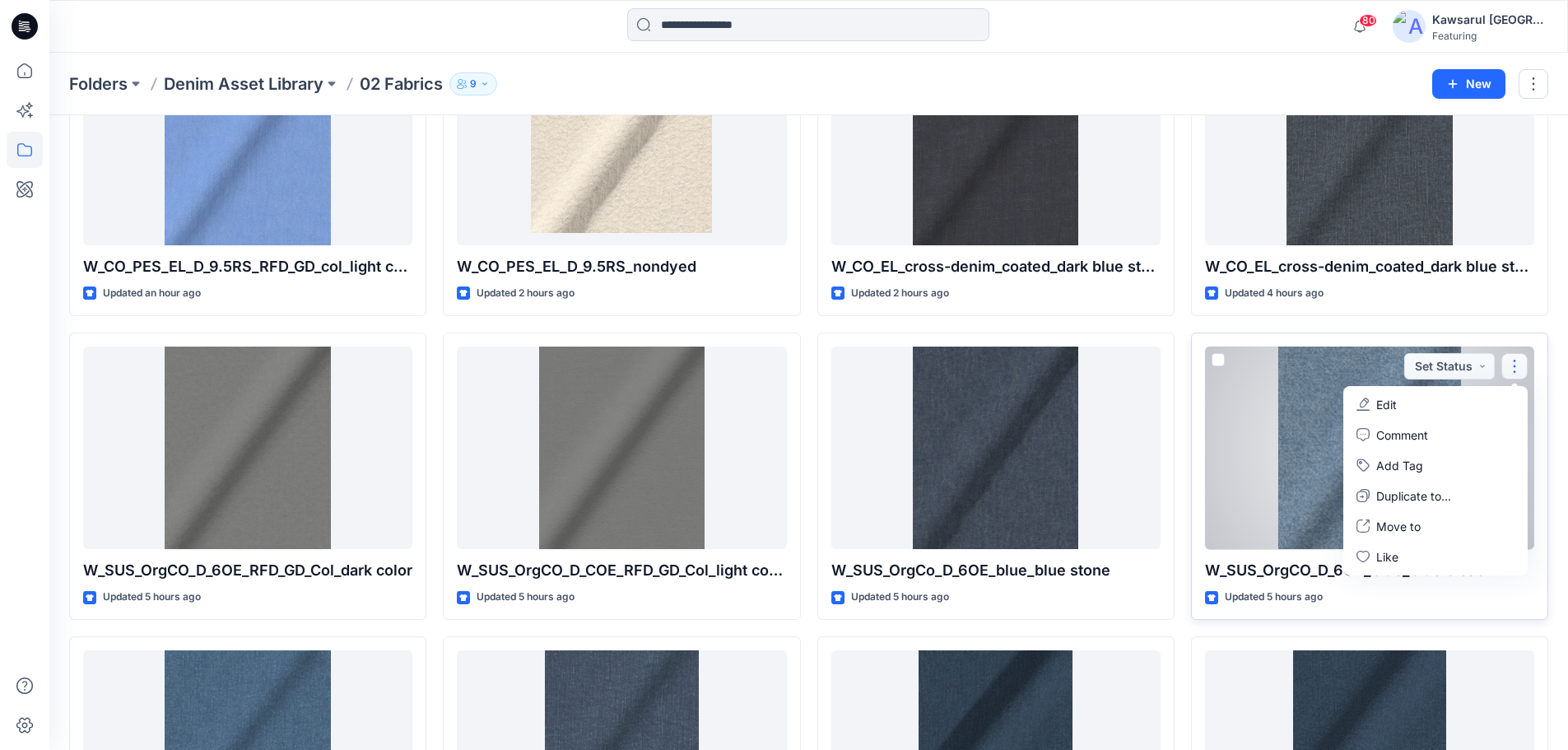
click at [1462, 400] on button "Edit" at bounding box center [1436, 405] width 178 height 31
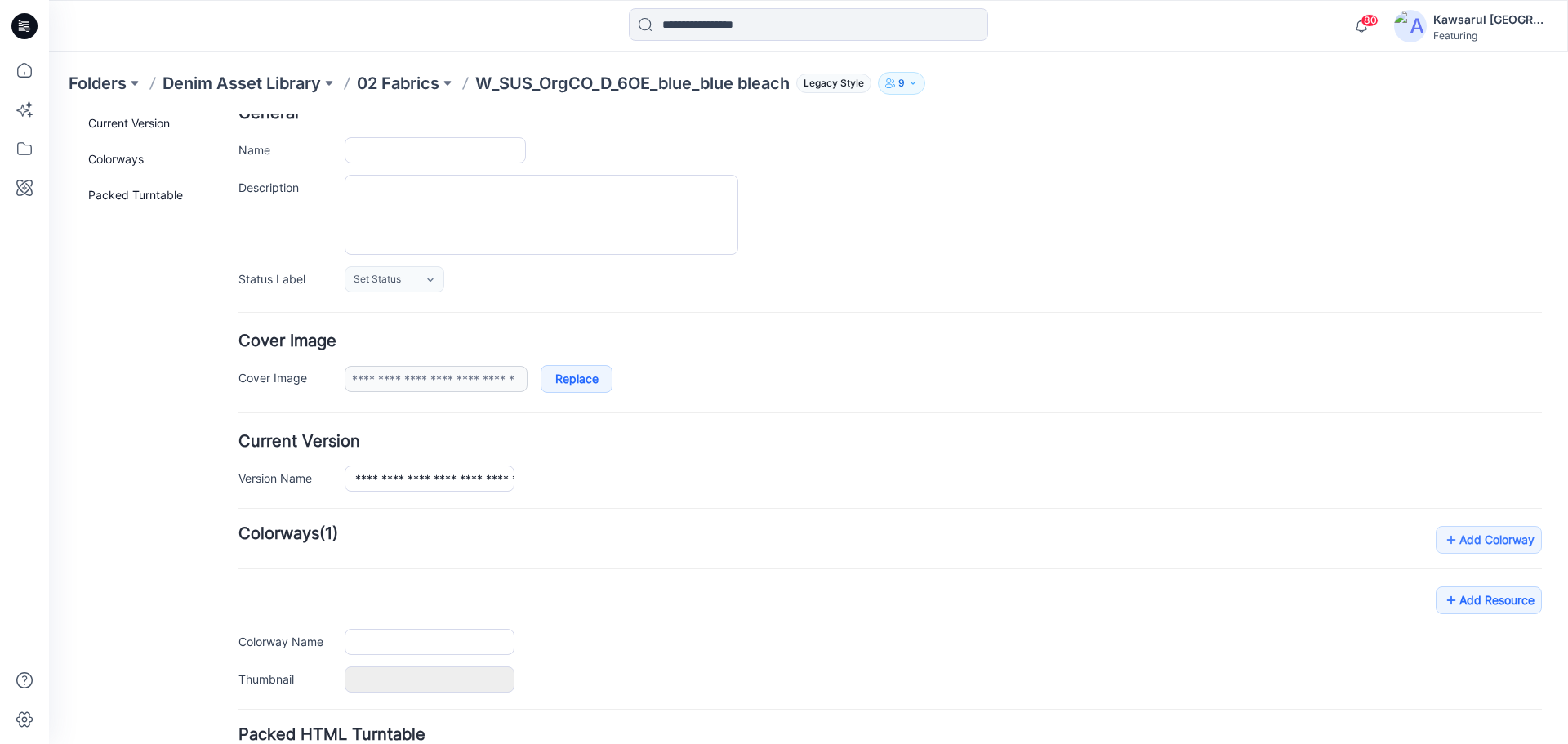
scroll to position [235, 0]
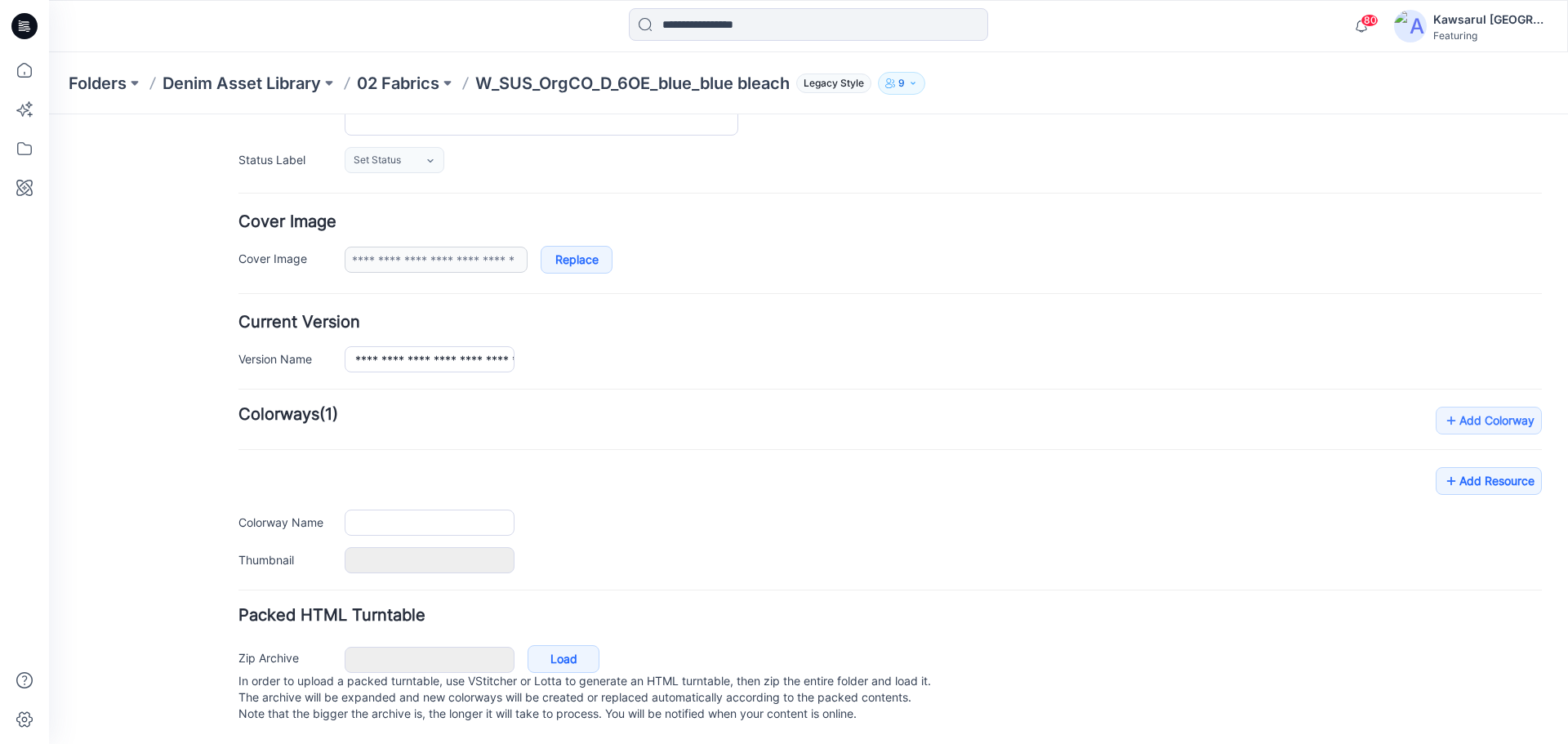
type input "**********"
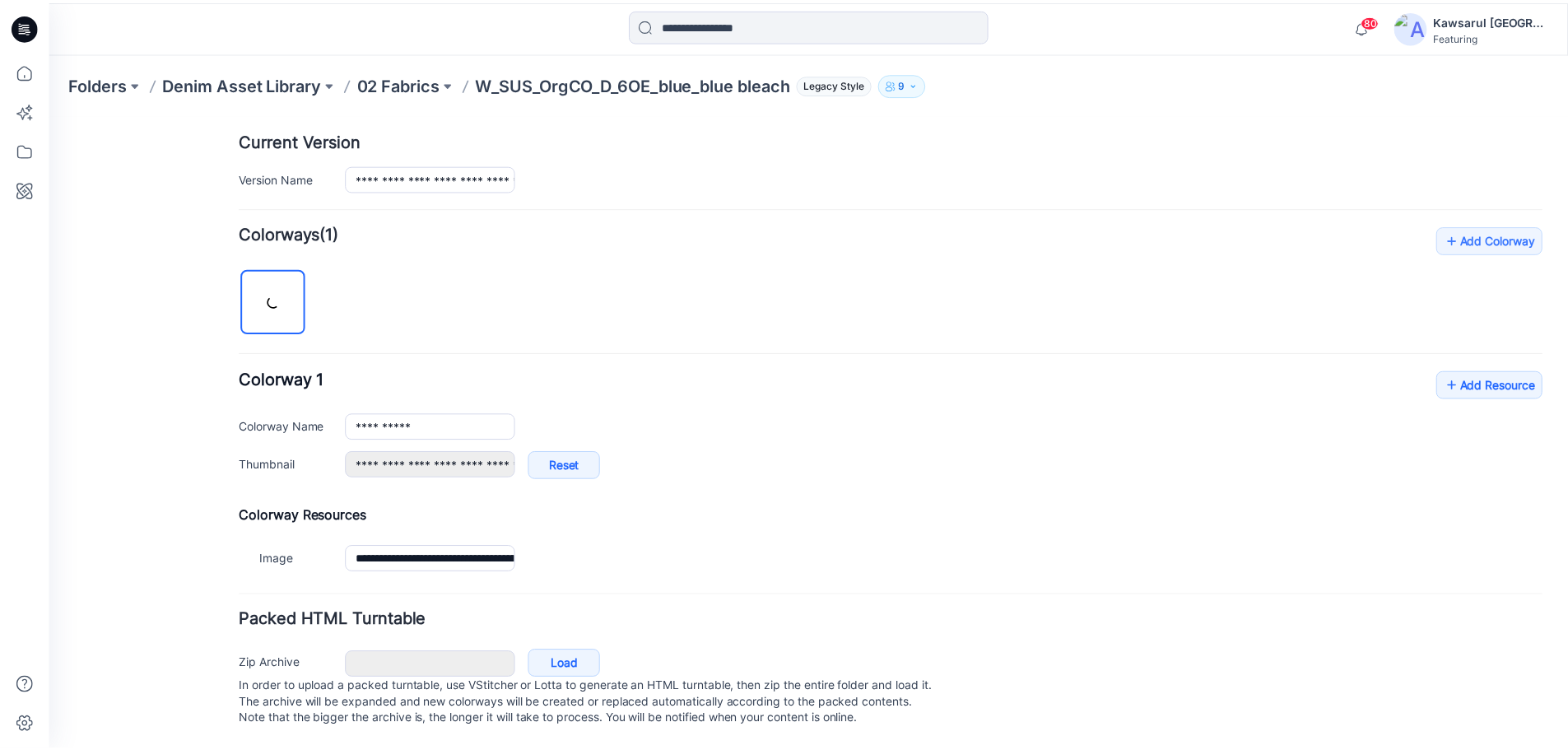
scroll to position [421, 0]
click at [1513, 371] on link "Add Resource" at bounding box center [1500, 384] width 107 height 28
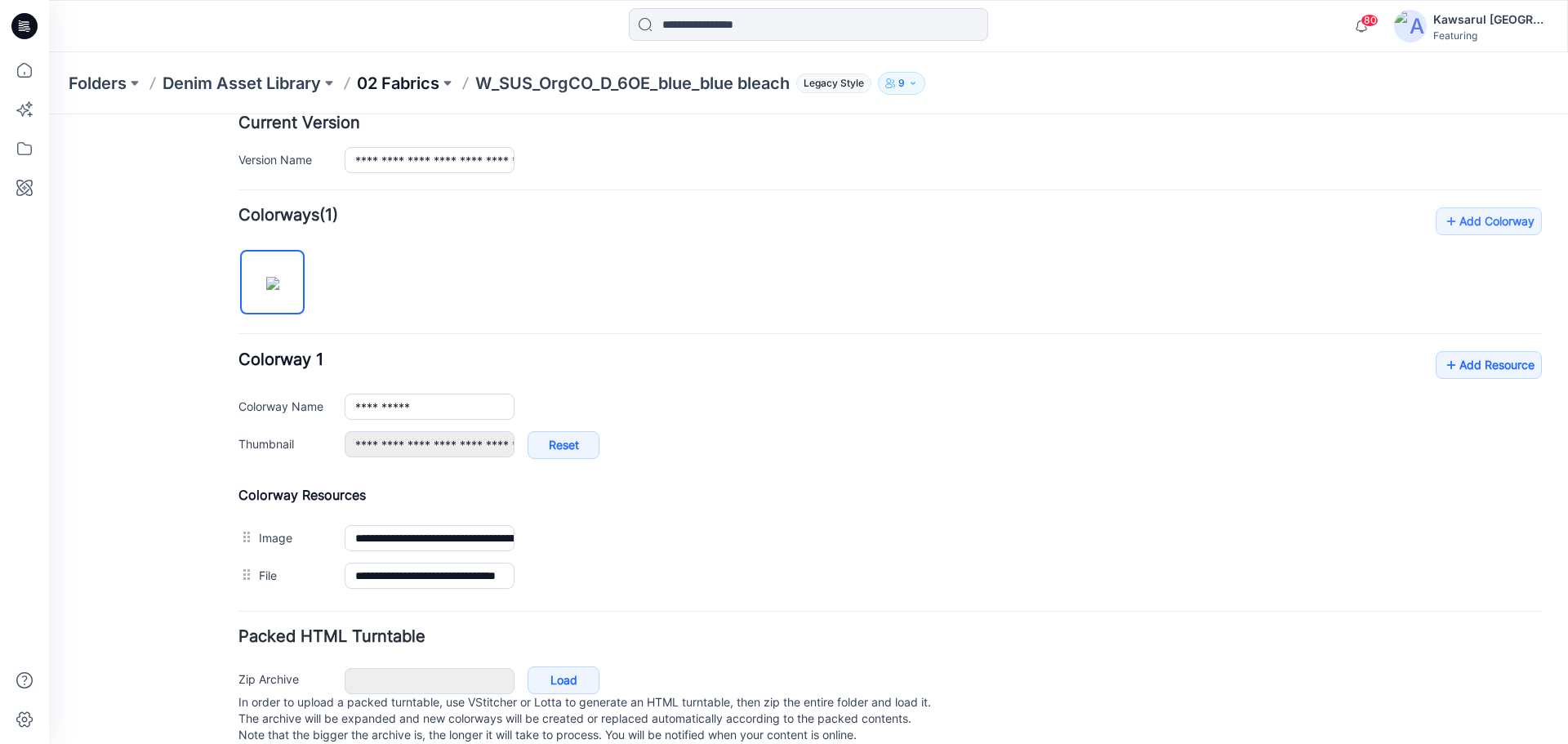
click at [427, 91] on p "02 Fabrics" at bounding box center [398, 82] width 82 height 23
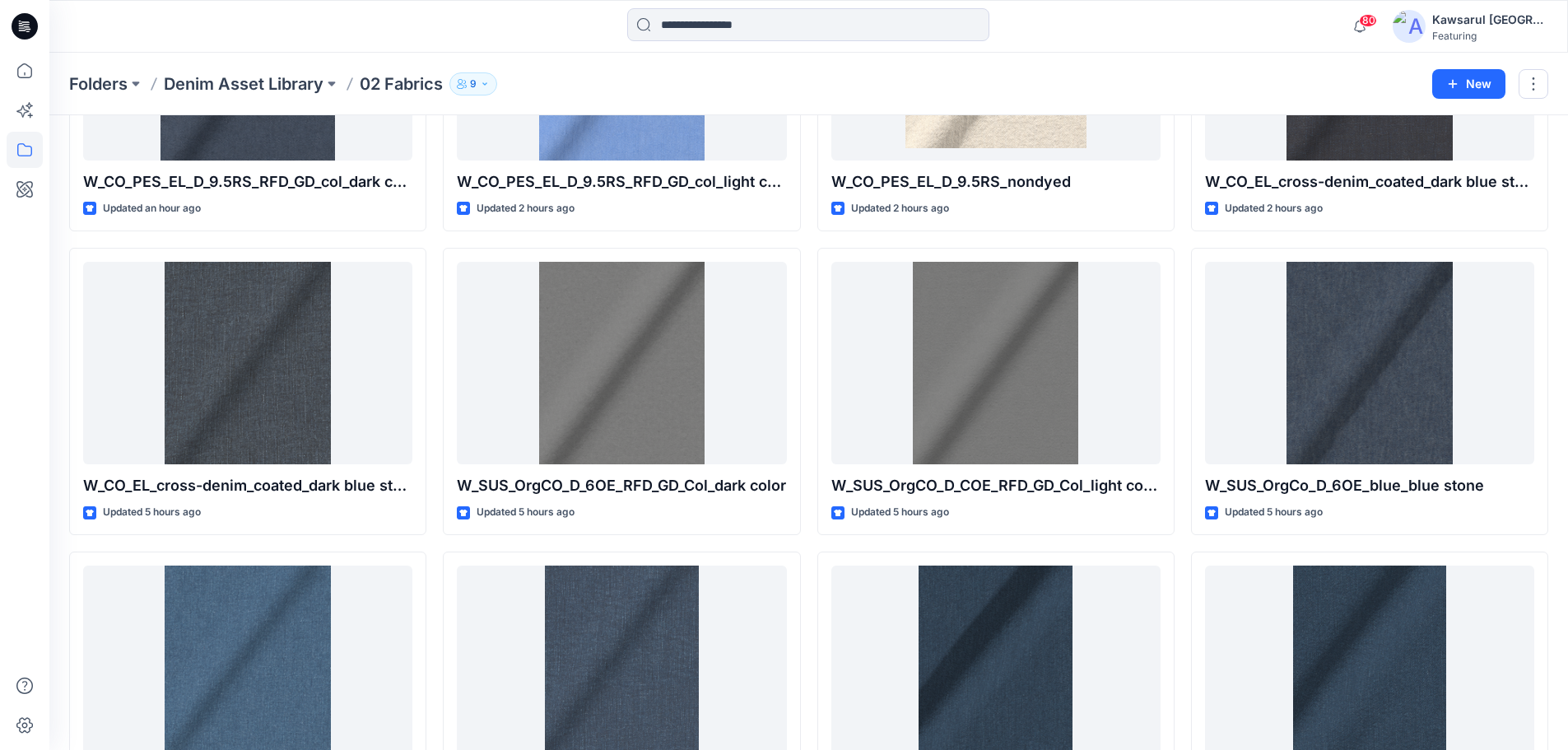
scroll to position [1071, 0]
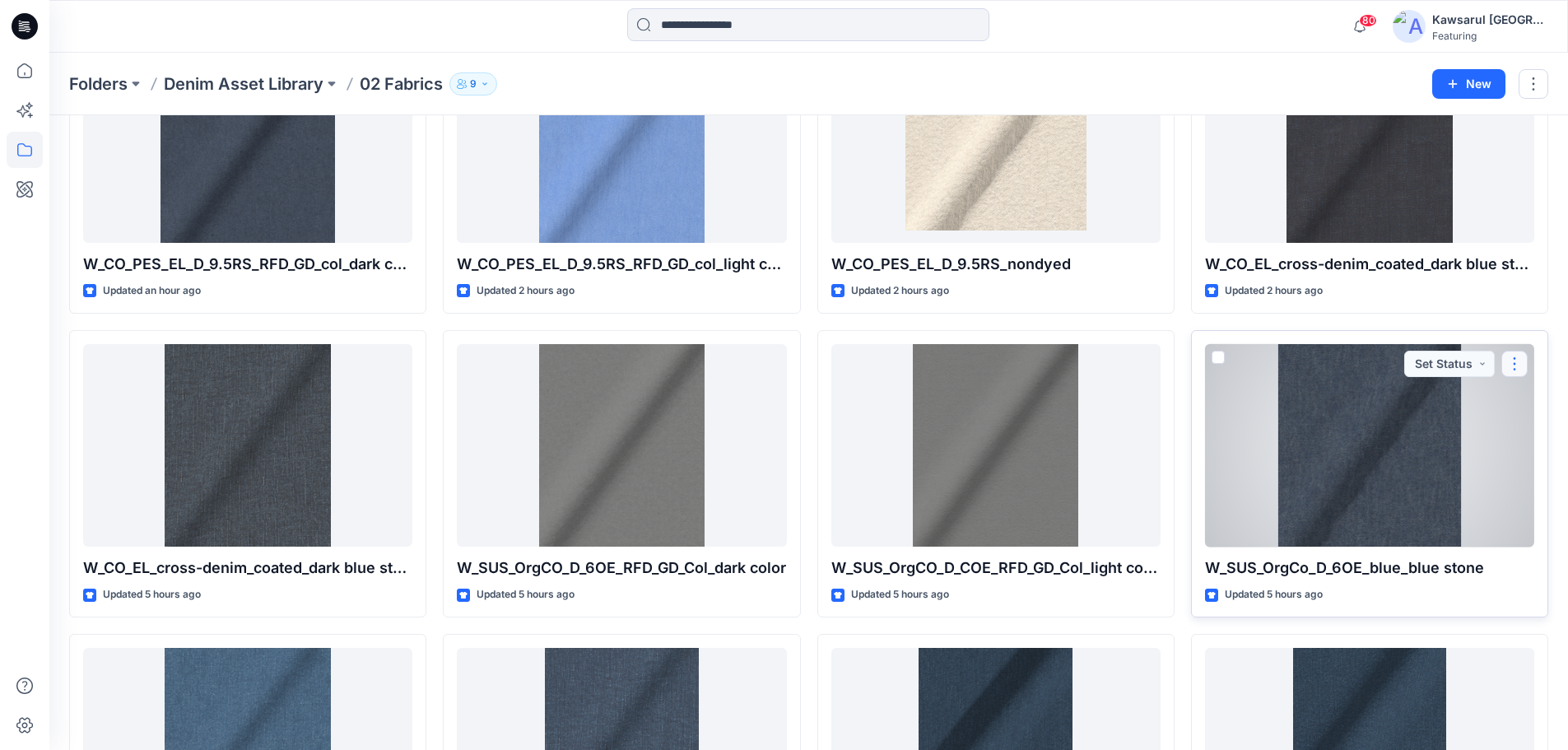
click at [1512, 371] on button "button" at bounding box center [1515, 364] width 26 height 26
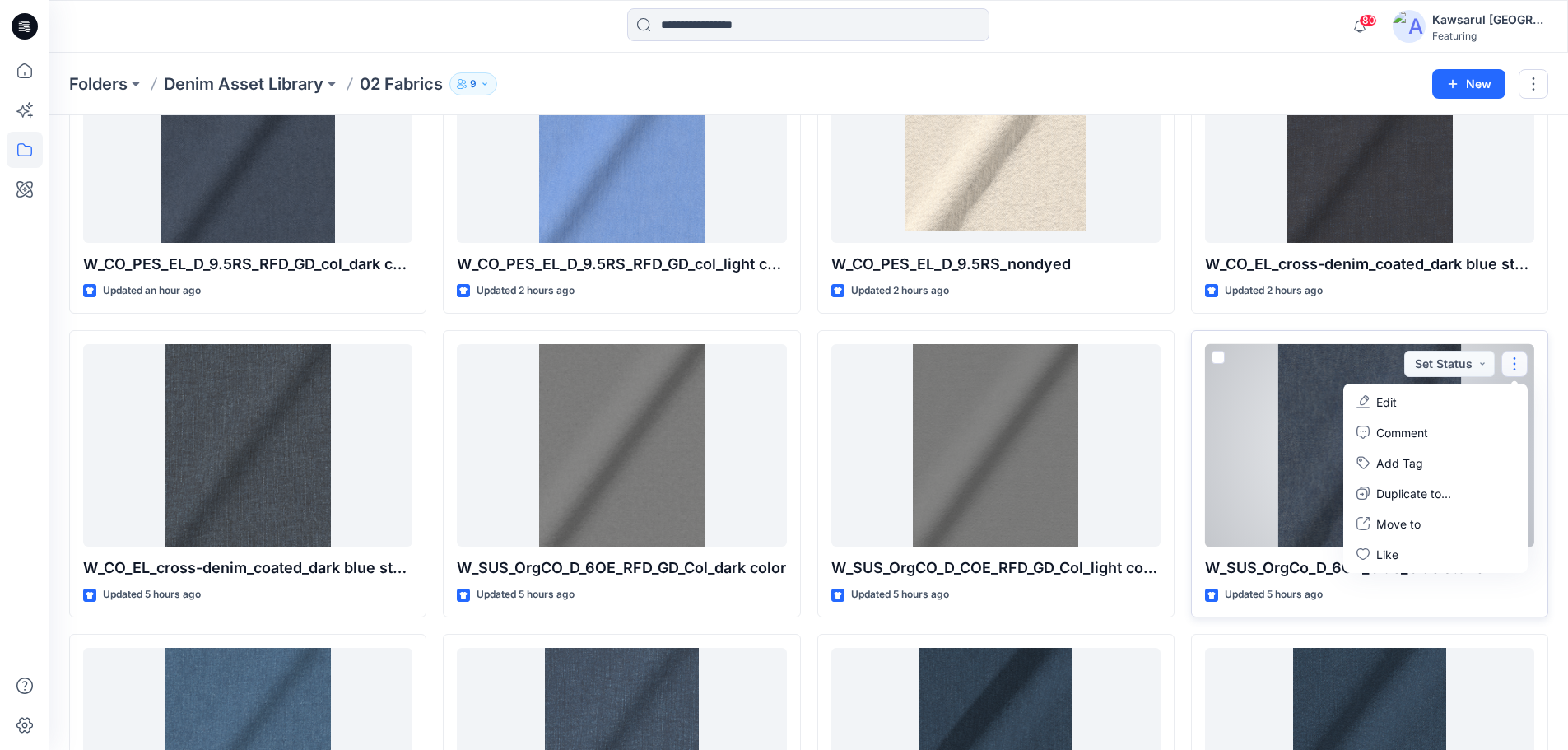
click at [1397, 397] on button "Edit" at bounding box center [1436, 402] width 178 height 31
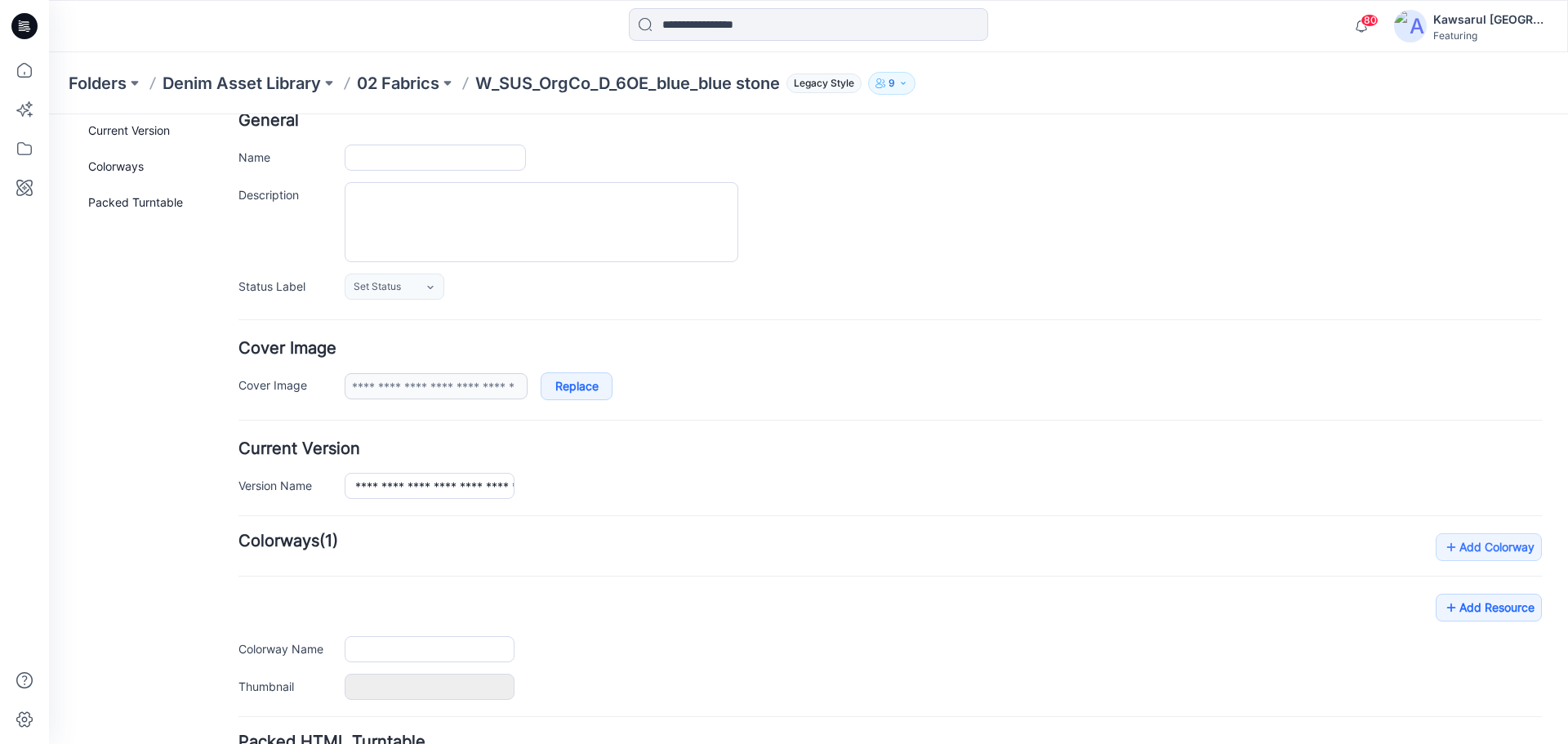
type input "**********"
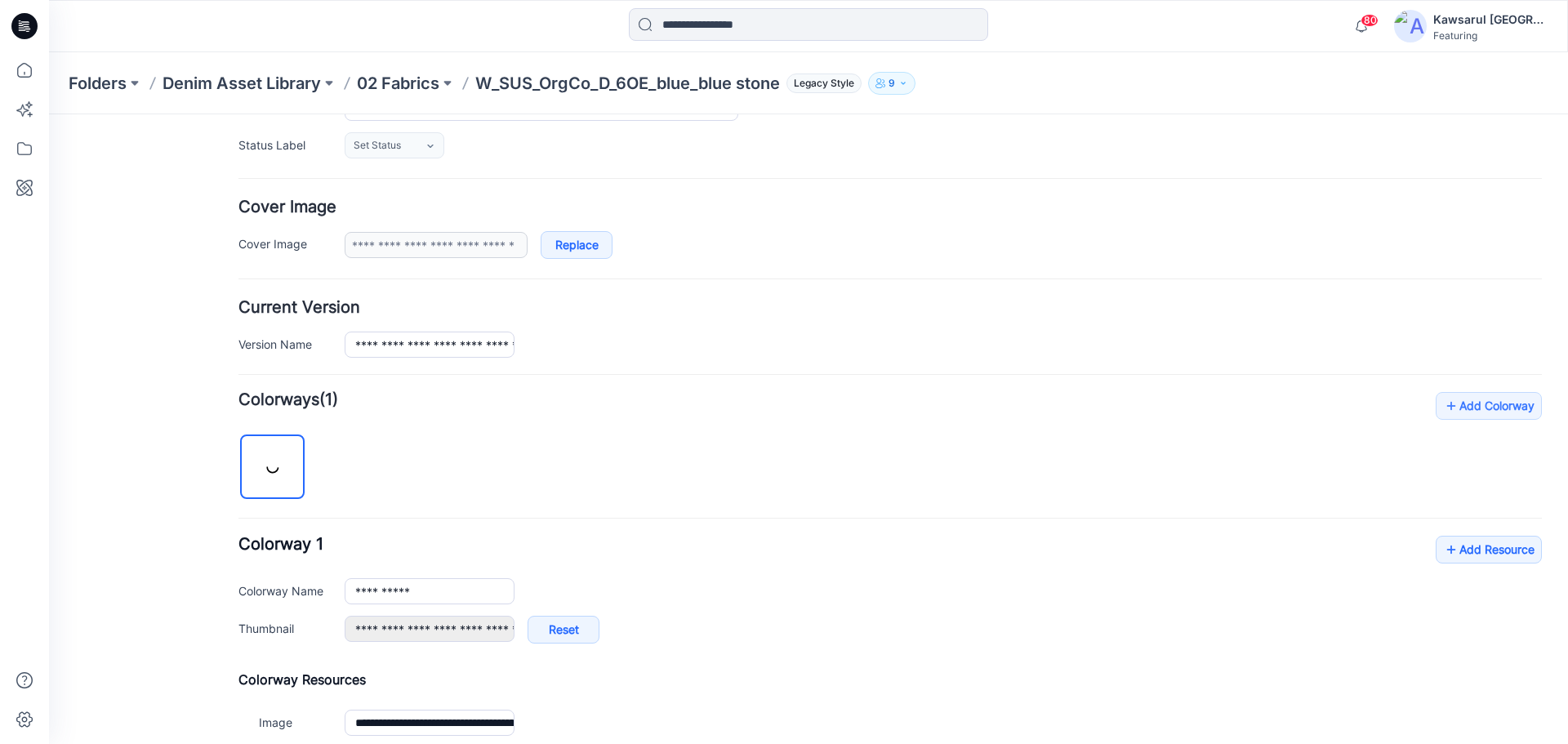
scroll to position [235, 0]
click at [1488, 554] on link "Add Resource" at bounding box center [1488, 548] width 106 height 28
click at [518, 457] on div "**********" at bounding box center [889, 565] width 1303 height 349
click at [495, 465] on div "**********" at bounding box center [889, 565] width 1303 height 349
click at [1458, 548] on link "Add Resource" at bounding box center [1488, 548] width 106 height 28
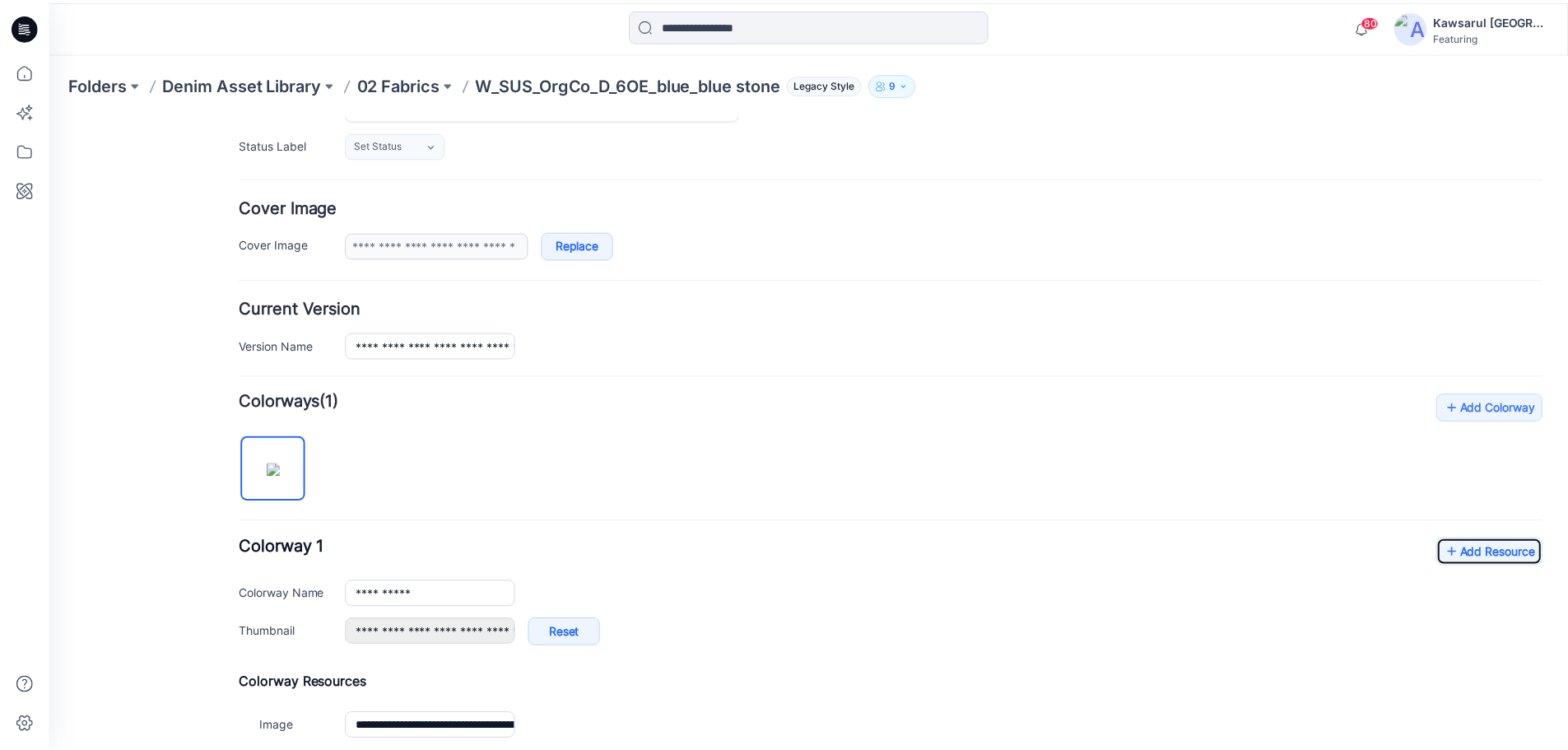
scroll to position [319, 0]
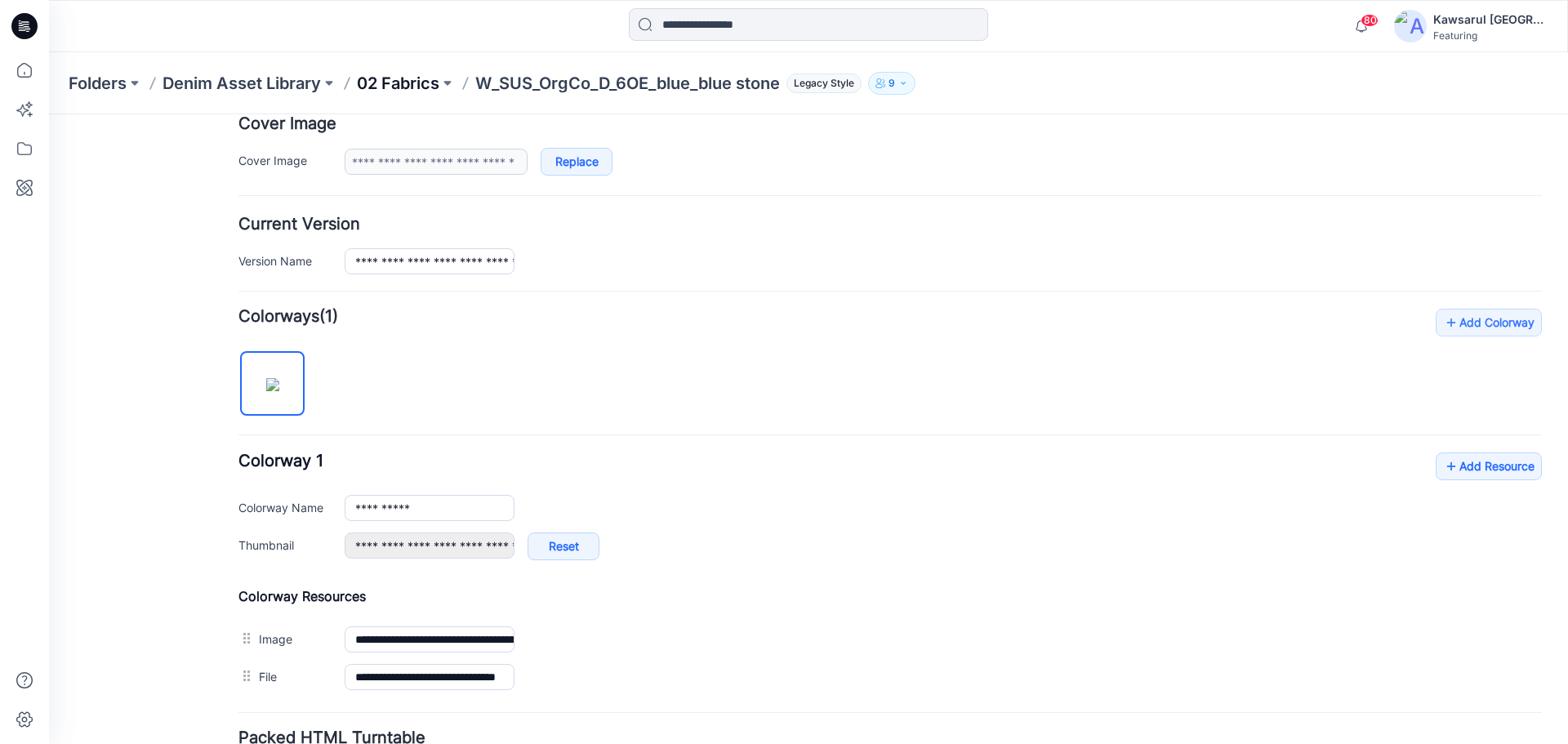
click at [395, 92] on p "02 Fabrics" at bounding box center [398, 82] width 82 height 23
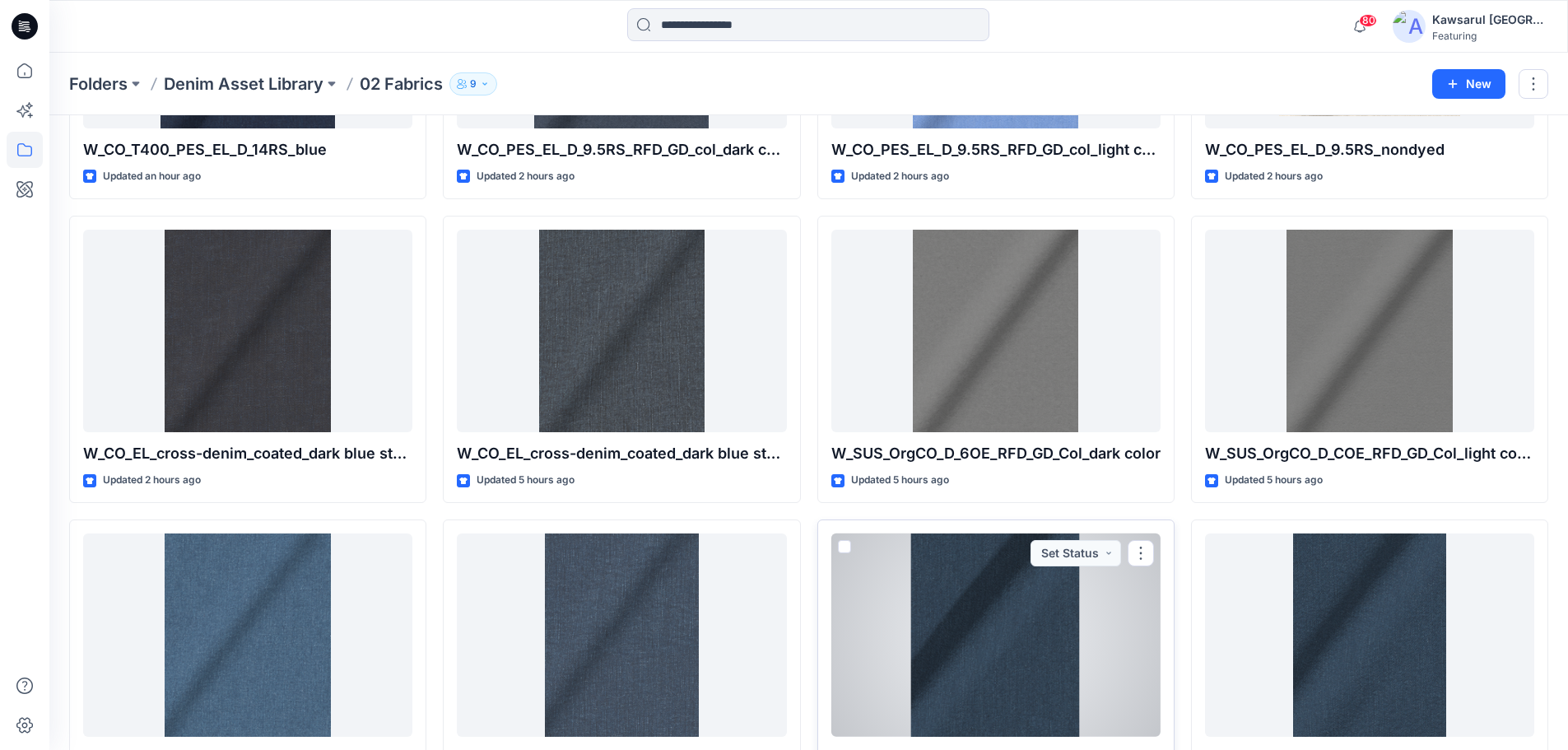
scroll to position [1156, 0]
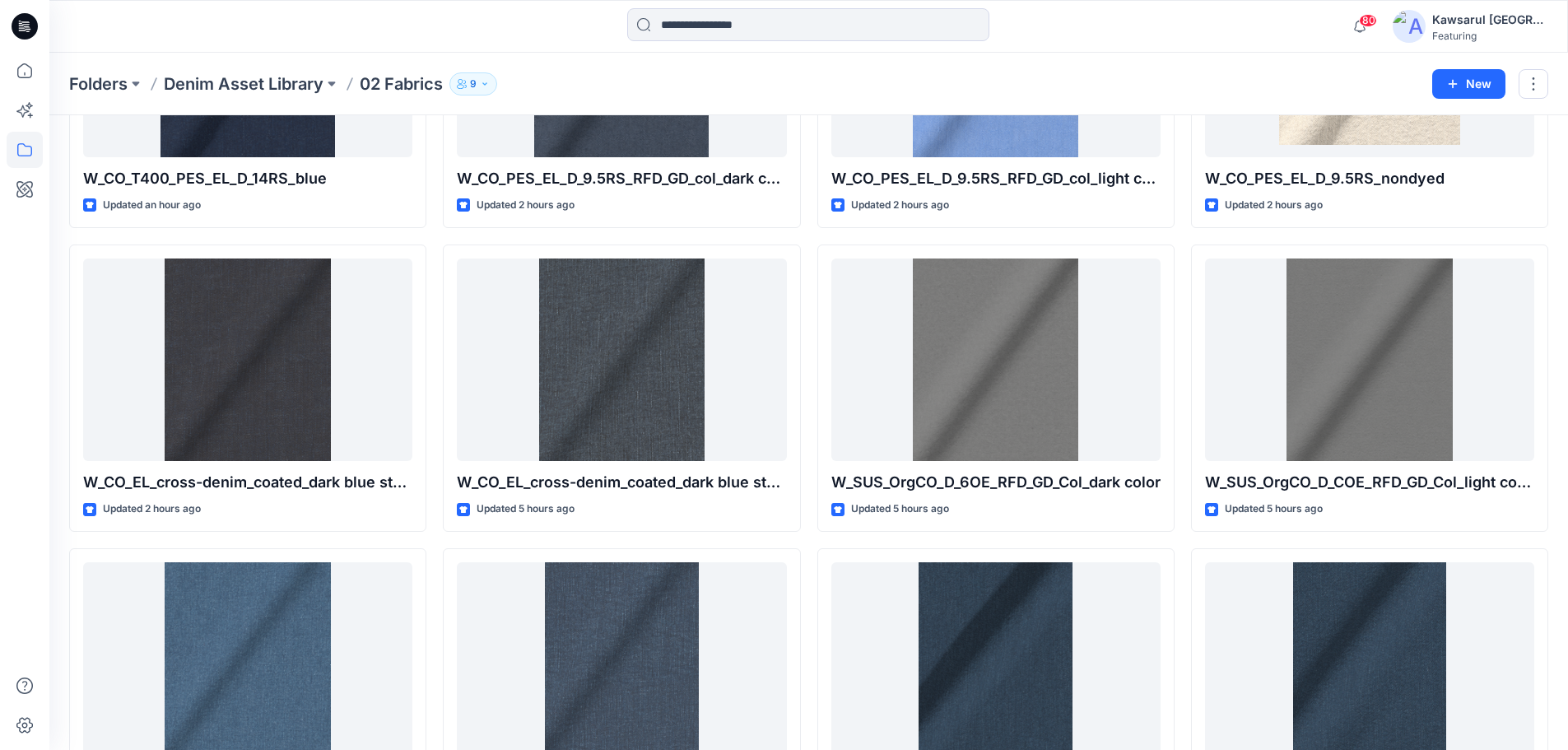
click at [1312, 541] on div "W_SUS_OrgCO_D_6OE_blk_black stone Updated 25 minutes ago W_SUS_CO_TEN_D_7.5OE_b…" at bounding box center [1370, 389] width 357 height 2720
click at [557, 540] on div "W_SUS_OrgCO_D_6OE_blue_blue bleach Updated 8 minutes ago W_SUS_orgCO_D_4OE_blk_…" at bounding box center [621, 389] width 357 height 2720
click at [594, 539] on div "W_SUS_OrgCO_D_6OE_blue_blue bleach Updated 8 minutes ago W_SUS_orgCO_D_4OE_blk_…" at bounding box center [621, 389] width 357 height 2720
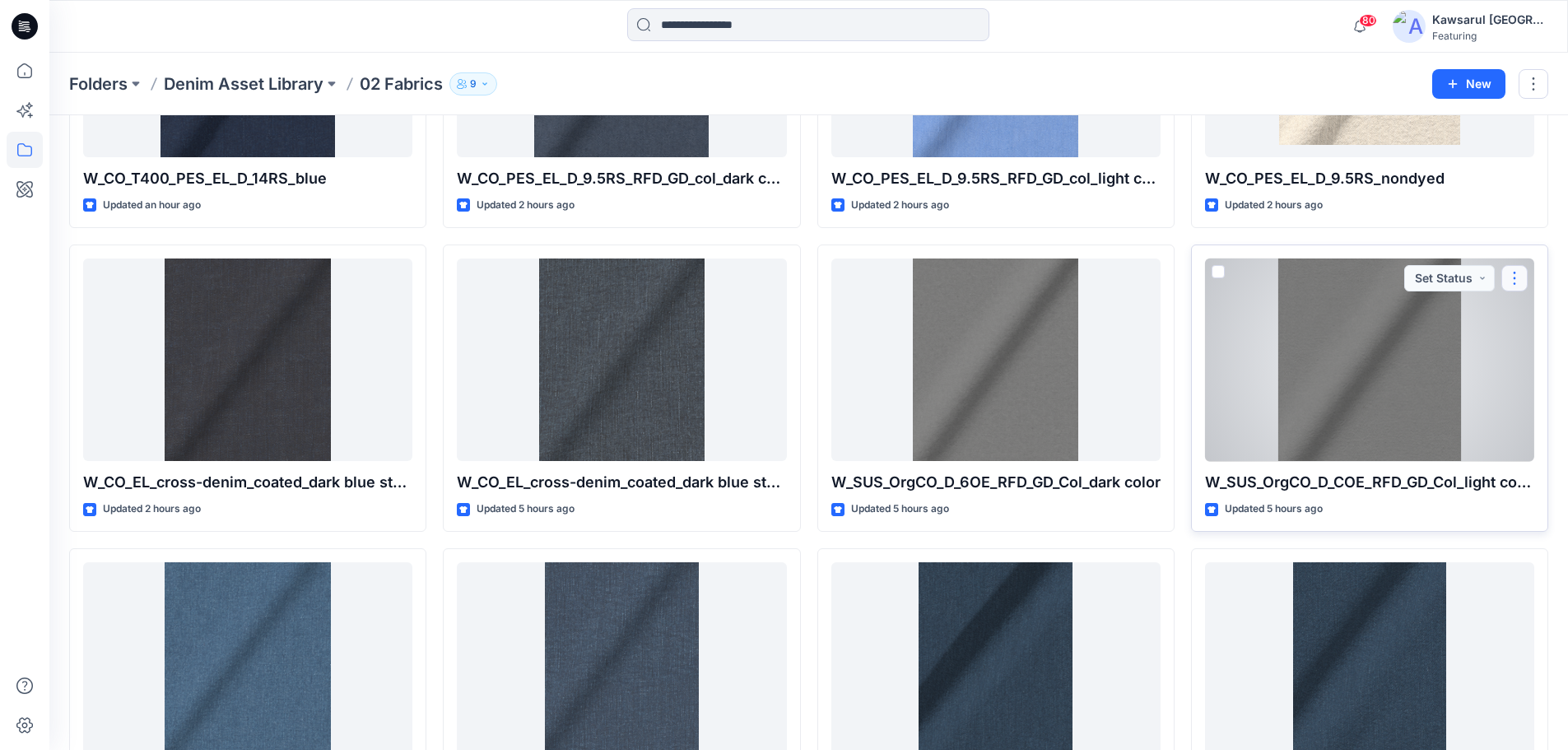
click at [1521, 271] on button "button" at bounding box center [1515, 278] width 26 height 26
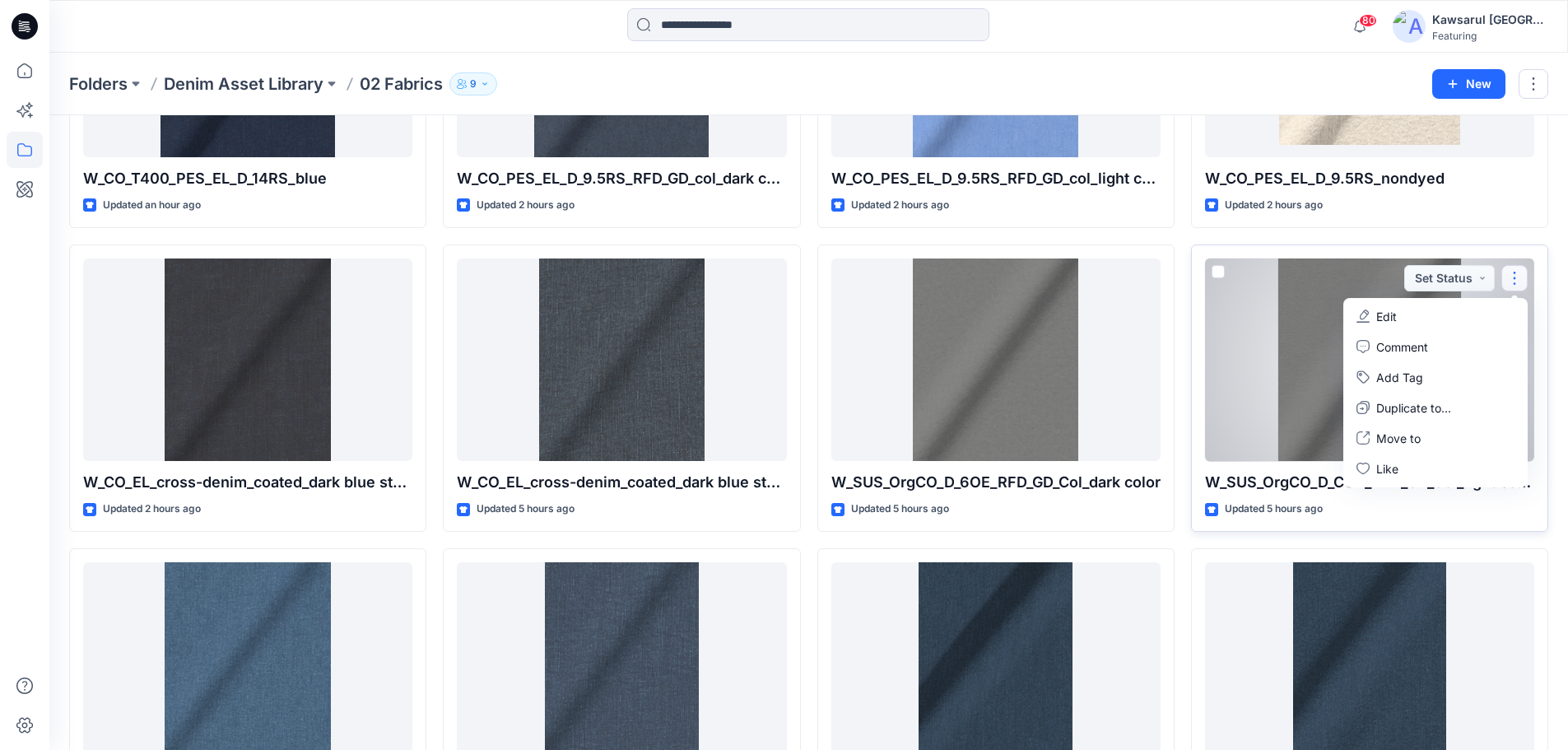
click at [1406, 319] on button "Edit" at bounding box center [1436, 316] width 178 height 31
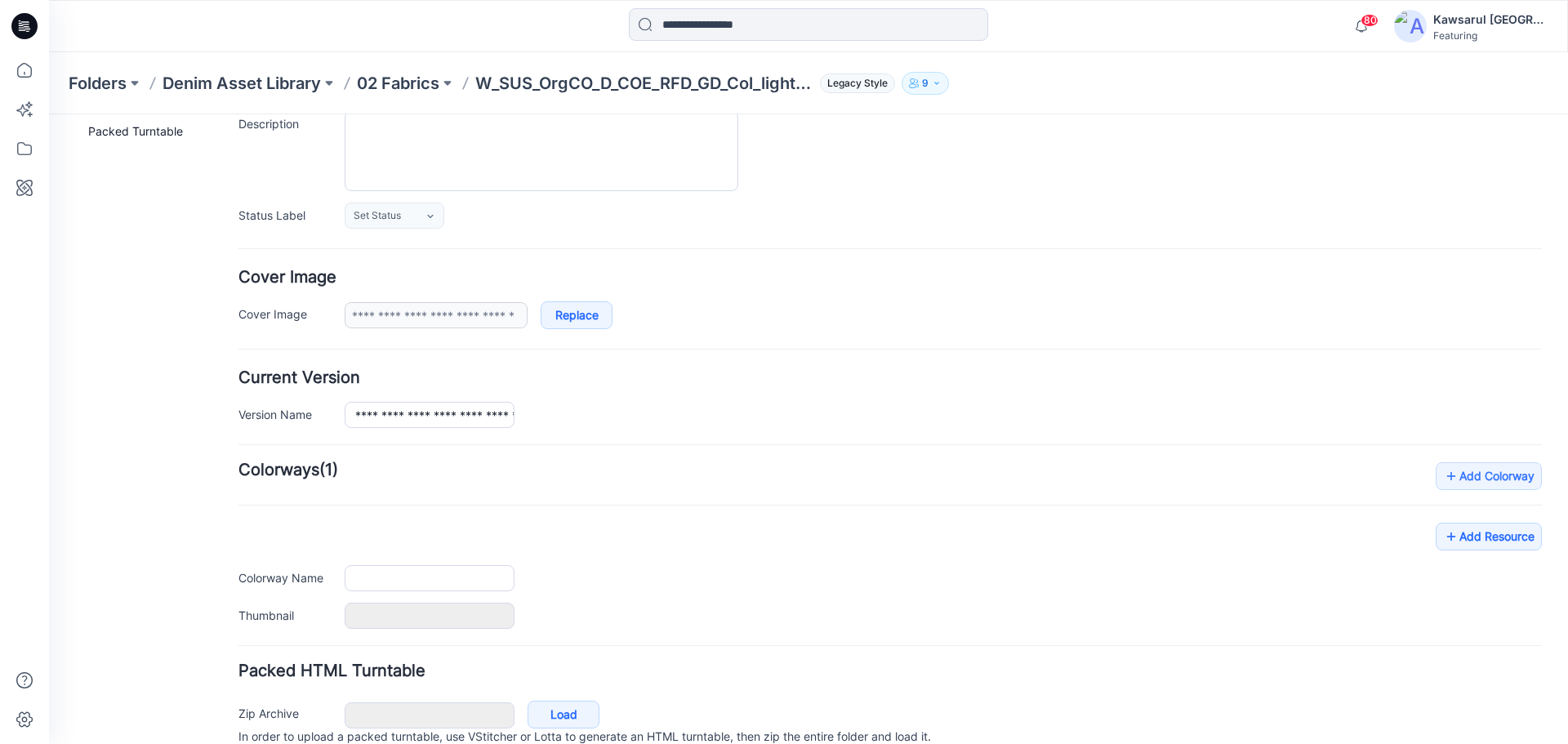
type input "**********"
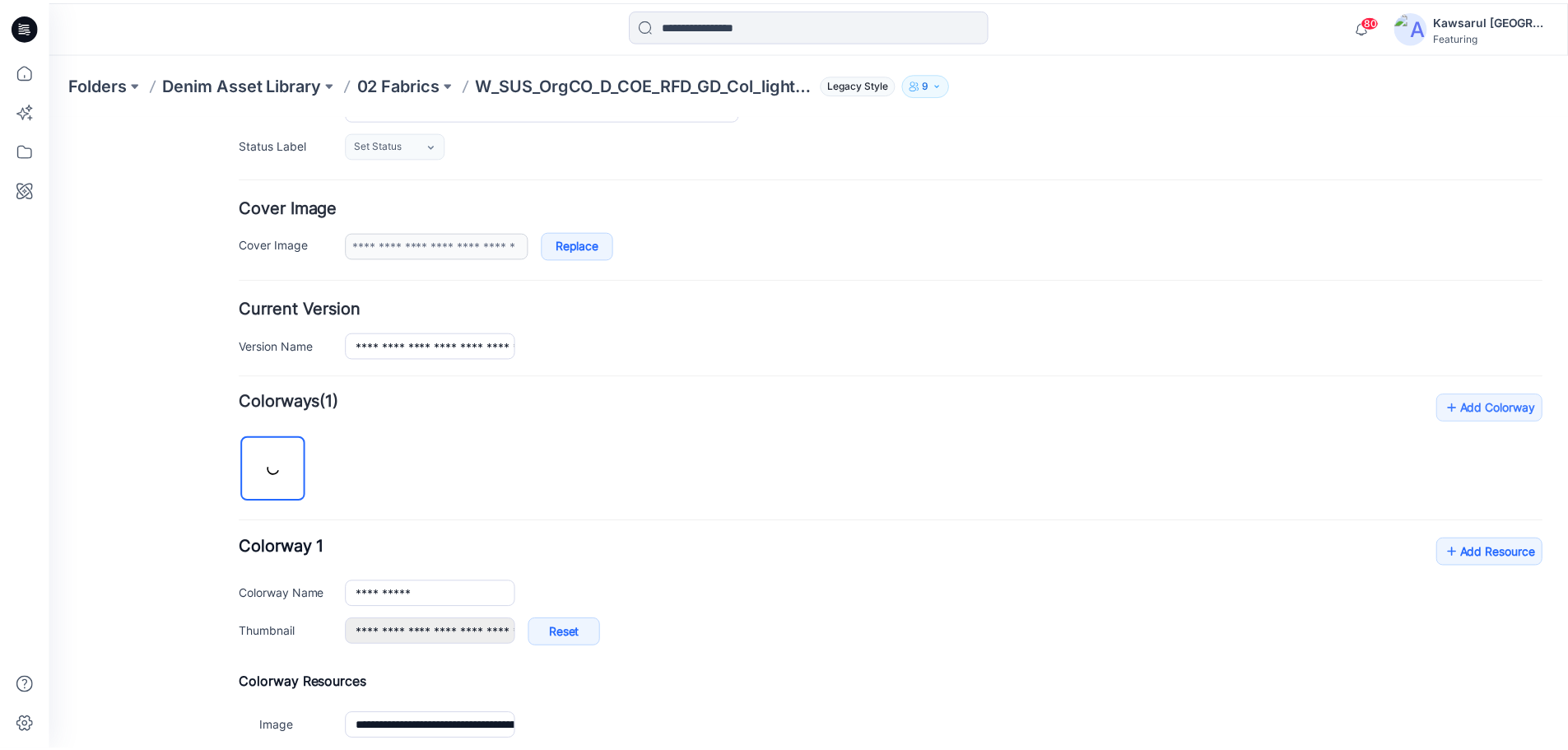
scroll to position [421, 0]
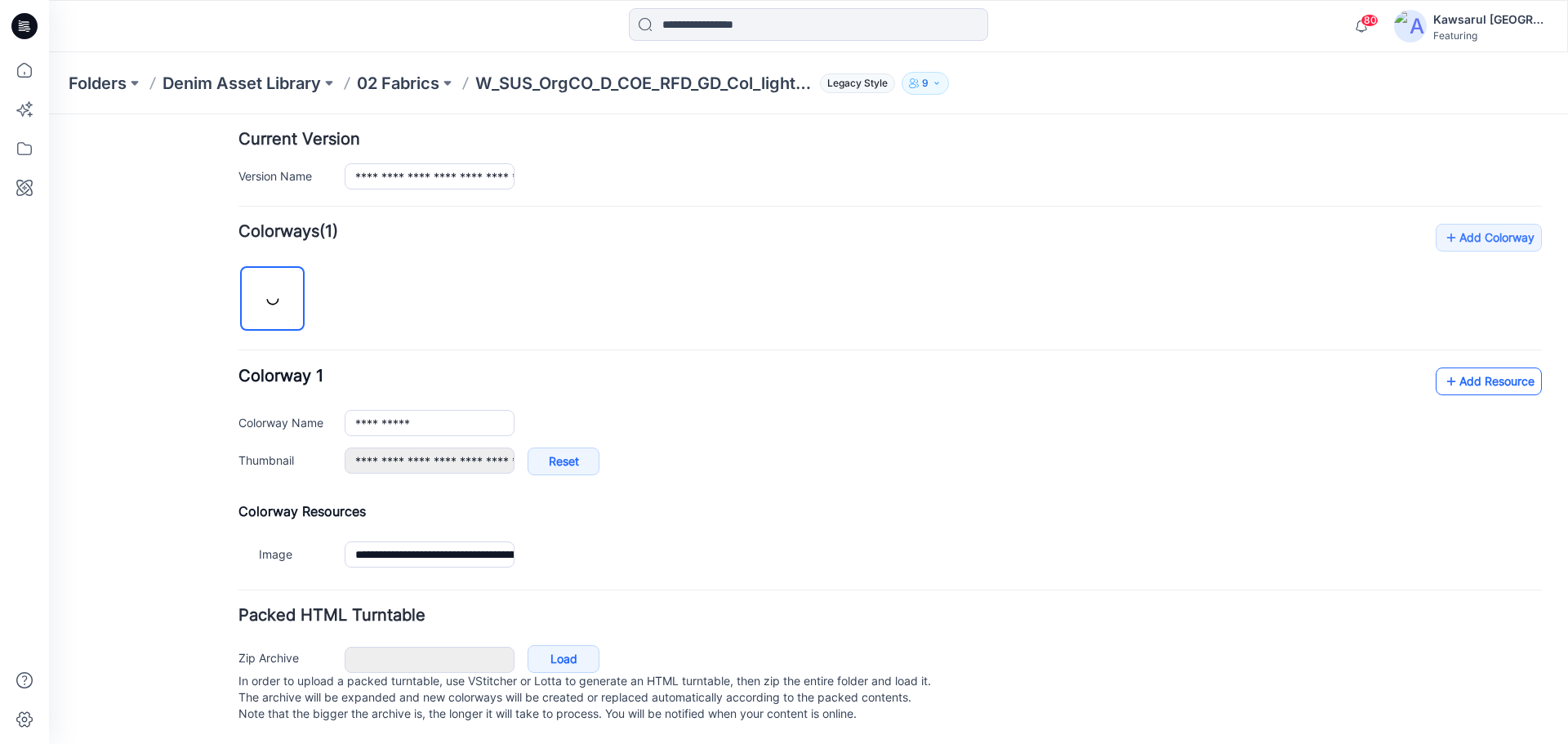
click at [1473, 368] on link "Add Resource" at bounding box center [1488, 381] width 106 height 28
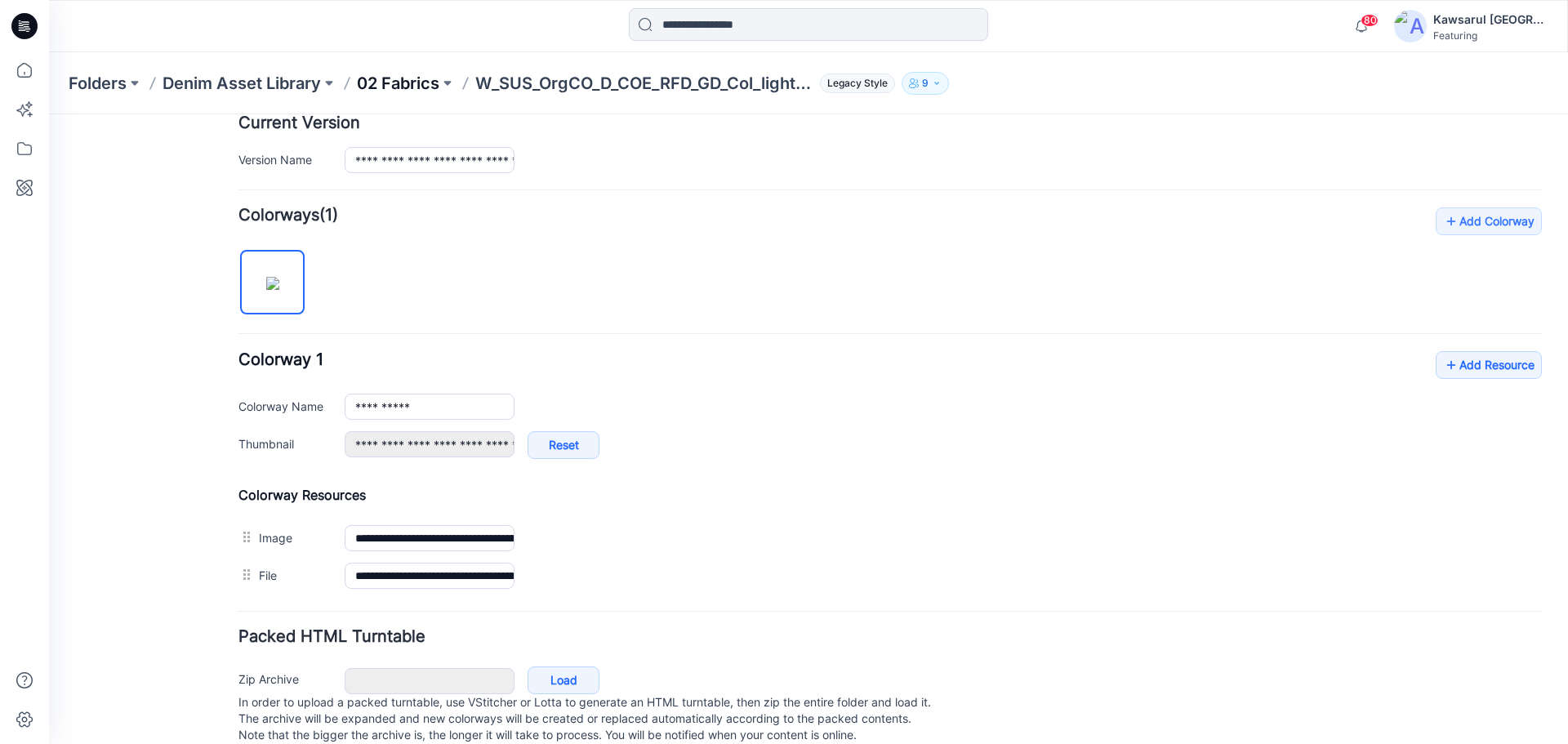
click at [414, 93] on p "02 Fabrics" at bounding box center [398, 82] width 82 height 23
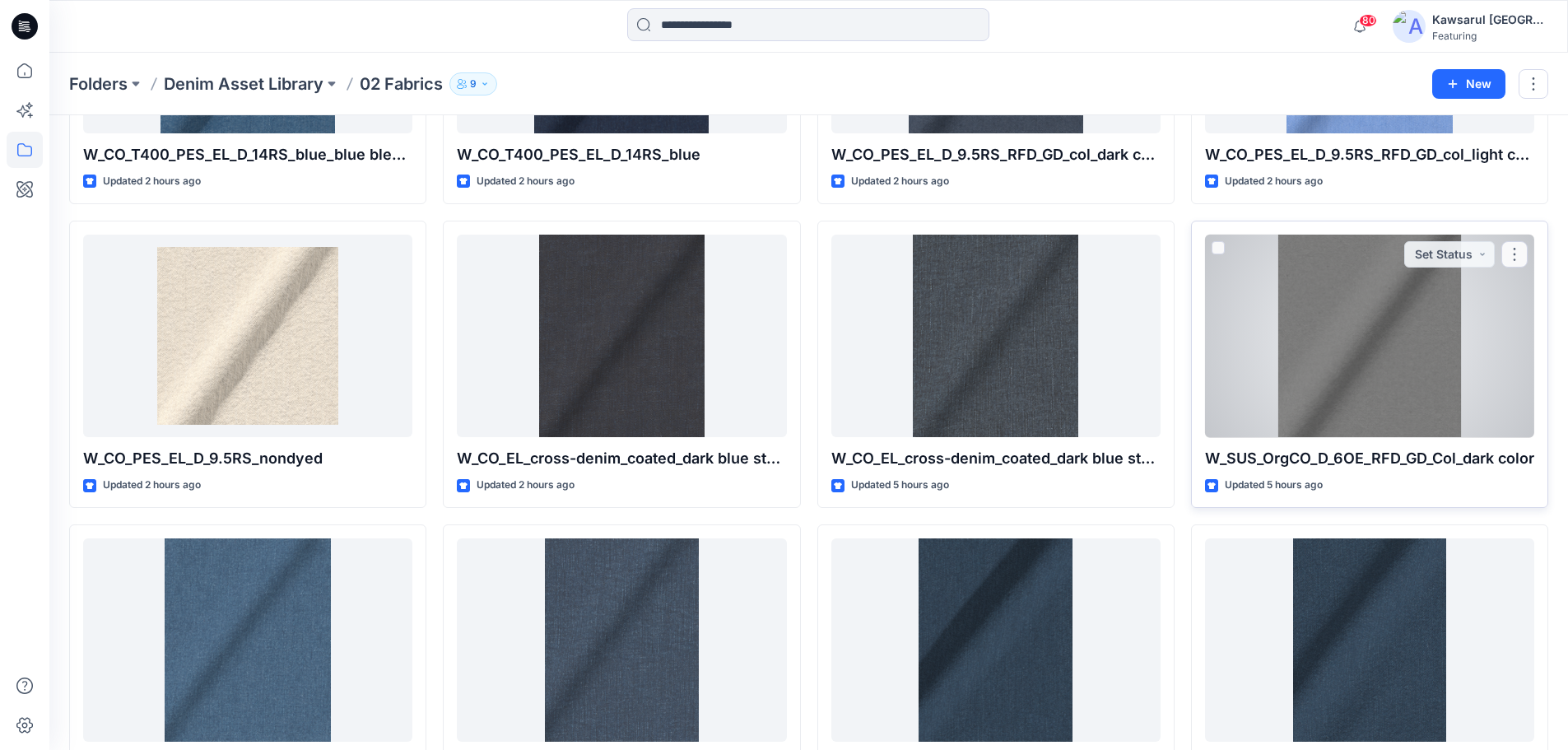
scroll to position [1150, 0]
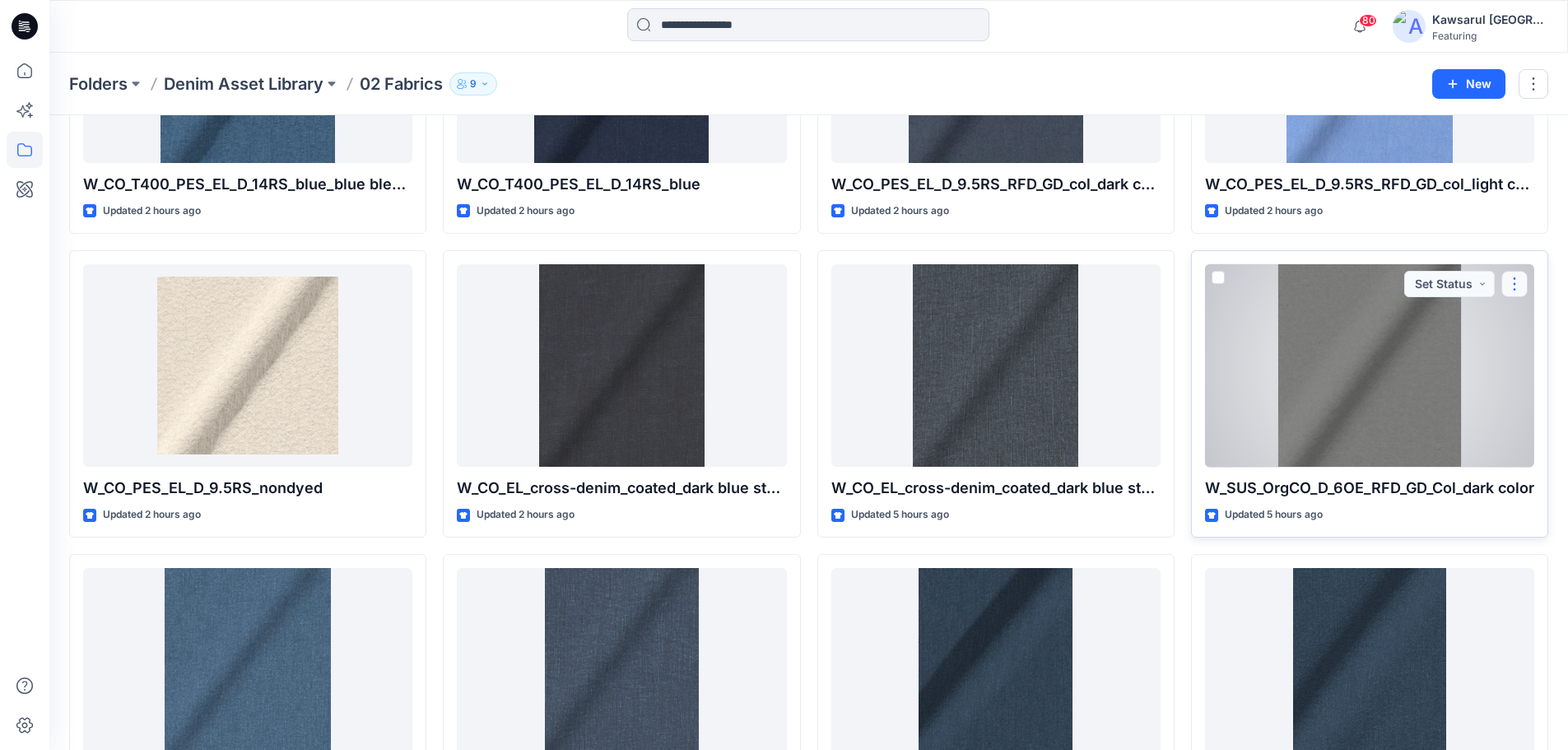
click at [1510, 281] on button "button" at bounding box center [1515, 283] width 26 height 26
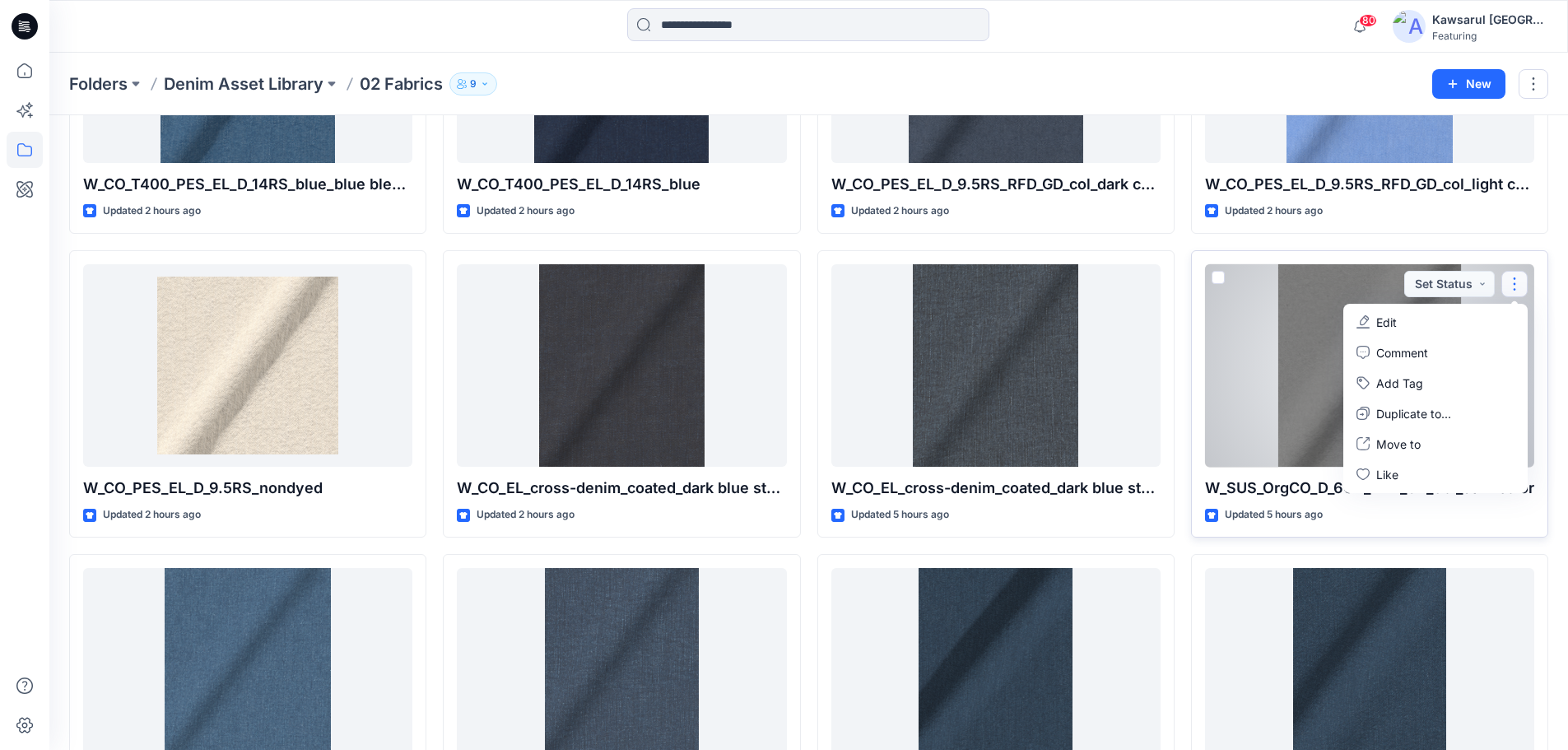
click at [1437, 314] on button "Edit" at bounding box center [1436, 322] width 178 height 31
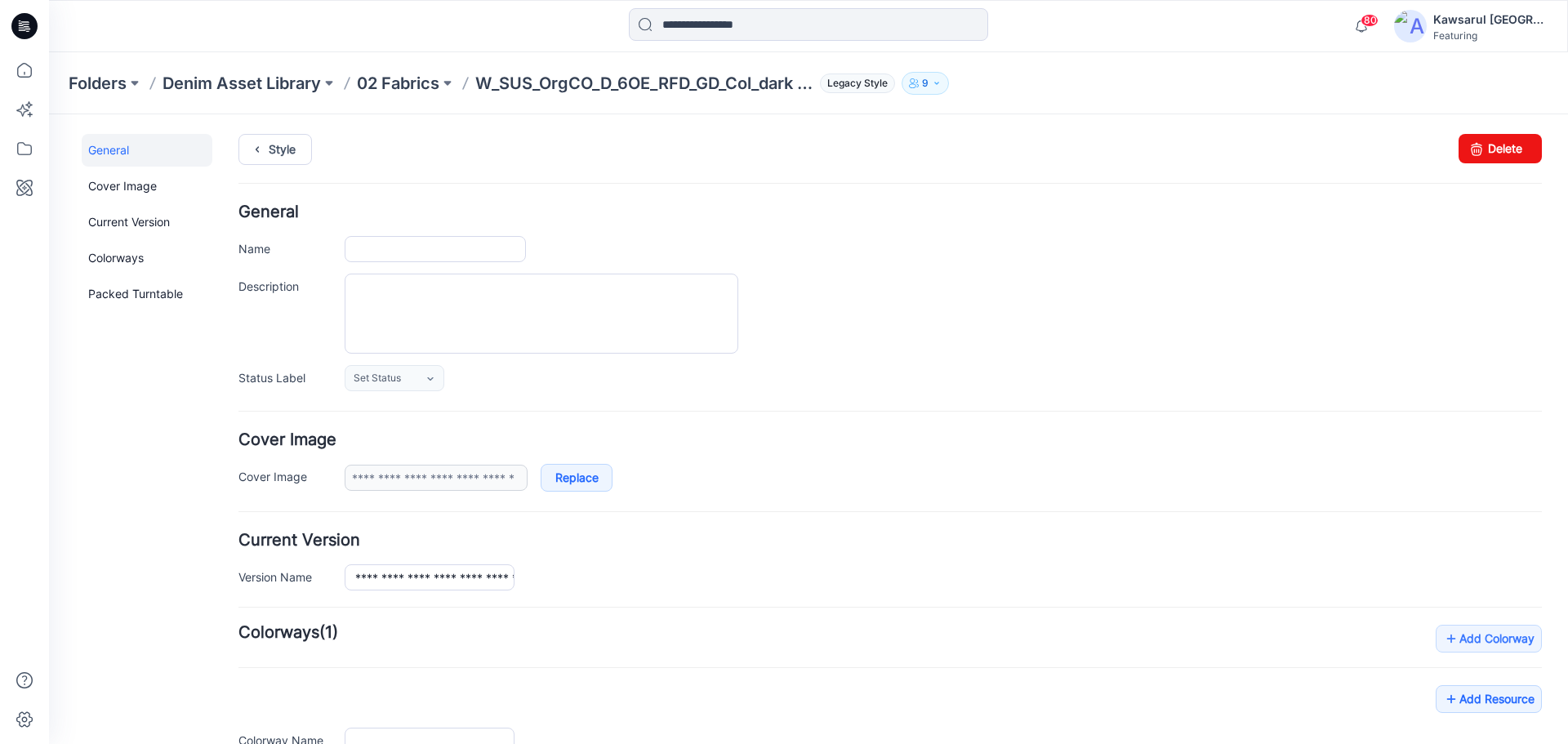
type input "**********"
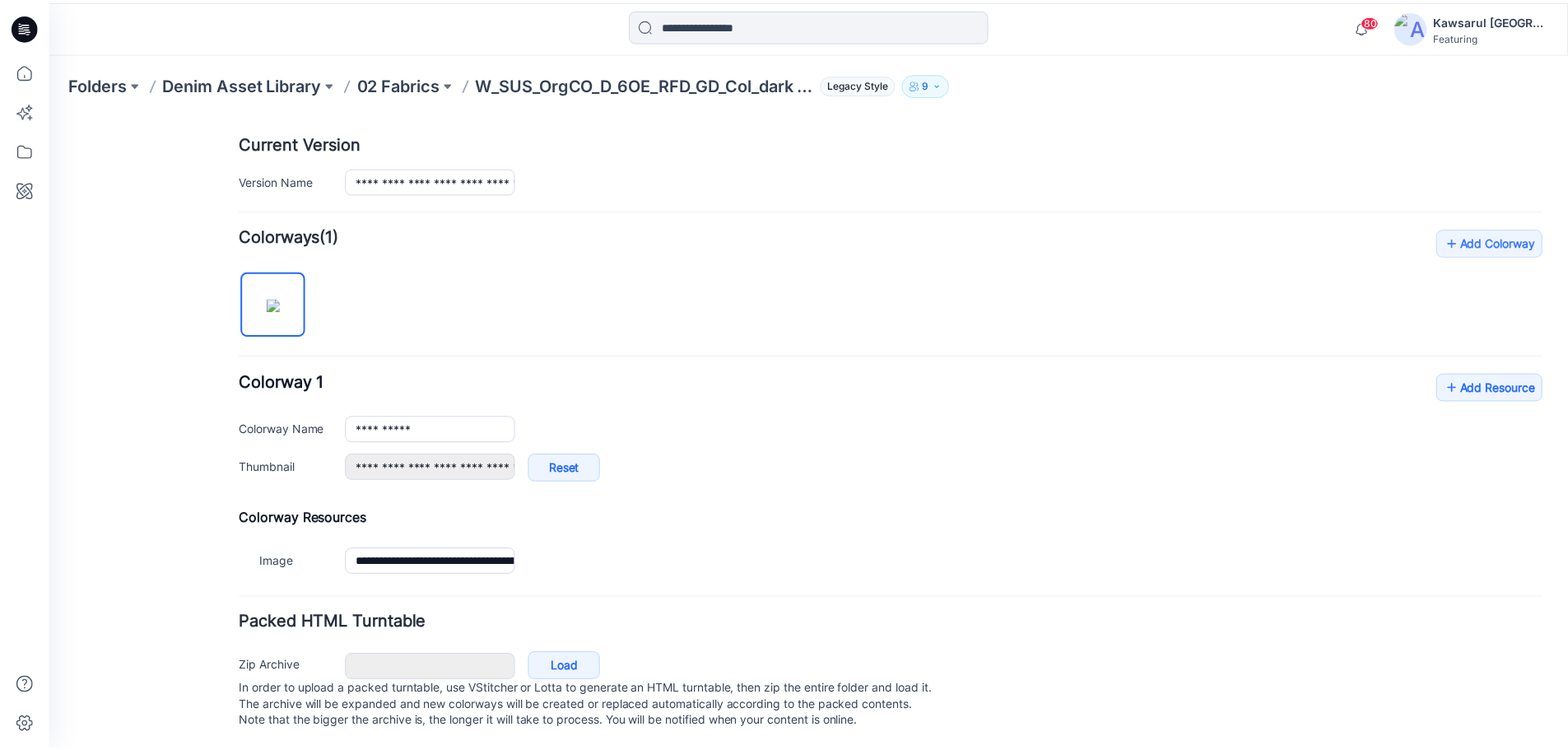
scroll to position [411, 0]
click at [1483, 374] on link "Add Resource" at bounding box center [1500, 384] width 107 height 28
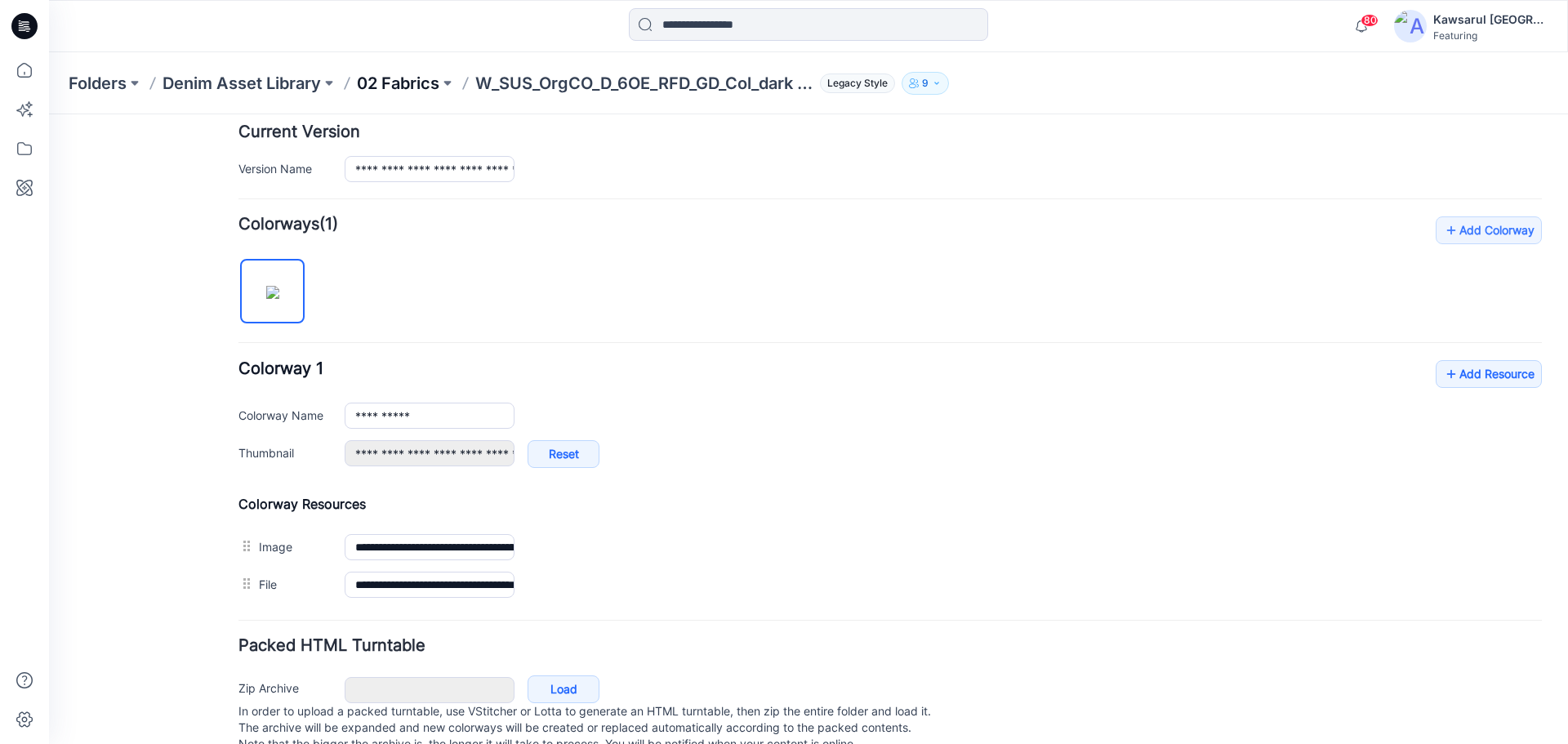
click at [390, 87] on p "02 Fabrics" at bounding box center [398, 82] width 82 height 23
